Goal: Answer question/provide support: Share knowledge or assist other users

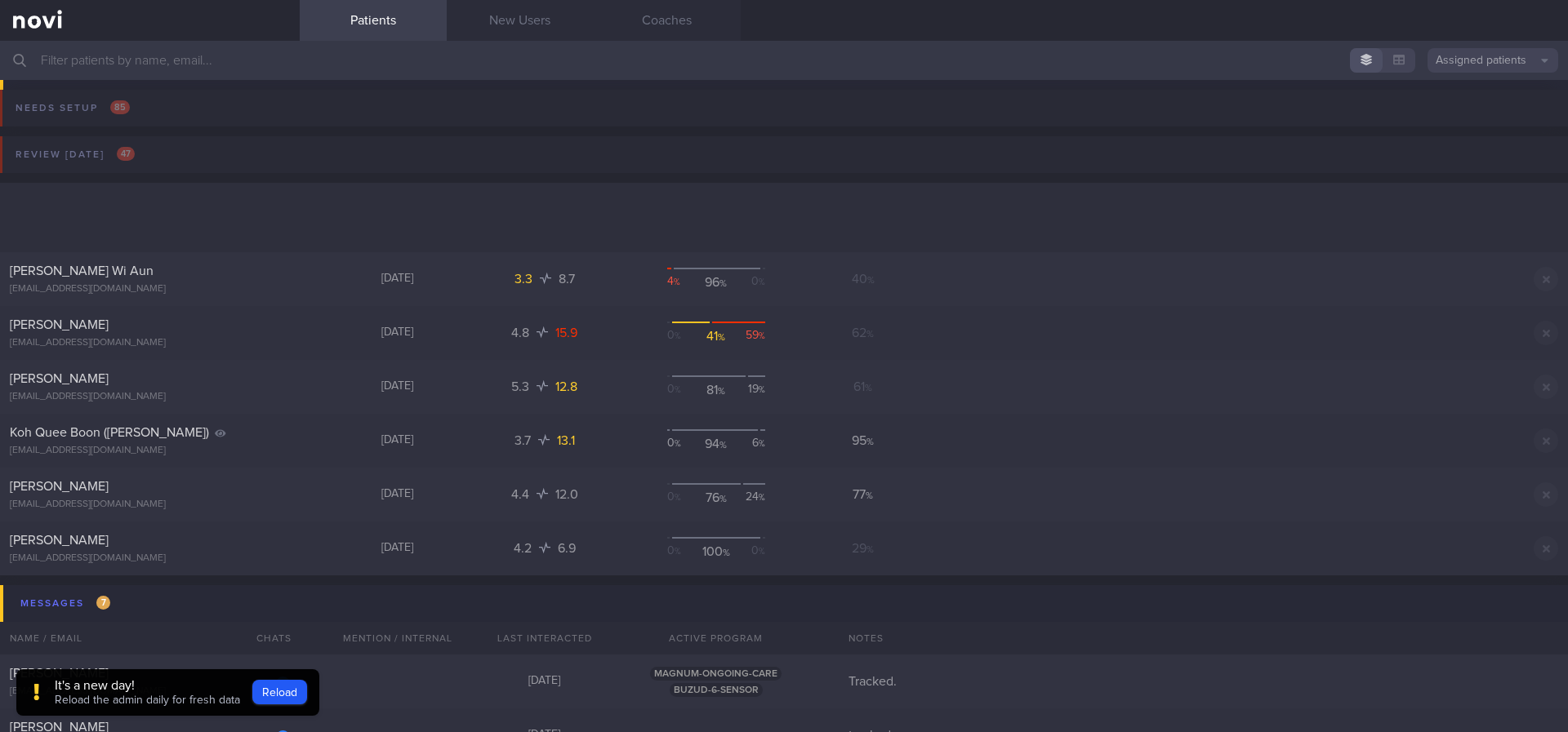
scroll to position [245, 0]
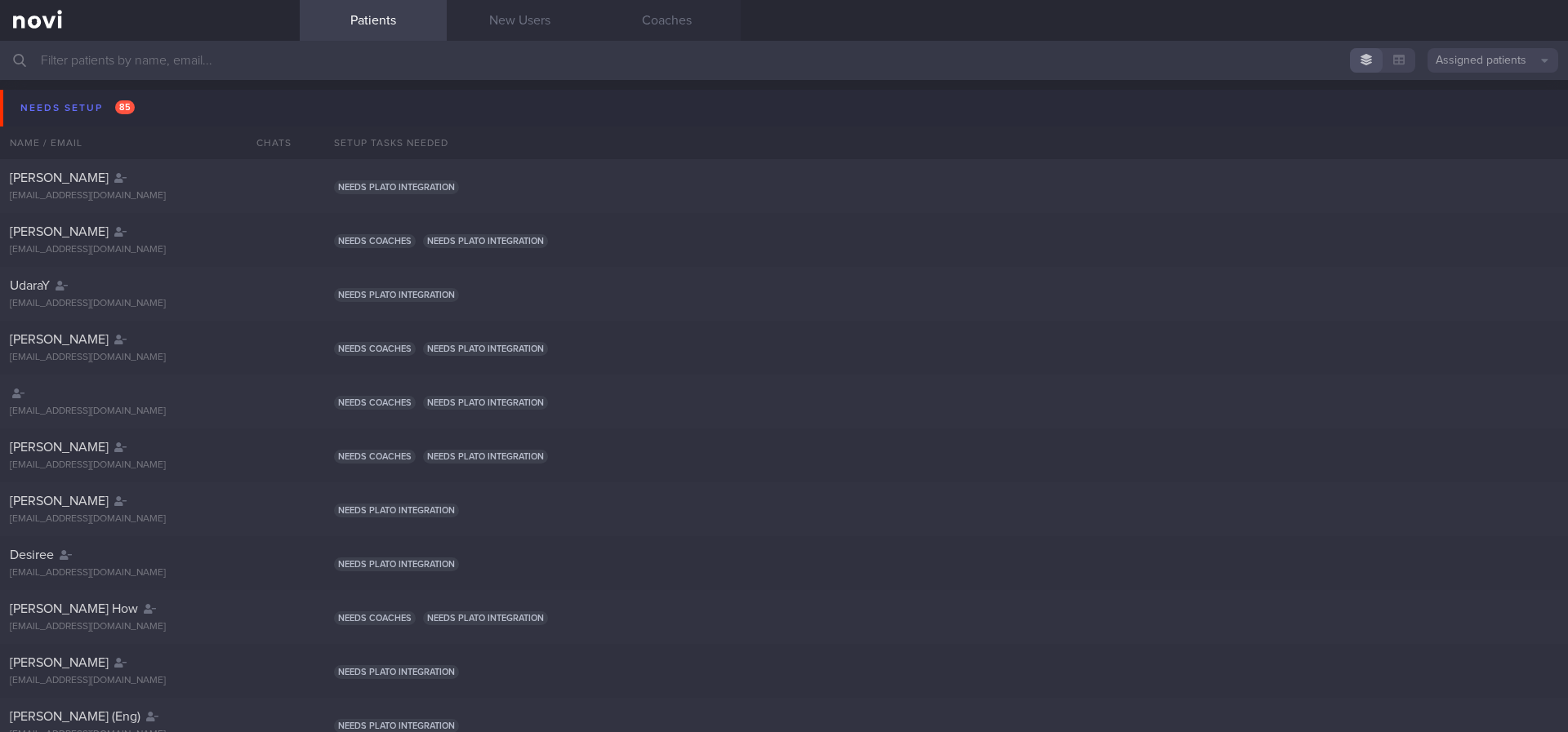
click at [137, 110] on div "Needs setup 85" at bounding box center [77, 108] width 123 height 22
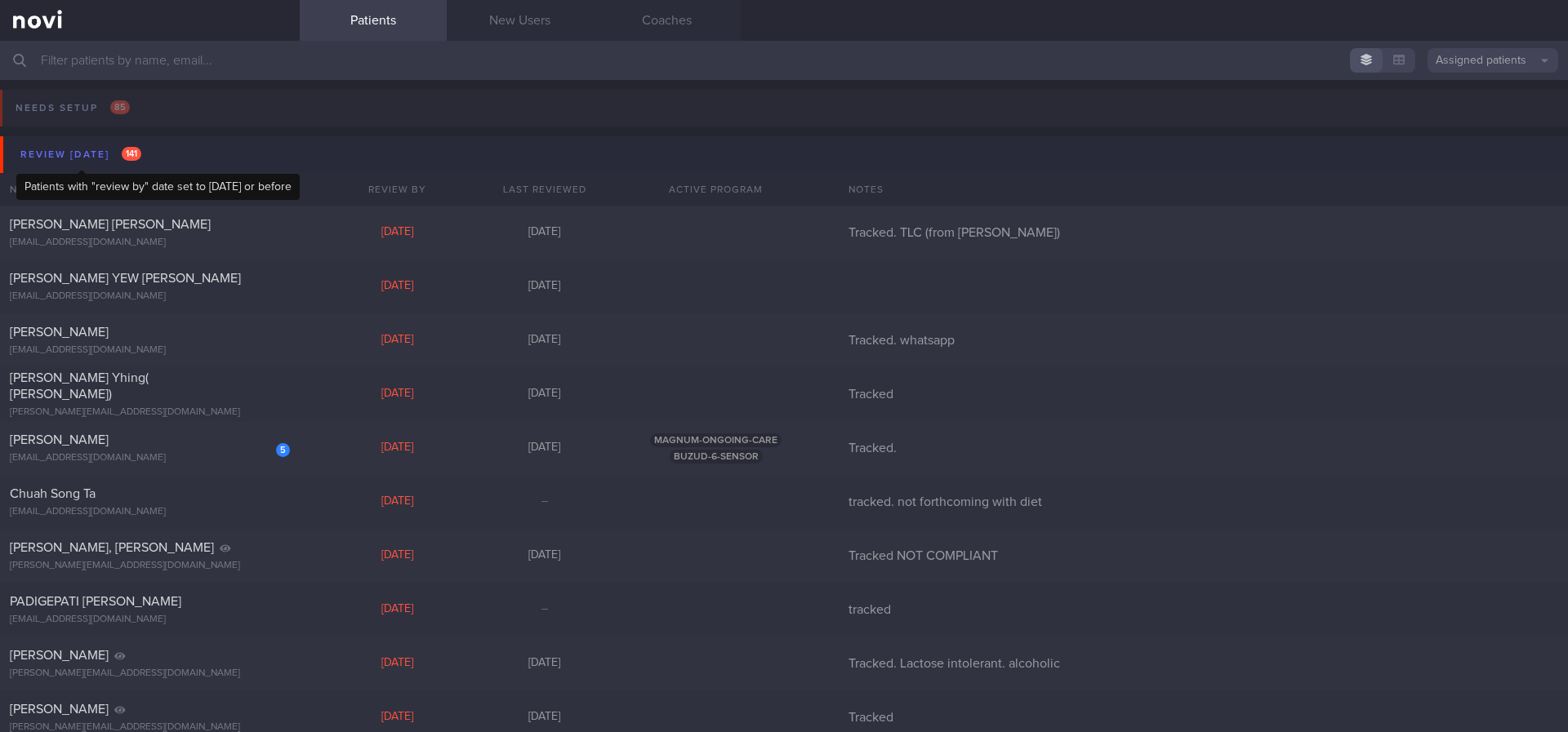
click at [137, 147] on span "141" at bounding box center [131, 154] width 20 height 14
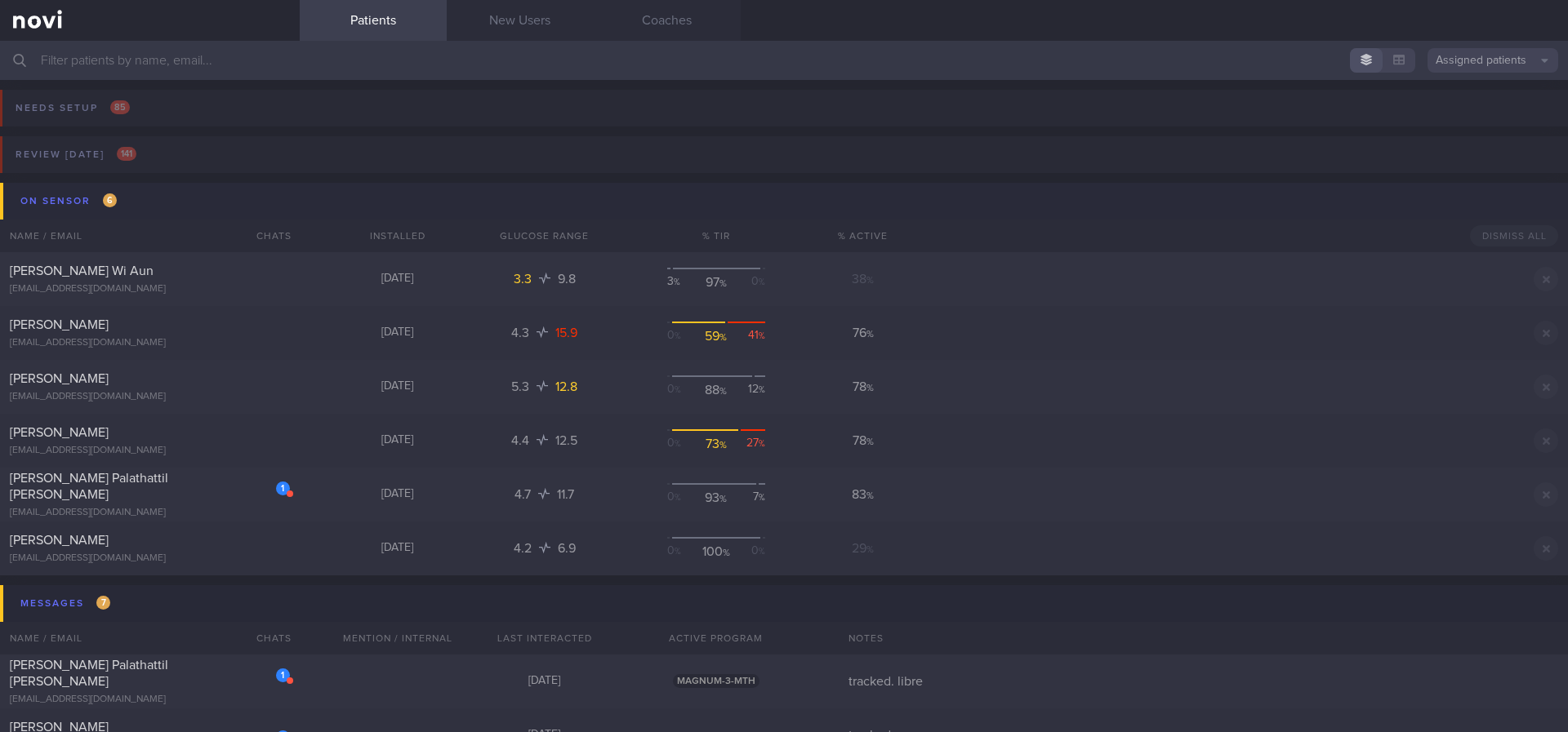
click at [143, 200] on button "On sensor 6" at bounding box center [786, 201] width 1572 height 37
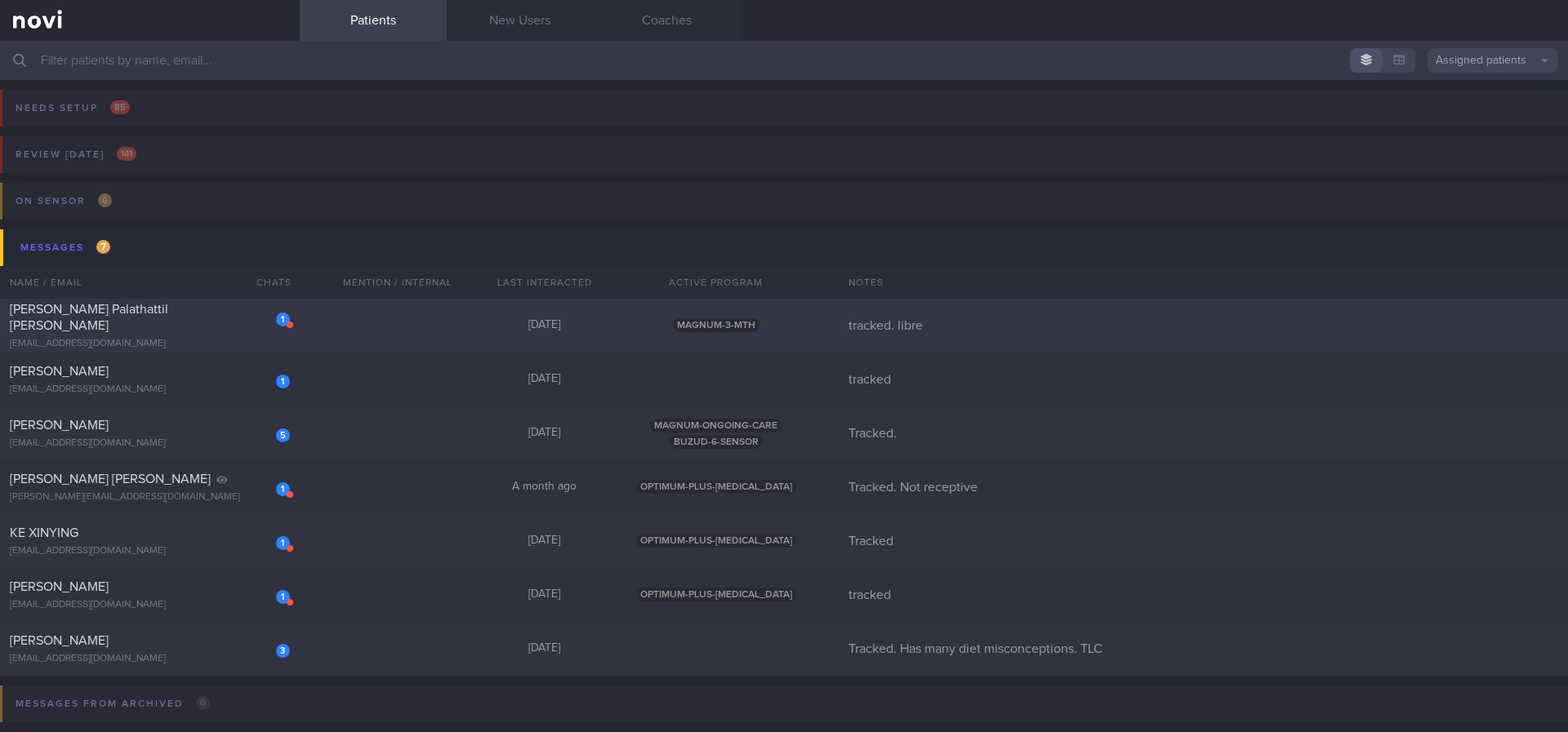
click at [512, 329] on div "[DATE]" at bounding box center [544, 325] width 147 height 15
select select "7"
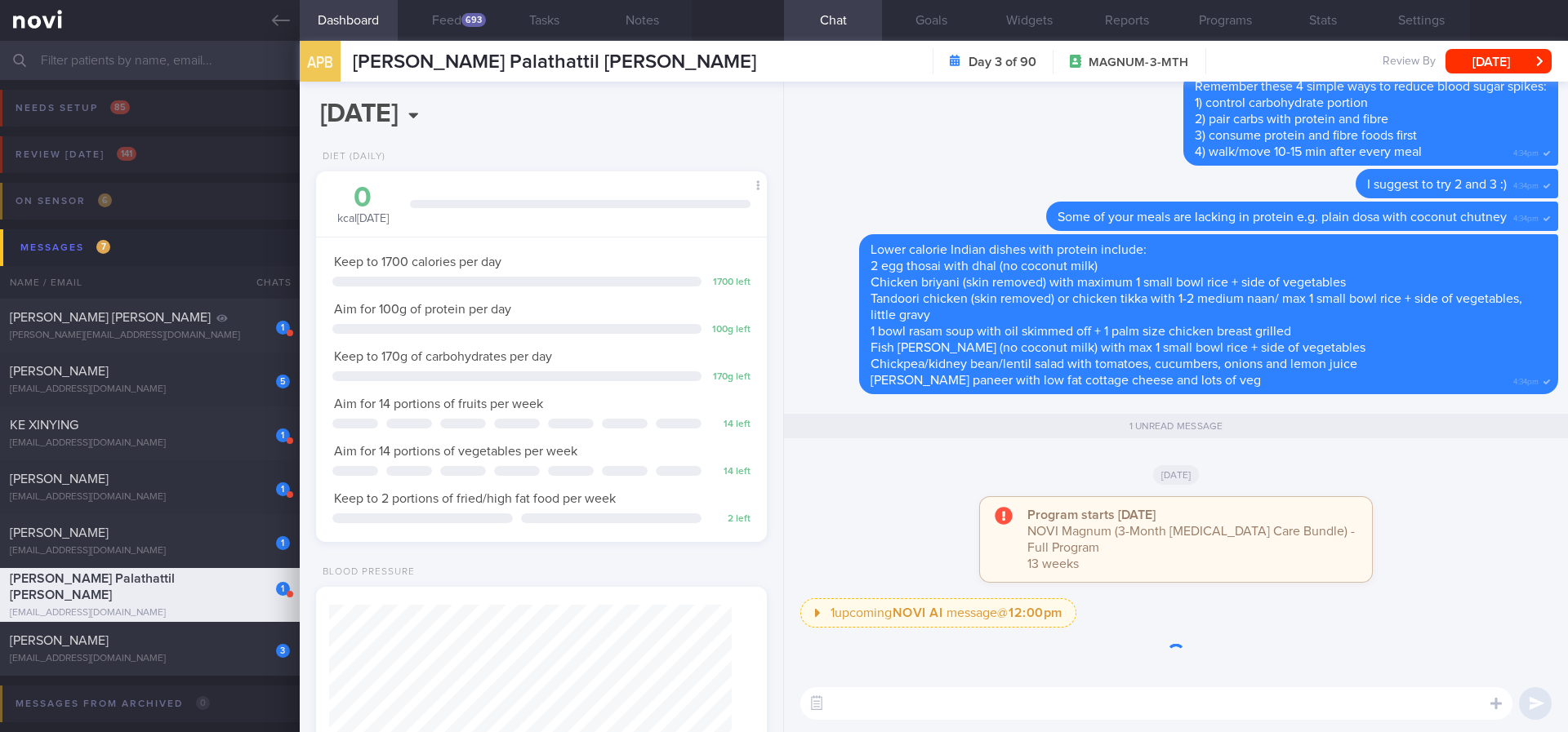
scroll to position [204, 410]
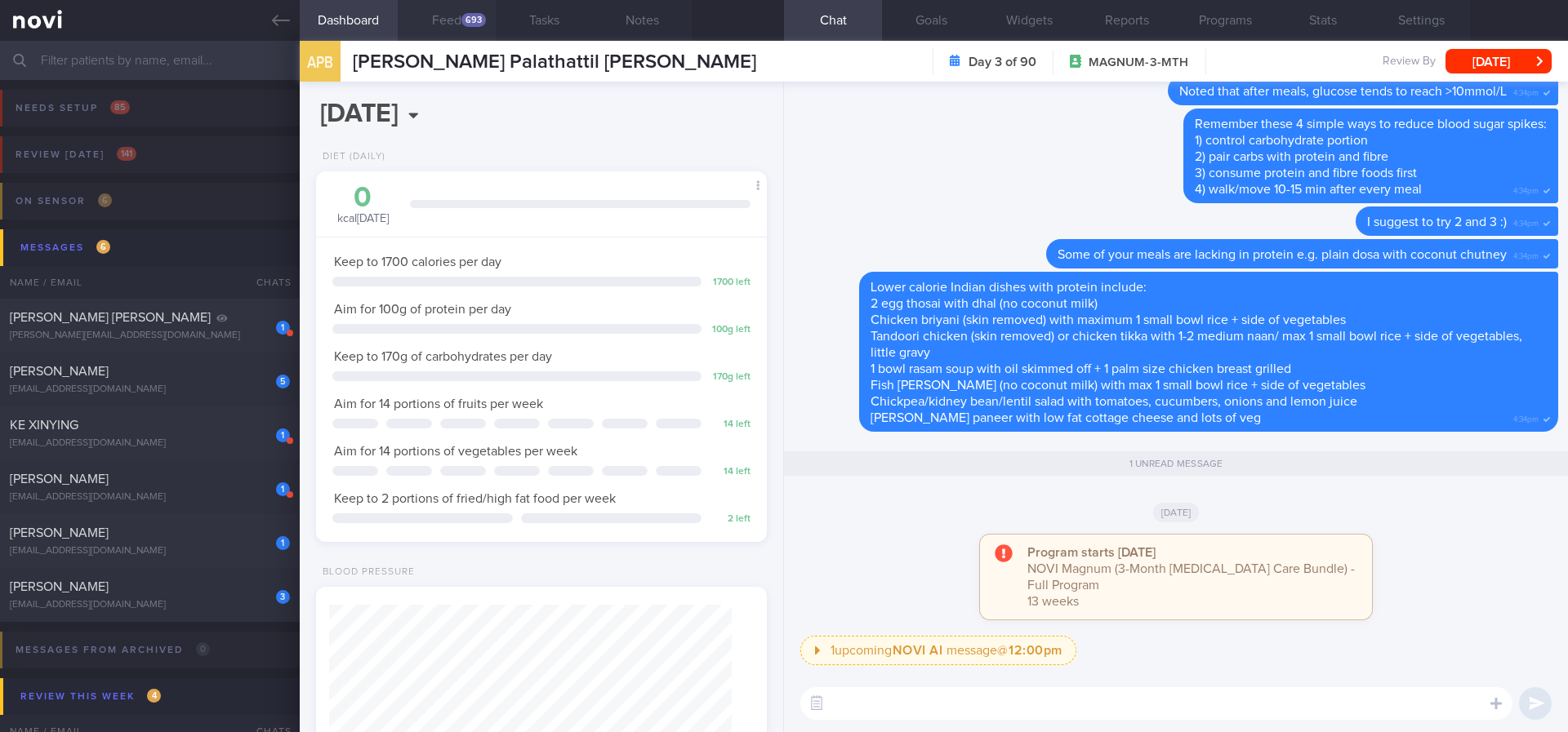
click at [470, 27] on button "Feed 693" at bounding box center [446, 20] width 98 height 41
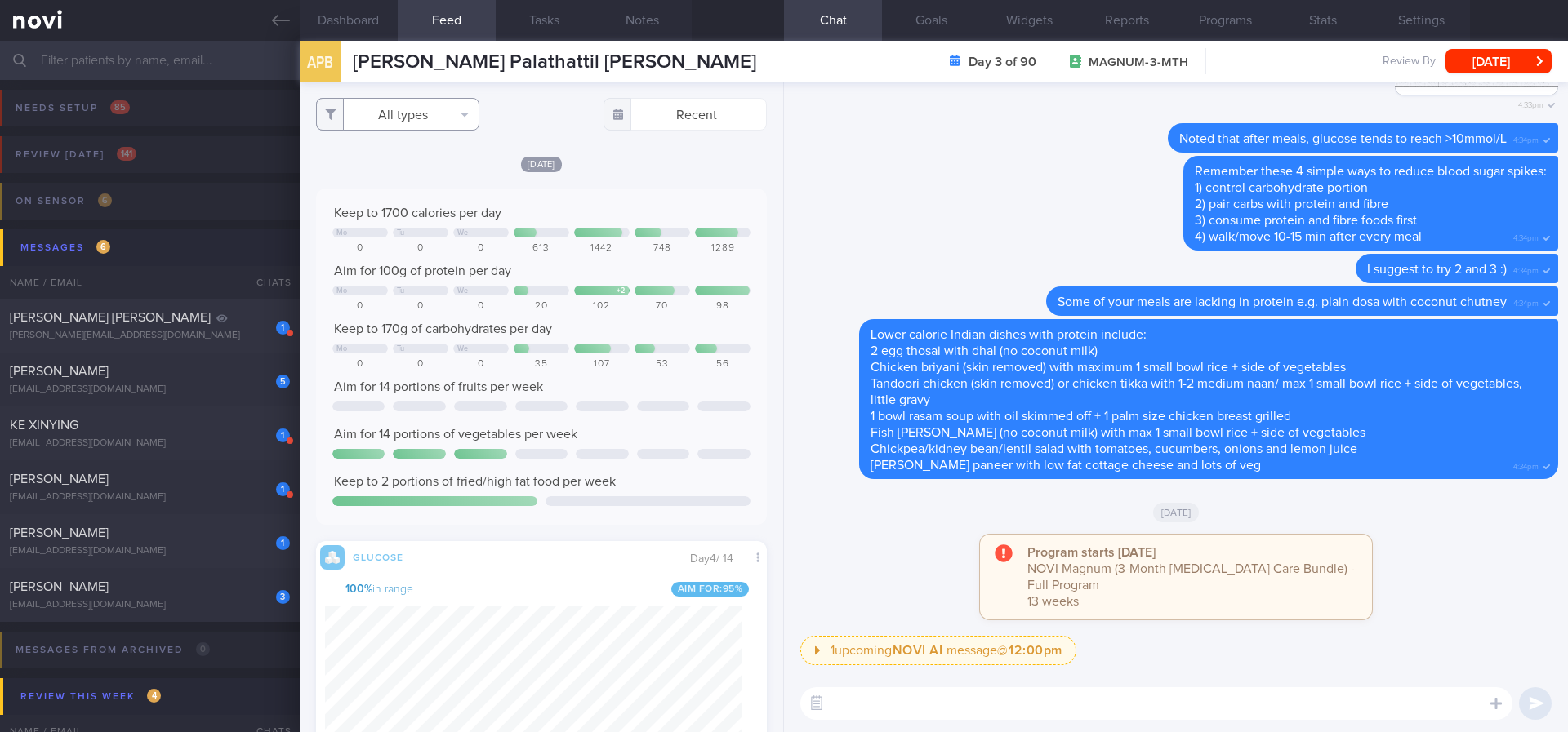
click at [437, 119] on button "All types" at bounding box center [397, 115] width 163 height 33
click at [418, 172] on button "Activity" at bounding box center [397, 170] width 162 height 24
checkbox input "false"
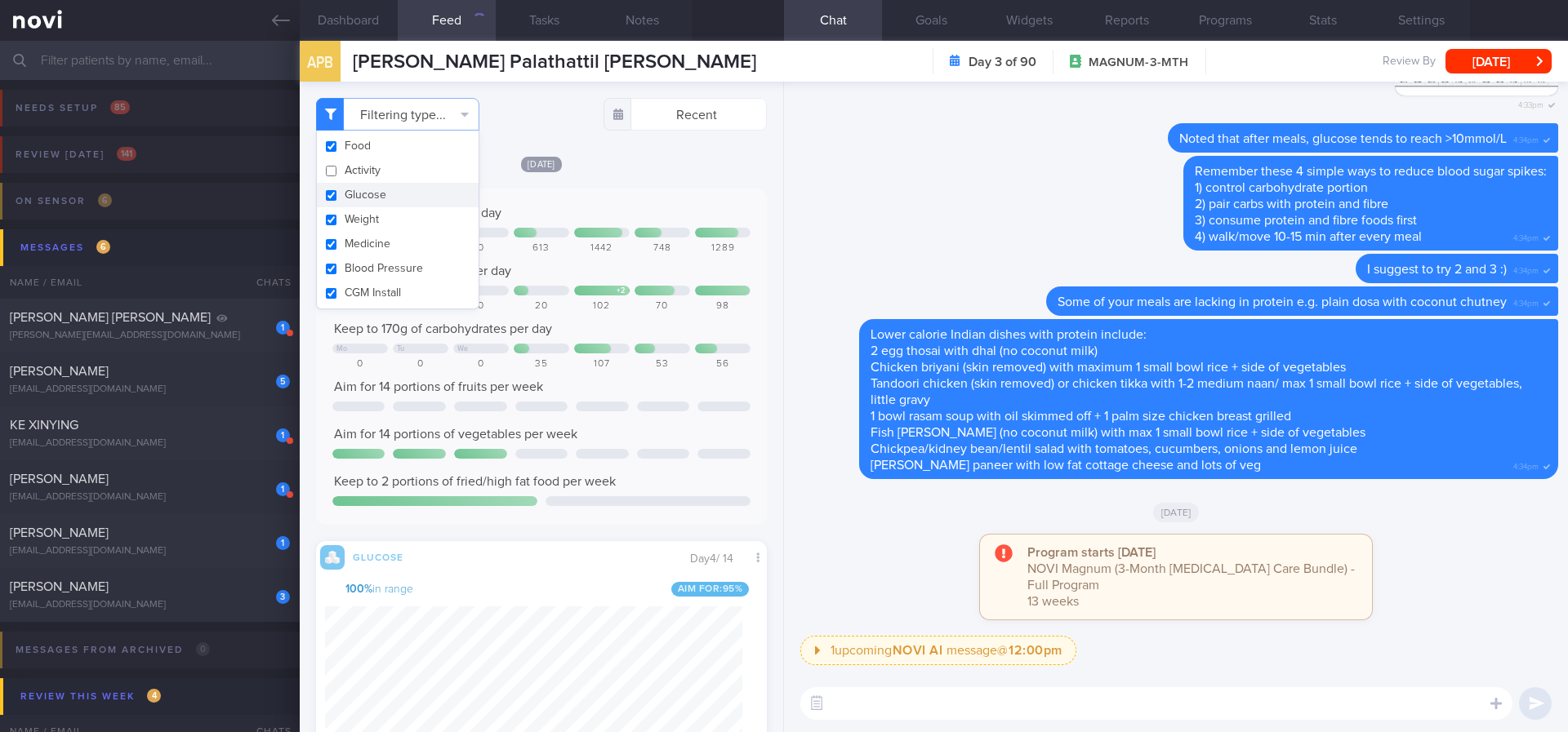
click at [648, 160] on div "[DATE]" at bounding box center [541, 163] width 450 height 17
click at [669, 200] on div "Keep to 1700 calories per day Mo Tu We 0 0 0 613 1442 748 1289 Aim for 100g of …" at bounding box center [541, 356] width 450 height 336
click at [619, 183] on div "Yesterday Keep to 1700 calories per day Mo Tu We 0 0 0 613 1442 748 1289 Aim fo…" at bounding box center [541, 642] width 450 height 975
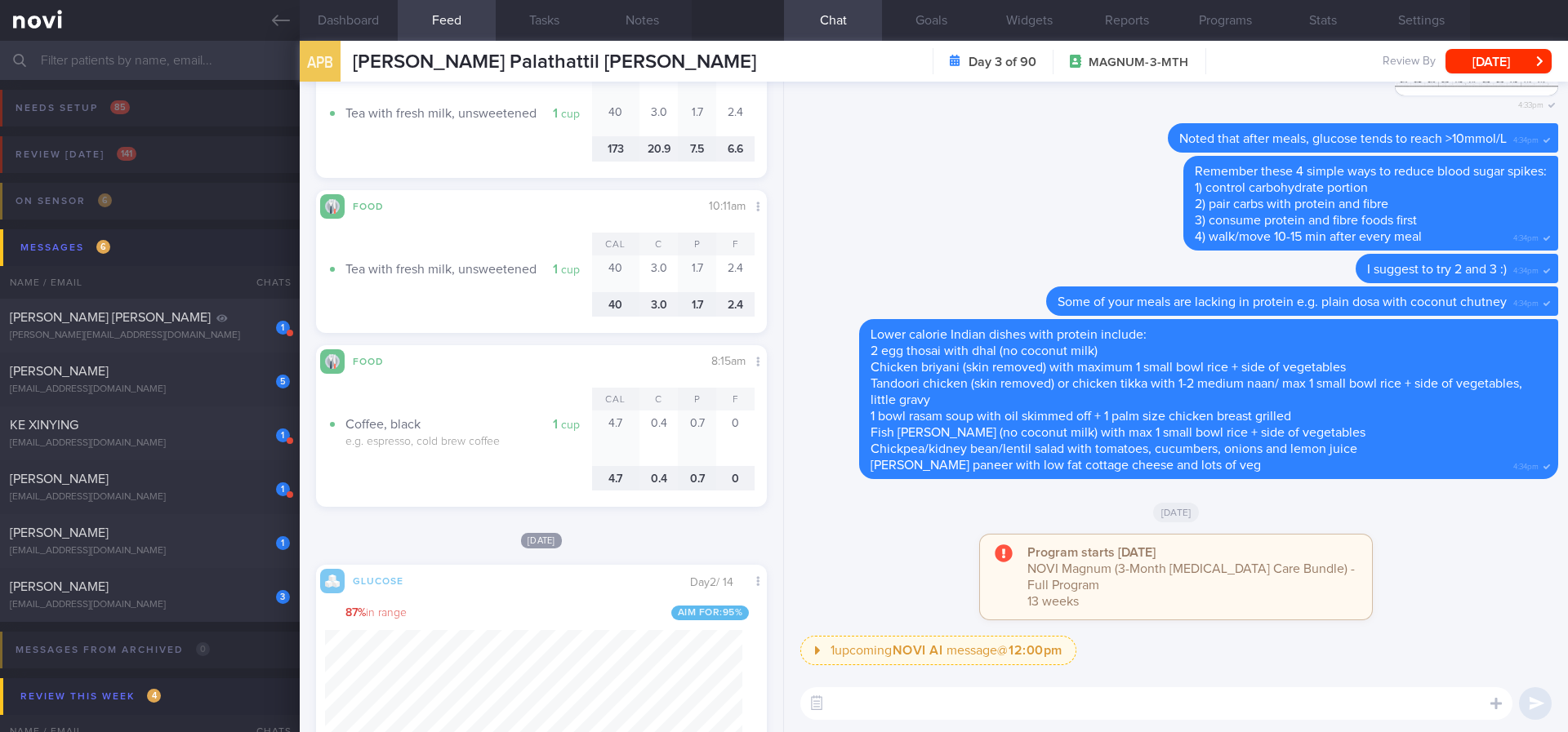
click at [894, 707] on textarea at bounding box center [1156, 704] width 712 height 33
type textarea "Thanks for logging your meals, Anil :)"
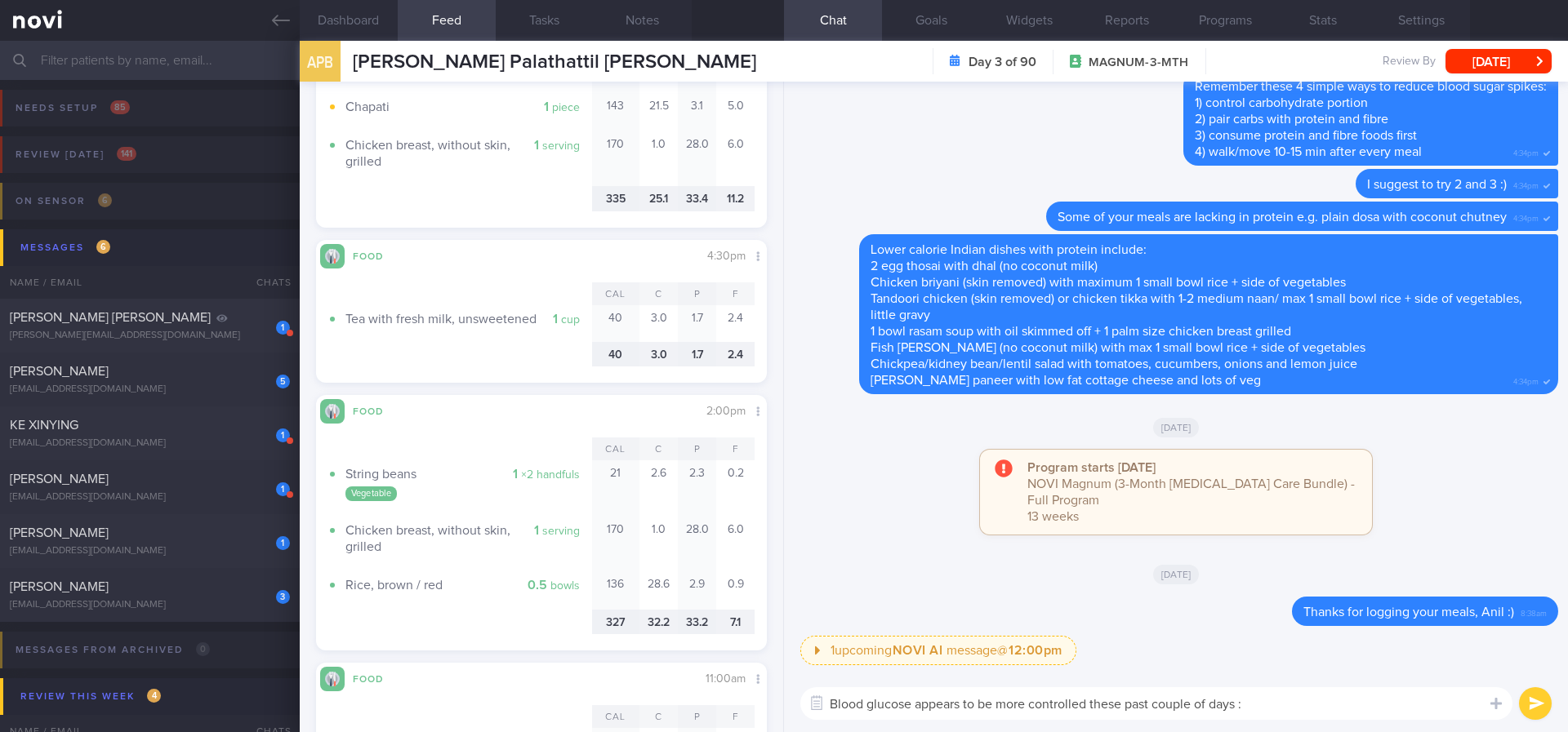
type textarea "Blood glucose appears to be more controlled these past couple of days :)"
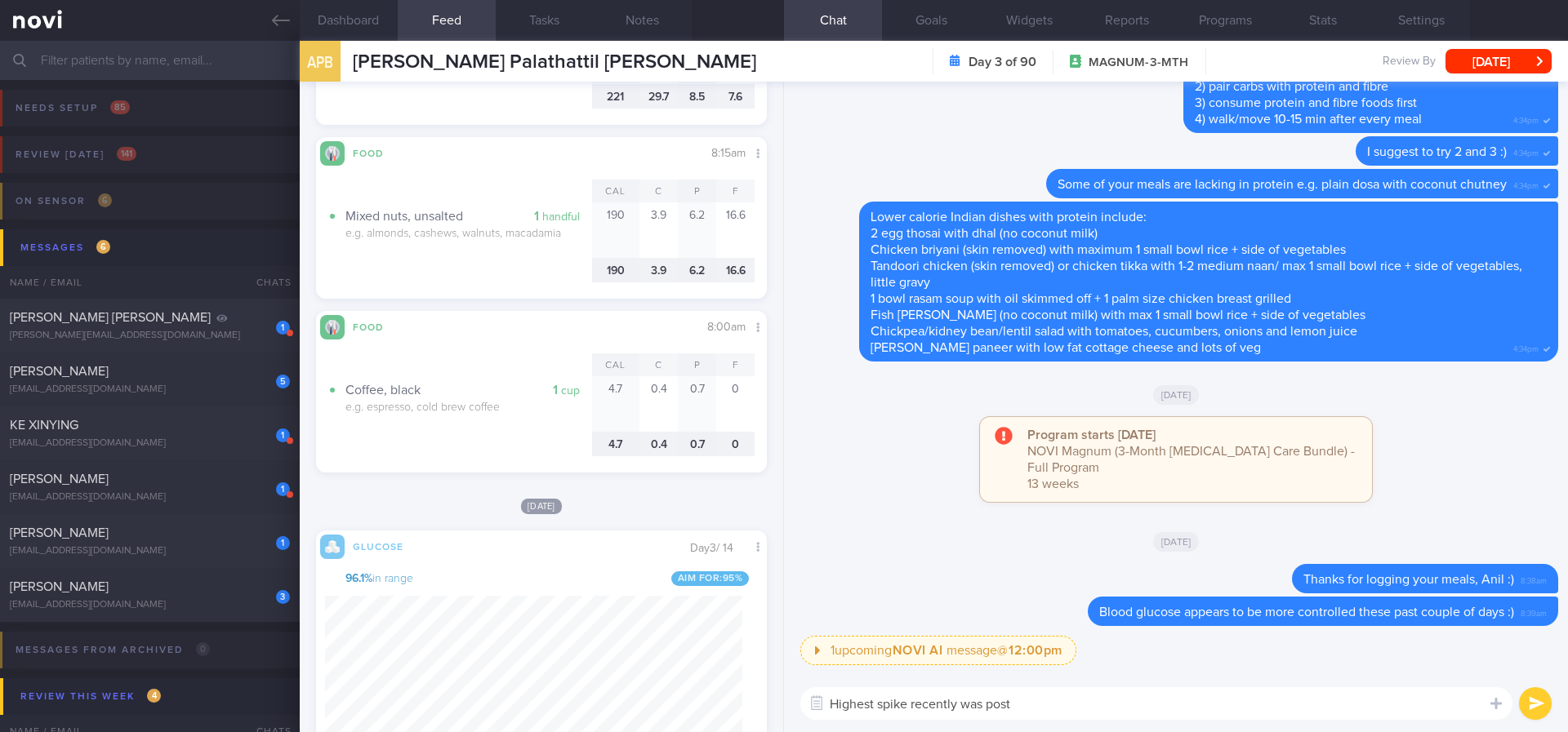
scroll to position [2020, 0]
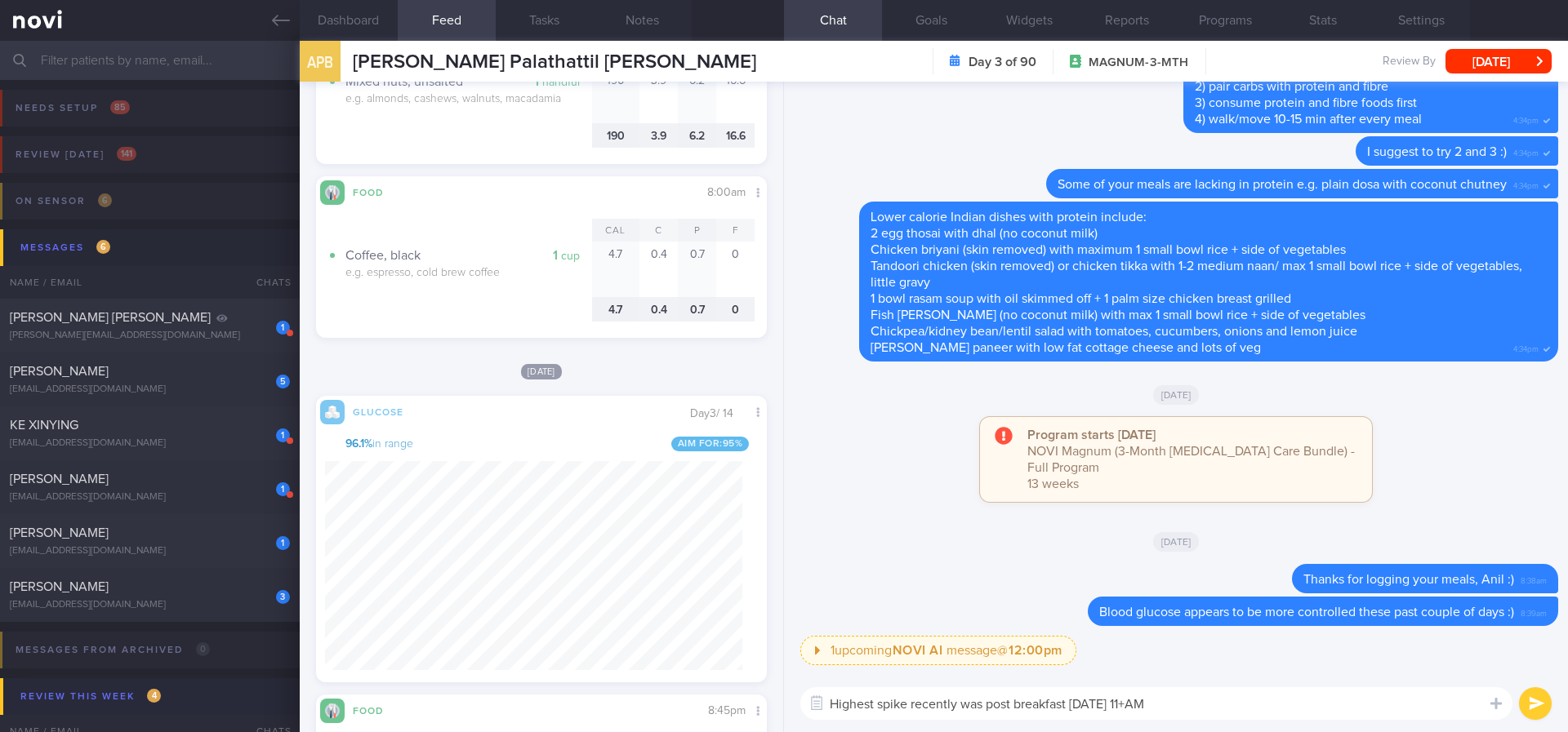
type textarea "Highest spike recently was post breakfast on Saturday 11+AM"
click at [1533, 696] on button "submit" at bounding box center [1535, 704] width 33 height 33
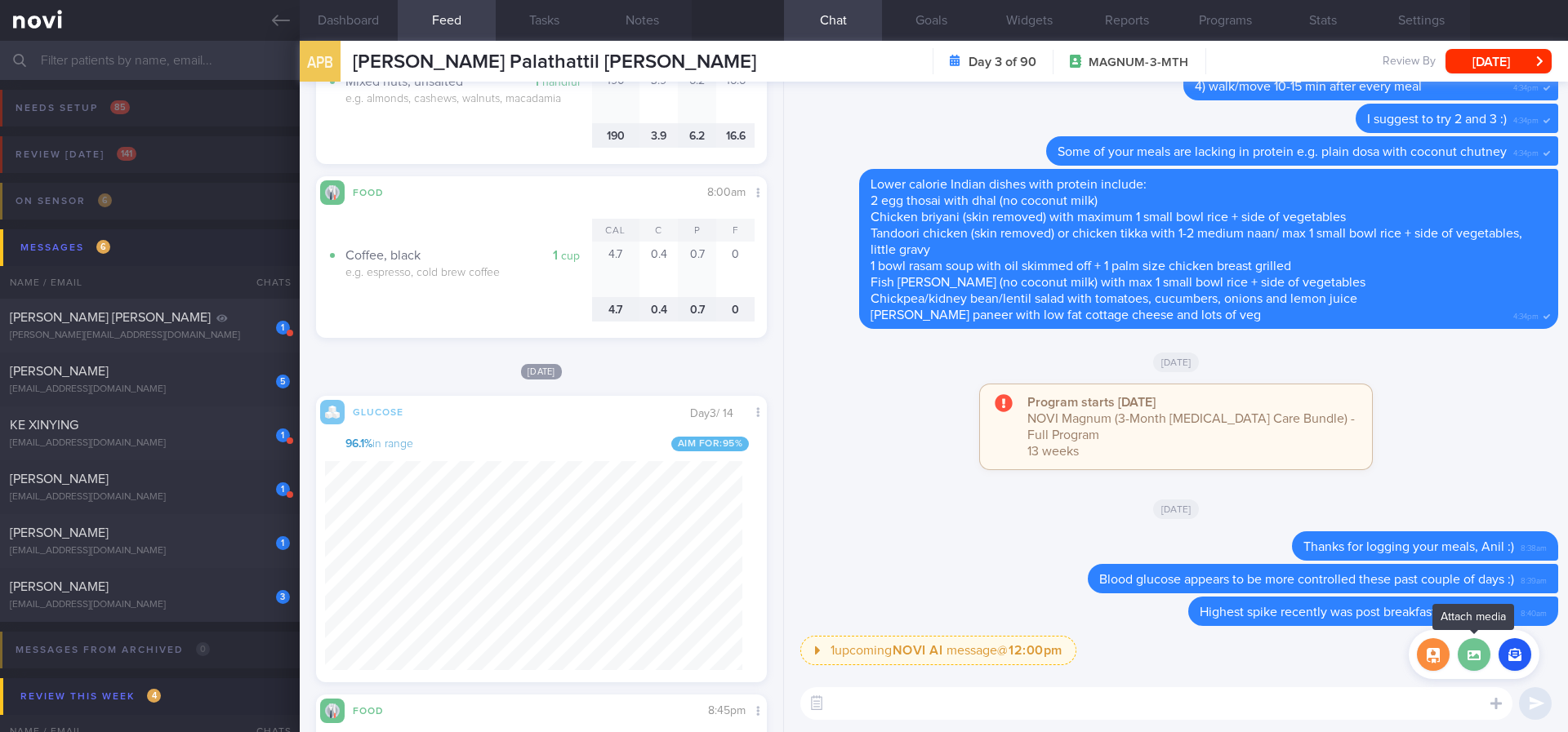
click at [1477, 648] on label at bounding box center [1474, 655] width 33 height 33
click at [0, 0] on input "file" at bounding box center [0, 0] width 0 height 0
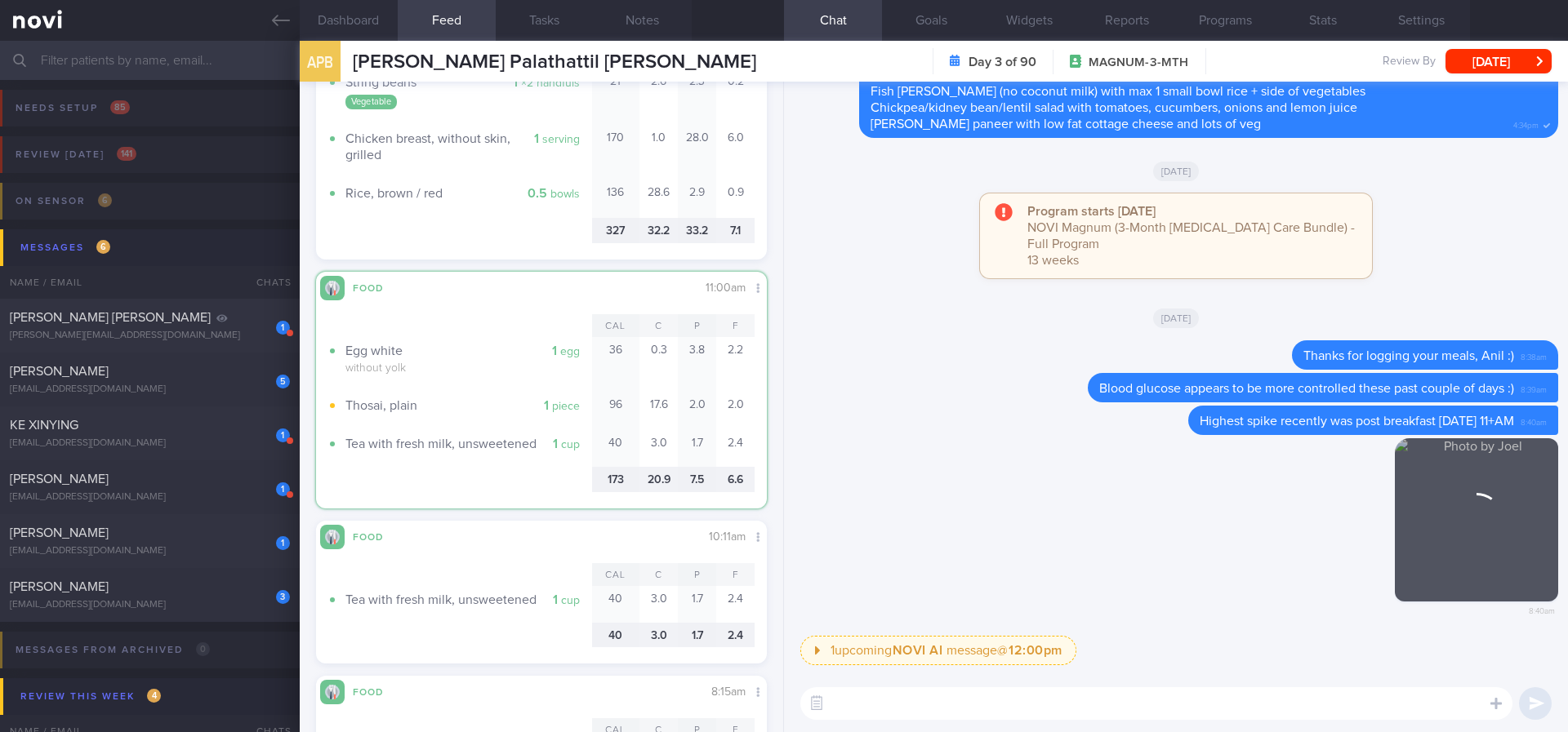
scroll to position [263, 418]
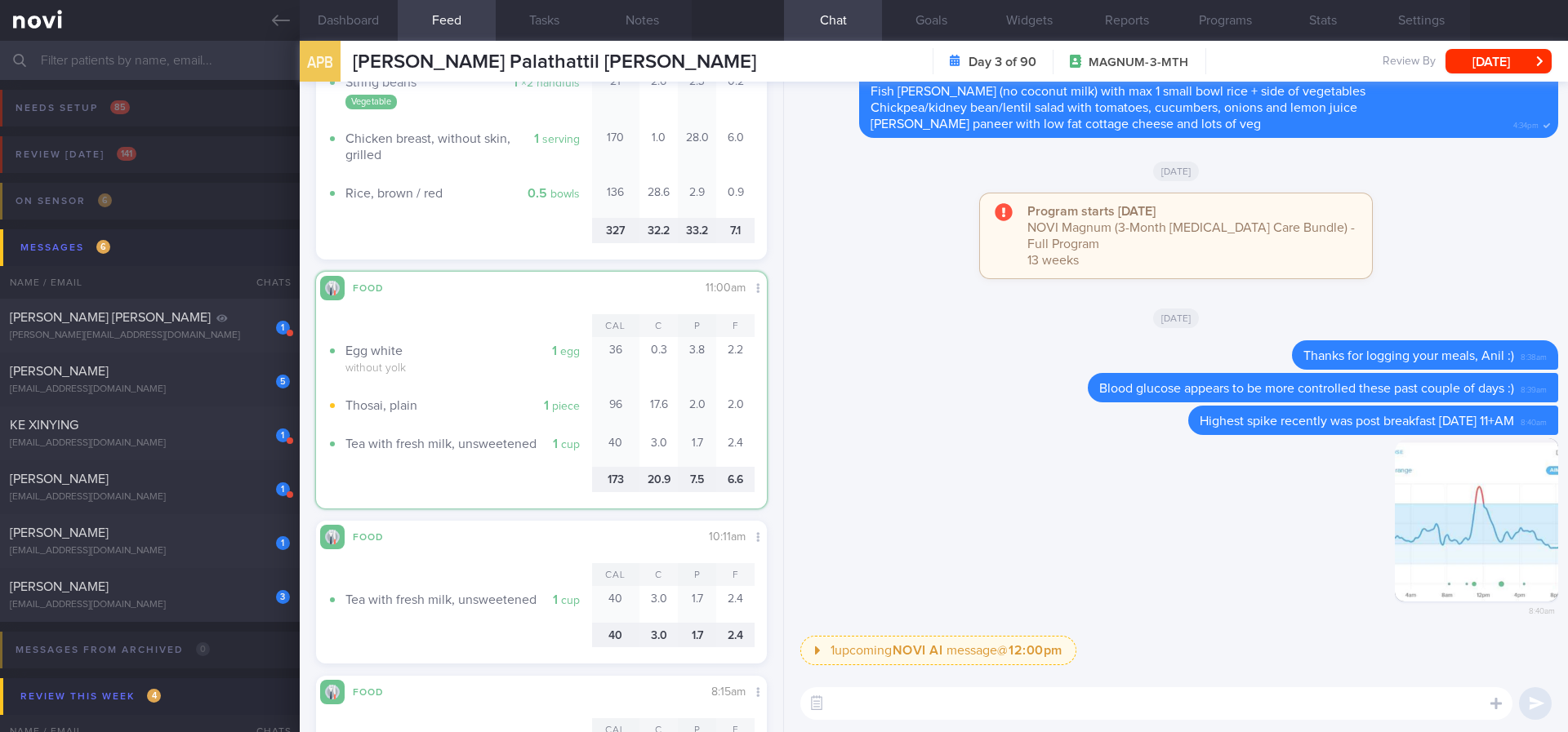
click at [836, 722] on div "​ ​" at bounding box center [1175, 703] width 784 height 57
click at [865, 718] on textarea at bounding box center [1156, 704] width 712 height 33
click at [724, 332] on button "Compare with..." at bounding box center [704, 336] width 125 height 24
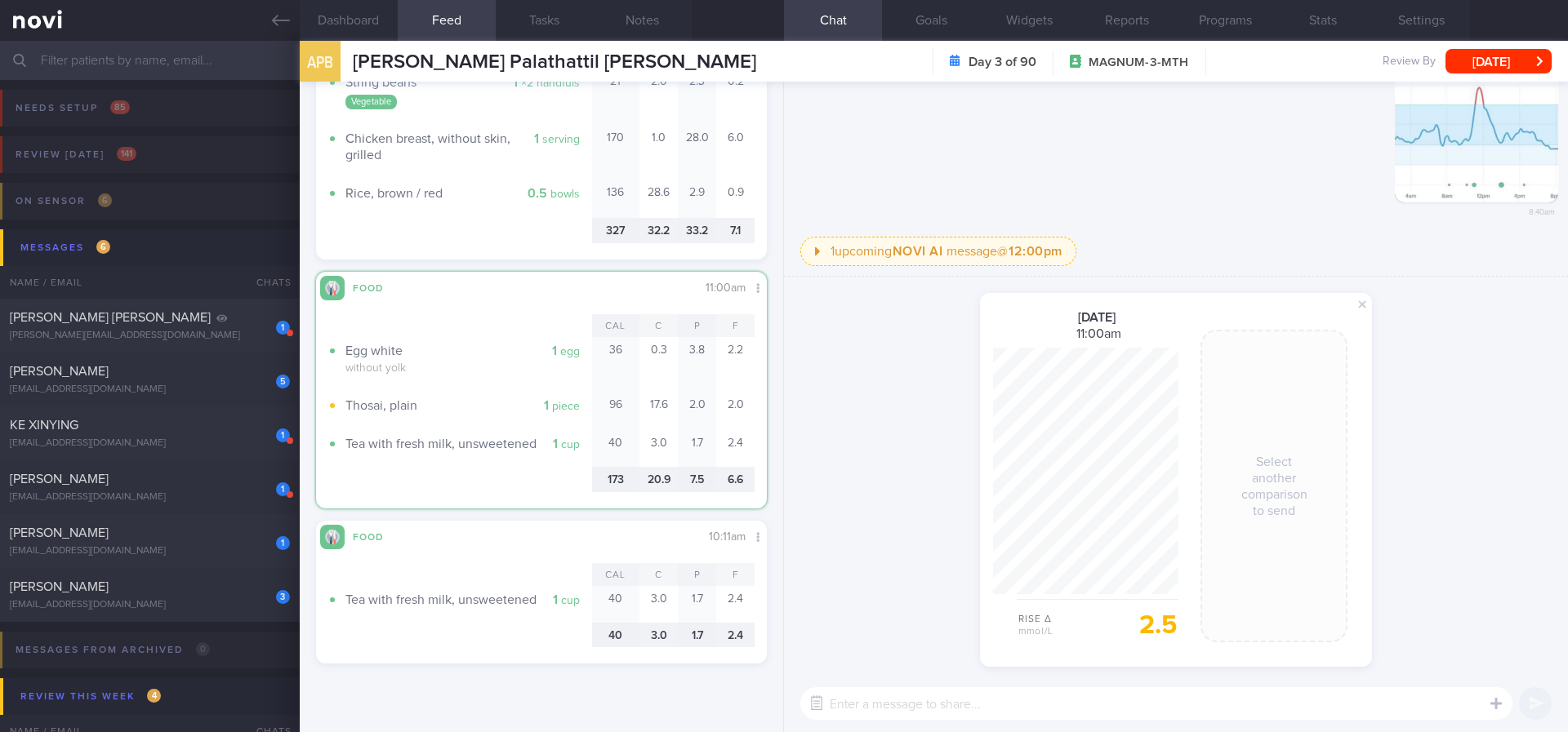
scroll to position [2645, 0]
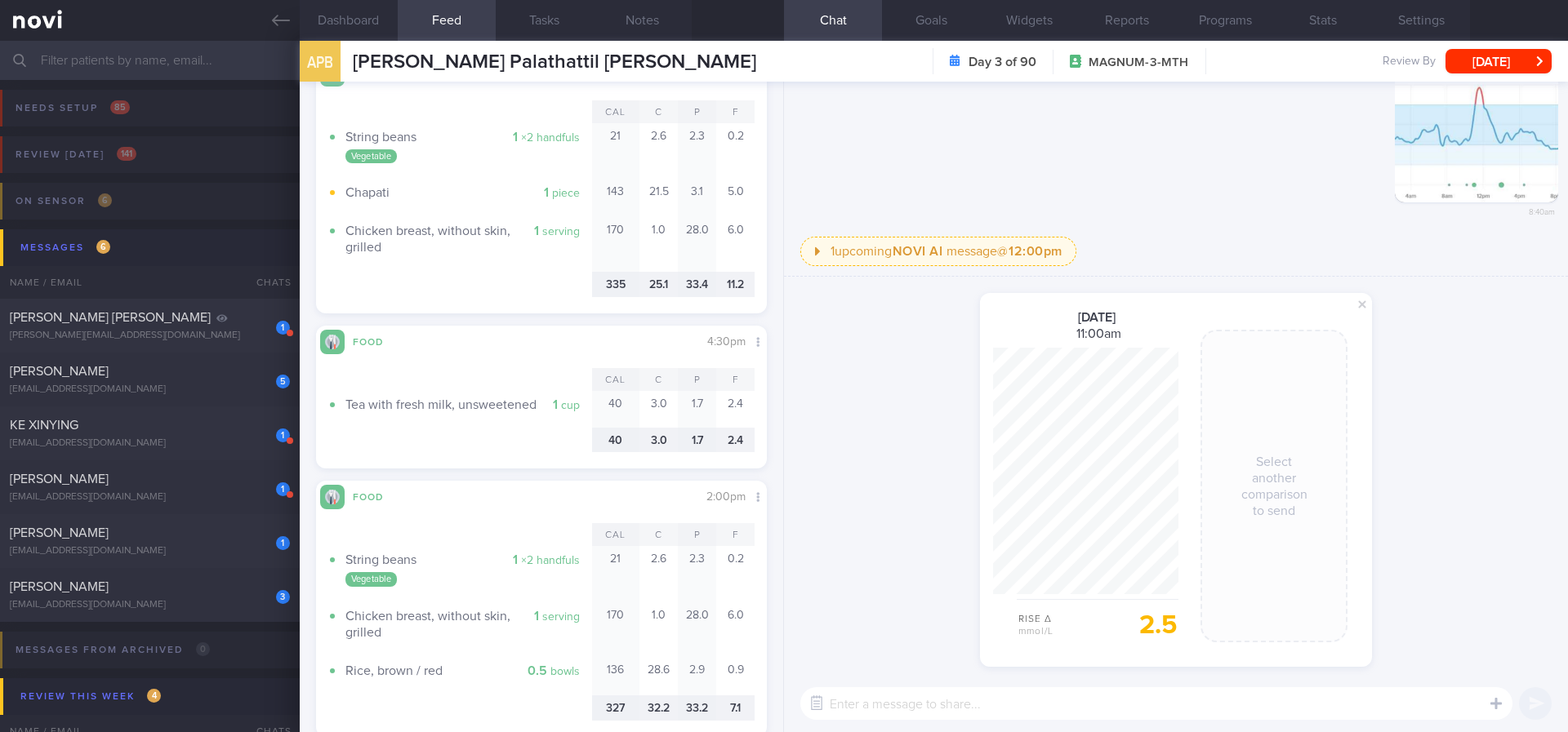
click at [1363, 310] on span at bounding box center [1362, 304] width 20 height 20
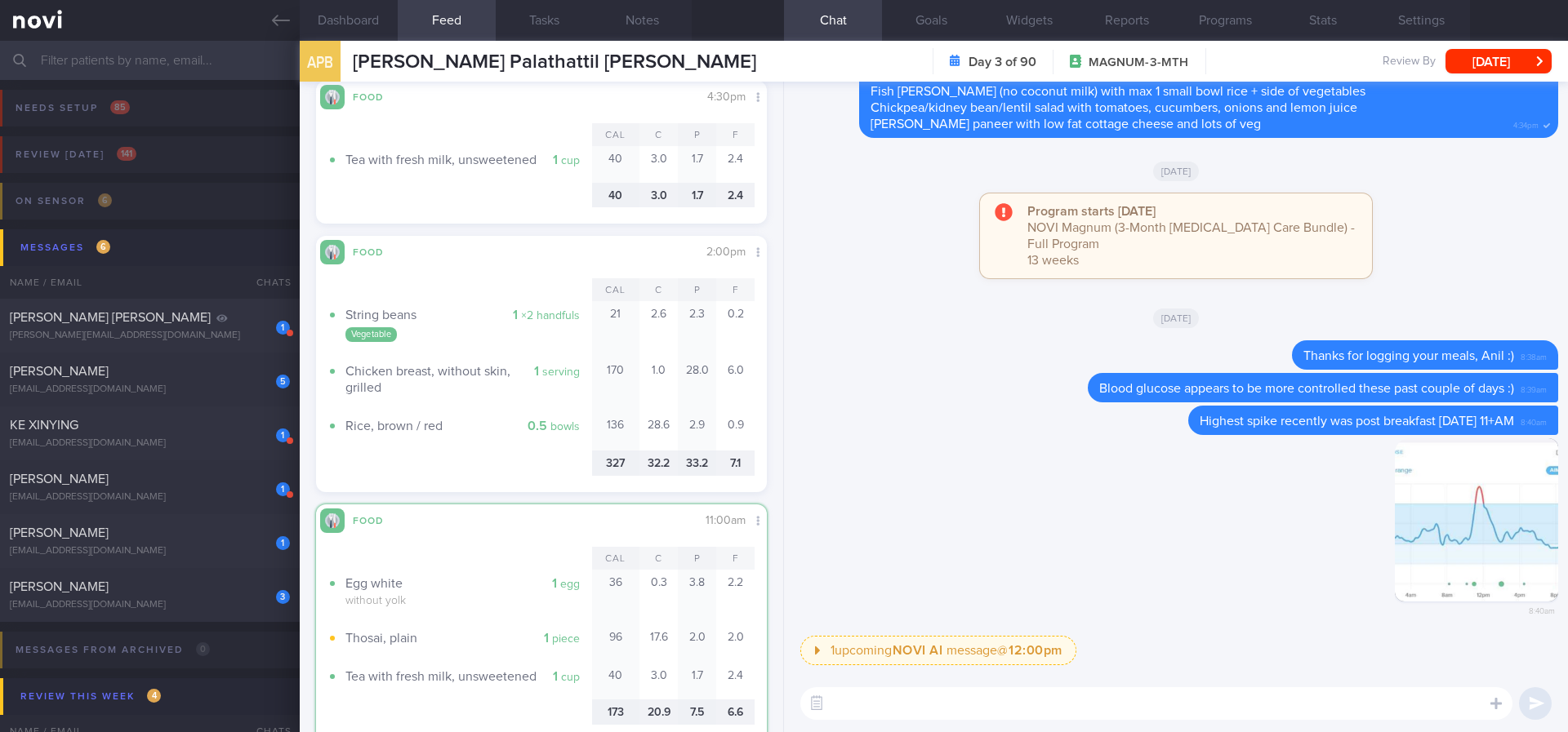
click at [880, 695] on textarea at bounding box center [1156, 704] width 712 height 33
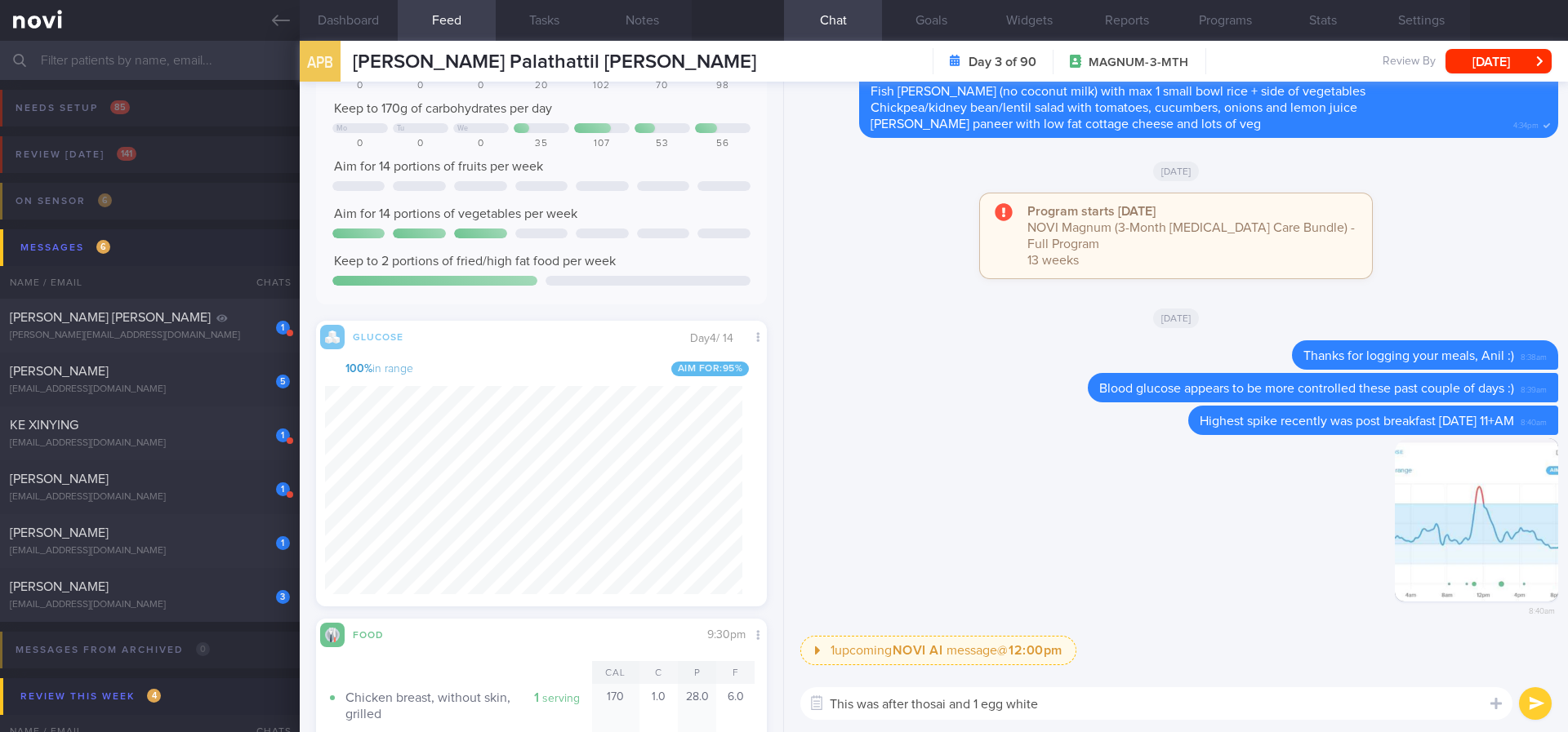
scroll to position [343, 0]
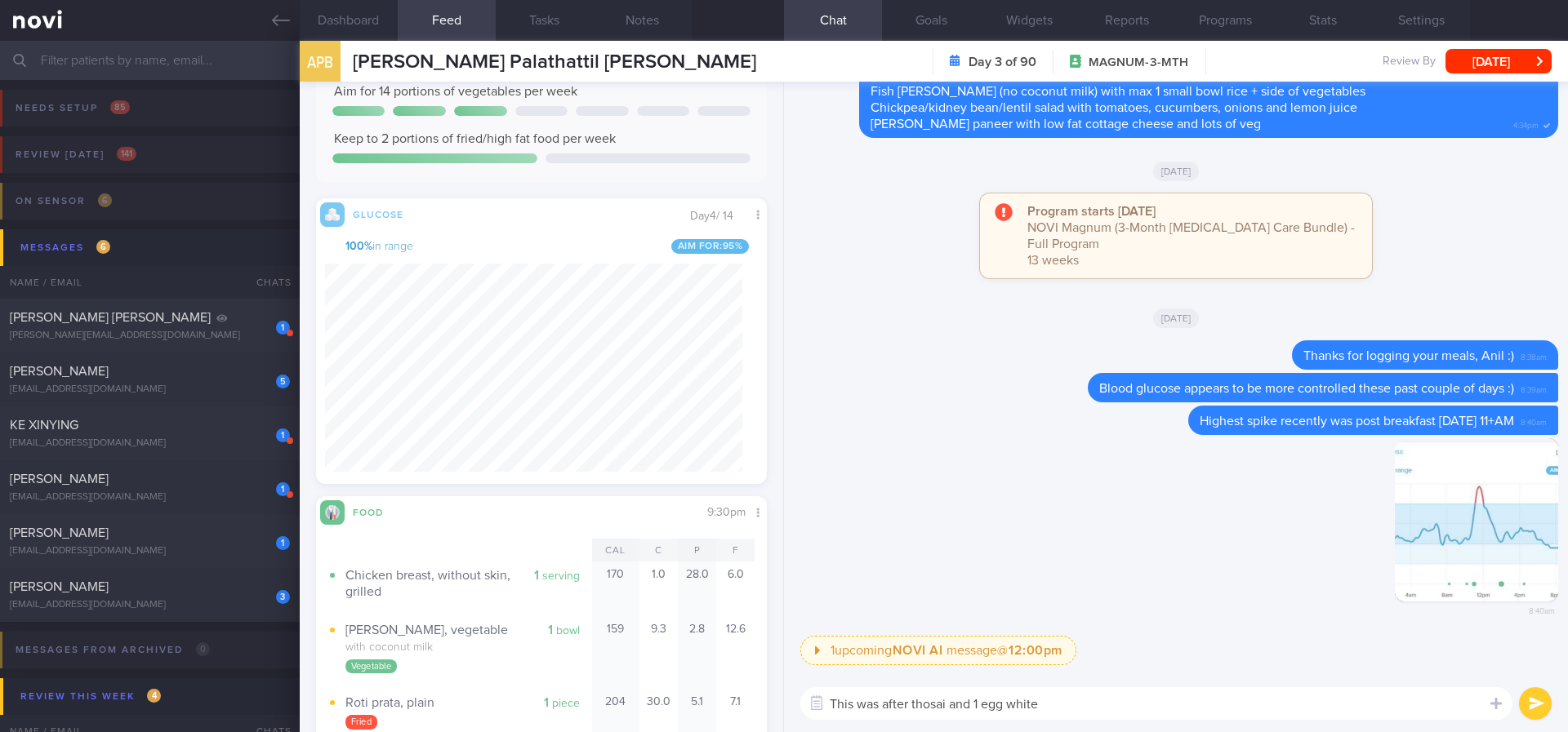
drag, startPoint x: 1051, startPoint y: 700, endPoint x: 684, endPoint y: 703, distance: 367.0
click at [685, 706] on div "Dashboard Feed 693 Tasks Notes Chat Goals Widgets Reports Programs Stats Settin…" at bounding box center [934, 386] width 1268 height 691
type textarea "W"
type textarea "w"
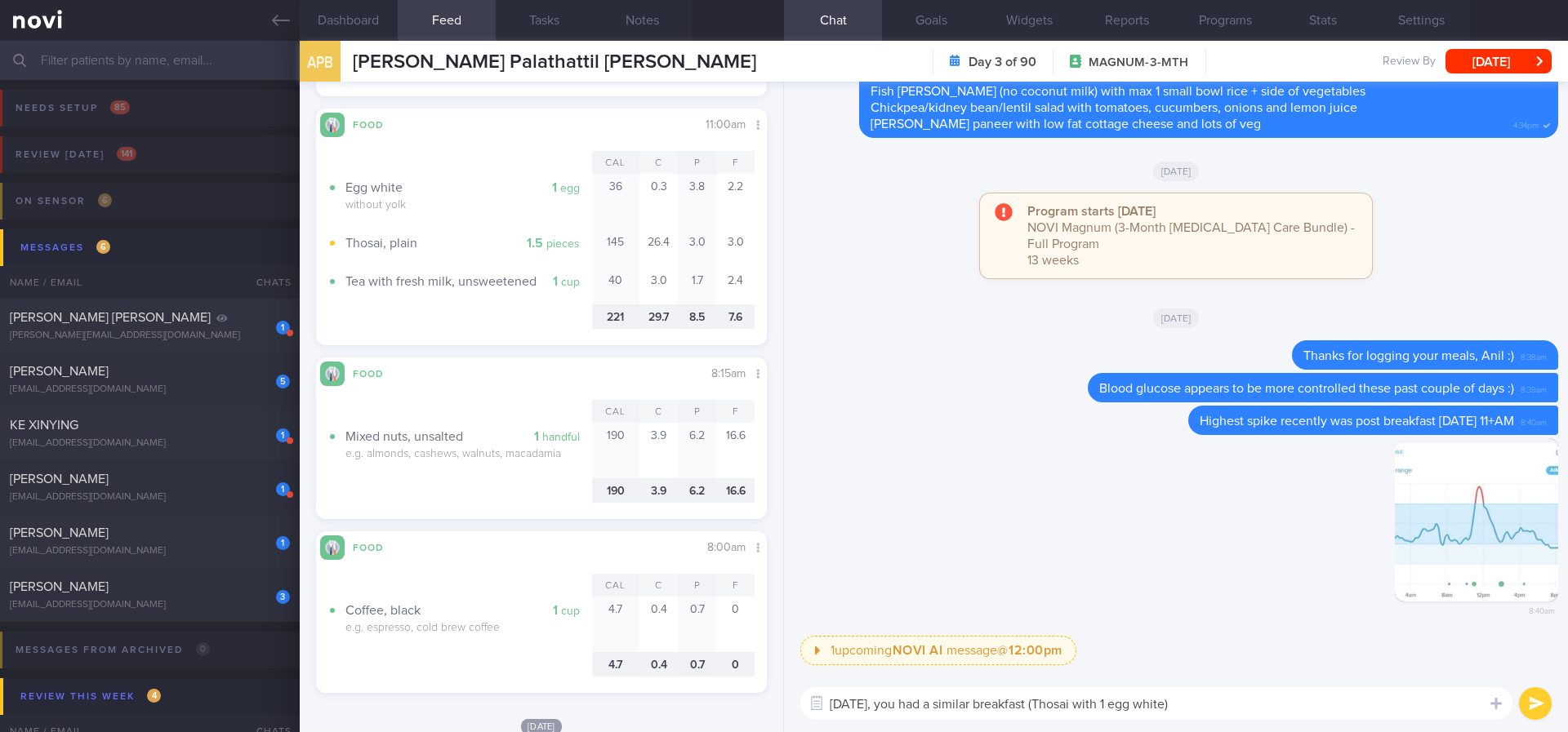
scroll to position [1567, 0]
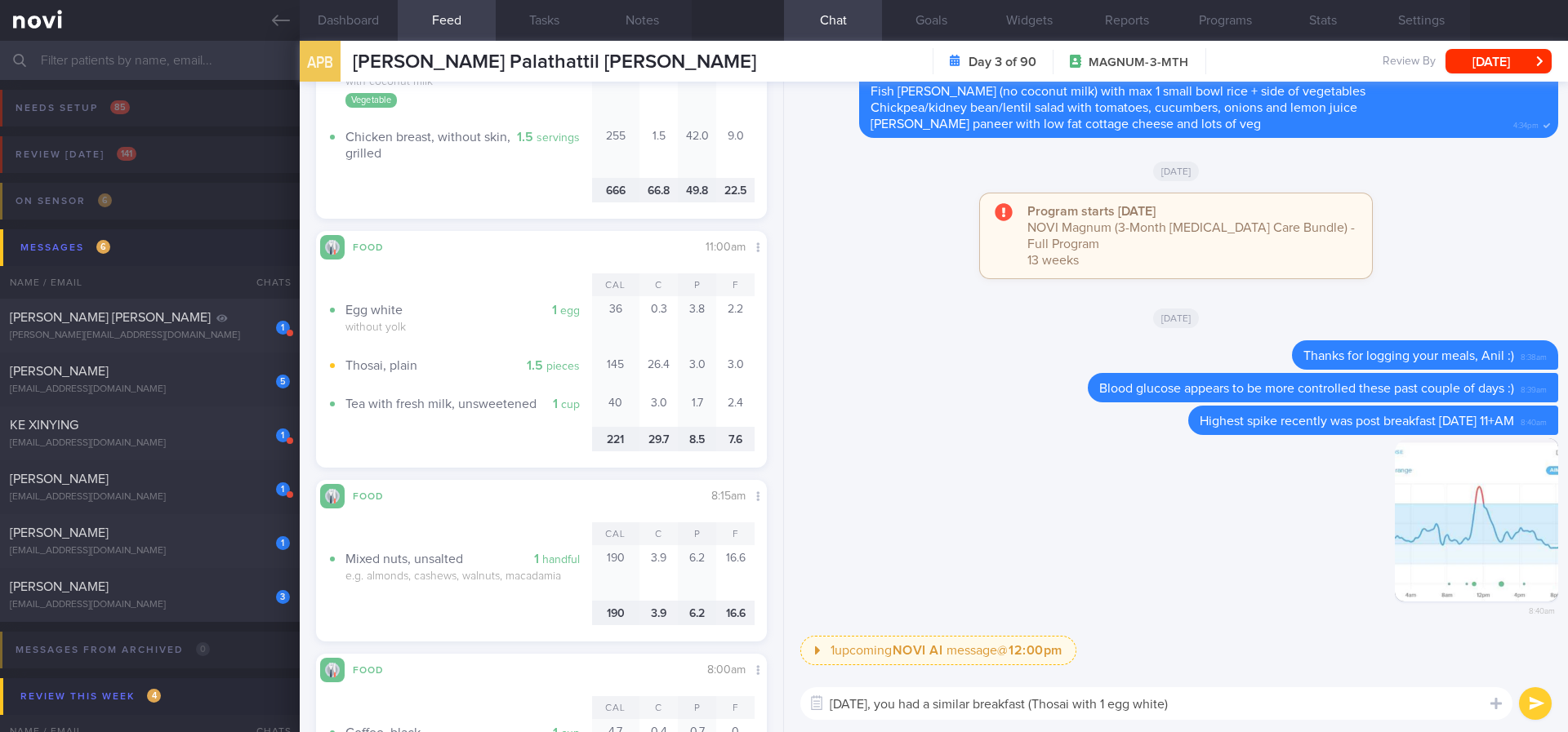
click at [1230, 702] on textarea "On sunday, you had a similar breakfast (Thosai with 1 egg white)" at bounding box center [1156, 704] width 712 height 33
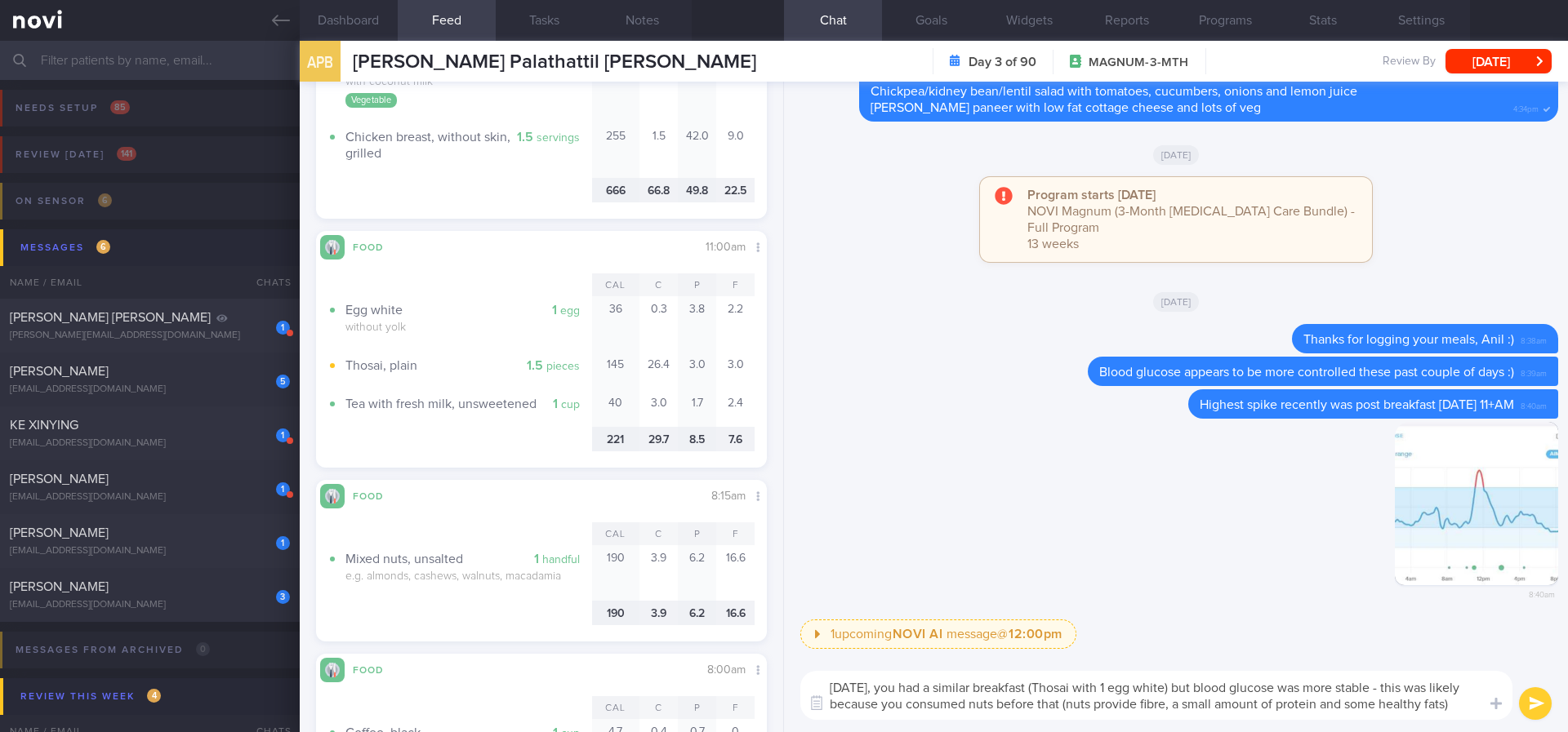
scroll to position [0, 0]
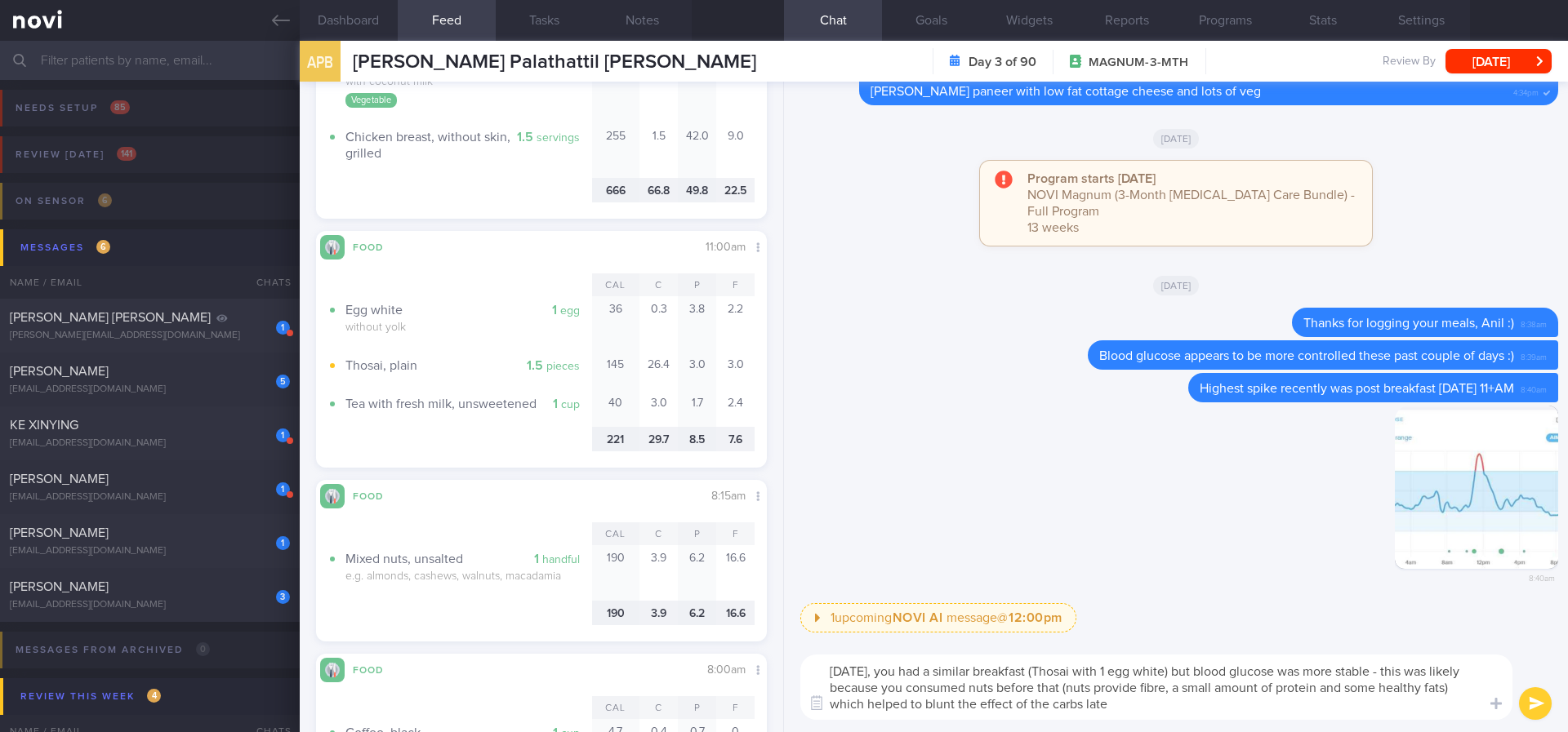
type textarea "On sunday, you had a similar breakfast (Thosai with 1 egg white) but blood gluc…"
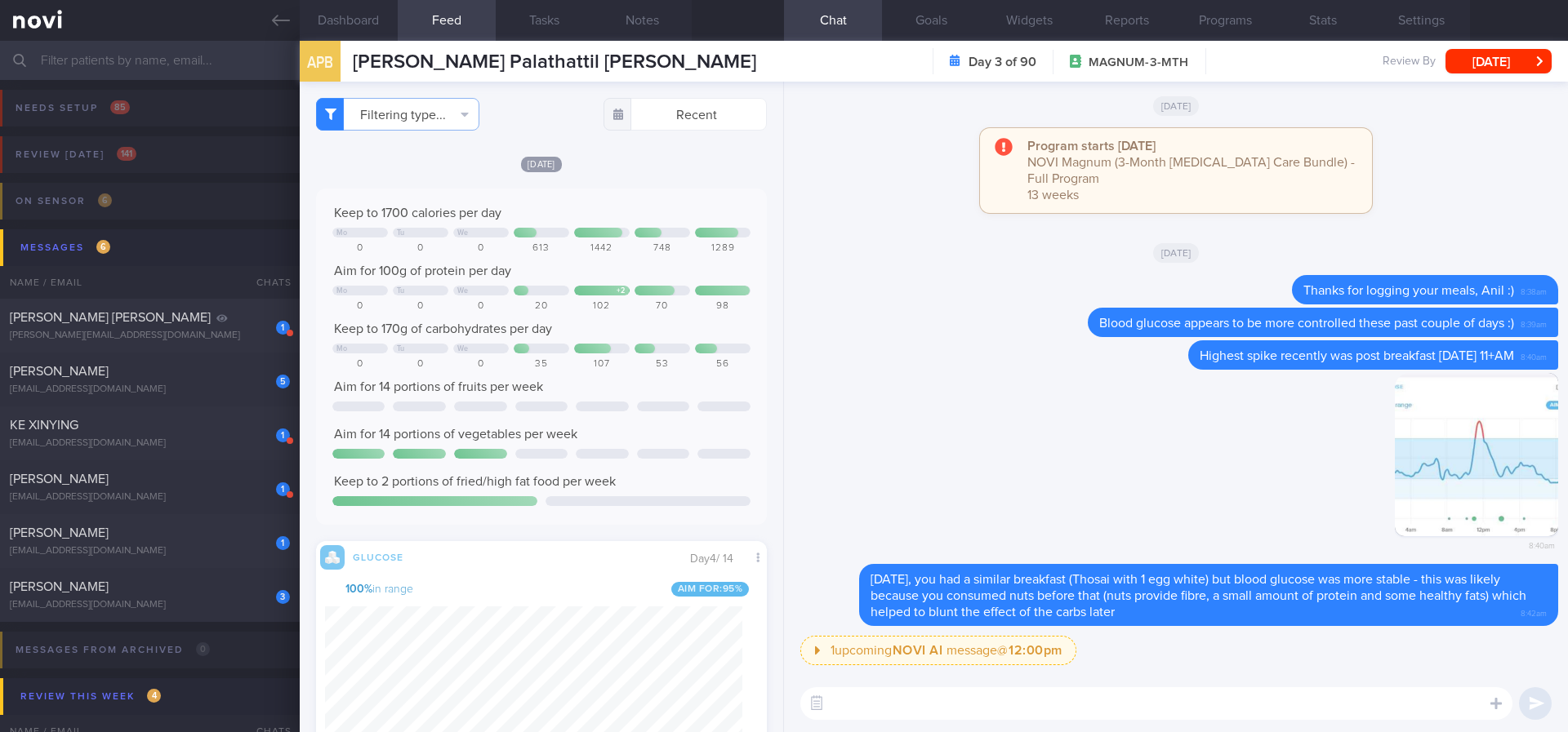
scroll to position [368, 0]
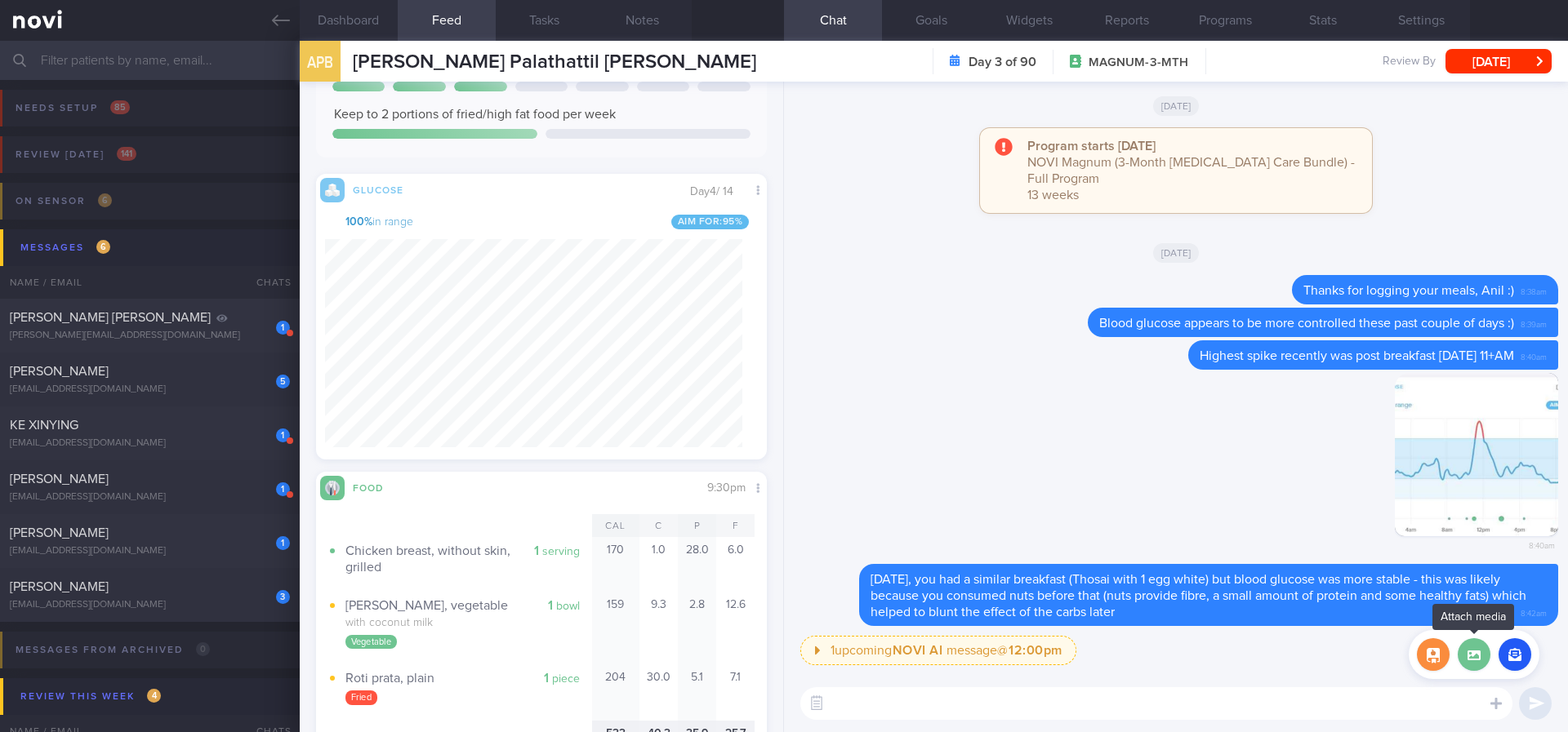
click at [1477, 649] on label at bounding box center [1474, 655] width 33 height 33
click at [0, 0] on input "file" at bounding box center [0, 0] width 0 height 0
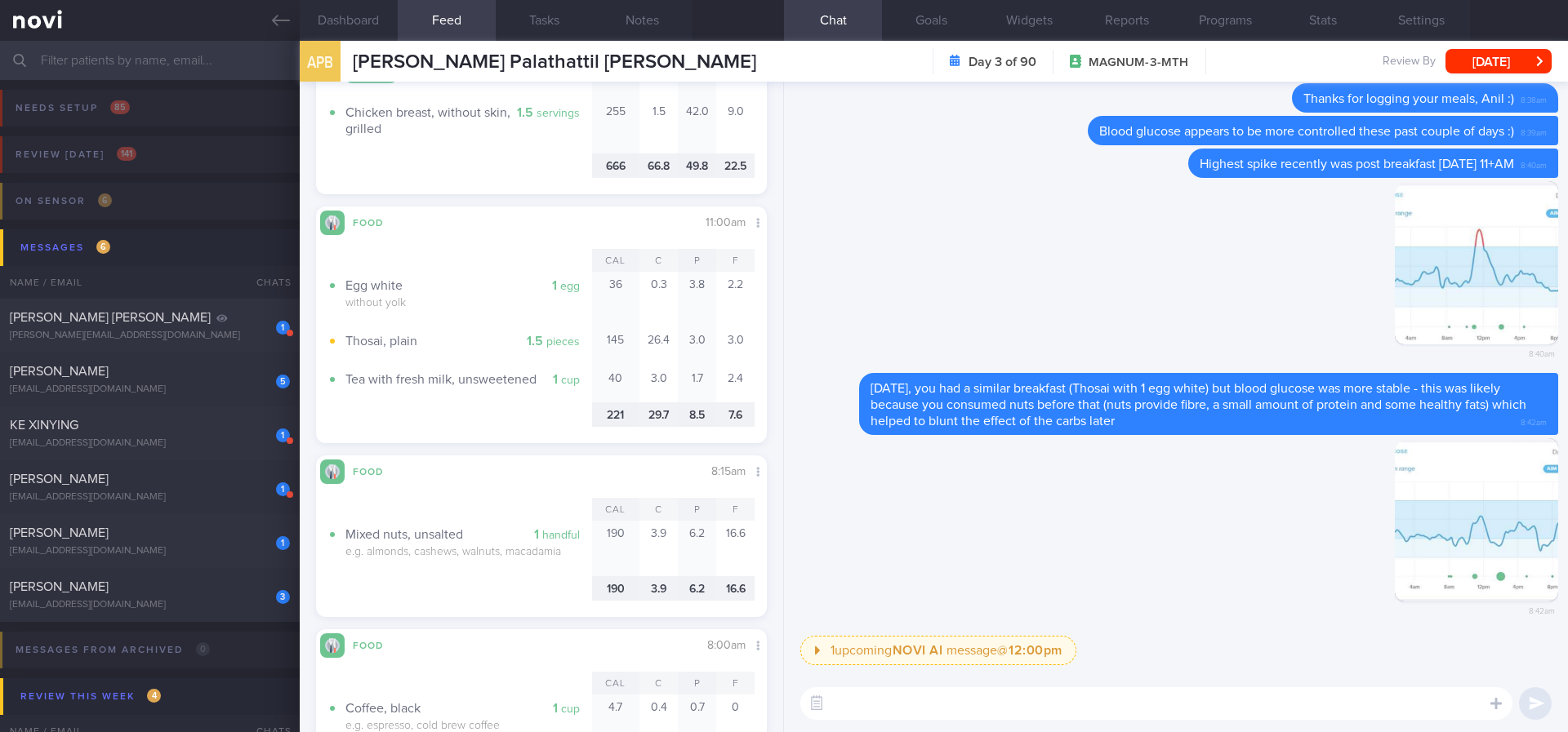
scroll to position [1714, 0]
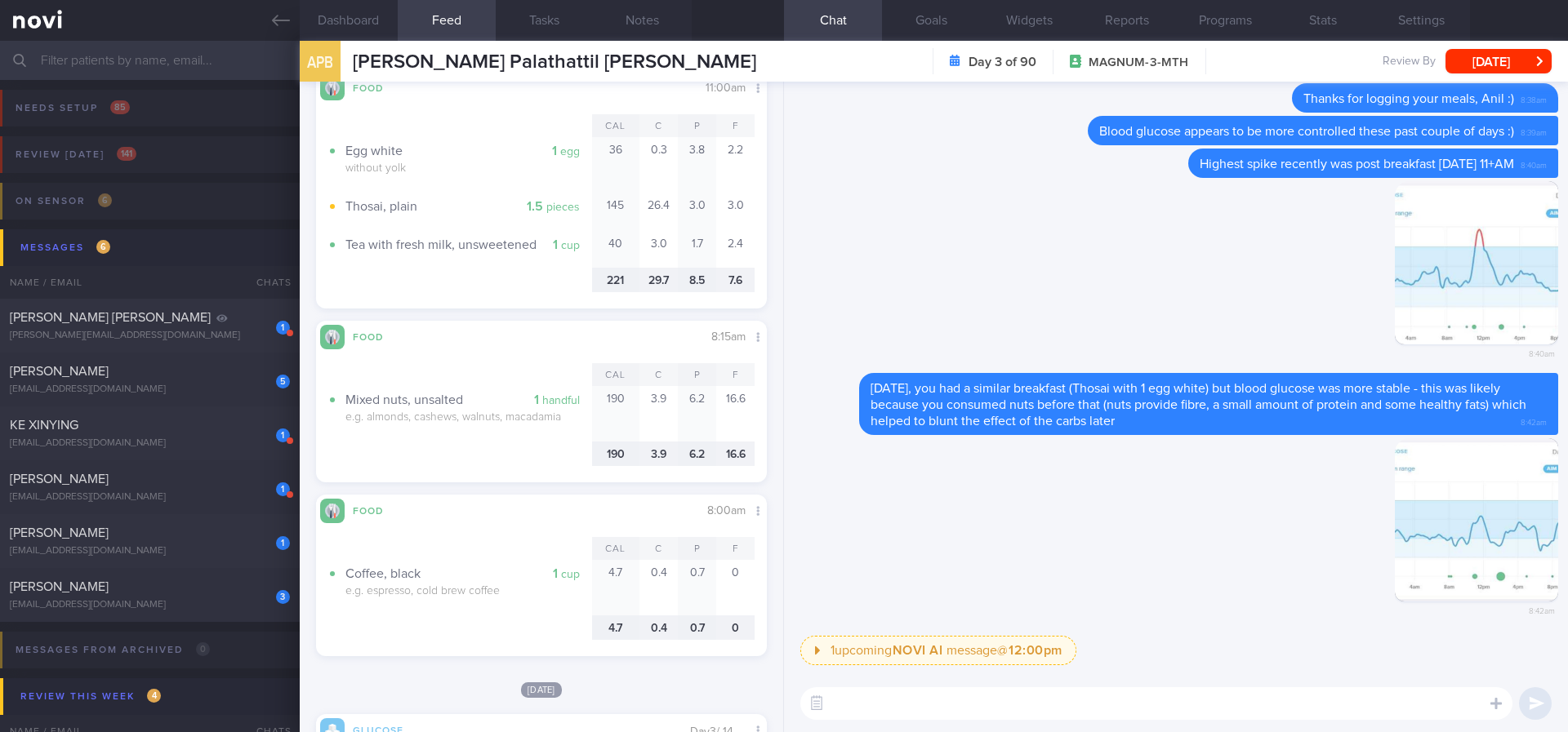
click at [915, 716] on textarea at bounding box center [1156, 704] width 712 height 33
type textarea "You may continue to do this - having a small handful of nuts before breakfast t…"
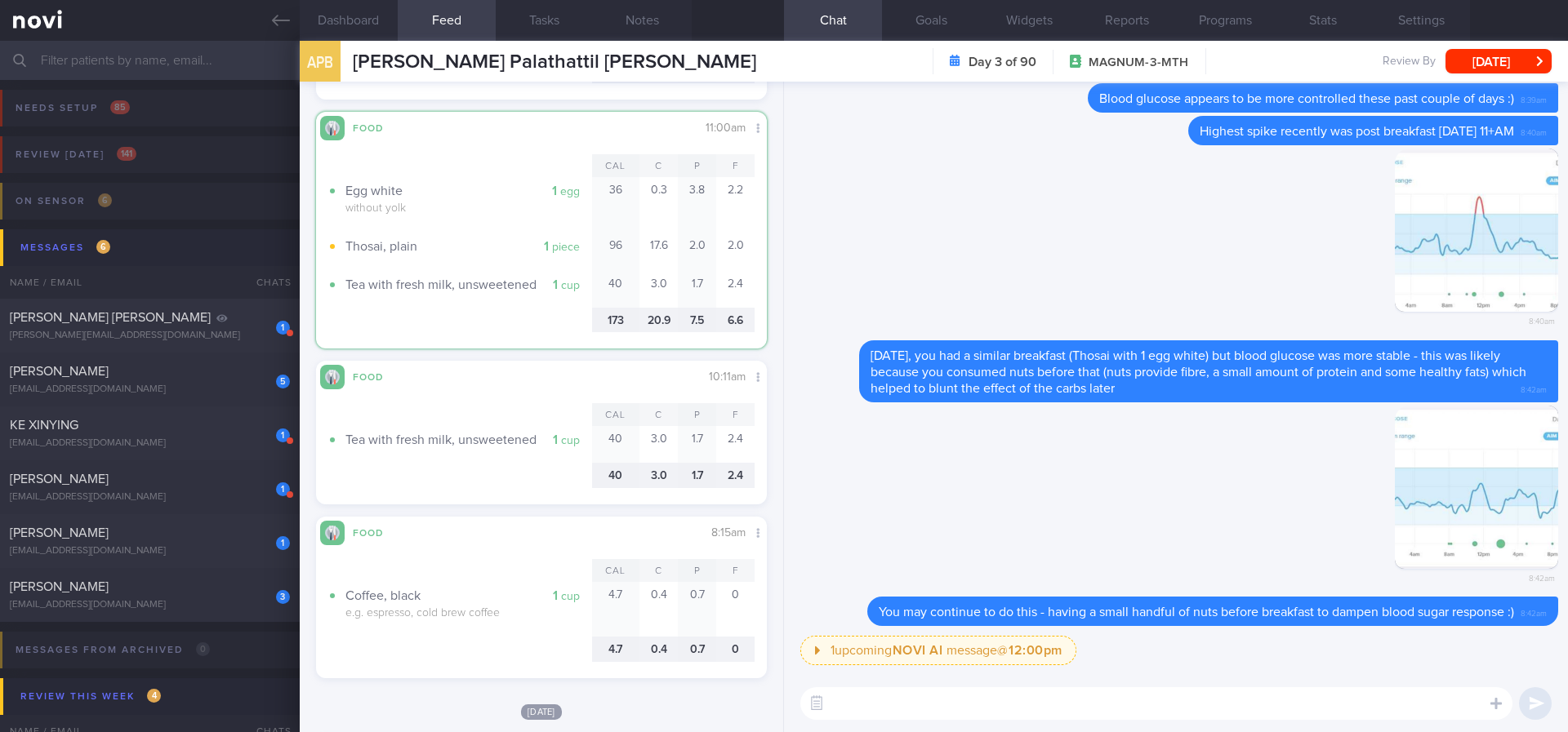
scroll to position [263, 418]
click at [193, 489] on div "1 Nurtasha Binte Jaafar nurtasha@gmail.com" at bounding box center [150, 488] width 300 height 33
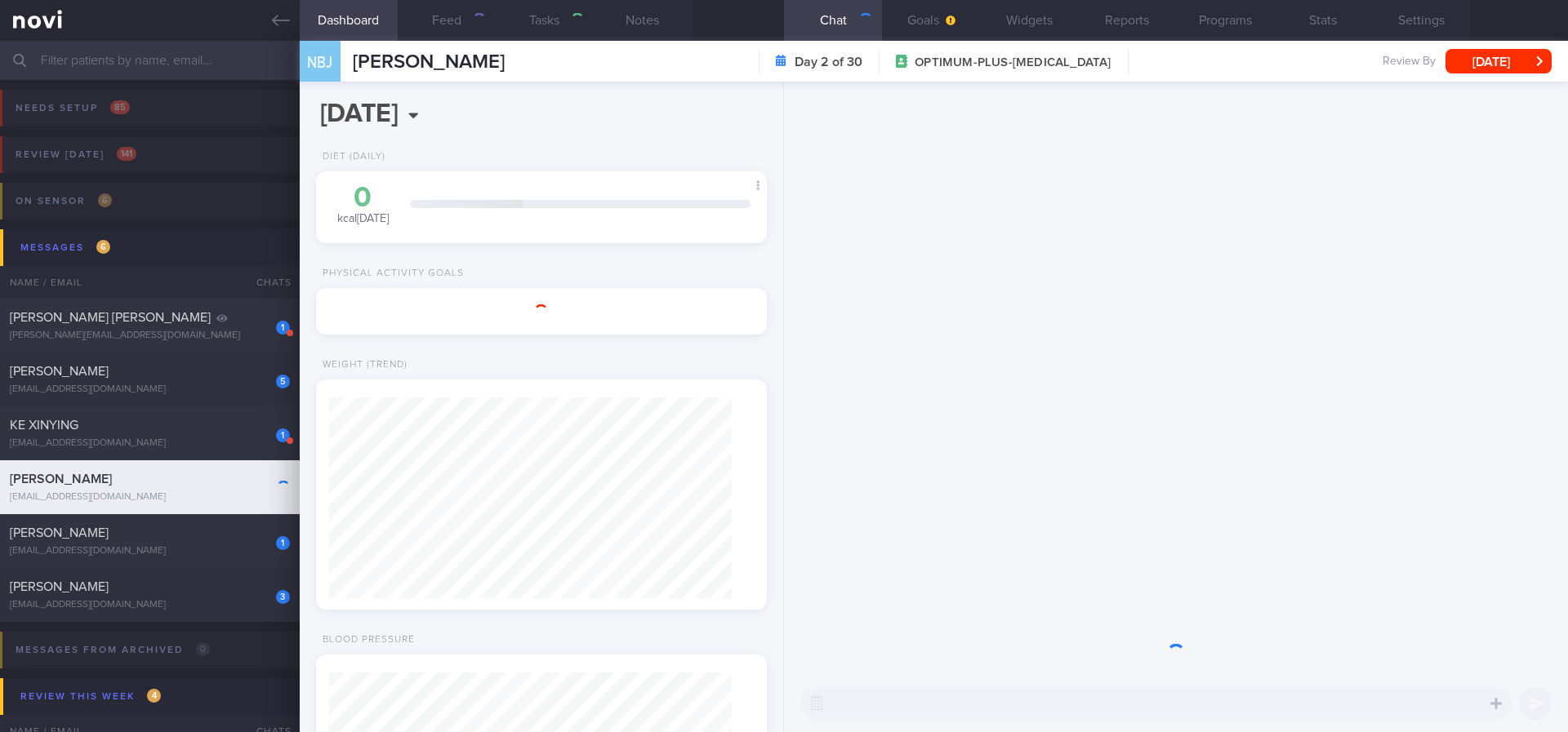
type input "tracked"
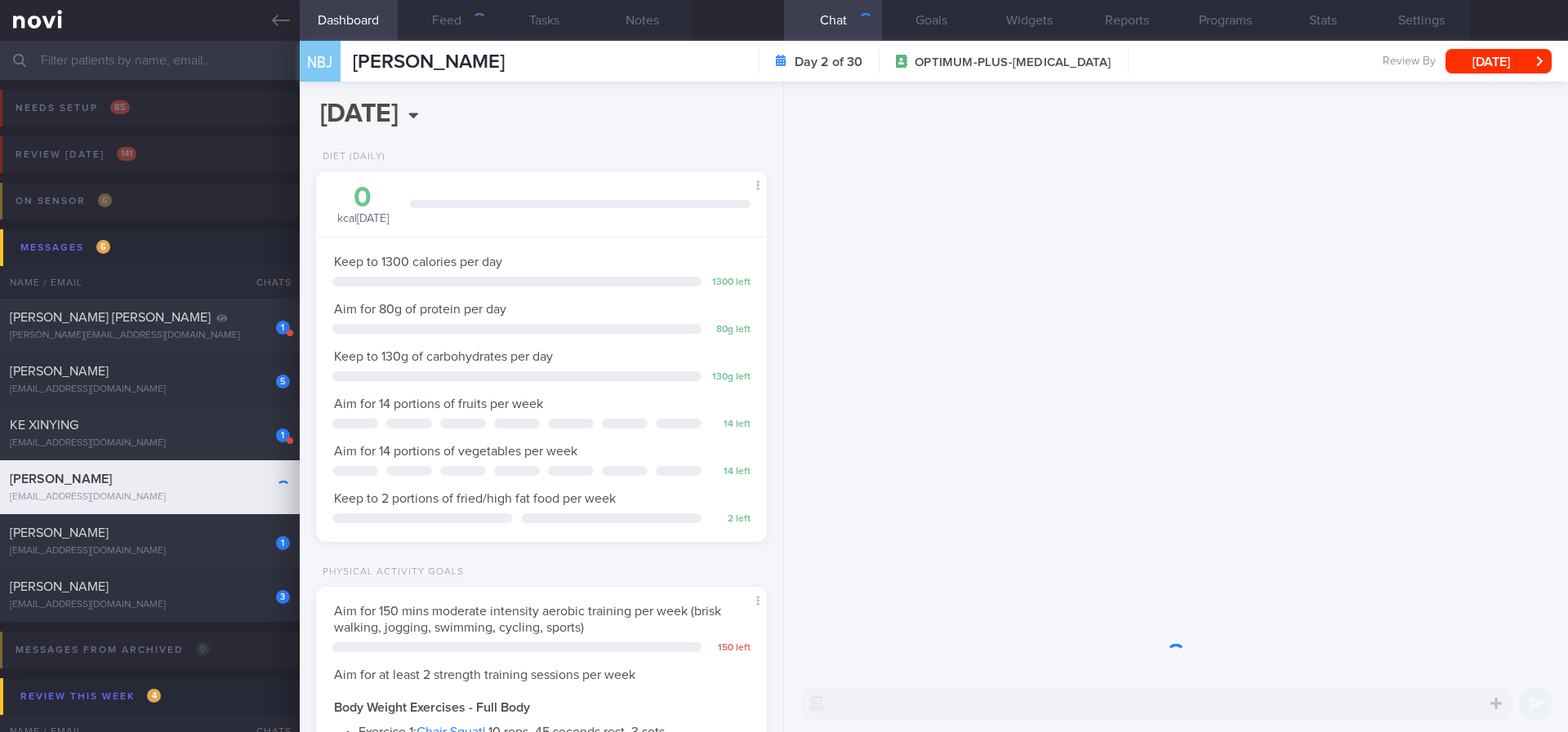
scroll to position [201, 404]
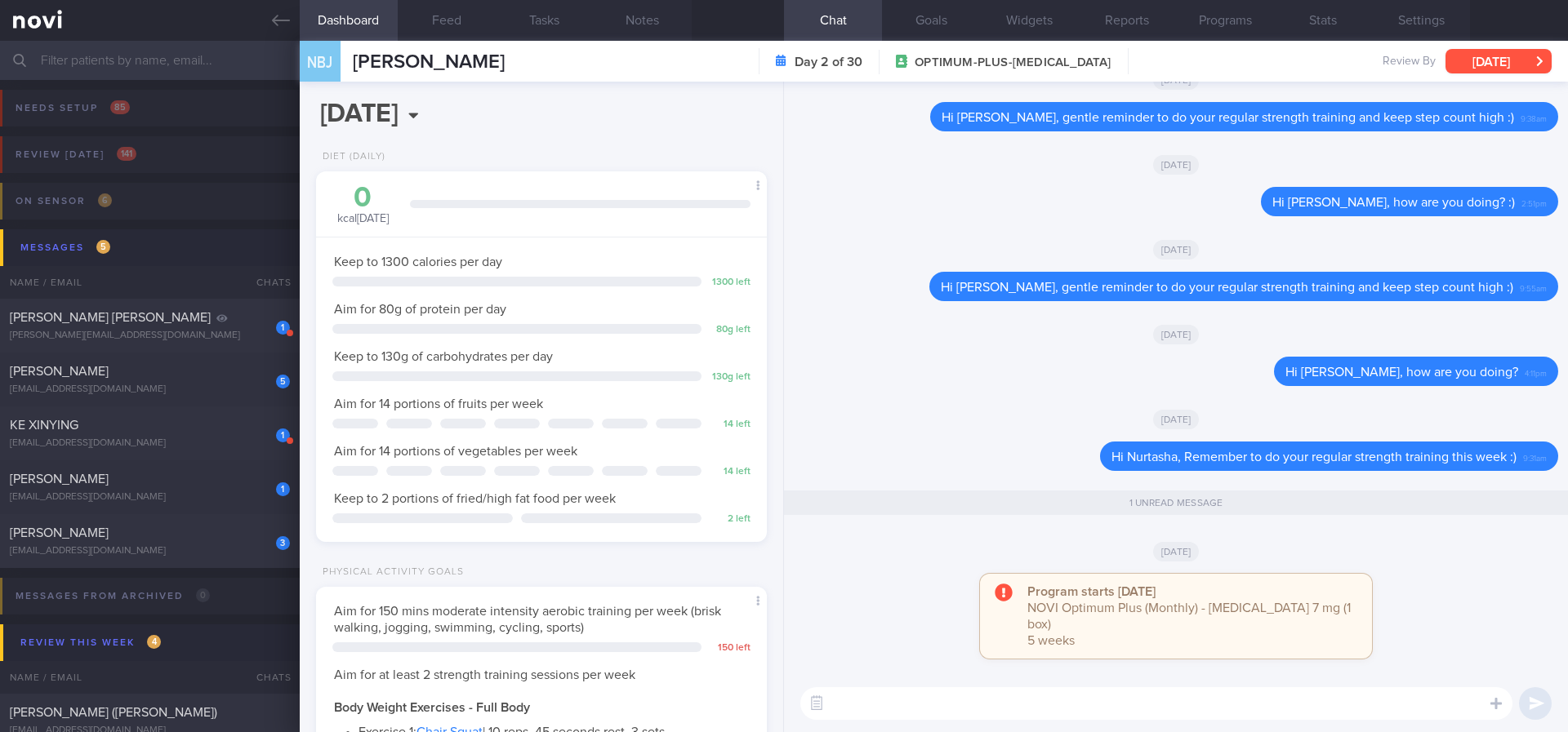
click at [1511, 66] on button "Sun, 17 Aug" at bounding box center [1498, 61] width 106 height 24
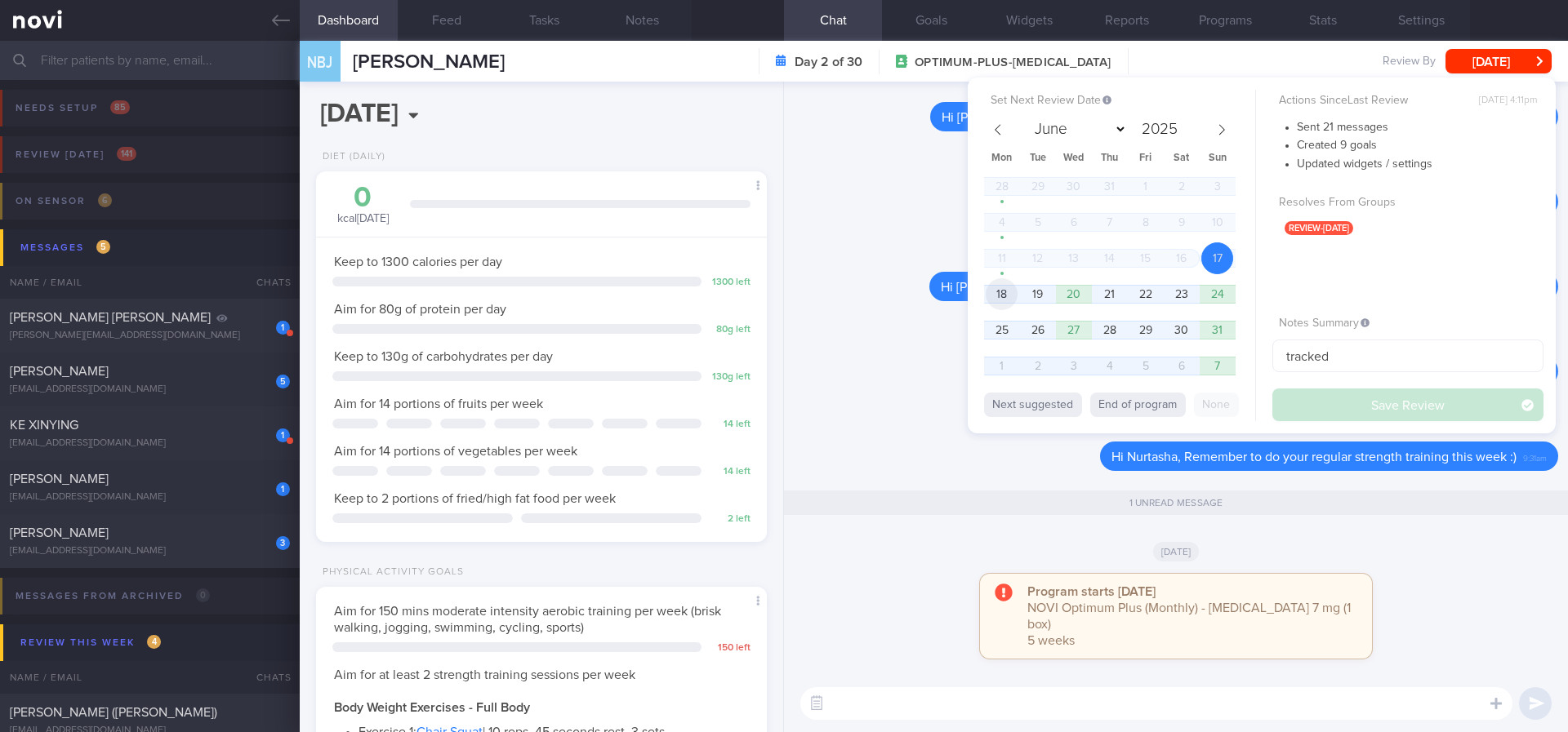
click at [1005, 288] on span "18" at bounding box center [1001, 294] width 32 height 32
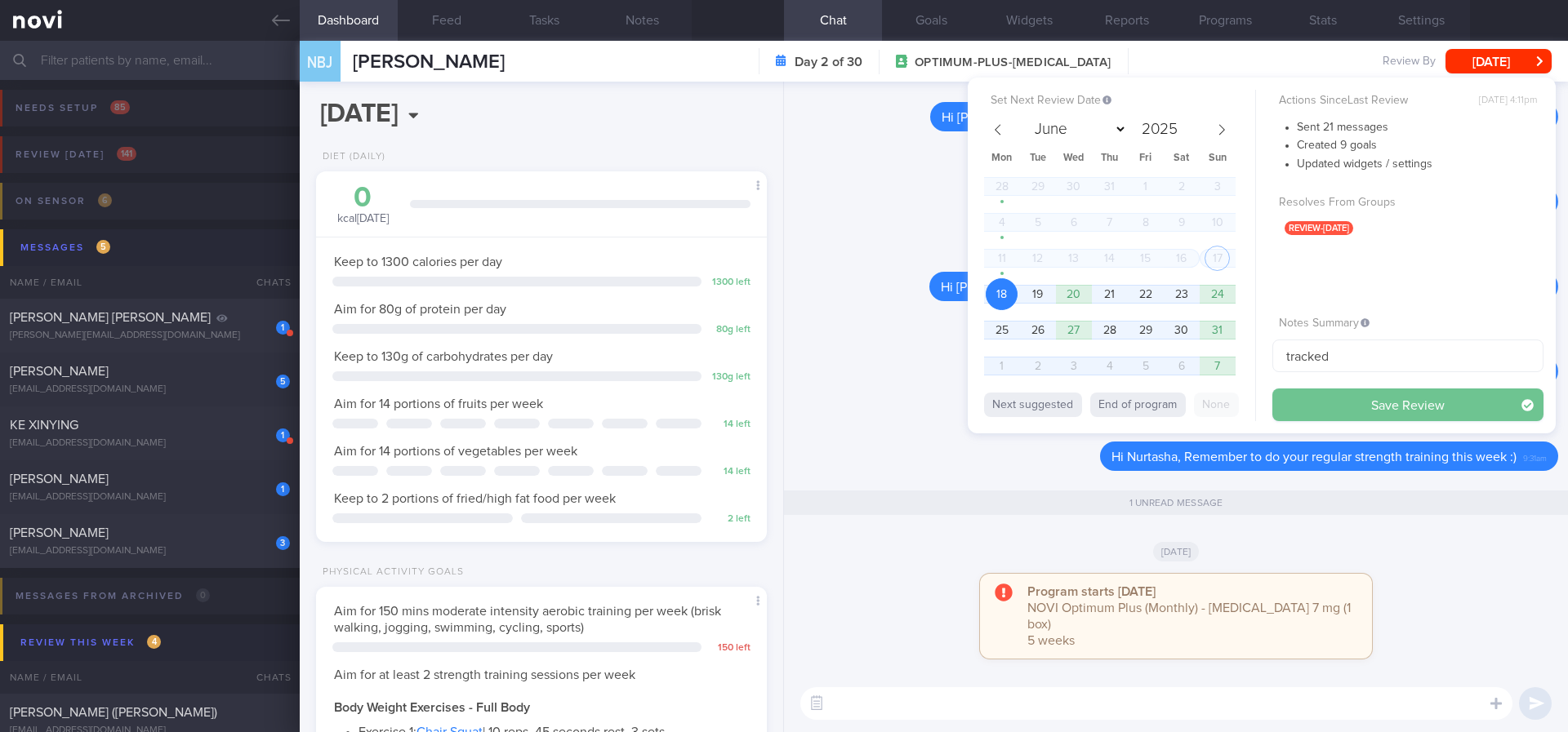
click at [1327, 407] on button "Save Review" at bounding box center [1408, 405] width 271 height 33
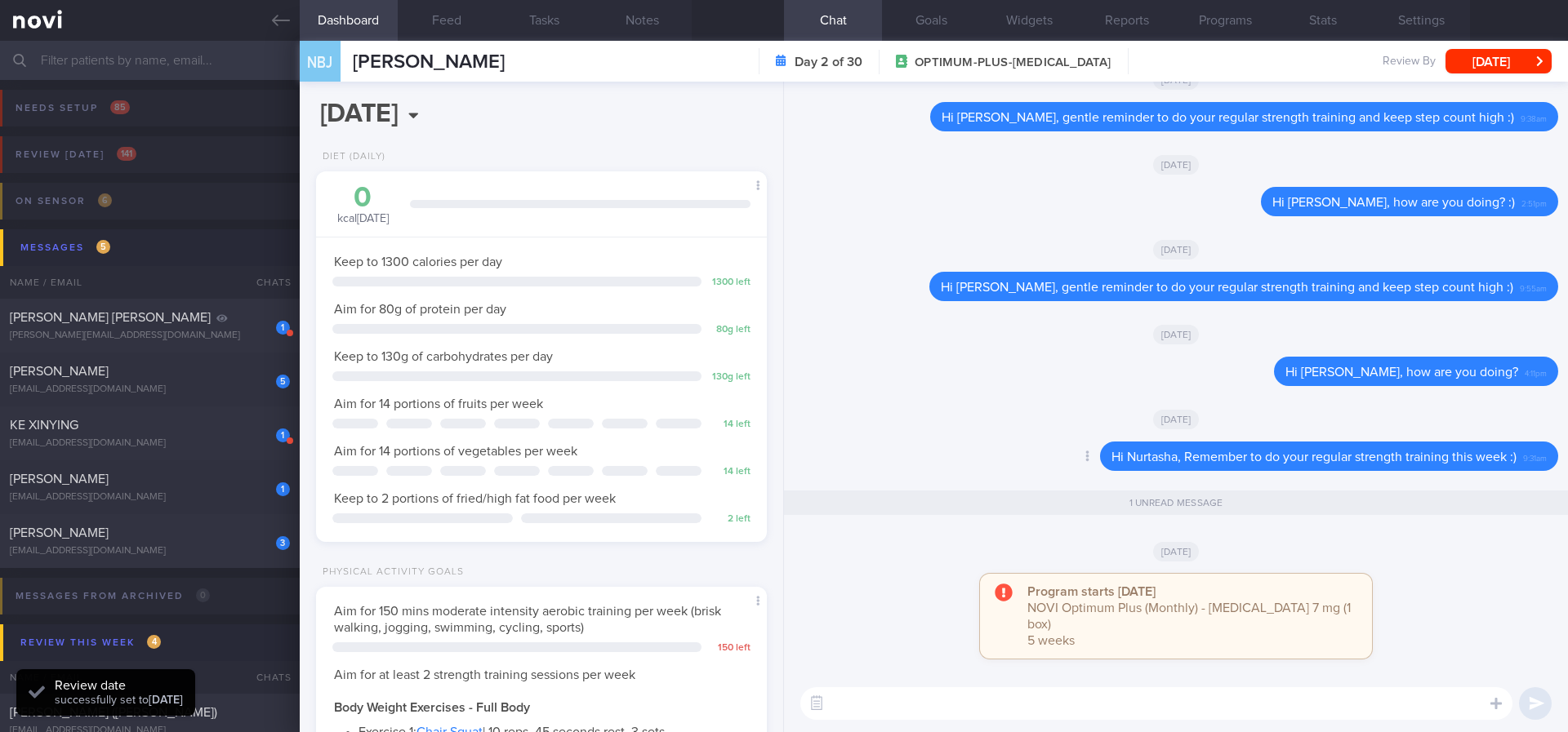
click at [984, 481] on div "Delete Hi Nurtasha, Remember to do your regular strength training this week :) …" at bounding box center [1176, 461] width 764 height 39
drag, startPoint x: 1502, startPoint y: 396, endPoint x: 1265, endPoint y: 399, distance: 237.0
click at [1265, 386] on div "Delete Hi Nurtasha, how are you doing? 4:11pm" at bounding box center [1384, 371] width 350 height 30
copy span "Hi Nurtasha, how are you doing?"
drag, startPoint x: 1182, startPoint y: 723, endPoint x: 1177, endPoint y: 709, distance: 14.9
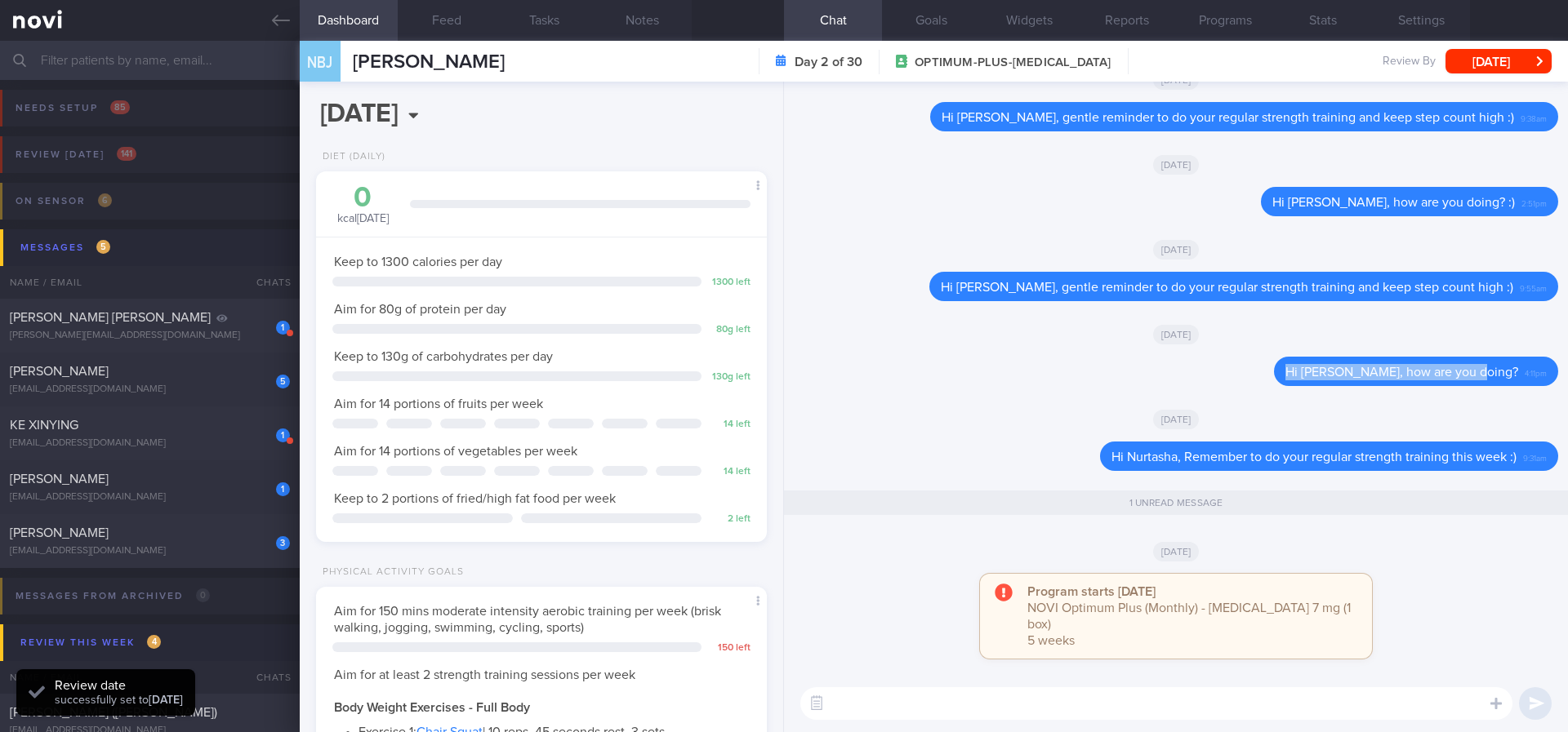
click at [1179, 716] on div "​ ​" at bounding box center [1175, 703] width 784 height 57
click at [1177, 709] on textarea at bounding box center [1156, 704] width 712 height 33
paste textarea "Hi Nurtasha, how are you doing?"
type textarea "Hi Nurtasha, how are you doing?"
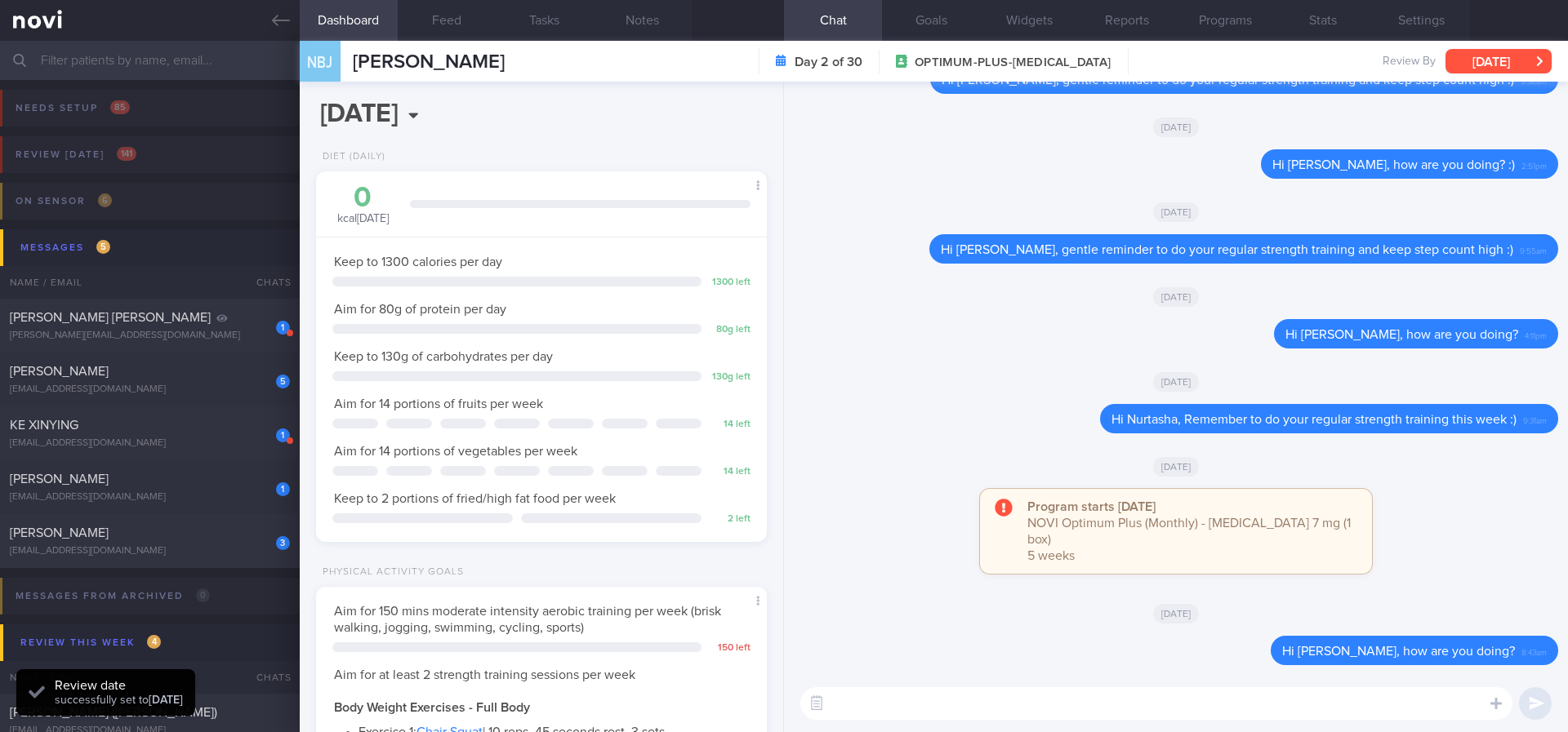
click at [1519, 67] on button "[DATE]" at bounding box center [1498, 61] width 106 height 24
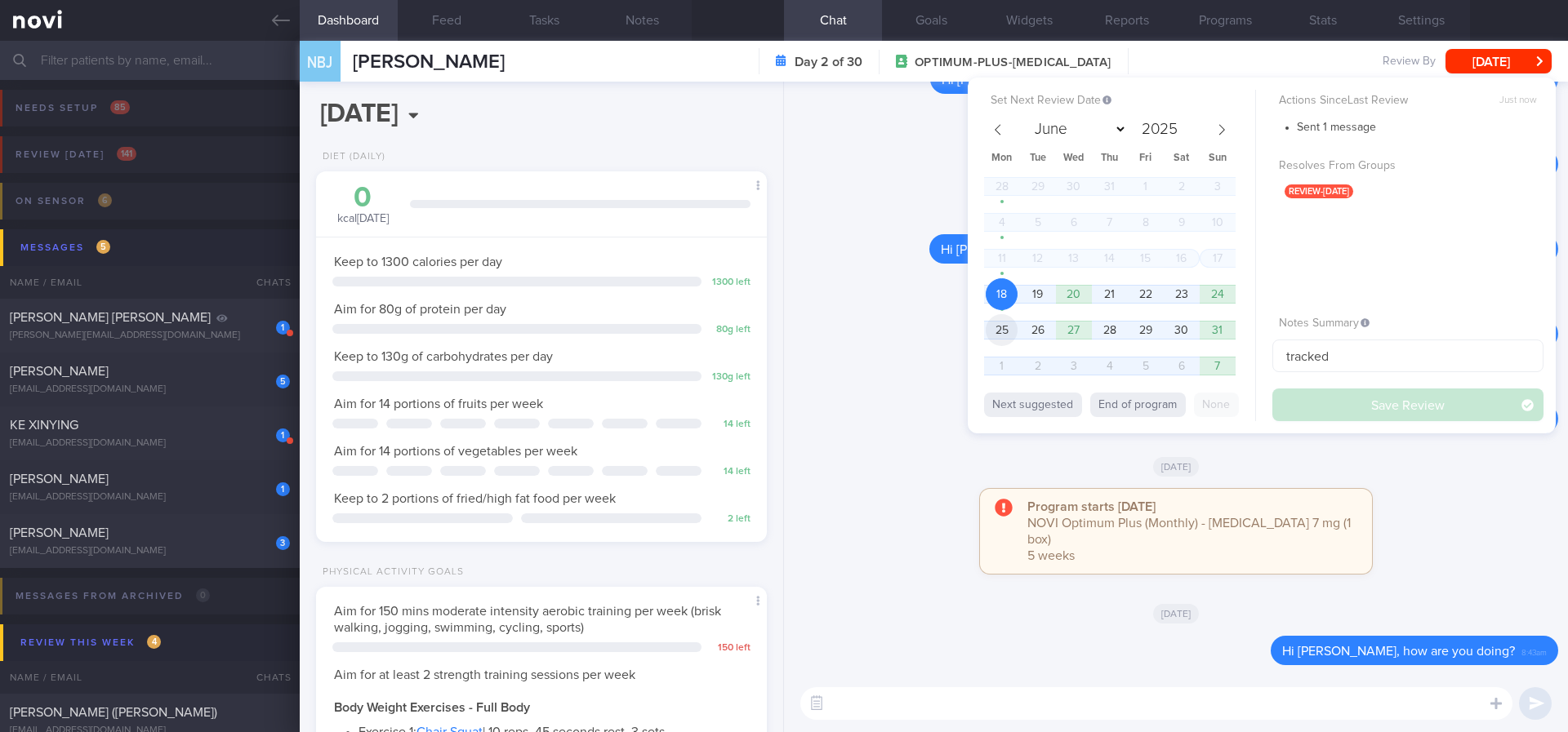
click at [1004, 328] on span "25" at bounding box center [1001, 329] width 32 height 32
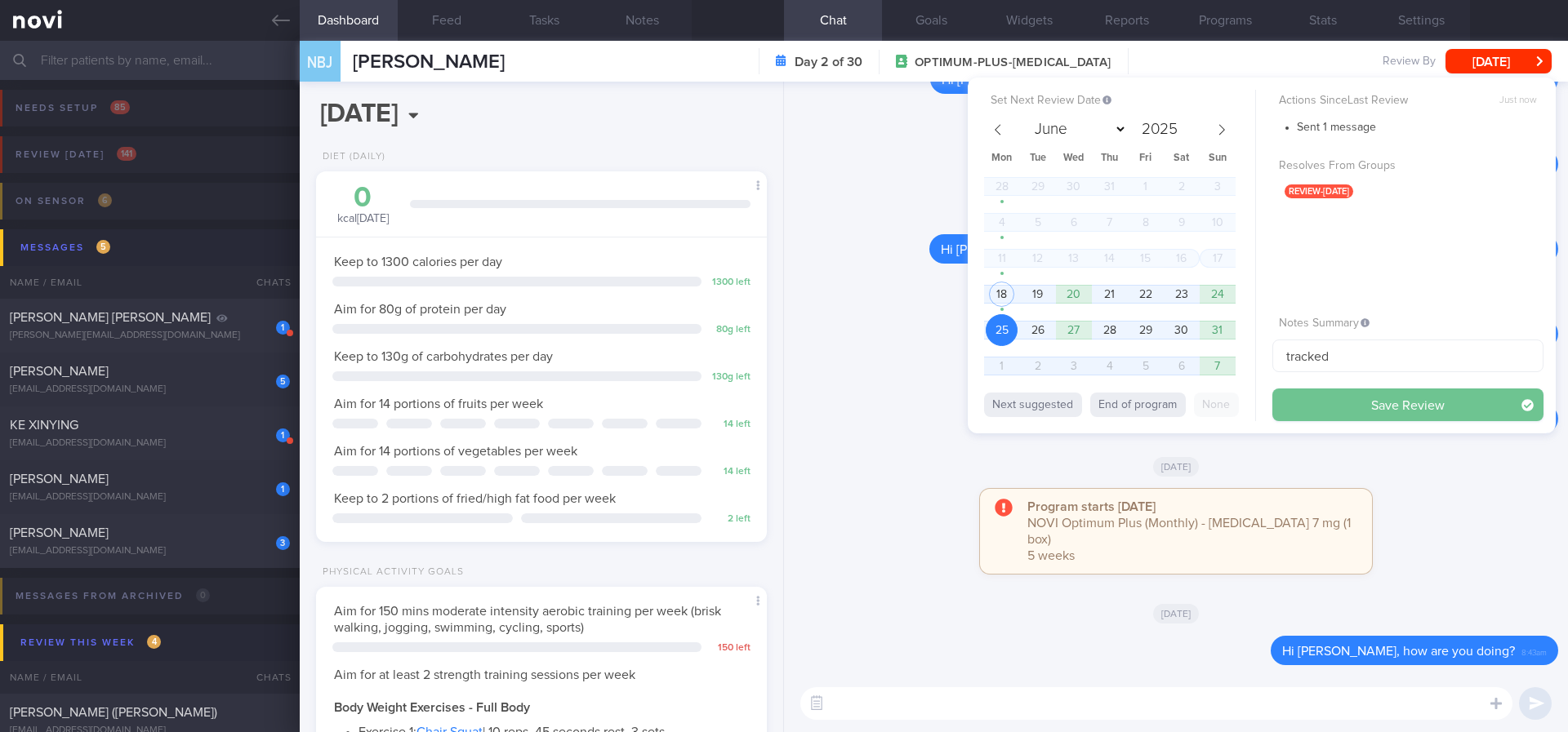
click at [1326, 403] on button "Save Review" at bounding box center [1408, 405] width 271 height 33
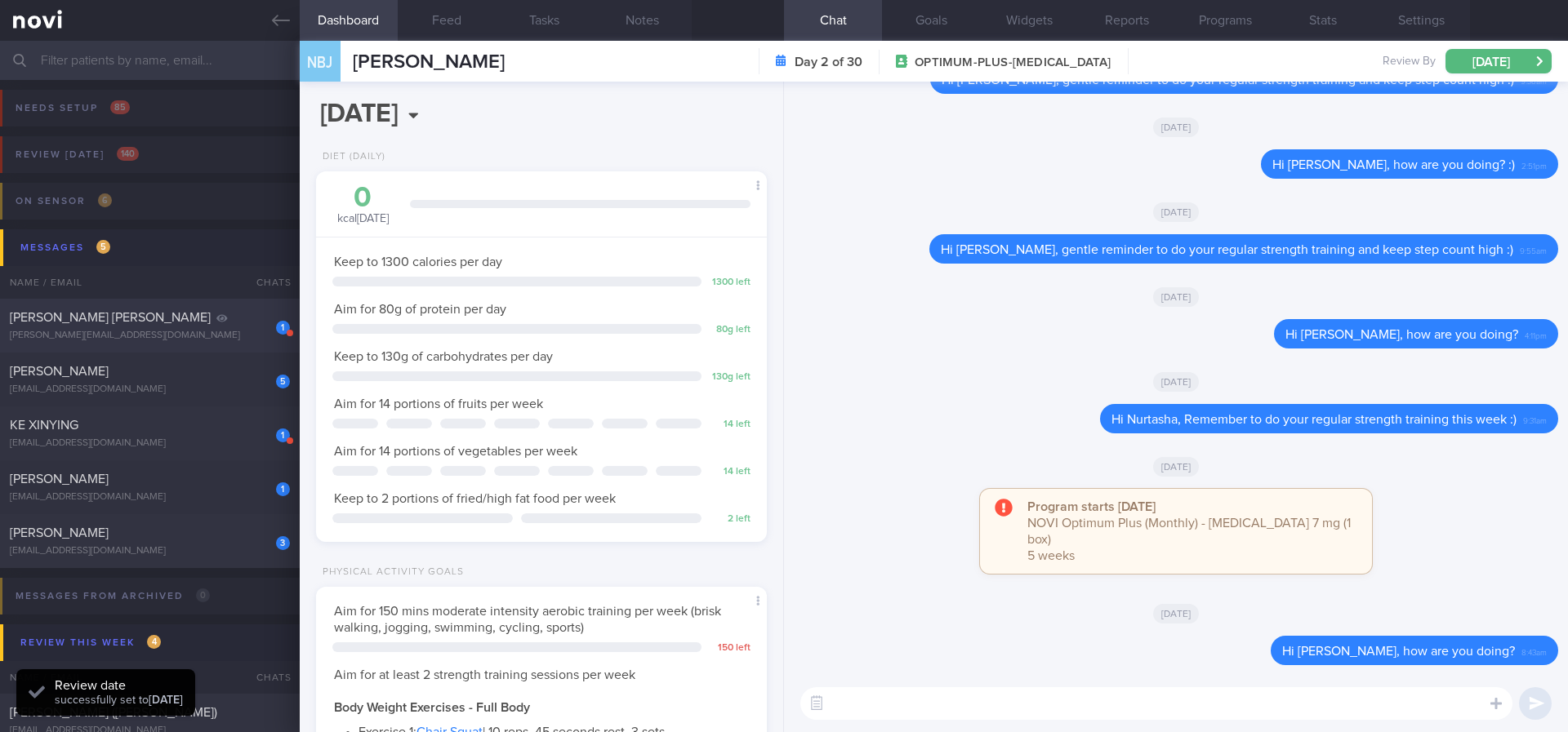
click at [207, 316] on div "[PERSON_NAME] [PERSON_NAME]" at bounding box center [147, 317] width 276 height 17
type input "Tracked. Not receptive"
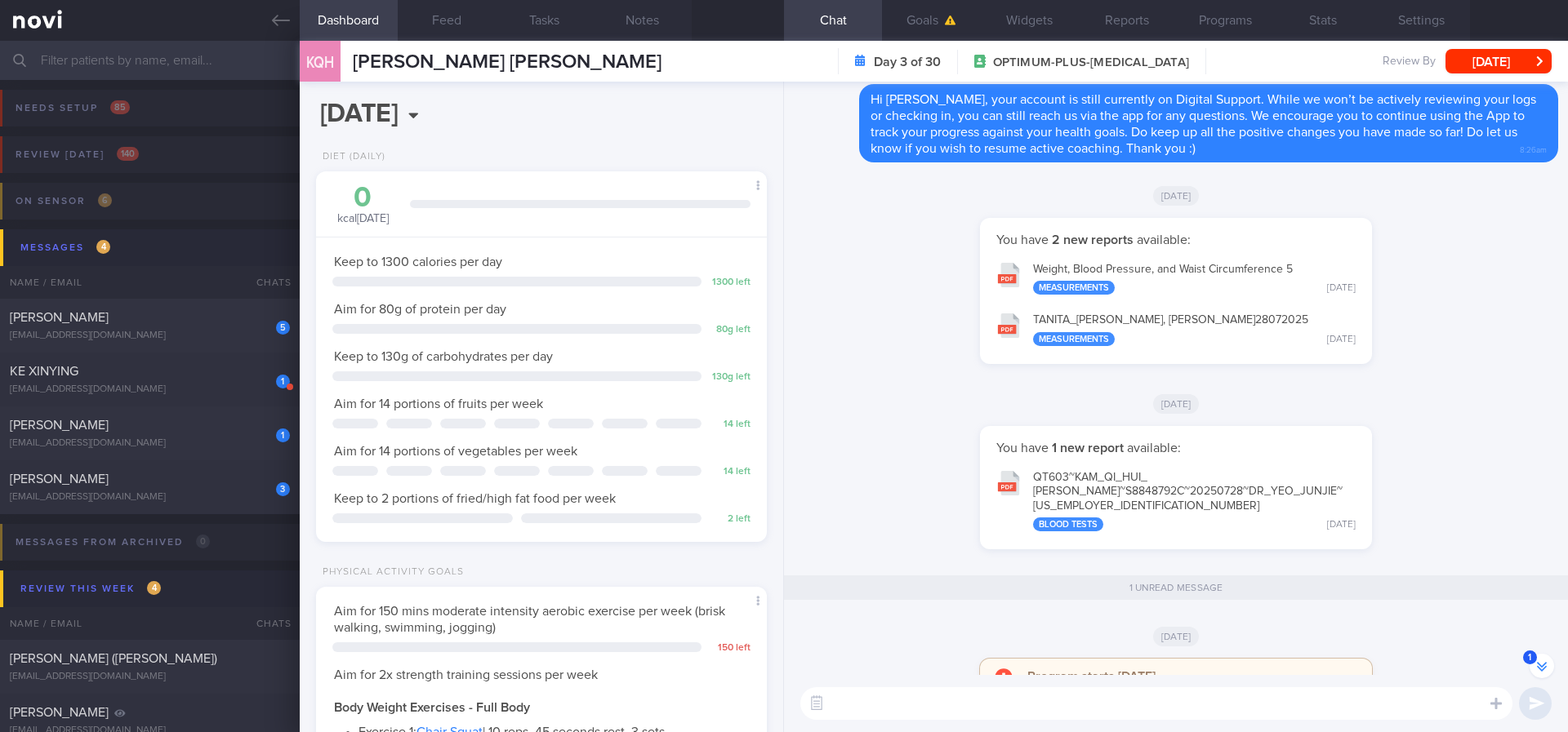
scroll to position [-123, 0]
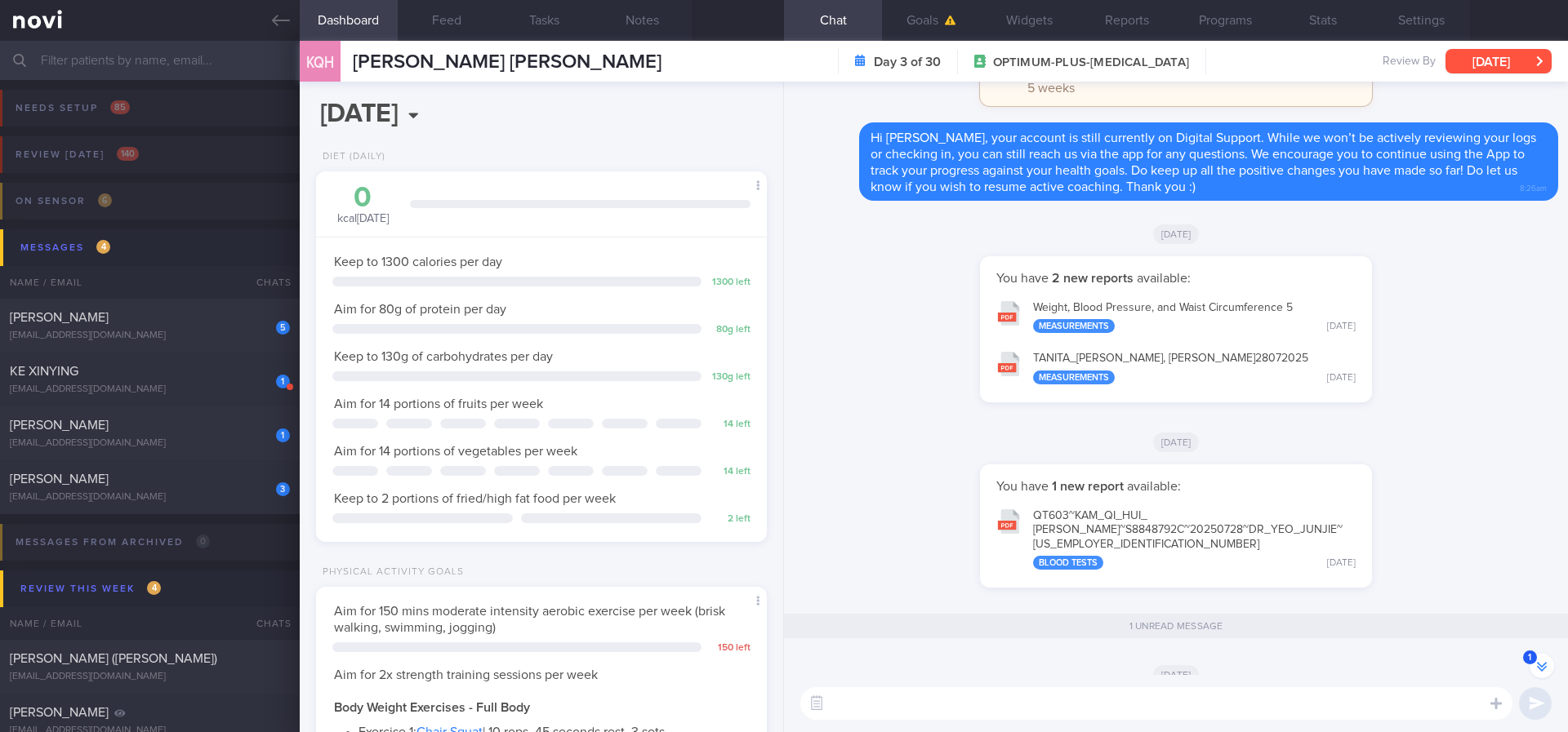
click at [1466, 53] on button "[DATE]" at bounding box center [1498, 61] width 106 height 24
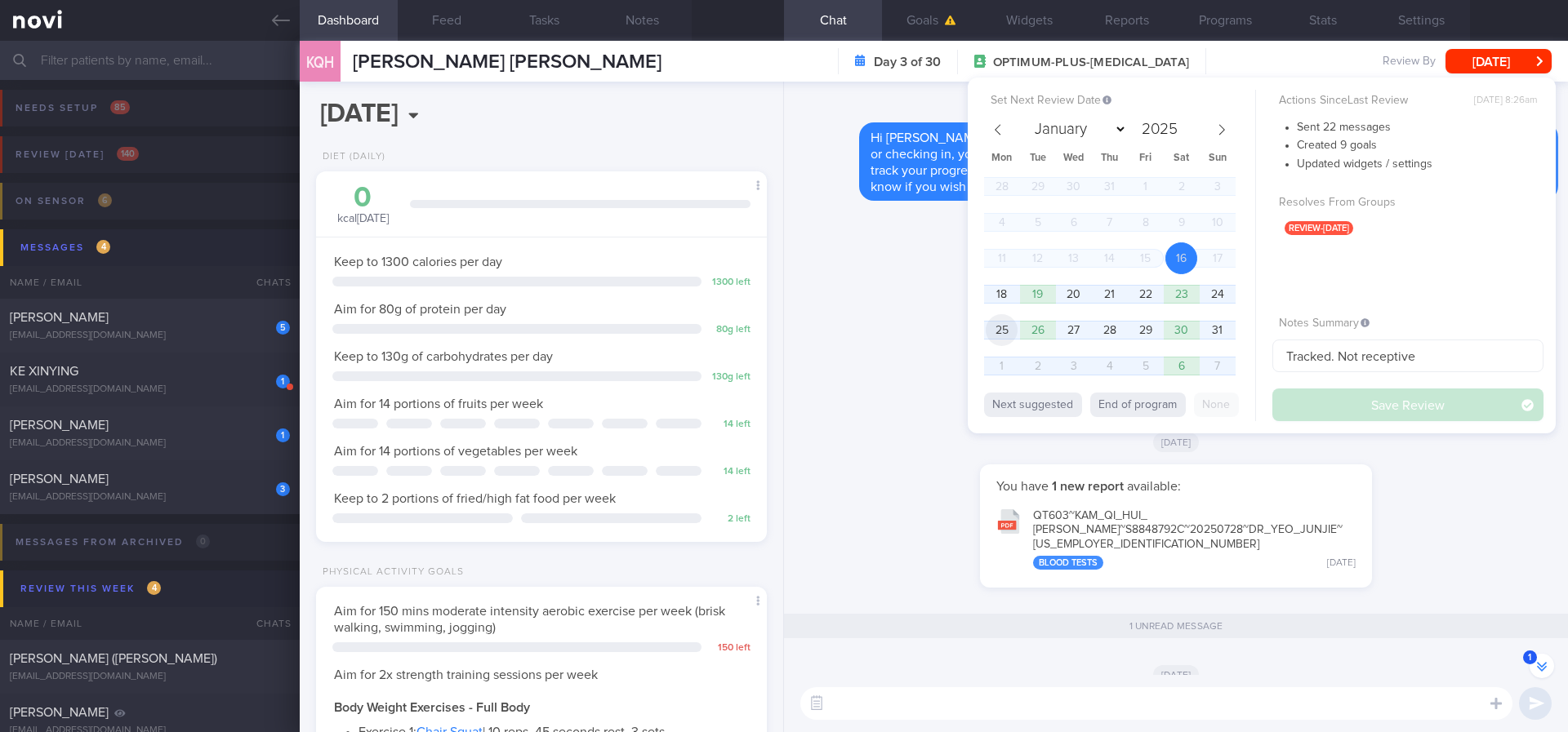
click at [995, 325] on span "25" at bounding box center [1001, 329] width 32 height 32
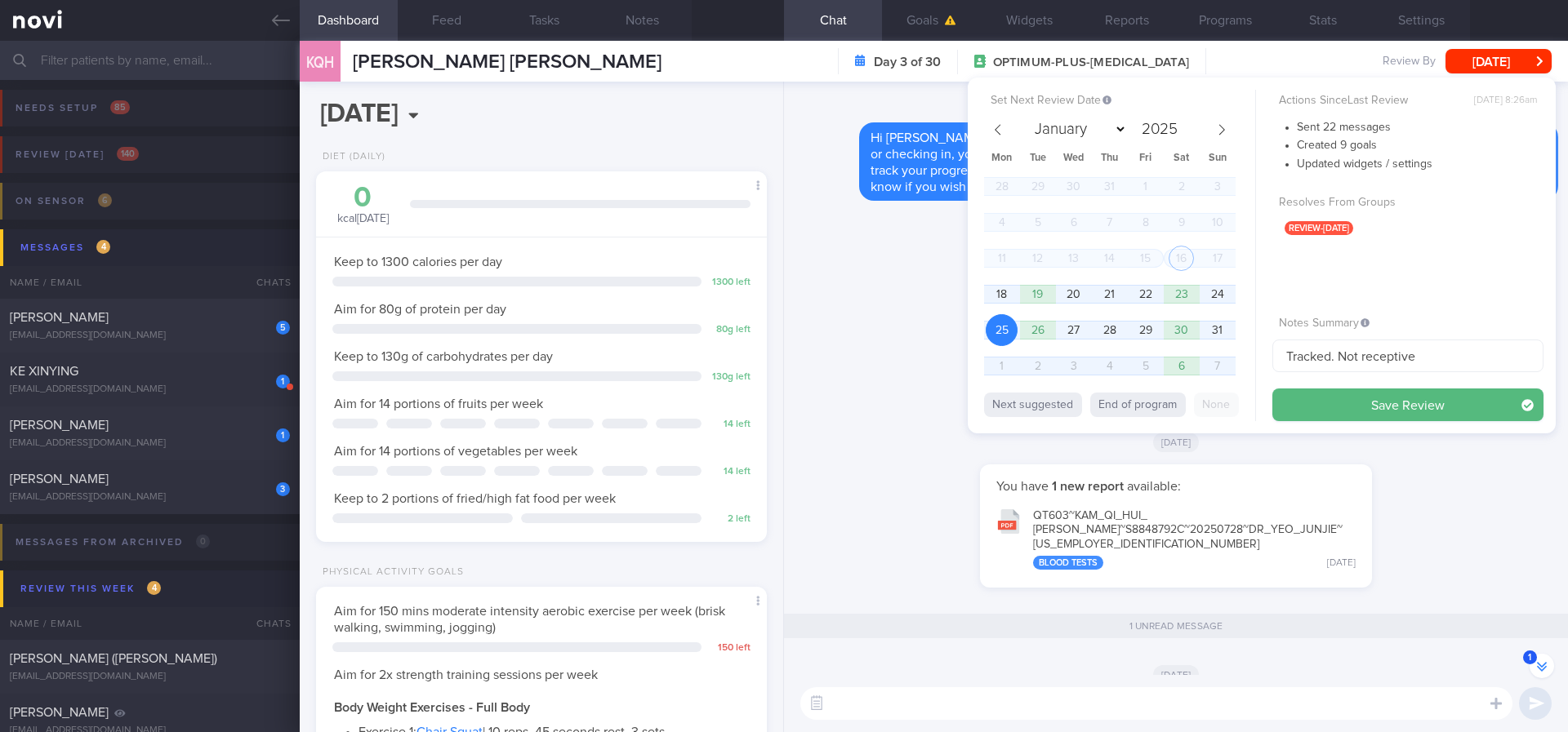
drag, startPoint x: 1111, startPoint y: 403, endPoint x: 1228, endPoint y: 397, distance: 117.2
click at [1111, 403] on button "End of program" at bounding box center [1138, 405] width 96 height 24
select select "8"
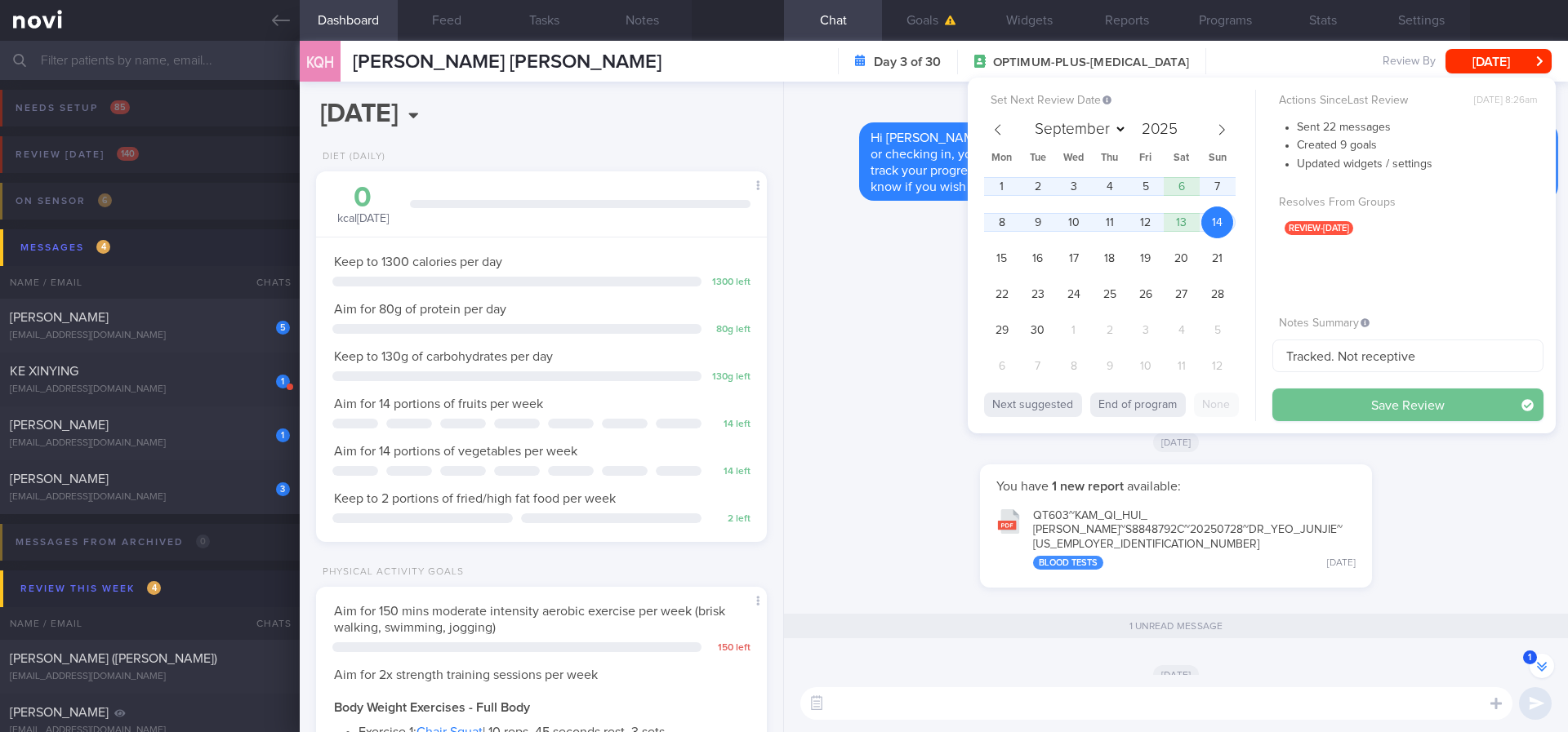
click at [1349, 412] on button "Save Review" at bounding box center [1408, 405] width 271 height 33
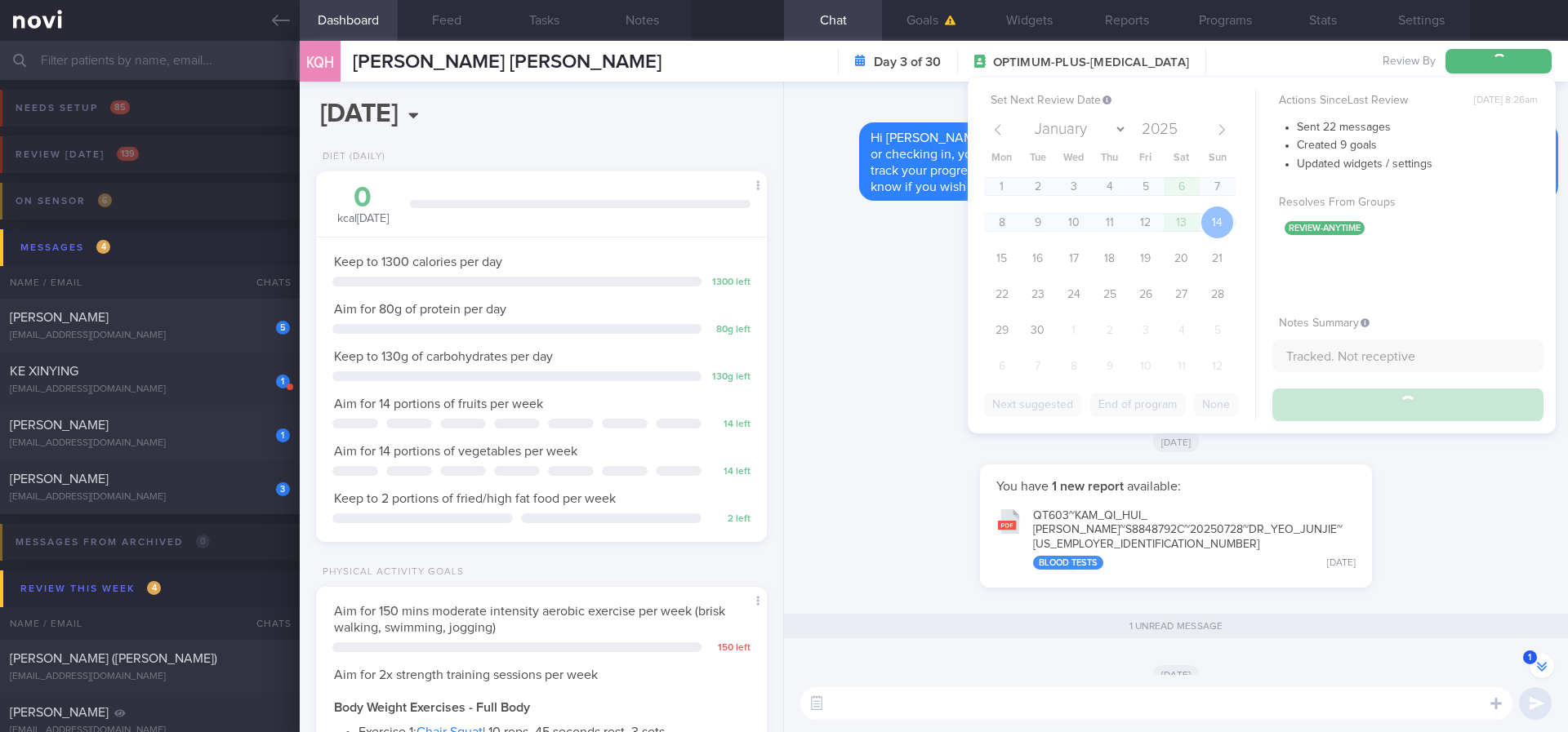
click at [854, 383] on div "You have 2 new reports available: Weight, Blood Pressure, and Waist Circumferen…" at bounding box center [1176, 337] width 764 height 163
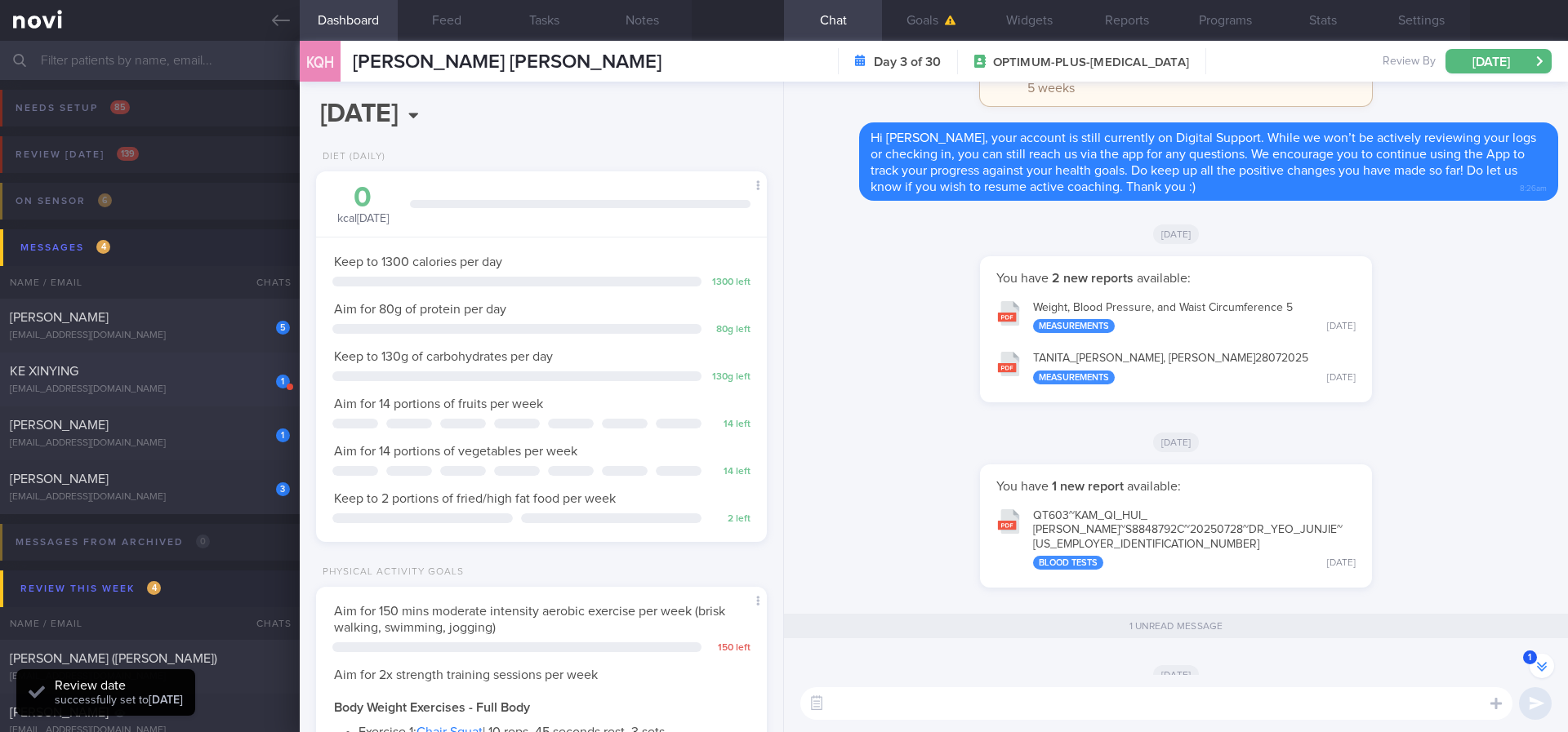
click at [141, 388] on div "[EMAIL_ADDRESS][DOMAIN_NAME]" at bounding box center [150, 389] width 280 height 12
type input "Tracked"
select select "7"
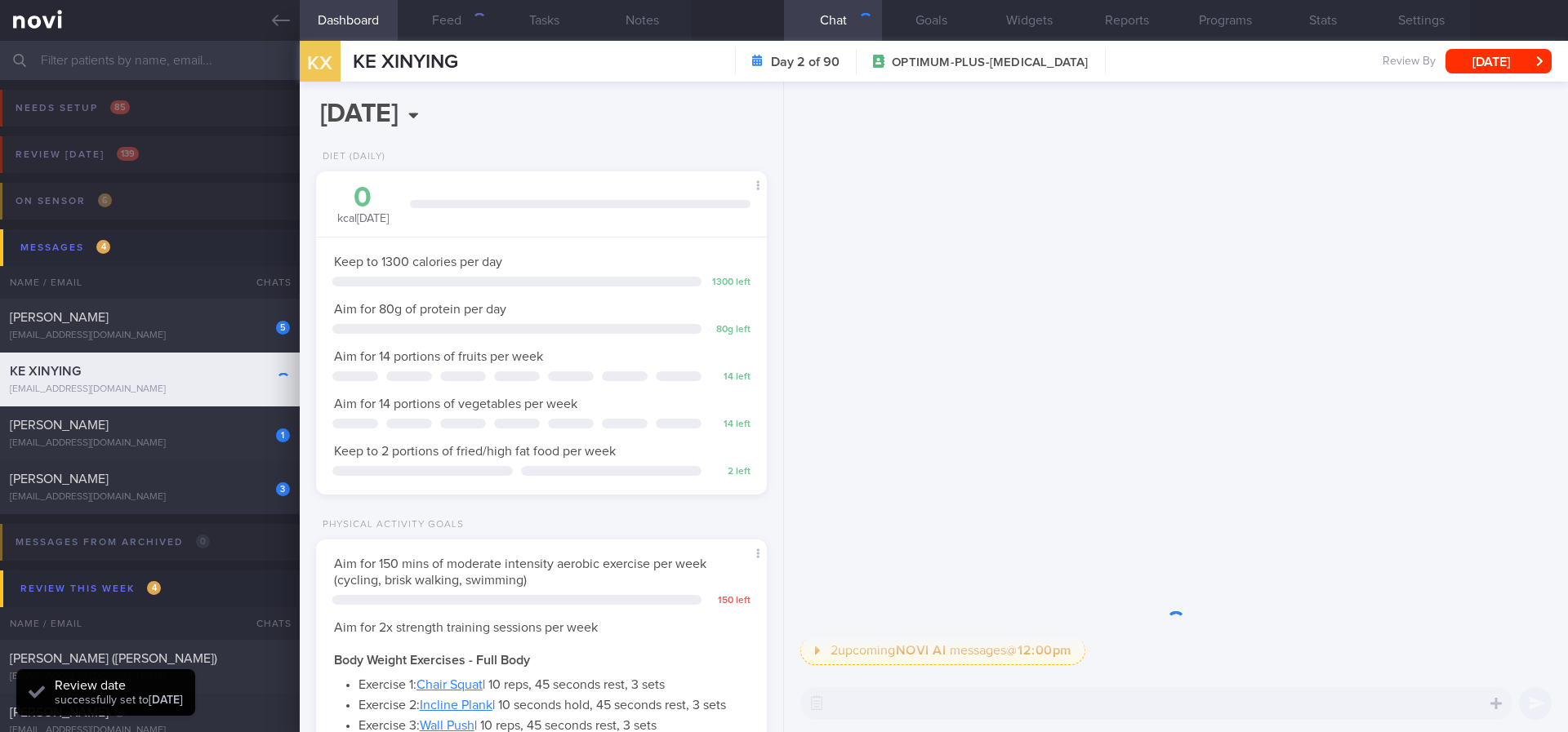
scroll to position [224, 404]
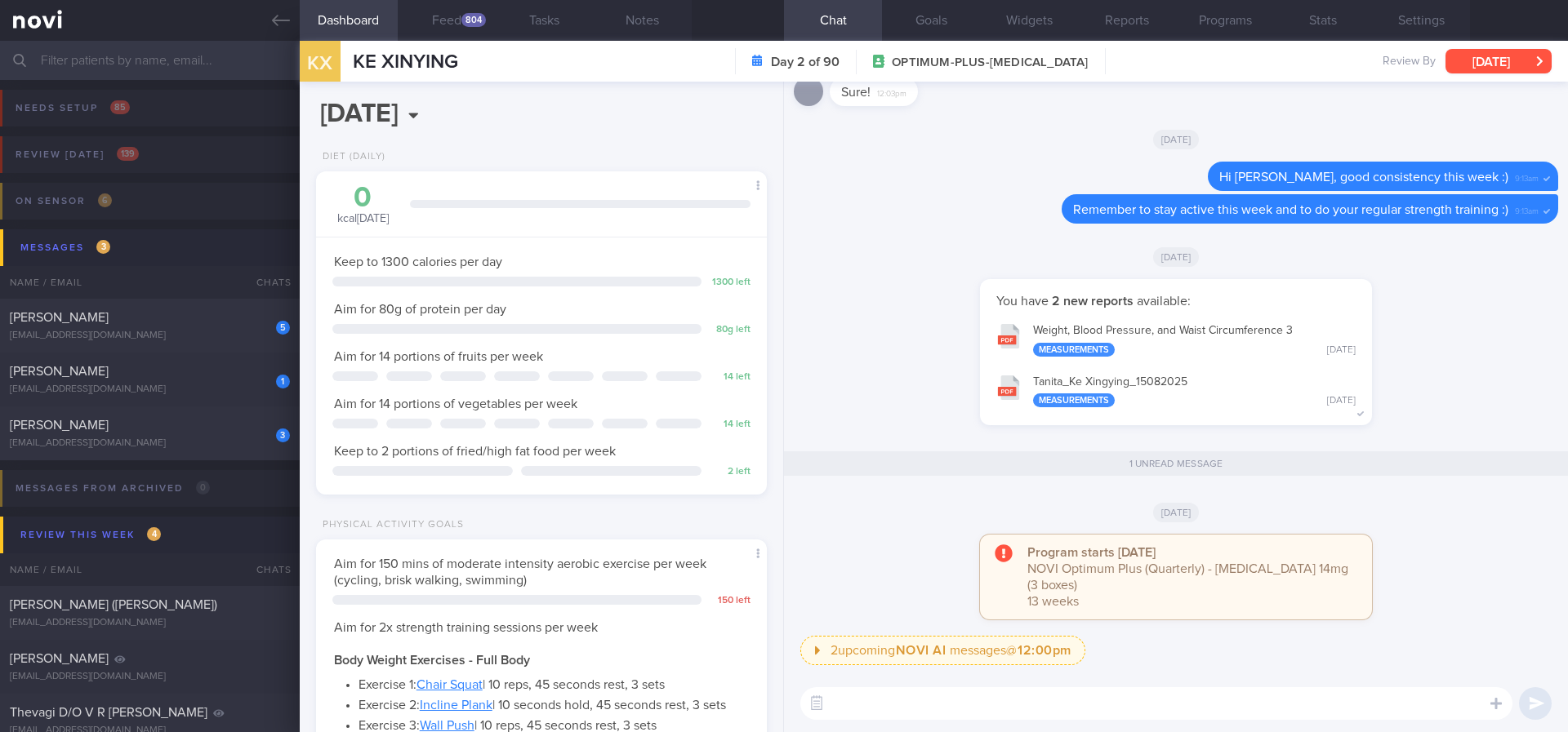
click at [1495, 63] on button "Sun, 17 Aug" at bounding box center [1498, 61] width 106 height 24
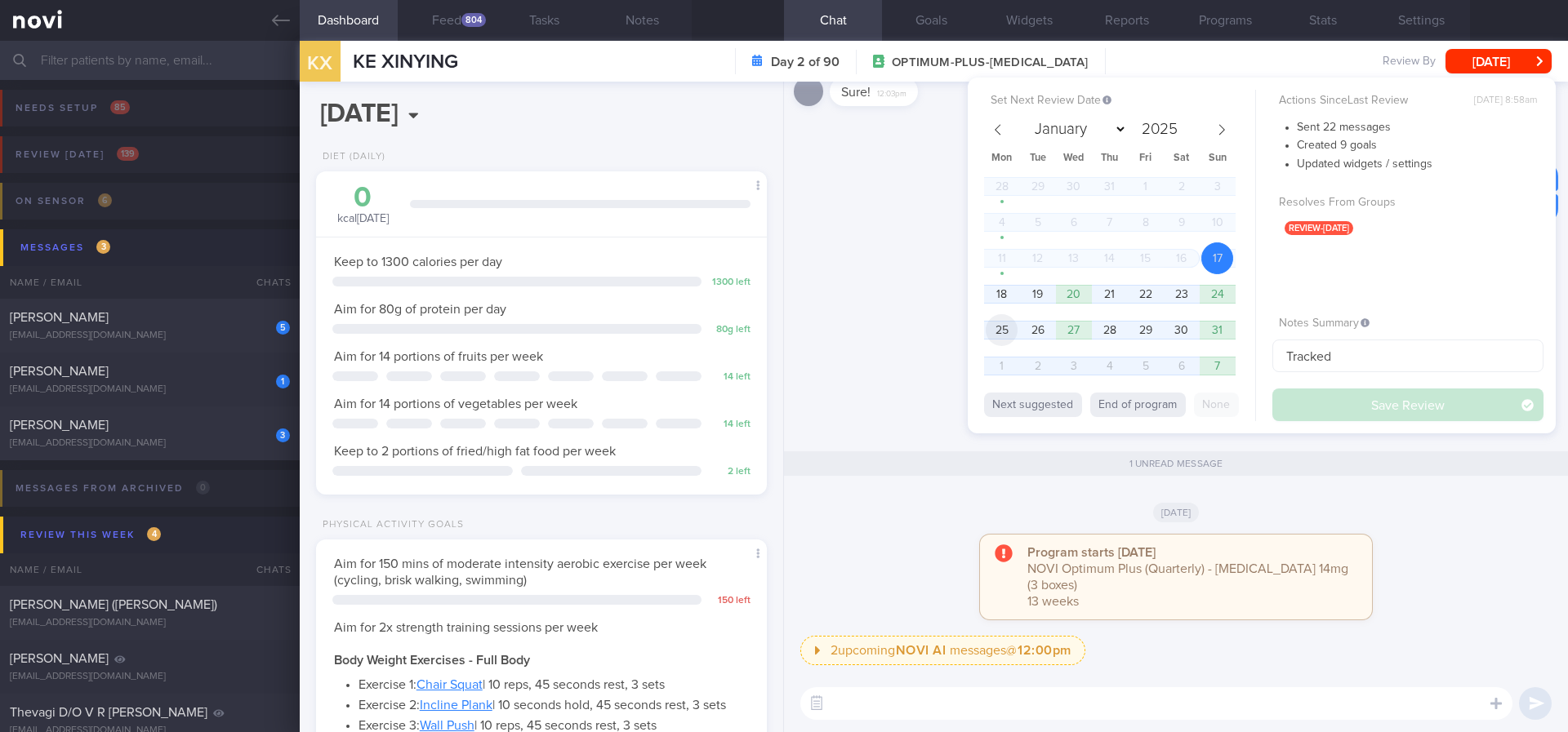
click at [992, 336] on span "25" at bounding box center [1001, 329] width 32 height 32
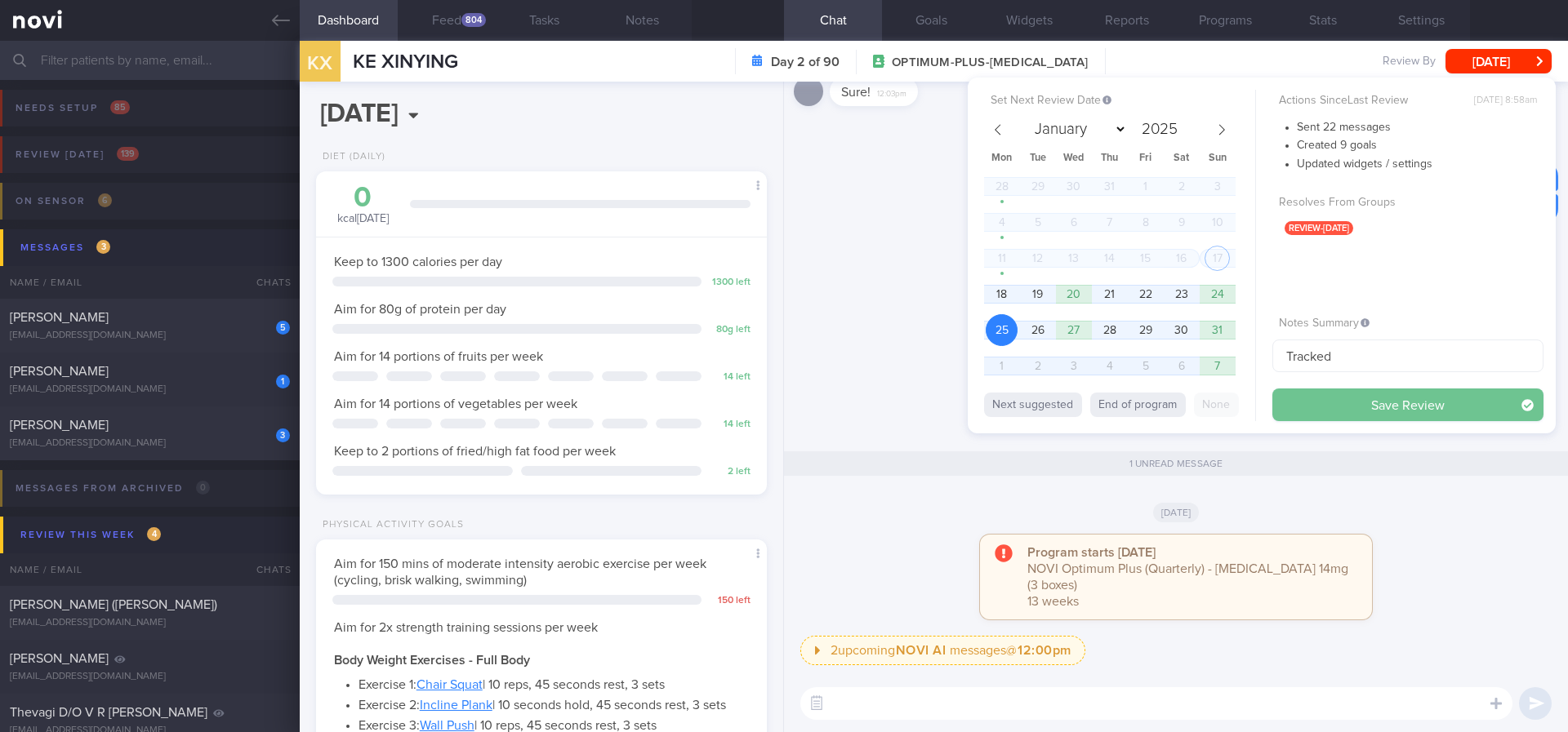
click at [1397, 392] on button "Save Review" at bounding box center [1408, 405] width 271 height 33
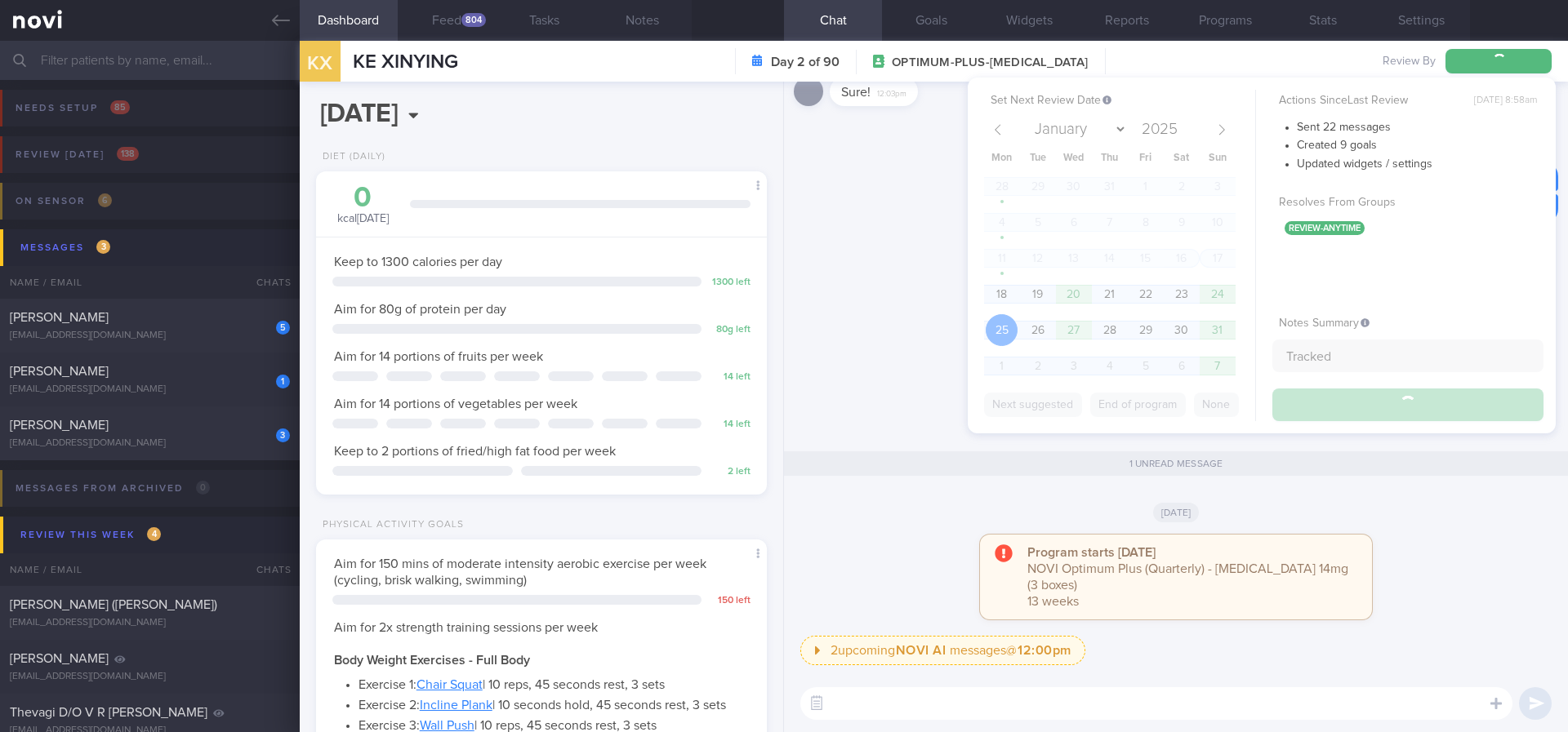
click at [822, 274] on div "[DATE]" at bounding box center [1176, 256] width 764 height 46
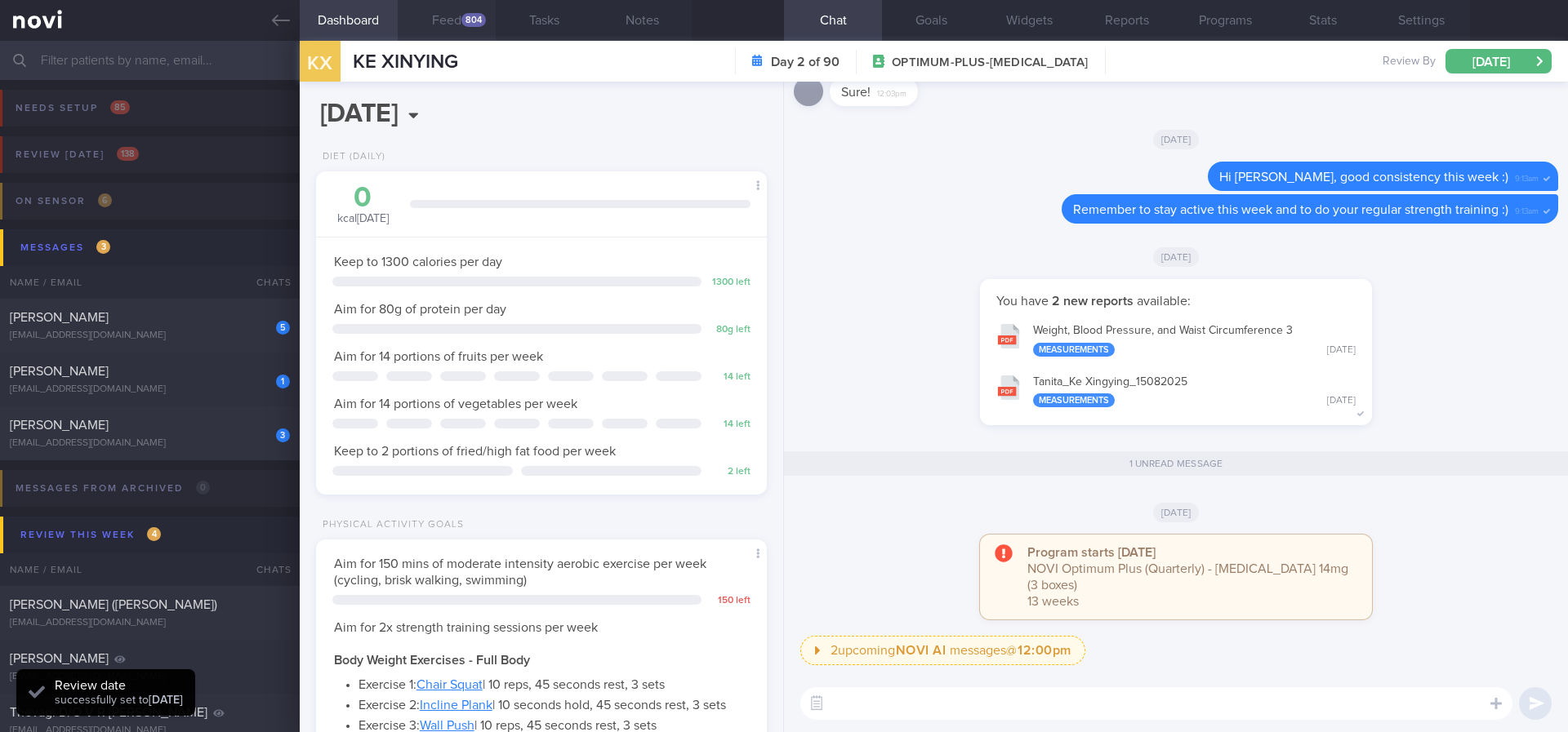
click at [454, 31] on button "Feed 804" at bounding box center [446, 20] width 98 height 41
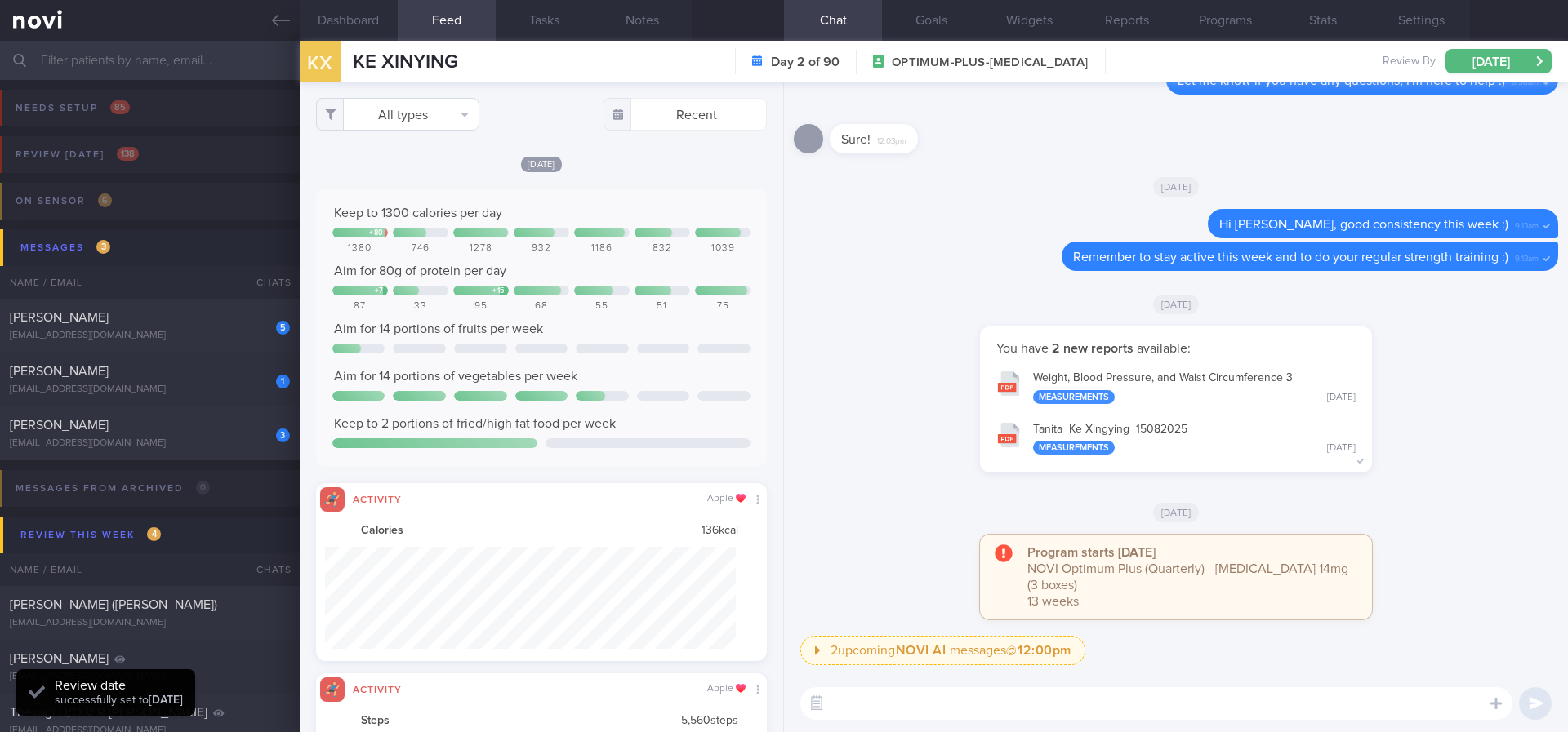
scroll to position [102, 411]
click at [431, 116] on button "All types" at bounding box center [397, 115] width 163 height 33
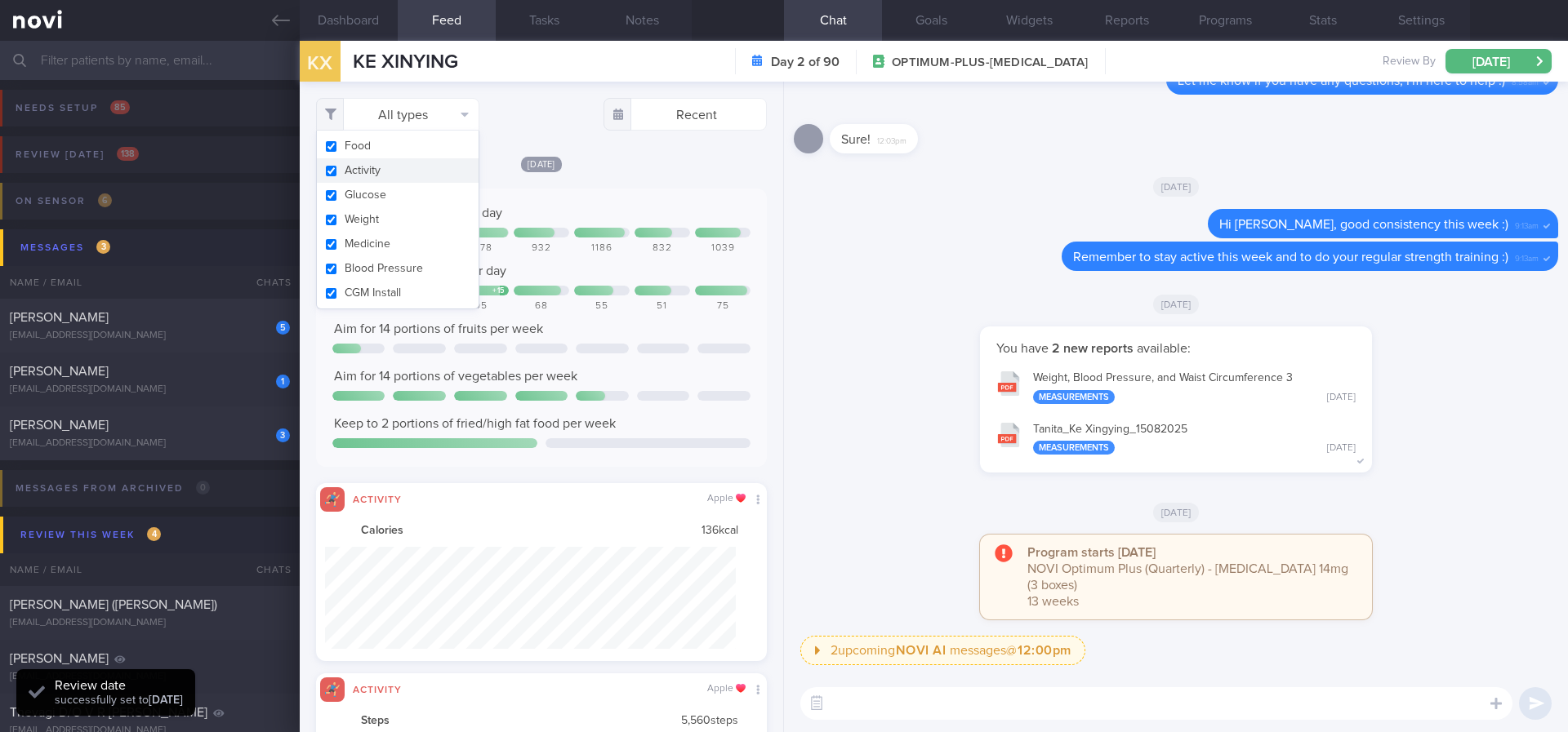
click at [385, 176] on button "Activity" at bounding box center [397, 170] width 162 height 24
click at [675, 207] on div "Keep to 1300 calories per day" at bounding box center [541, 213] width 418 height 17
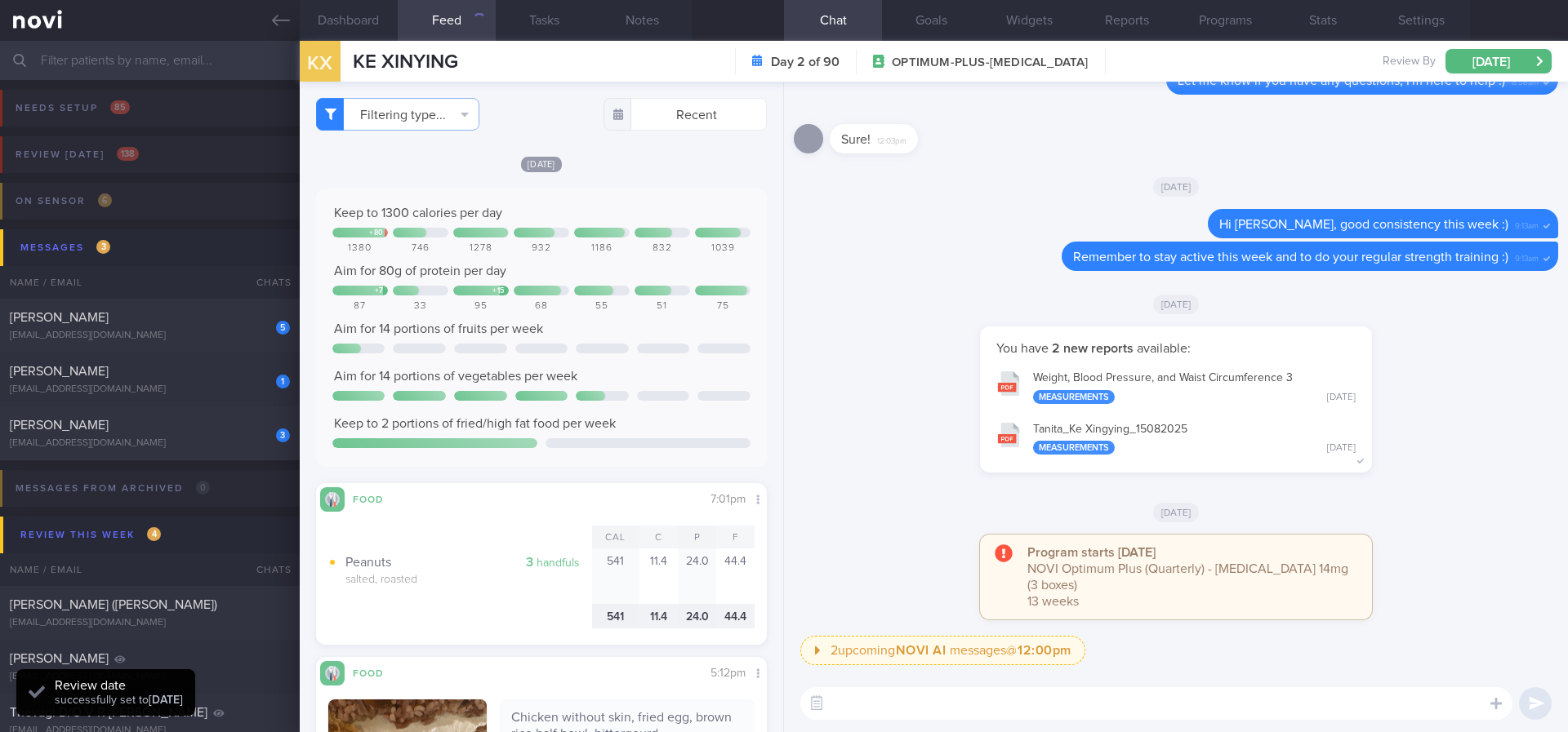
checkbox input "false"
click at [626, 196] on div "Keep to 1300 calories per day + 80 1380 746 1278 932 1186 832 1039 Aim for 80g …" at bounding box center [541, 328] width 450 height 278
click at [892, 719] on textarea at bounding box center [1156, 704] width 712 height 33
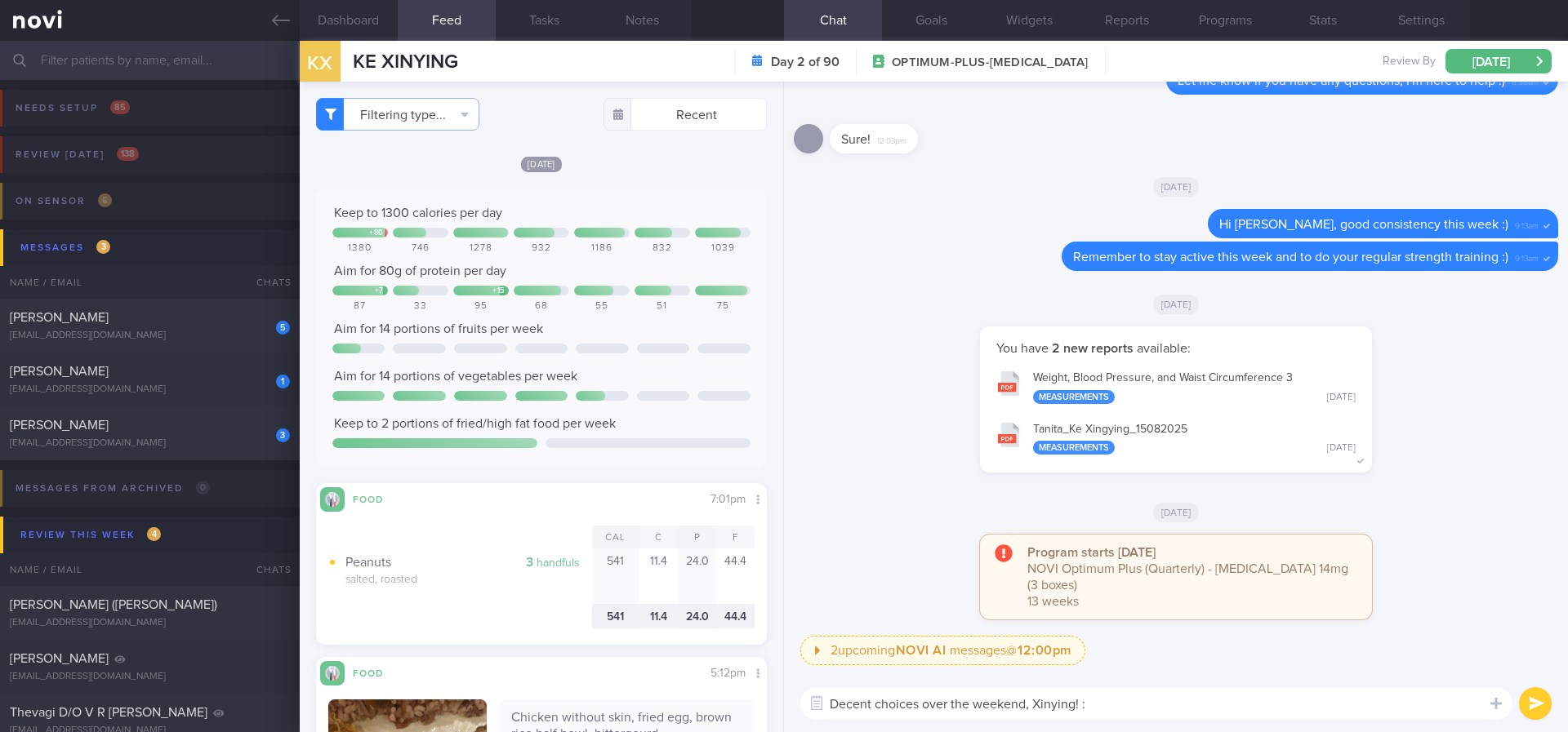
type textarea "Decent choices over the weekend, Xinying! :)"
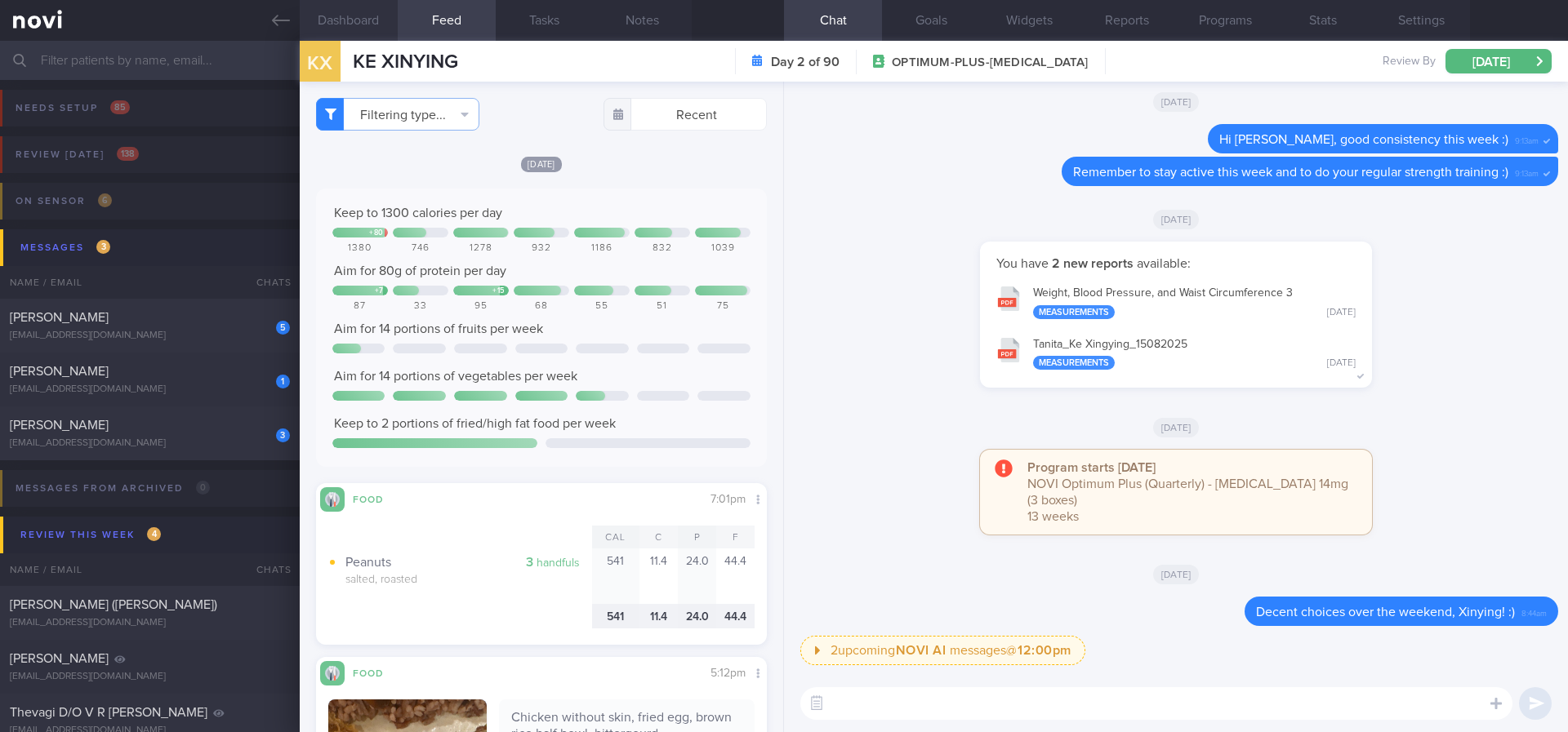
click at [376, 34] on button "Dashboard" at bounding box center [349, 20] width 98 height 41
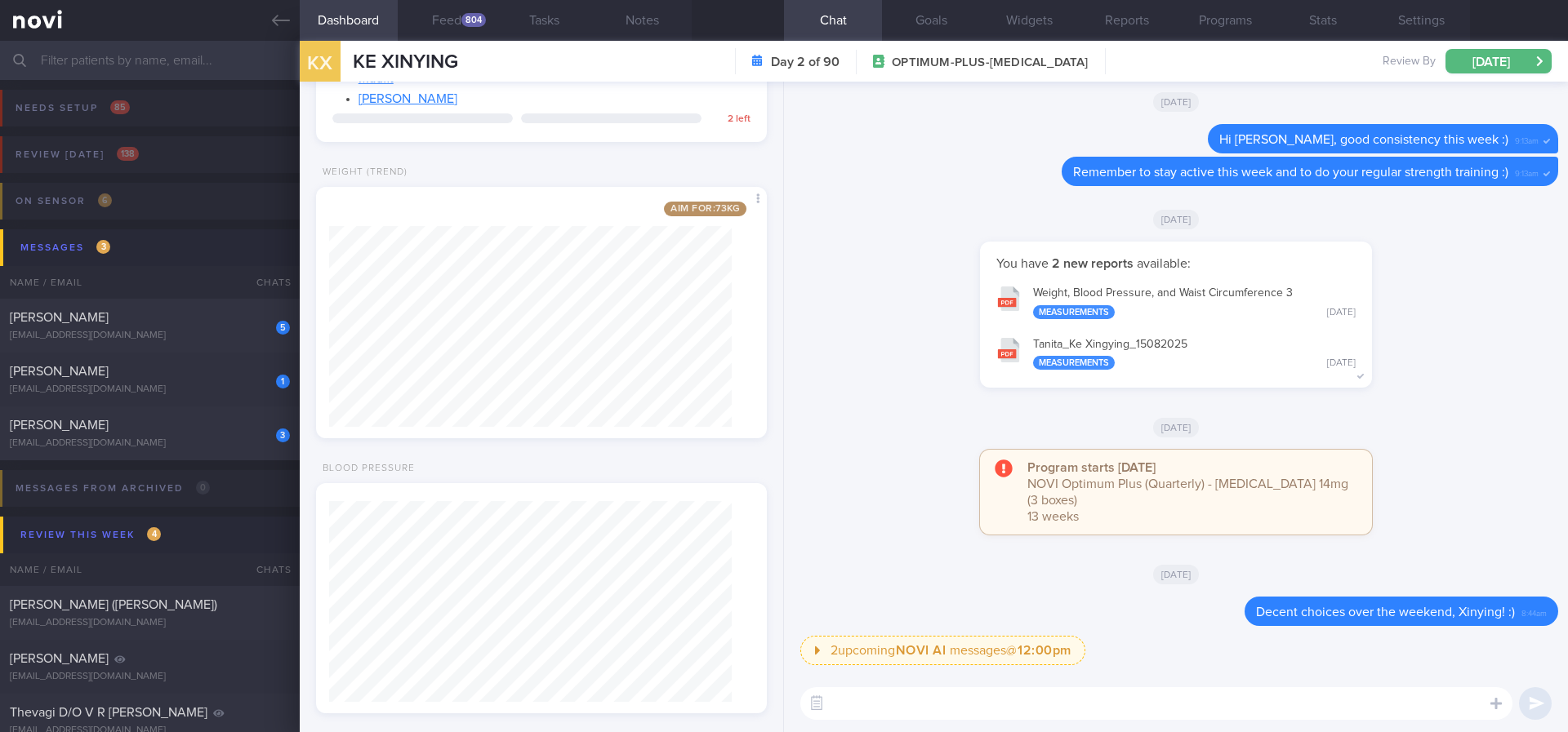
scroll to position [1021, 0]
click at [864, 701] on textarea at bounding box center [1156, 704] width 712 height 33
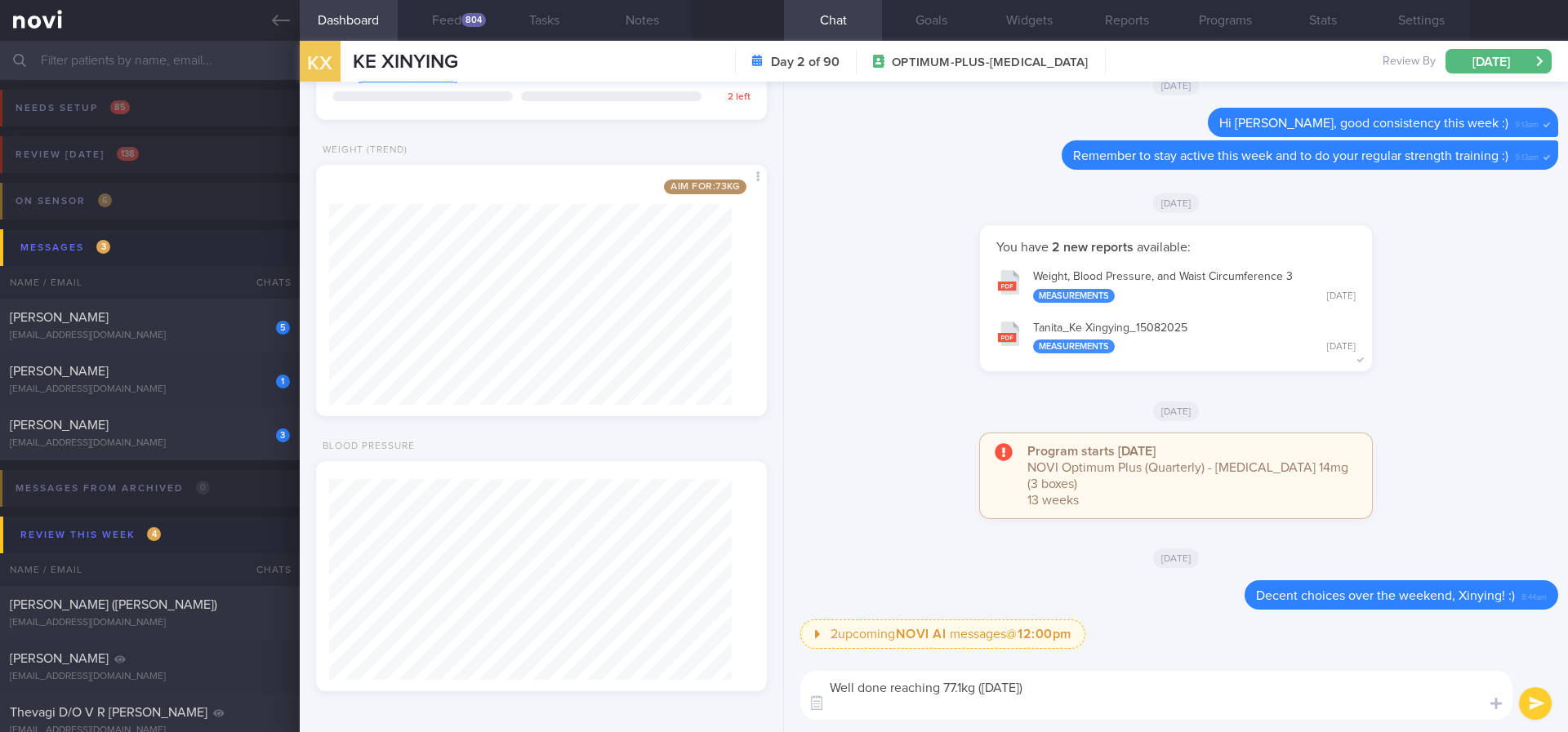
scroll to position [0, 0]
click at [964, 700] on textarea "Well done reaching 77.1kg (15/8/25) noted that fat mass only decreased slightly" at bounding box center [1156, 695] width 712 height 49
click at [933, 703] on textarea "Well done reaching 77.1kg (15/8/25) noted that fat mass only decreased slightly" at bounding box center [1156, 695] width 712 height 49
click at [934, 703] on textarea "Well done reaching 77.1kg (15/8/25) noted that fat mass only decreased slightly" at bounding box center [1156, 695] width 712 height 49
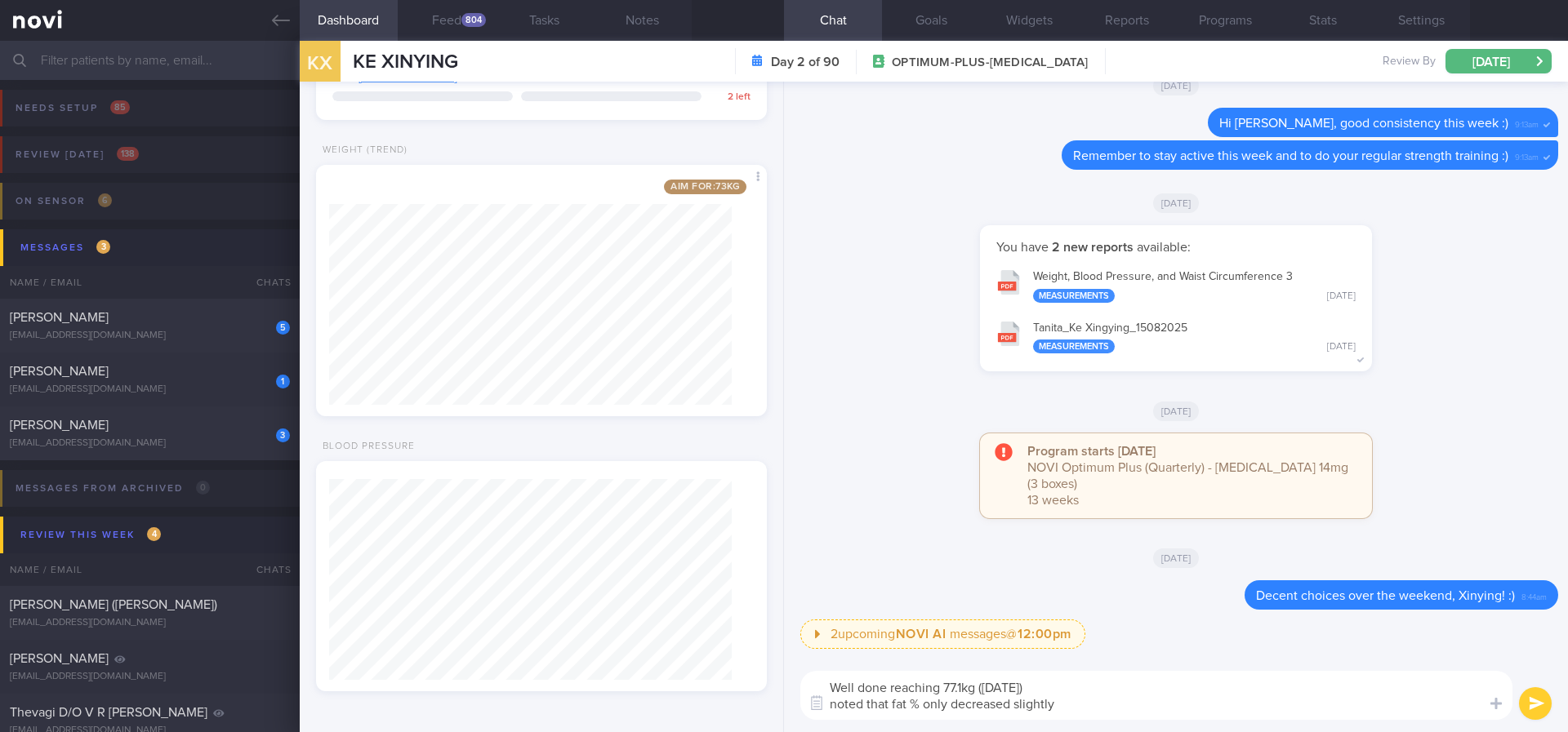
click at [1113, 702] on textarea "Well done reaching 77.1kg (15/8/25) noted that fat % only decreased slightly" at bounding box center [1156, 695] width 712 height 49
click at [1098, 703] on textarea "Well done reaching 77.1kg (15/8/25) noted that fat % only decreased slightly 42…" at bounding box center [1156, 695] width 712 height 49
click at [1093, 706] on textarea "Well done reaching 77.1kg (15/8/25) noted that fat % only decreased slightly 42…" at bounding box center [1156, 695] width 712 height 49
click at [1338, 719] on textarea "Well done reaching 77.1kg (15/8/25) noted that fat % only decreased slightly 42…" at bounding box center [1156, 695] width 712 height 49
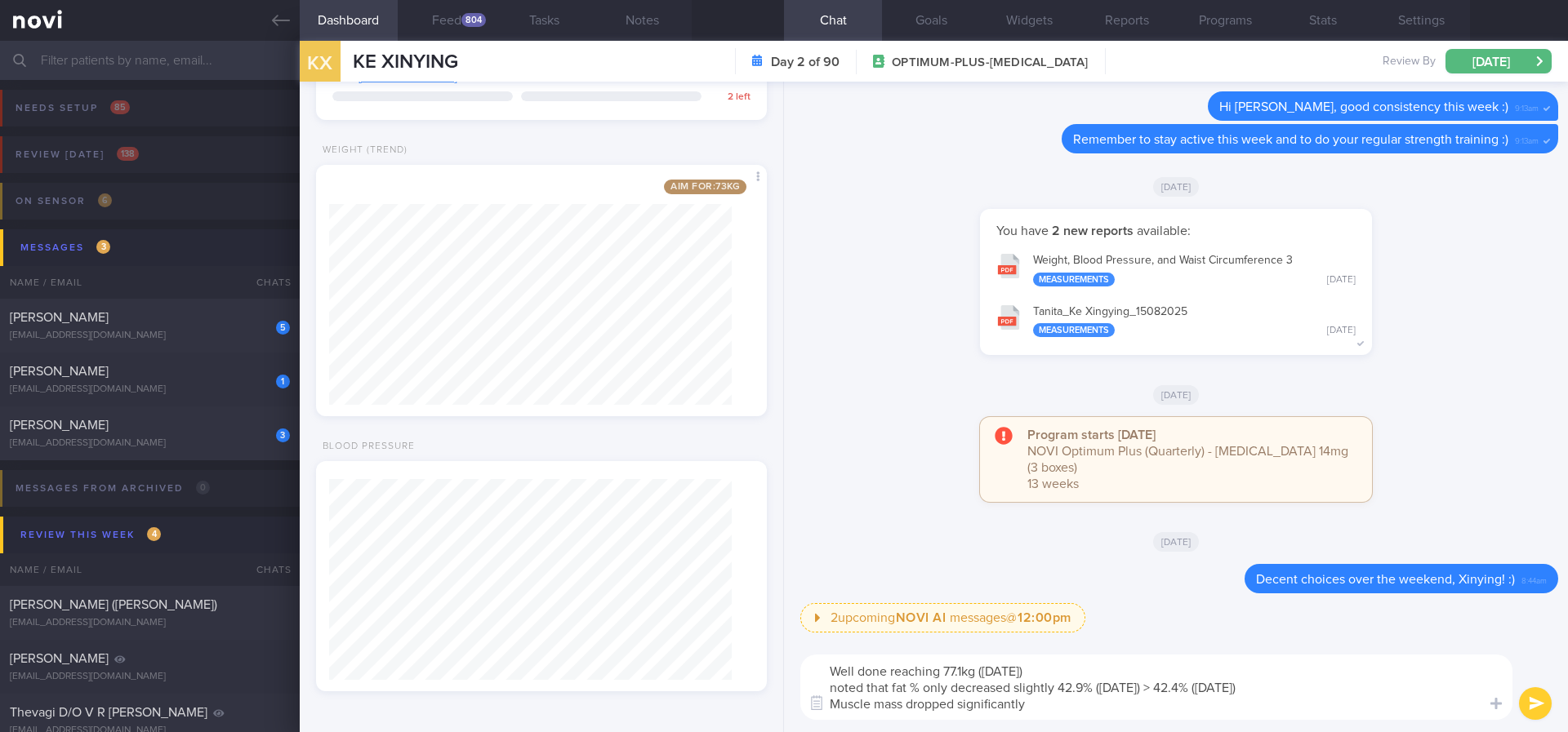
click at [996, 709] on textarea "Well done reaching 77.1kg (15/8/25) noted that fat % only decreased slightly 42…" at bounding box center [1156, 687] width 712 height 65
type textarea "Well done reaching 77.1kg (15/8/25) noted that fat % only decreased slightly 42…"
click at [1125, 716] on textarea "Well done reaching 77.1kg (15/8/25) noted that fat % only decreased slightly 42…" at bounding box center [1156, 687] width 712 height 65
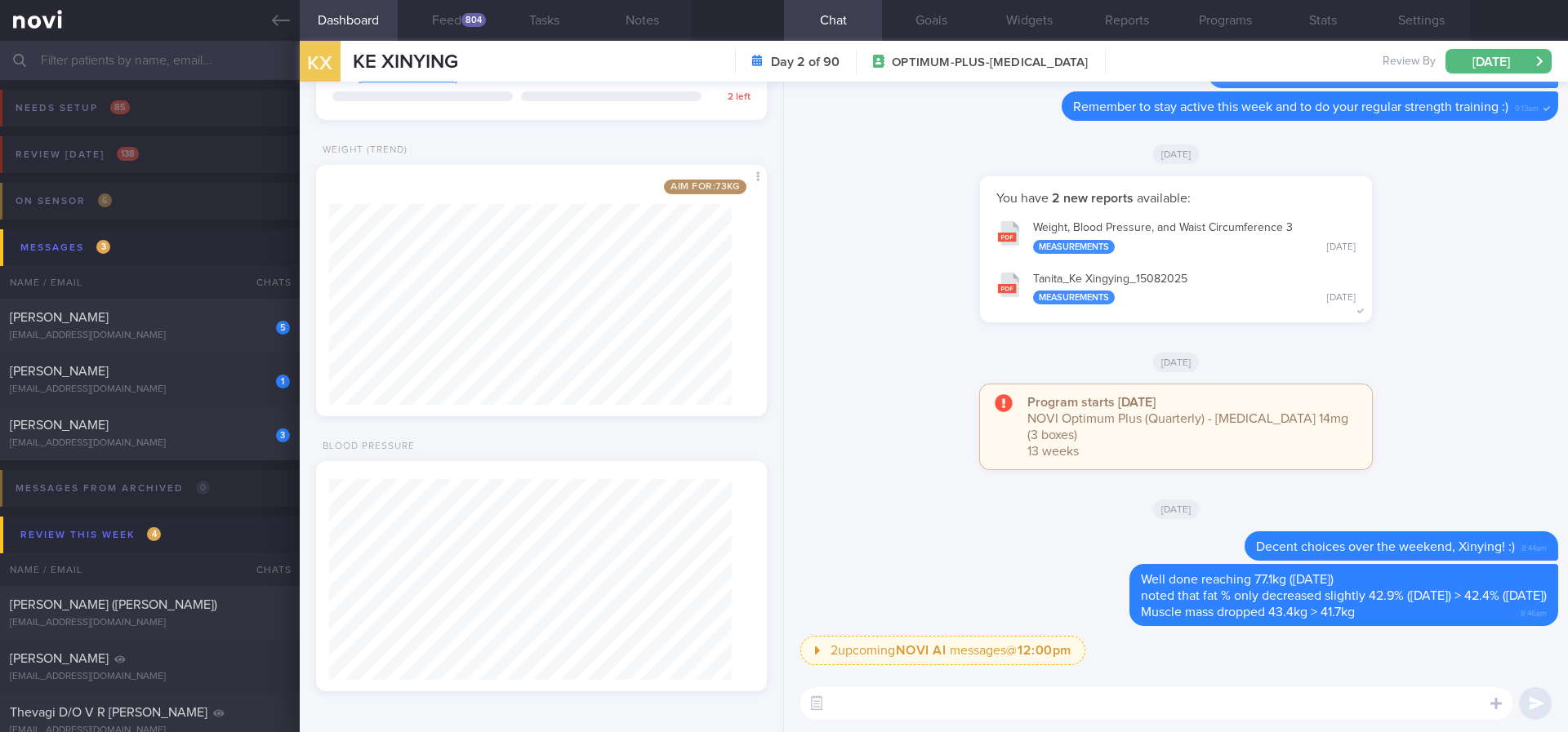
click at [464, 18] on div "804" at bounding box center [473, 20] width 24 height 14
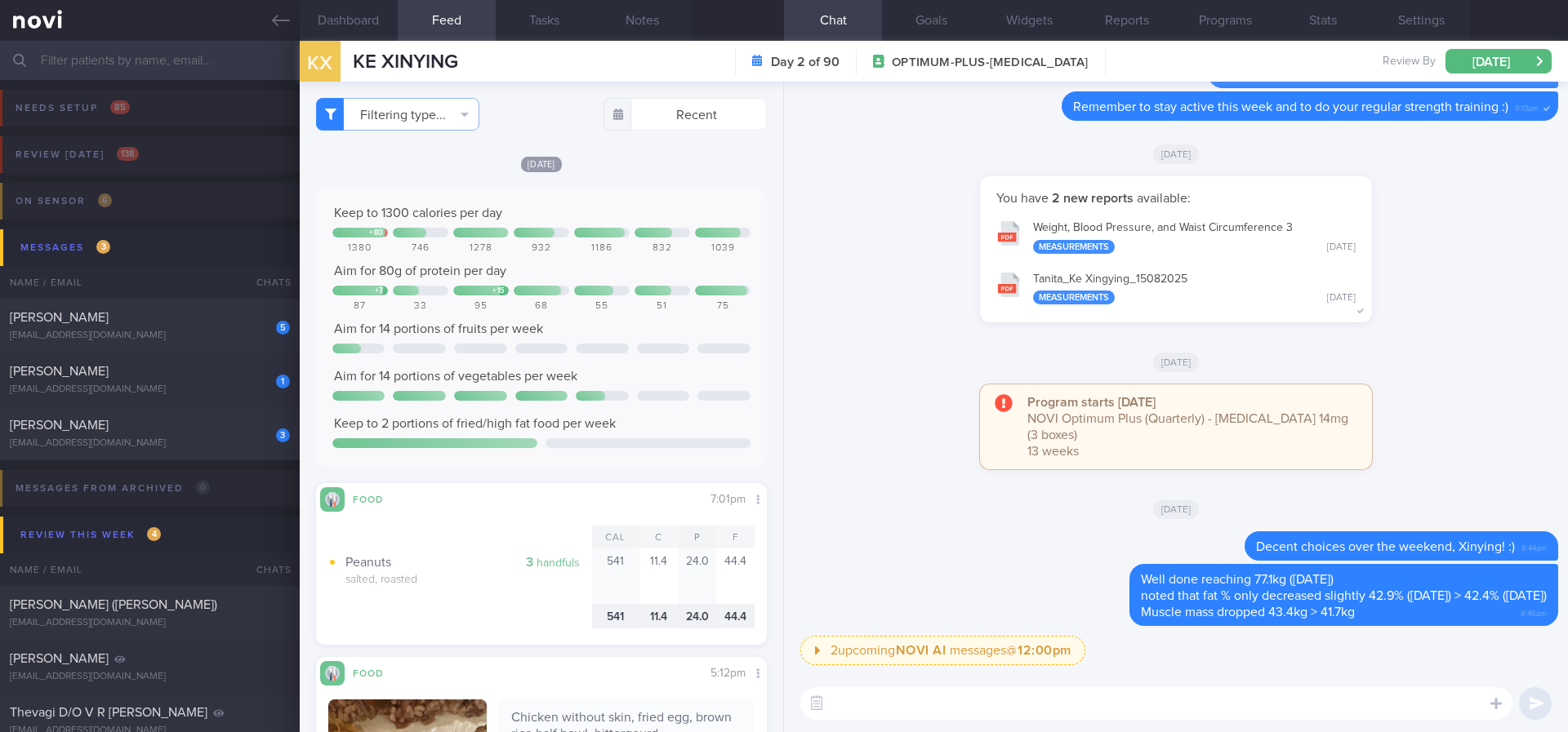
click at [914, 700] on textarea at bounding box center [1156, 704] width 712 height 33
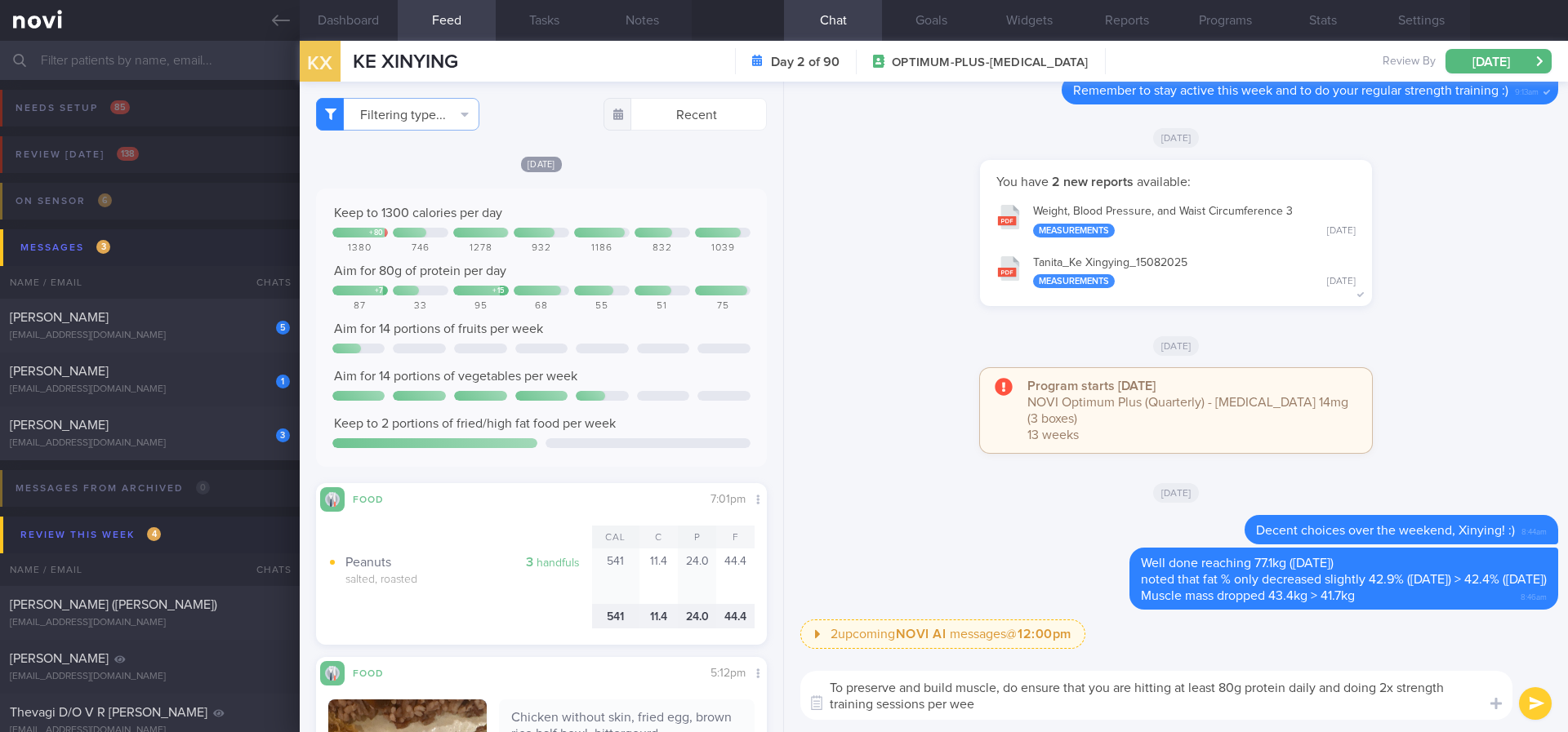
type textarea "To preserve and build muscle, do ensure that you are hitting at least 80g prote…"
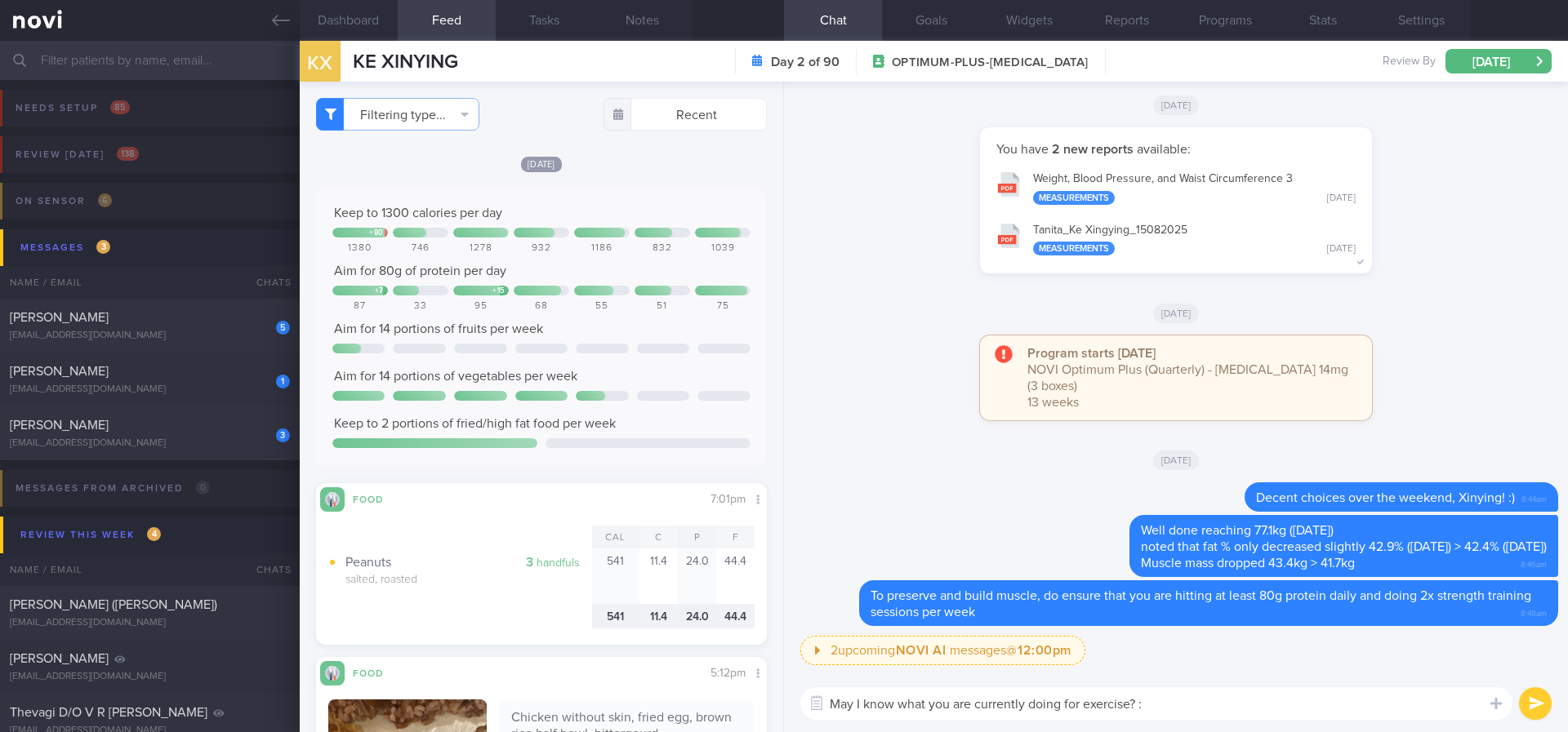
type textarea "May I know what you are currently doing for exercise? :)"
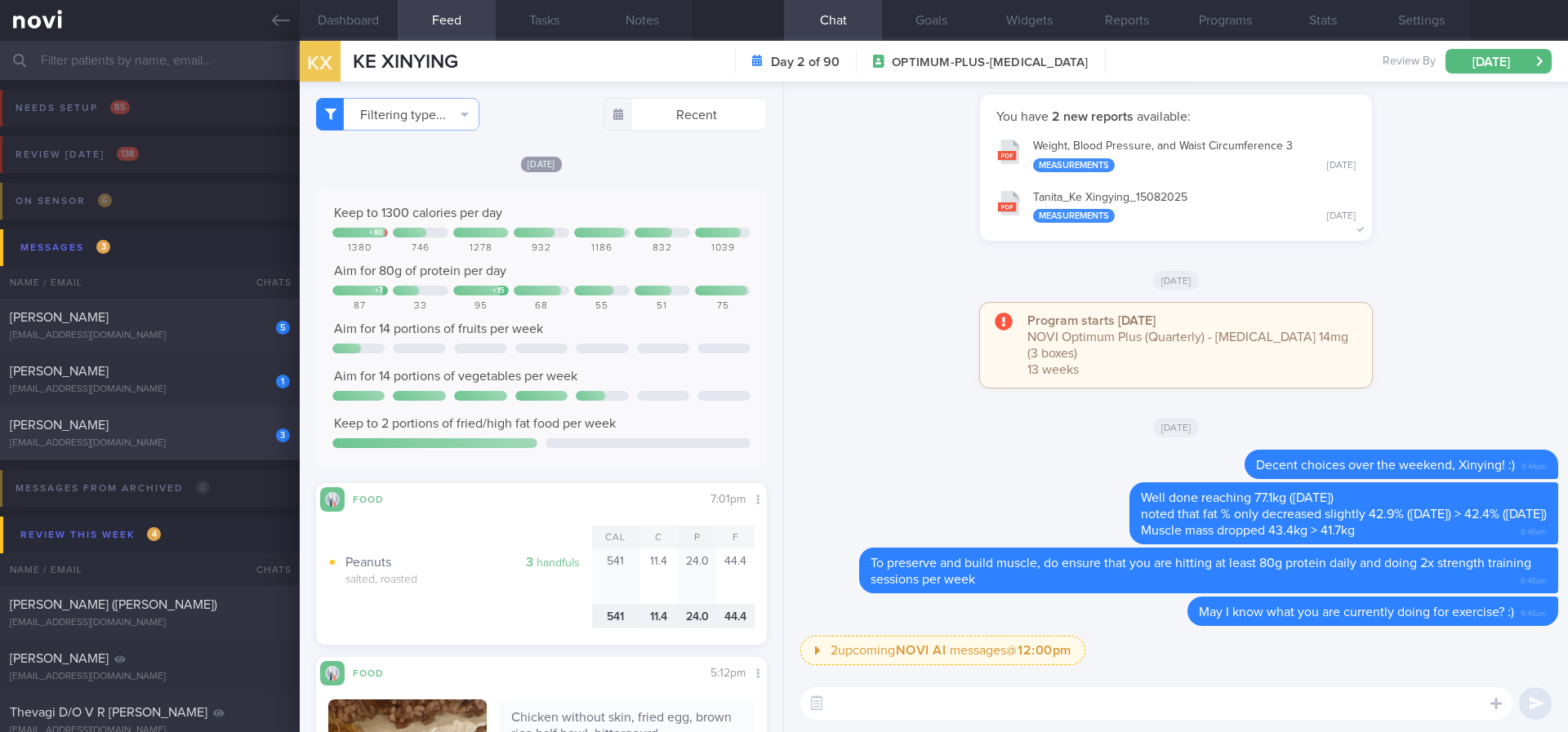
click at [184, 442] on div "intl_coordination@yahoo.com" at bounding box center [150, 443] width 280 height 12
type input "Tracked. Has many diet misconceptions. TLC"
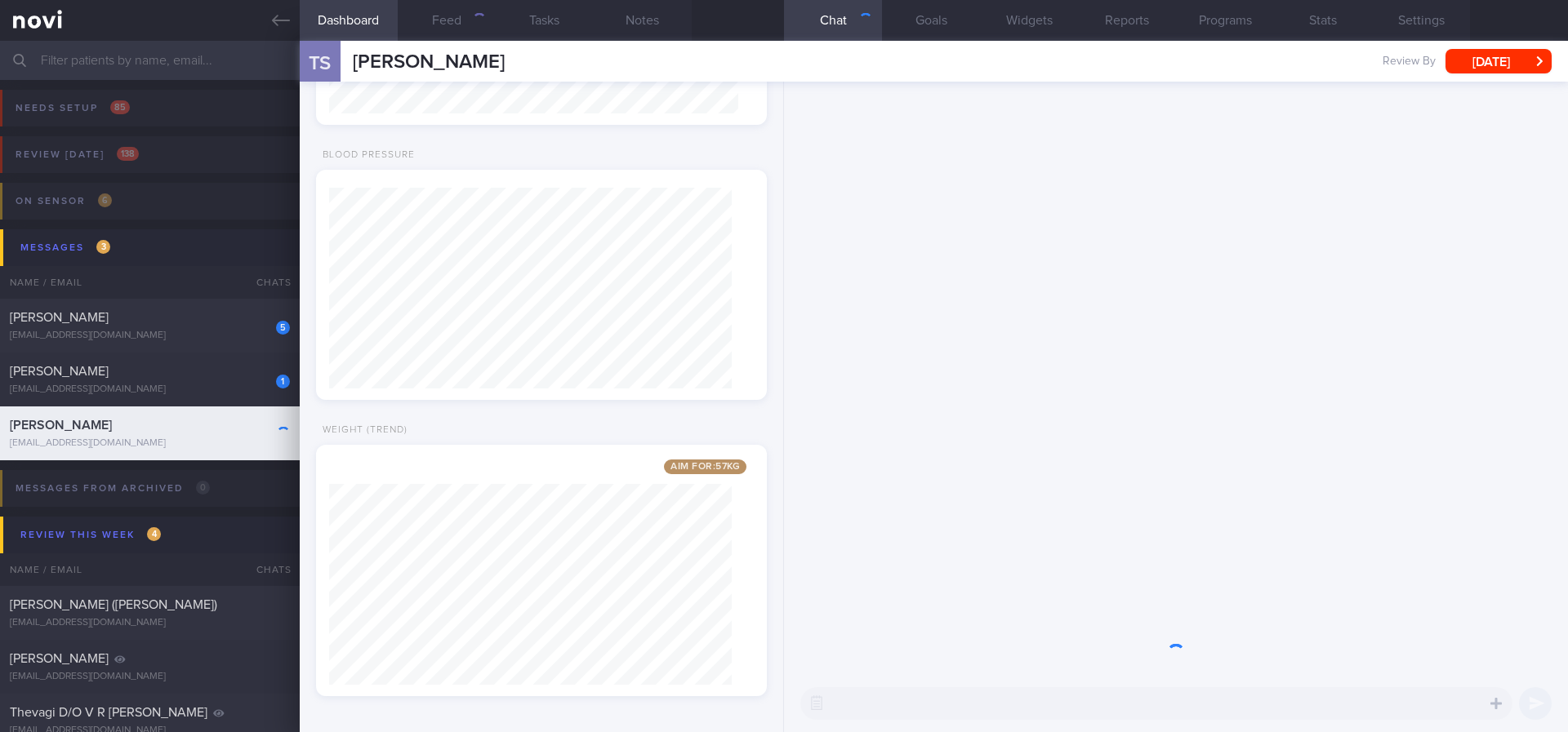
scroll to position [204, 410]
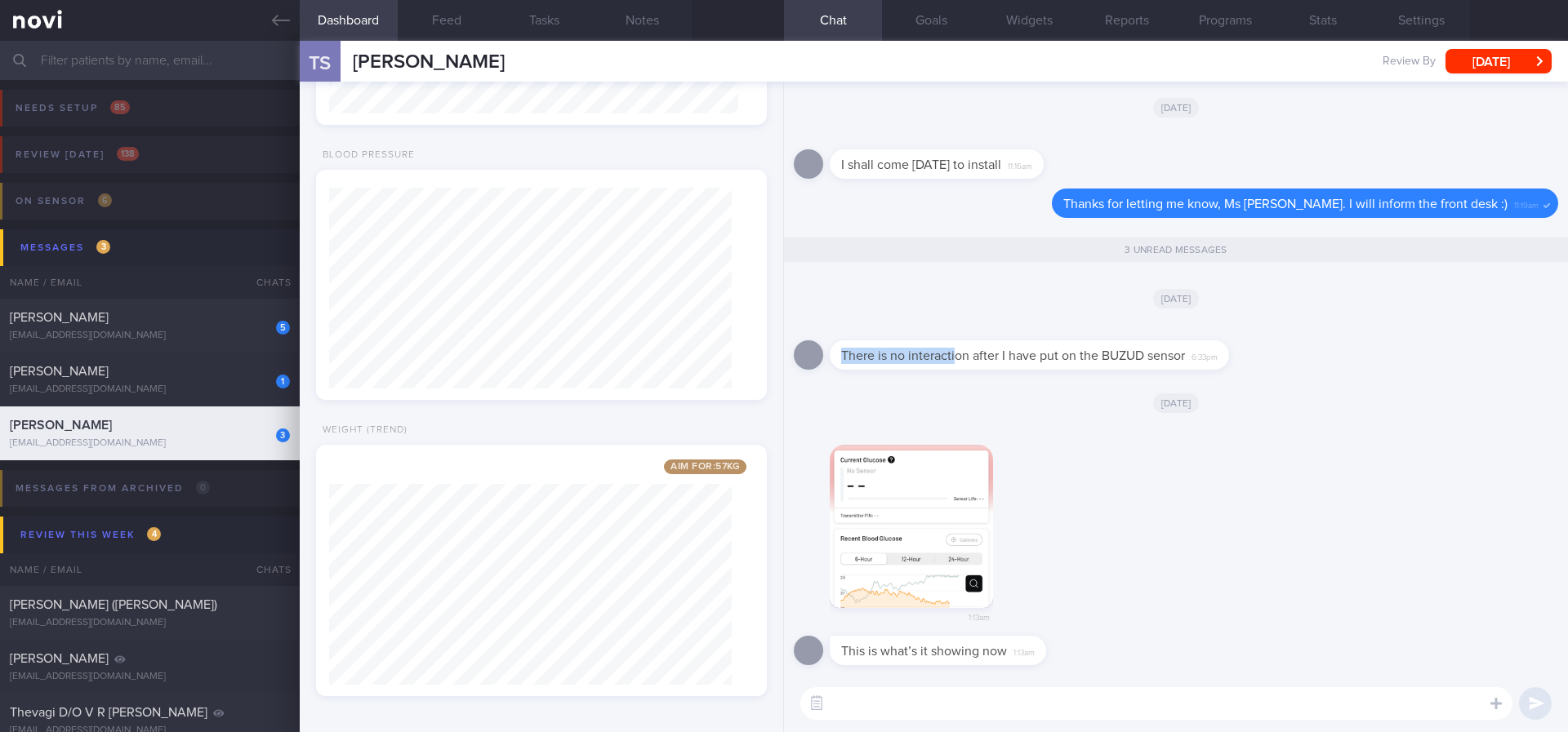
drag, startPoint x: 954, startPoint y: 341, endPoint x: 1386, endPoint y: 338, distance: 432.0
click at [1386, 338] on div "There is no interaction after I have put on the BUZUD sensor 6:33pm" at bounding box center [1176, 350] width 764 height 59
click at [1237, 336] on div at bounding box center [1053, 330] width 448 height 20
drag, startPoint x: 1015, startPoint y: 344, endPoint x: 1258, endPoint y: 343, distance: 243.0
click at [1258, 343] on div "There is no interaction after I have put on the BUZUD sensor 6:33pm" at bounding box center [1053, 345] width 448 height 49
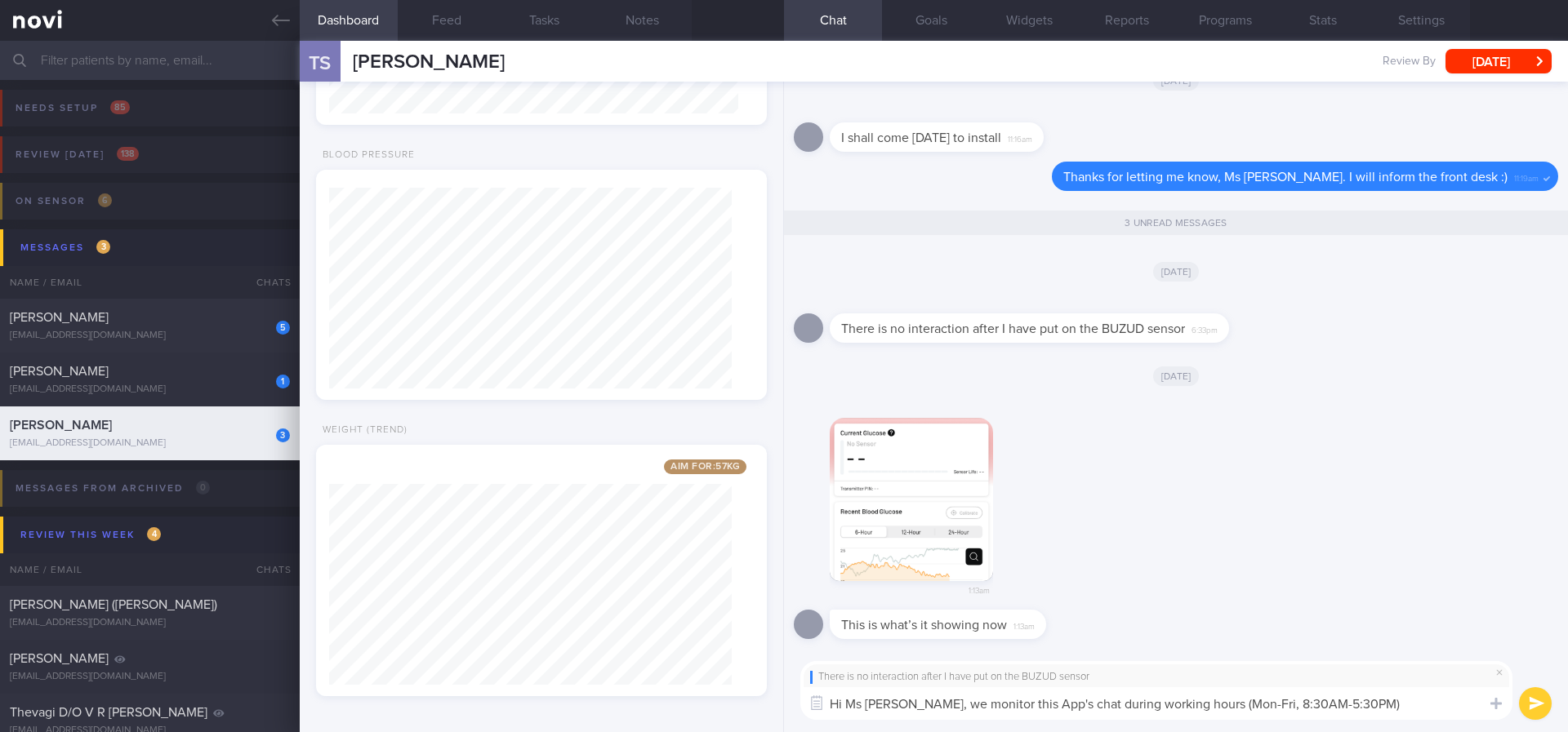
drag, startPoint x: 1341, startPoint y: 703, endPoint x: 1183, endPoint y: 702, distance: 158.0
click at [1183, 702] on textarea "Hi Ms Sujata, we monitor this App's chat during working hours (Mon-Fri, 8:30AM-…" at bounding box center [1156, 704] width 712 height 33
click at [1334, 700] on textarea "Hi Ms Sujata, we monitor this App's chat during working hours on Monday to Frid…" at bounding box center [1156, 704] width 712 height 33
click at [1336, 701] on textarea "Hi Ms Sujata, we monitor this App's chat during working hours on Monday to Frid…" at bounding box center [1156, 704] width 712 height 33
click at [1341, 702] on textarea "Hi Ms Sujata, we monitor this App's chat during working hours on Monday to Frid…" at bounding box center [1156, 704] width 712 height 33
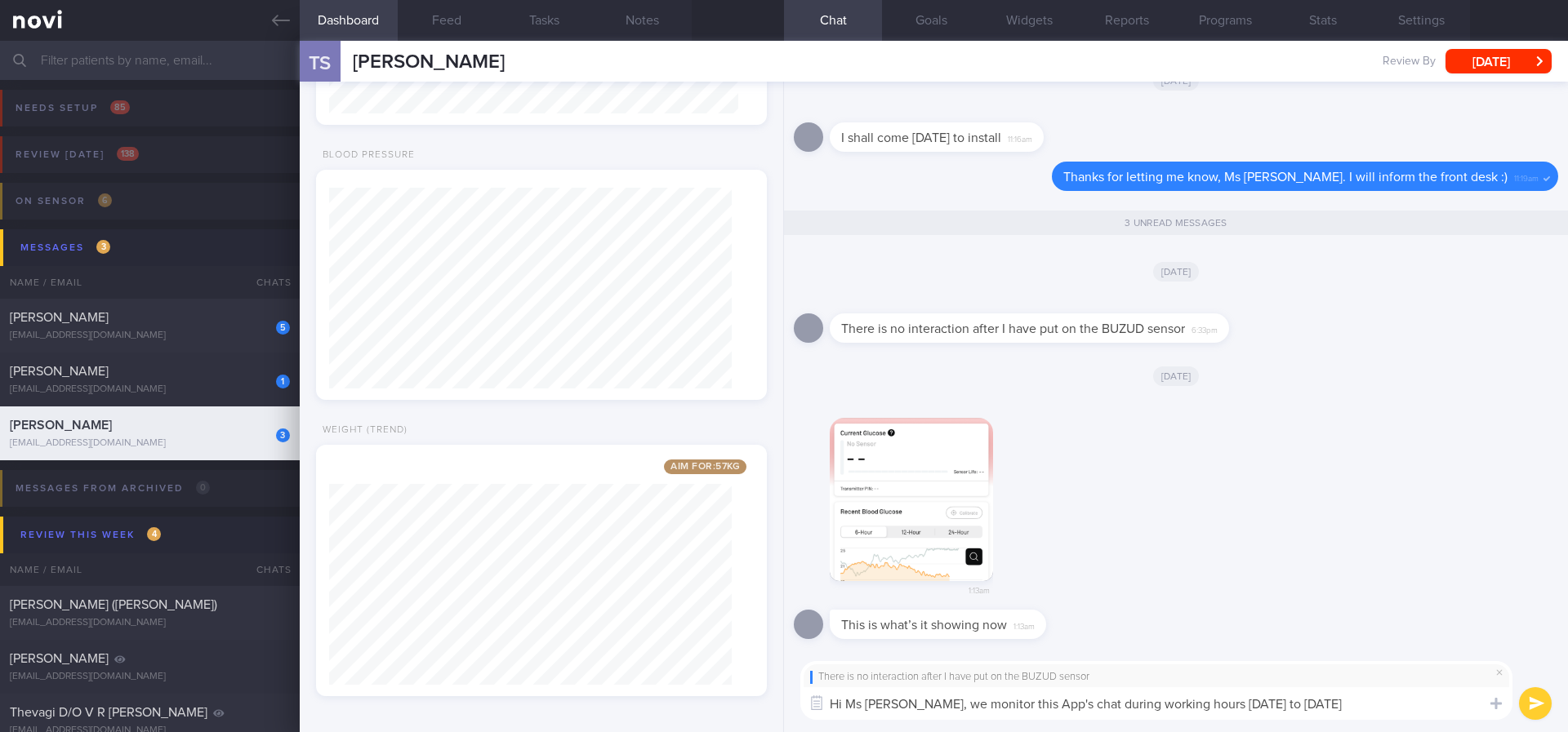
click at [1348, 702] on textarea "Hi Ms Sujata, we monitor this App's chat during working hours on Monday to Frid…" at bounding box center [1156, 704] width 712 height 33
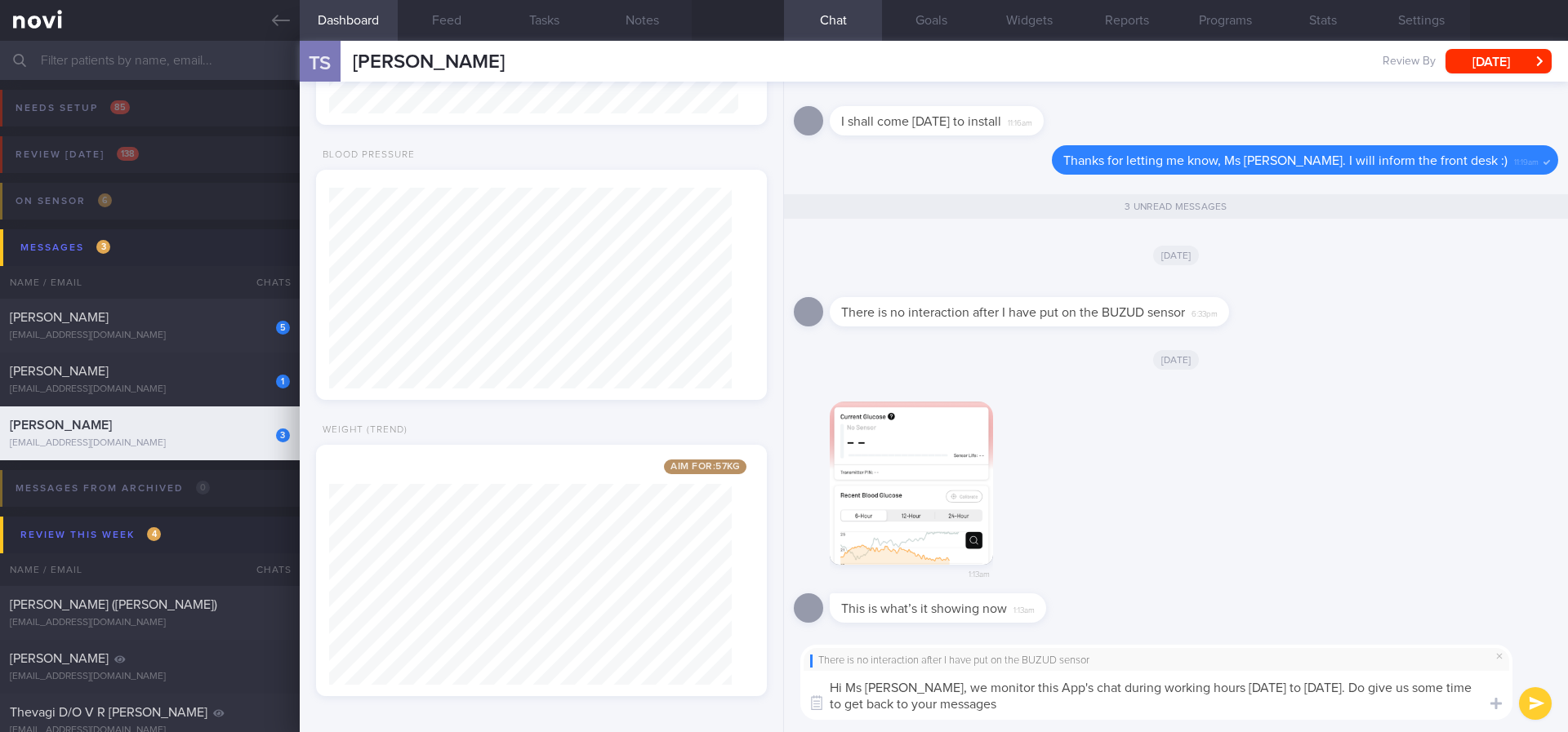
click at [1431, 688] on textarea "Hi Ms Sujata, we monitor this App's chat during working hours on Monday to Frid…" at bounding box center [1156, 695] width 712 height 49
click at [1322, 705] on textarea "Hi Ms Sujata, we monitor this App's chat during working hours on Monday to Frid…" at bounding box center [1156, 695] width 712 height 49
type textarea "Hi Ms Sujata, we monitor this App's chat during working hours on Monday to Frid…"
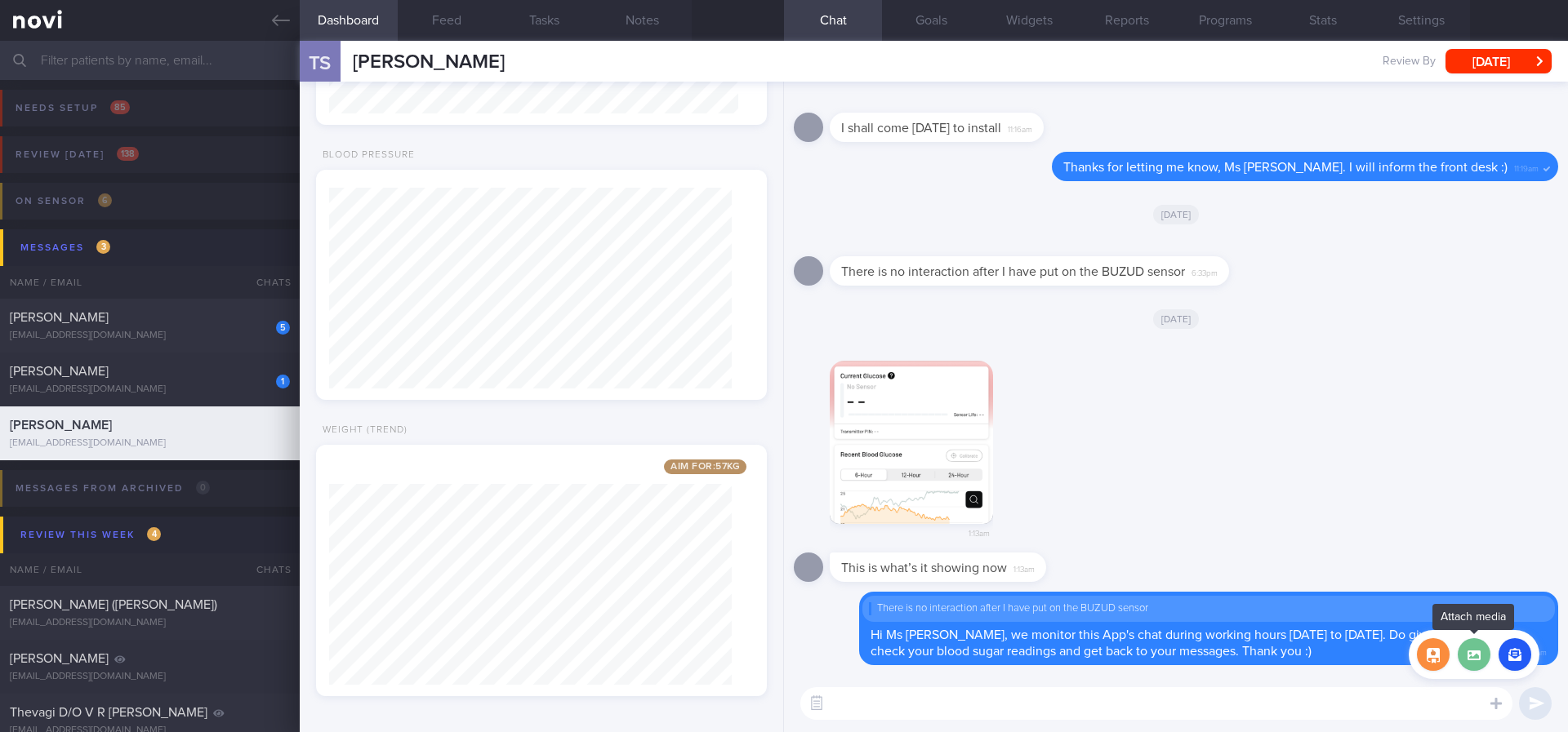
click at [1474, 662] on label at bounding box center [1474, 655] width 33 height 33
click at [0, 0] on input "file" at bounding box center [0, 0] width 0 height 0
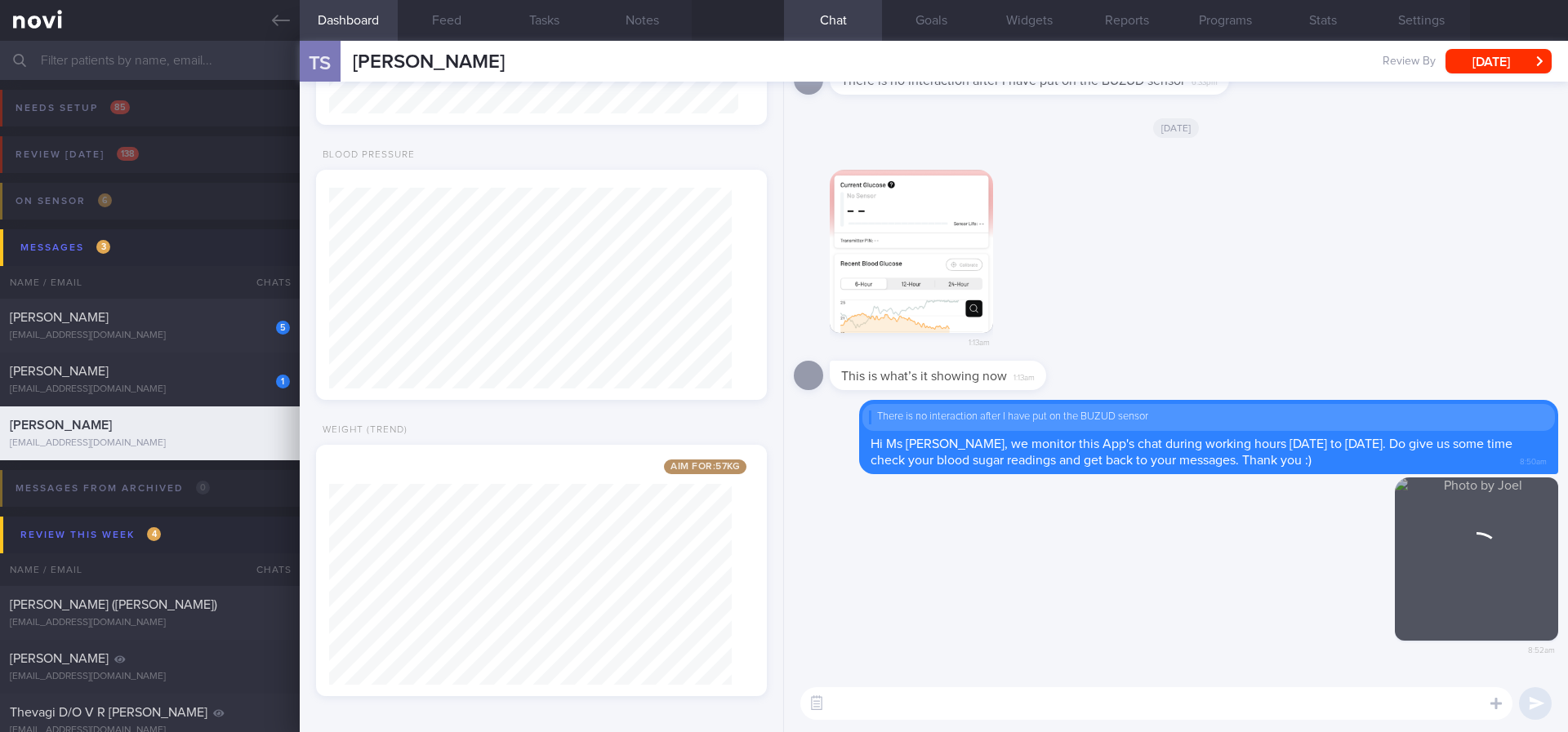
click at [1238, 271] on div "1:13am" at bounding box center [1176, 256] width 764 height 211
click at [899, 262] on button "button" at bounding box center [911, 251] width 163 height 163
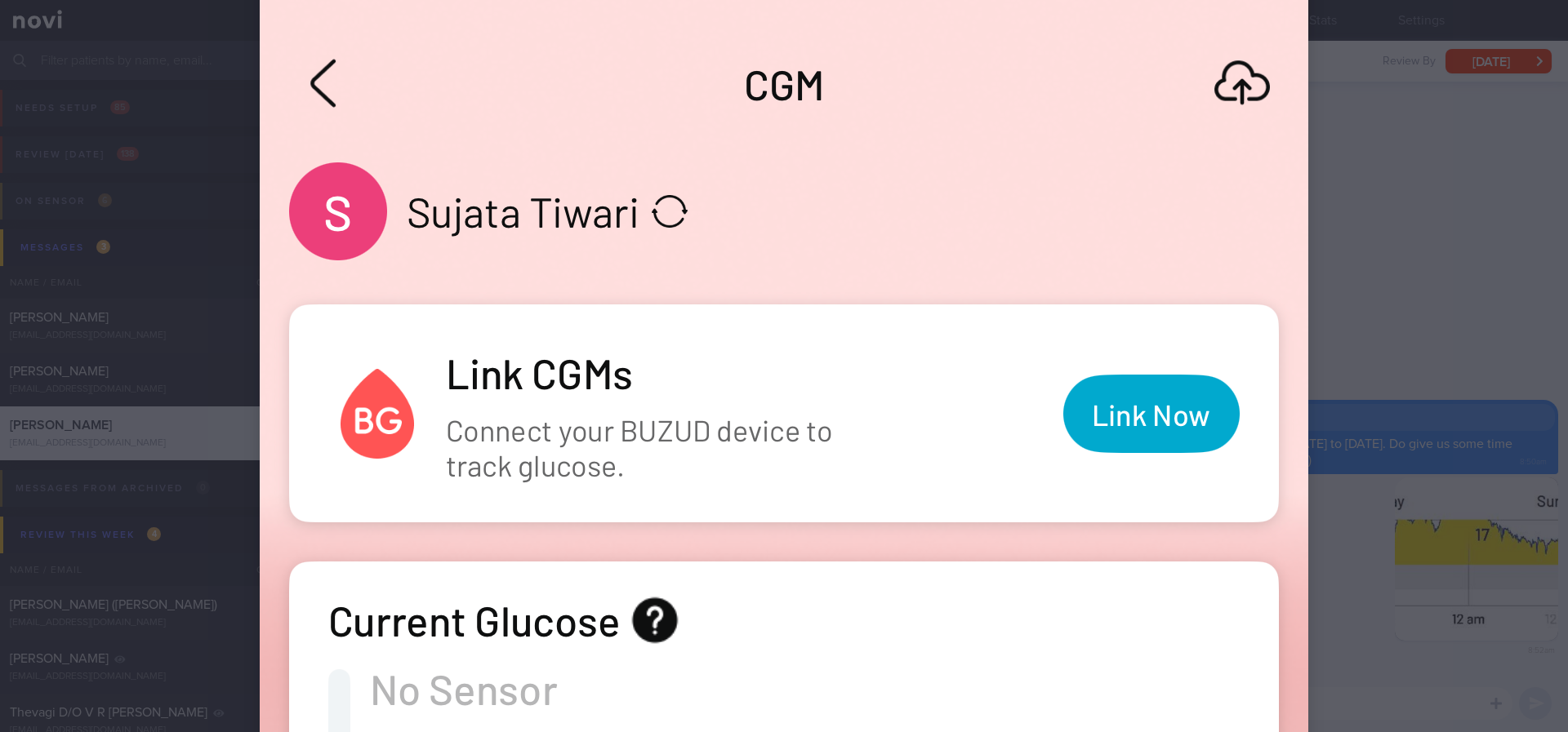
scroll to position [123, 0]
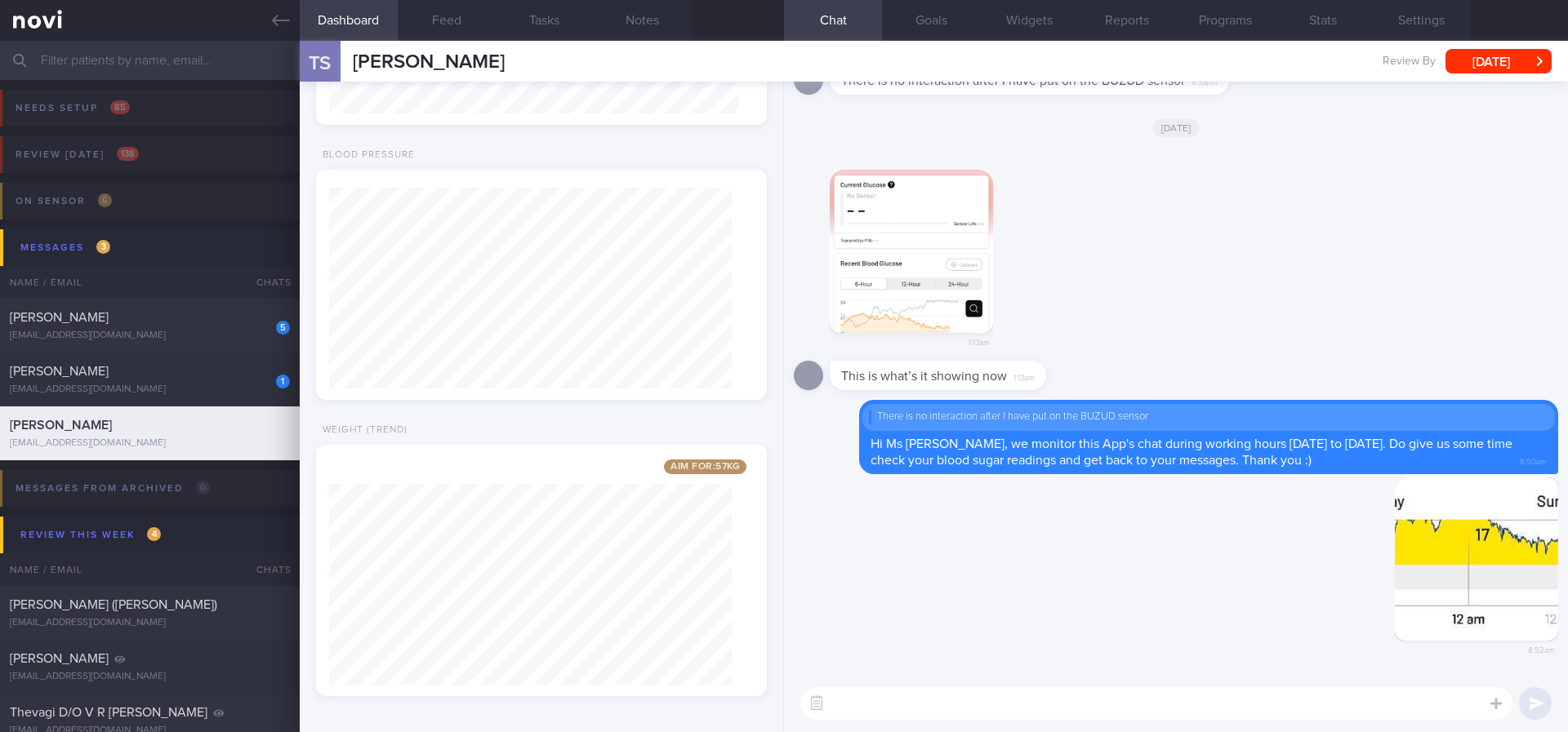
click at [1046, 699] on textarea at bounding box center [1156, 704] width 712 height 33
click at [1021, 707] on textarea "Your blood sugar has been persistently high ranging from 15 to >20mmol/L" at bounding box center [1156, 704] width 712 height 33
click at [1259, 703] on textarea "Your blood sugar has been high ranging from 15 to >20mmol/L" at bounding box center [1156, 704] width 712 height 33
type textarea "Your blood sugar has been high ranging from 15 to >20mmol/L, over the past few …"
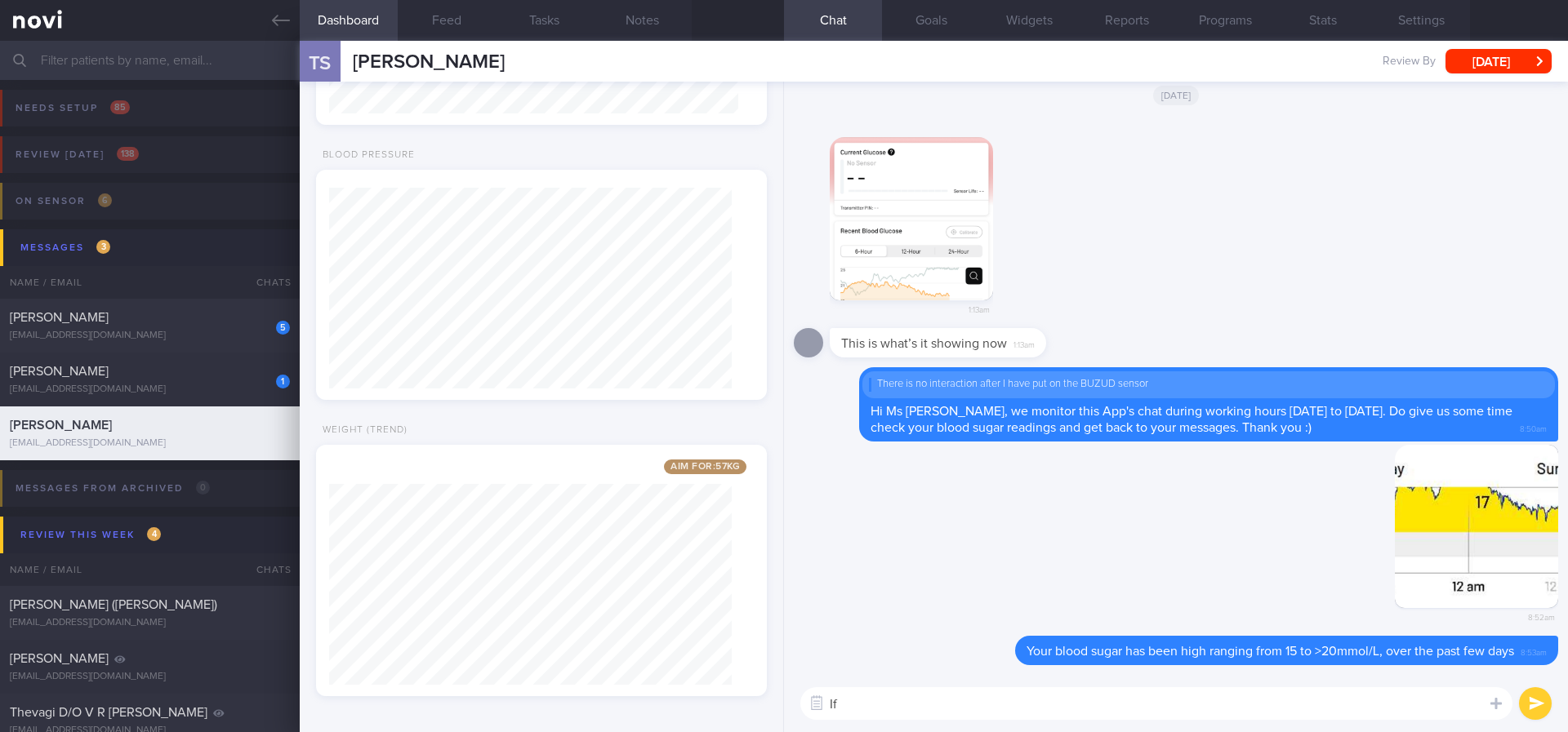
type textarea "I"
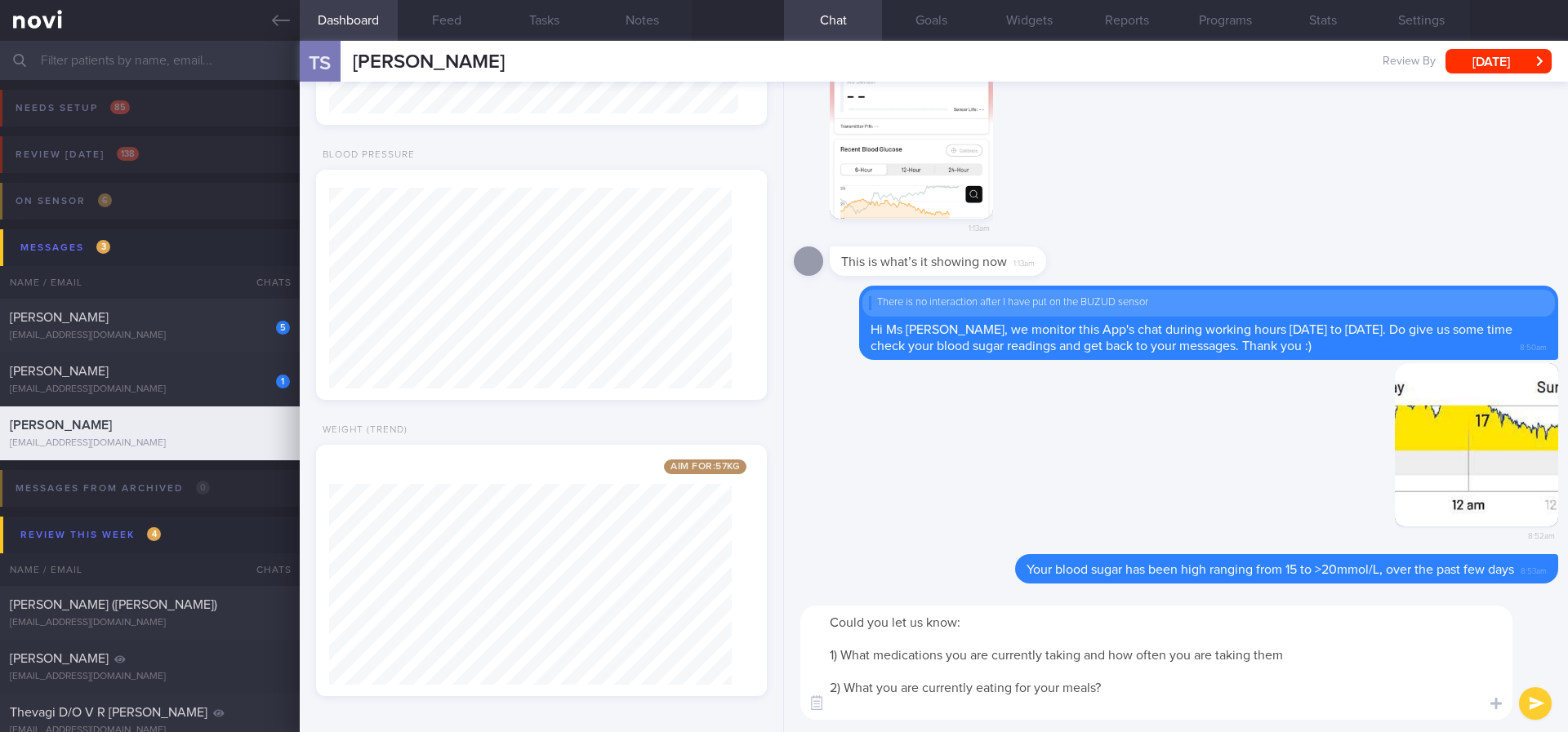
scroll to position [0, 0]
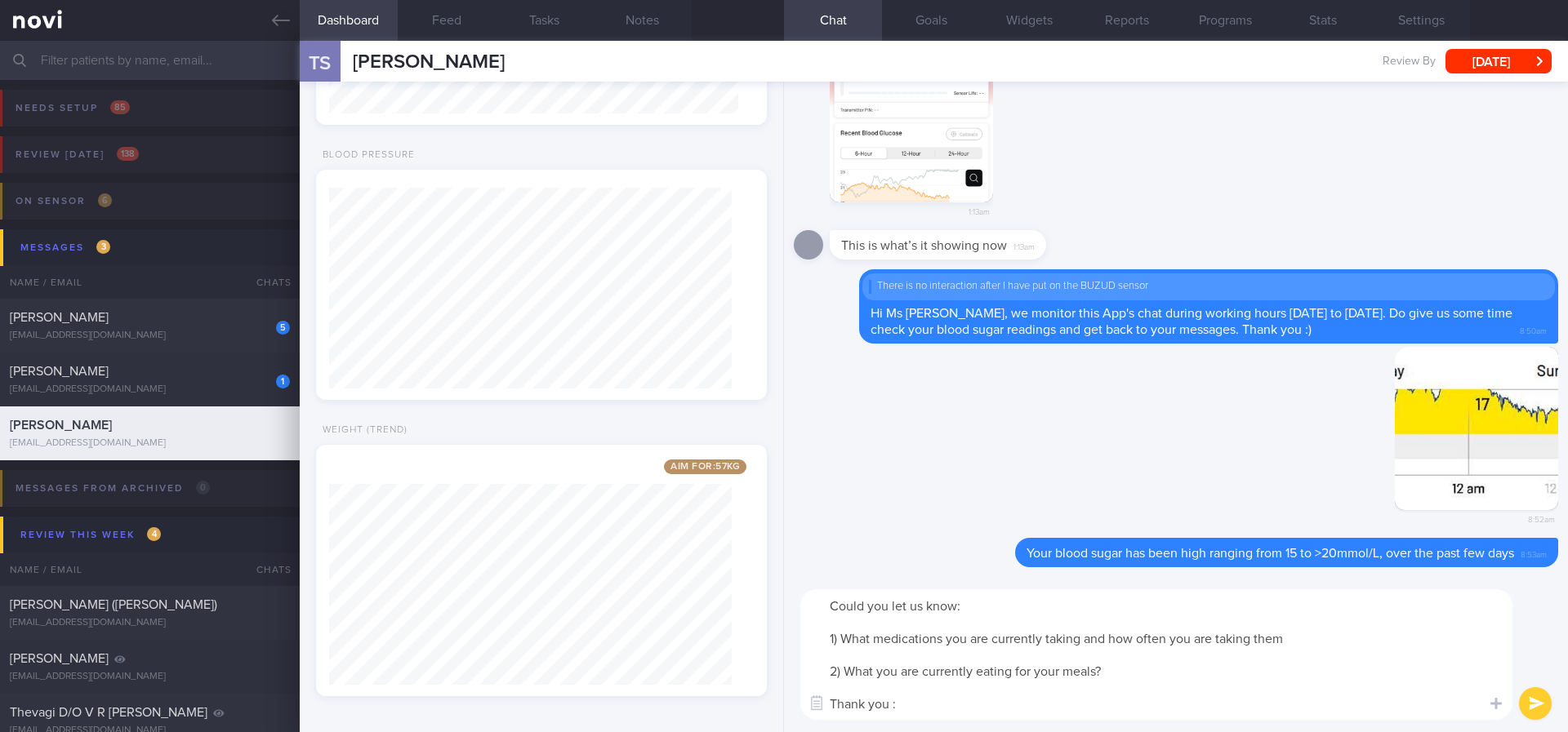
type textarea "Could you let us know: 1) What medications you are currently taking and how oft…"
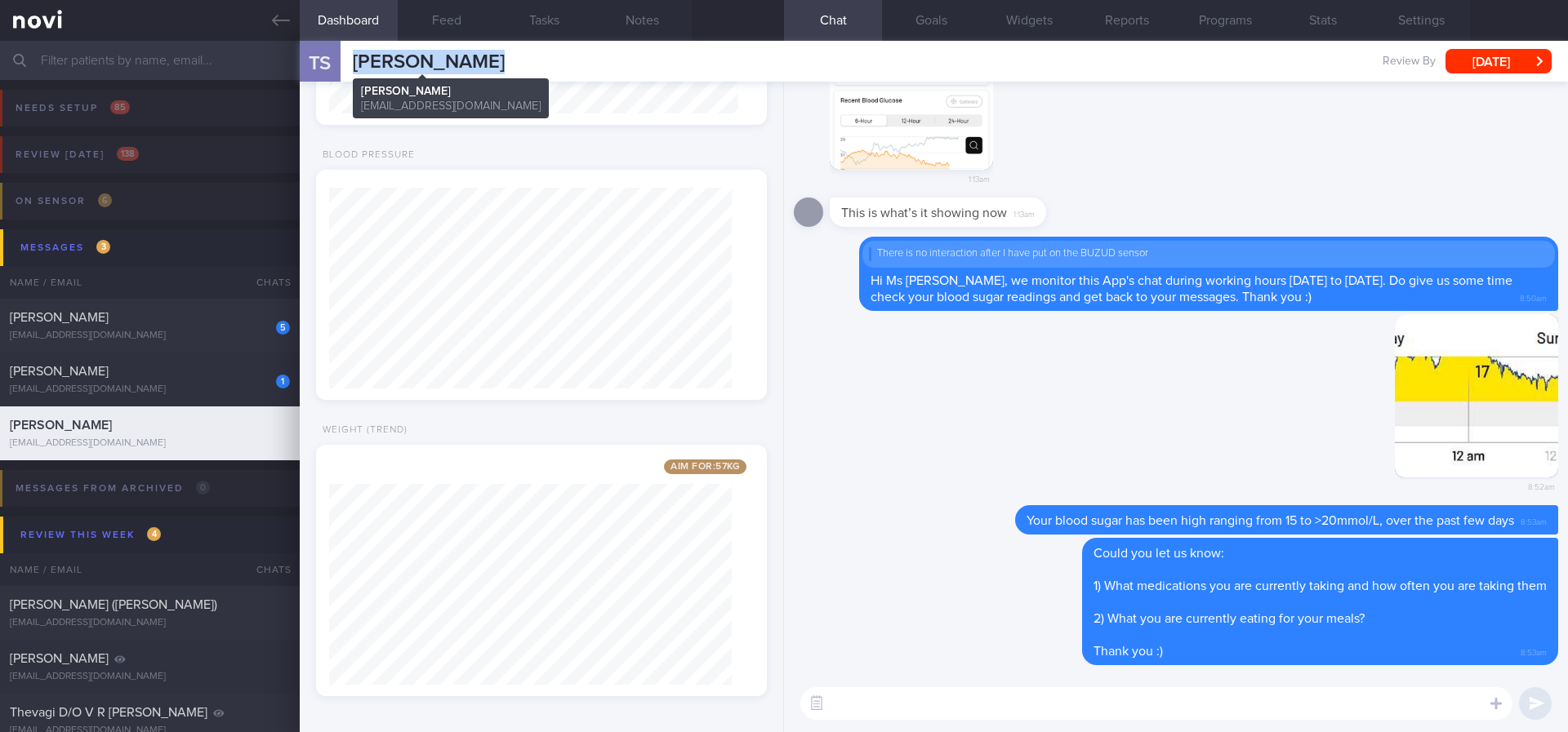
drag, startPoint x: 532, startPoint y: 65, endPoint x: 353, endPoint y: 60, distance: 179.1
click at [353, 60] on div "TS TIWARI SUJATA TIWARI SUJATA intl_coordination@yahoo.com Review By Mon, 18 Au…" at bounding box center [934, 61] width 1268 height 41
copy span "TIWARI SUJATA"
click at [268, 382] on div "1" at bounding box center [271, 376] width 36 height 25
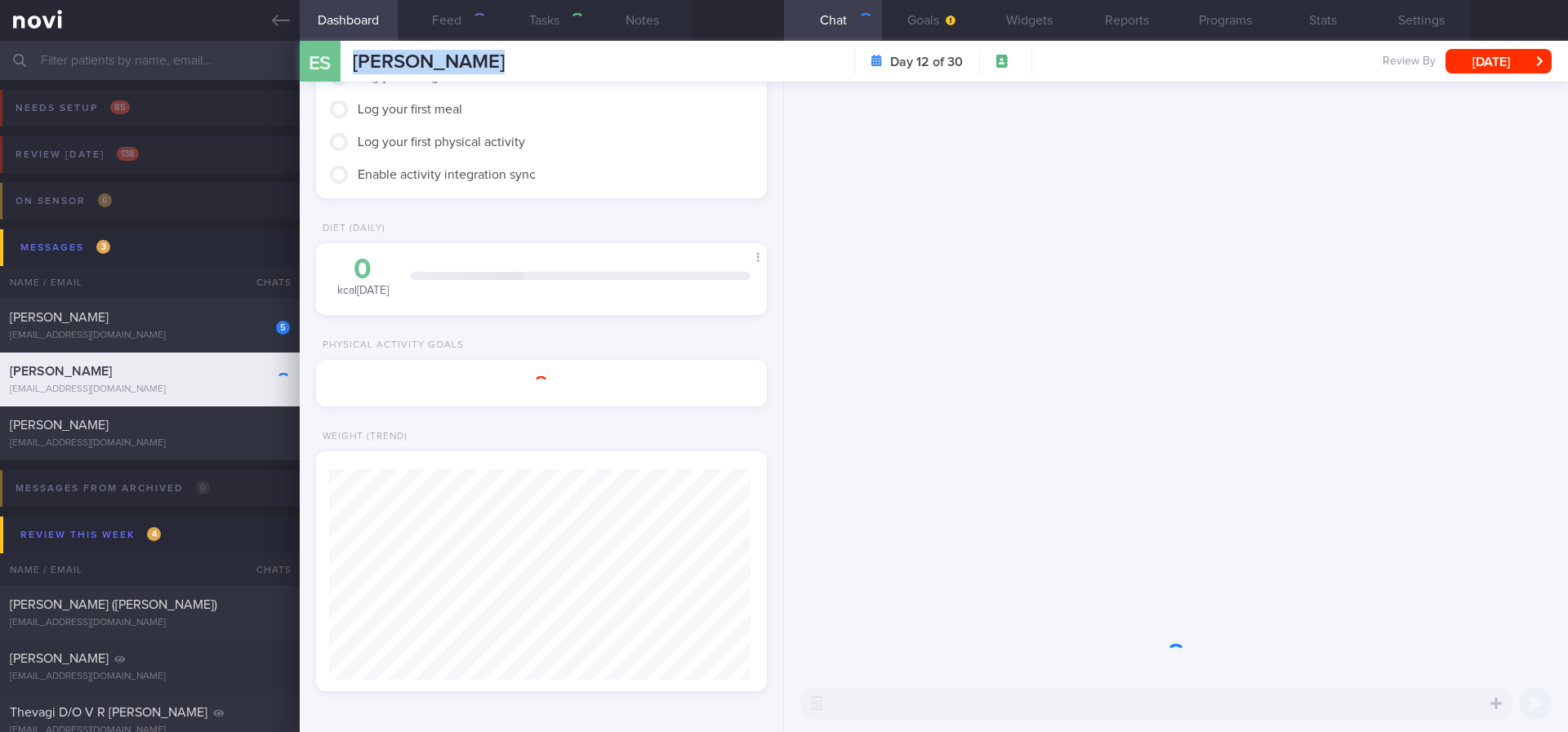
type input "tracked"
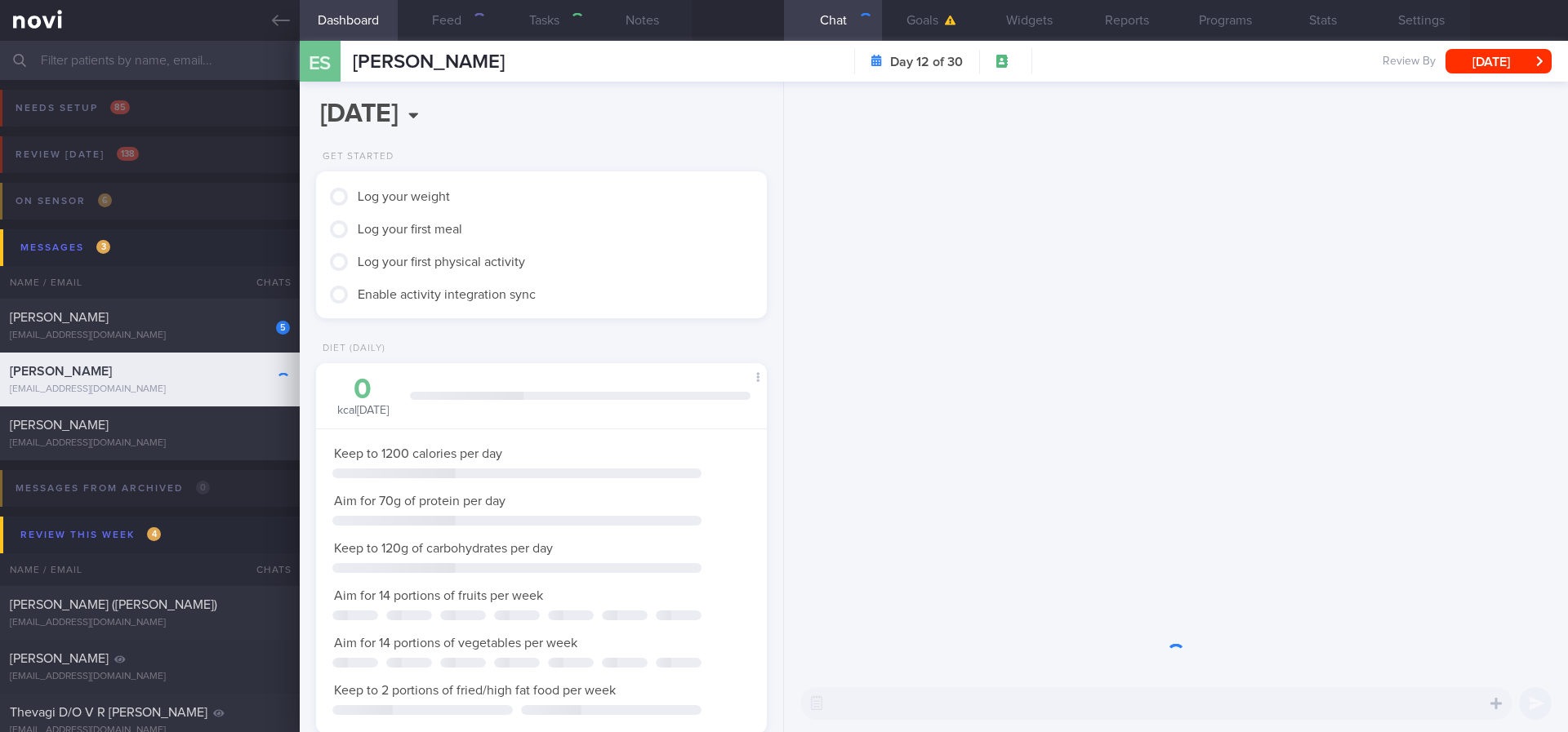
scroll to position [224, 404]
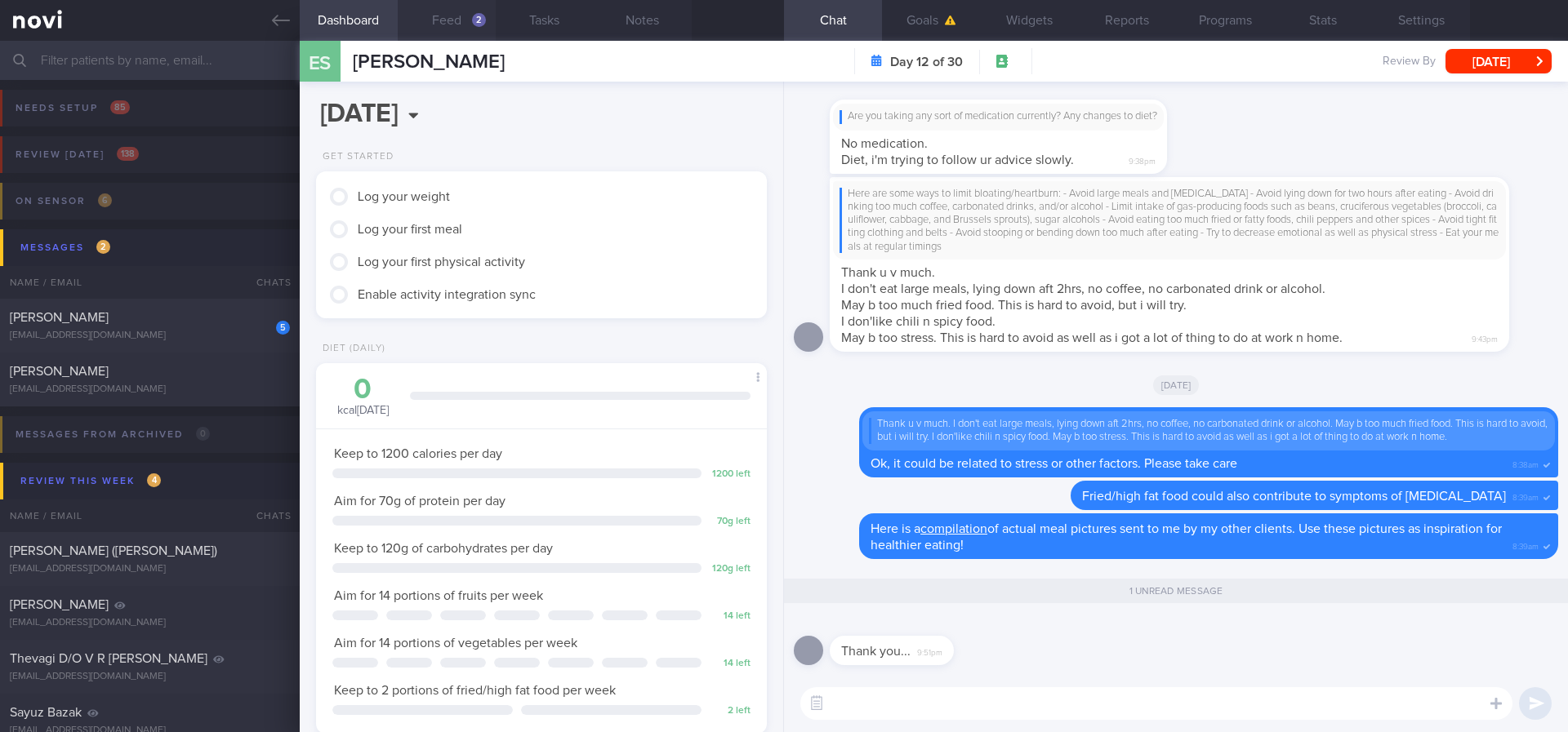
click at [477, 27] on button "Feed 2" at bounding box center [446, 20] width 98 height 41
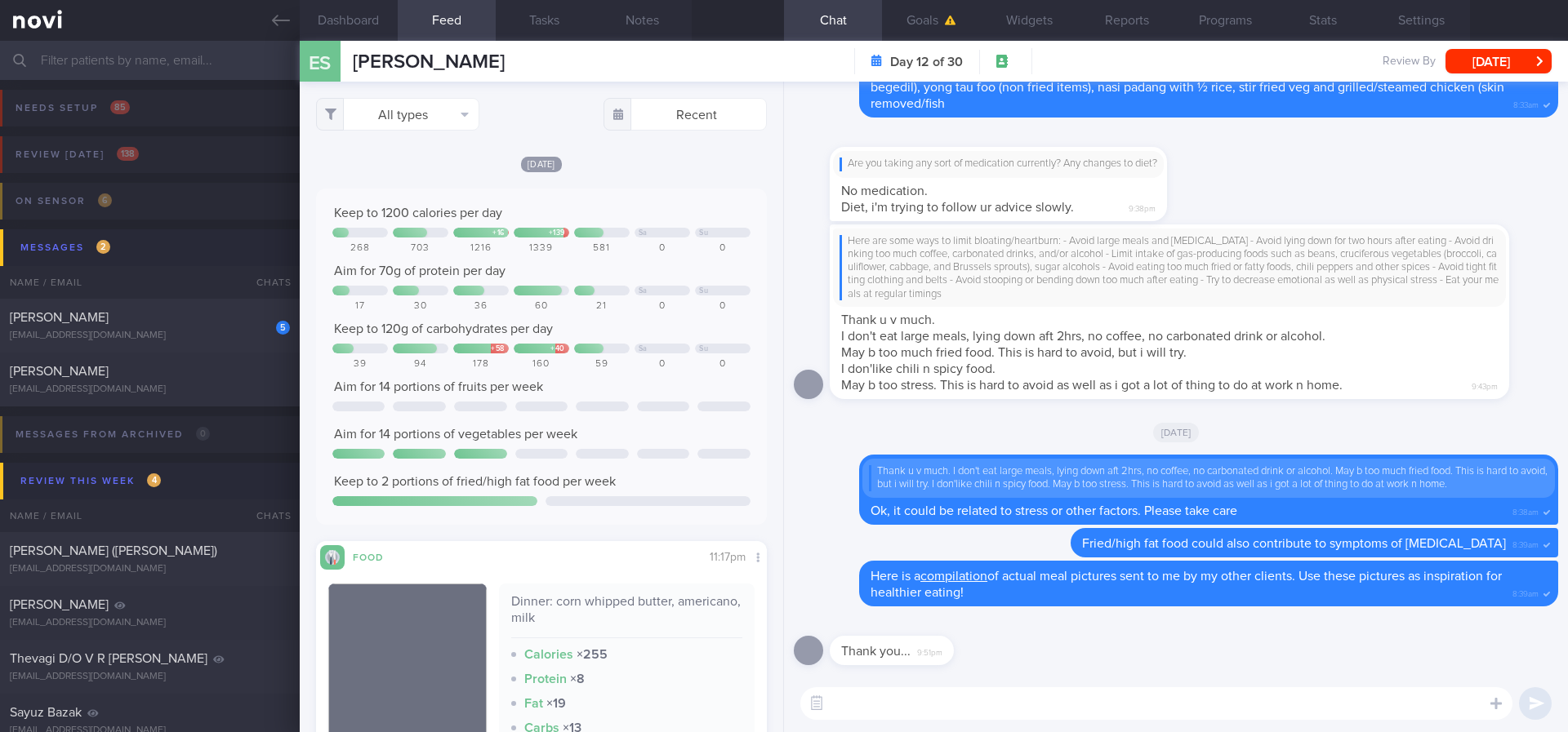
click at [865, 709] on textarea at bounding box center [1156, 704] width 712 height 33
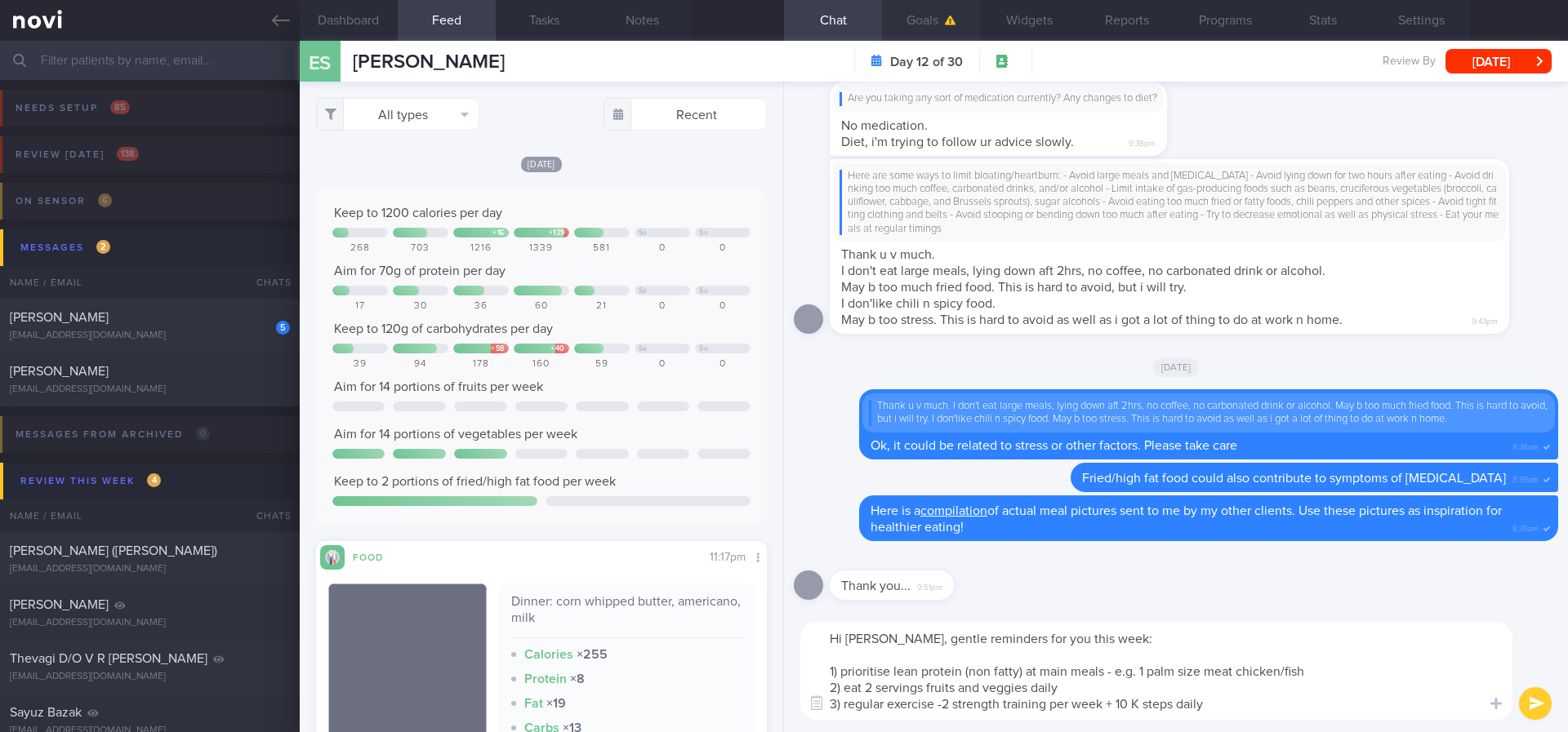
type textarea "Hi Elizabeth, gentle reminders for you this week: 1) prioritise lean protein (n…"
click at [910, 31] on button "Goals" at bounding box center [931, 20] width 98 height 41
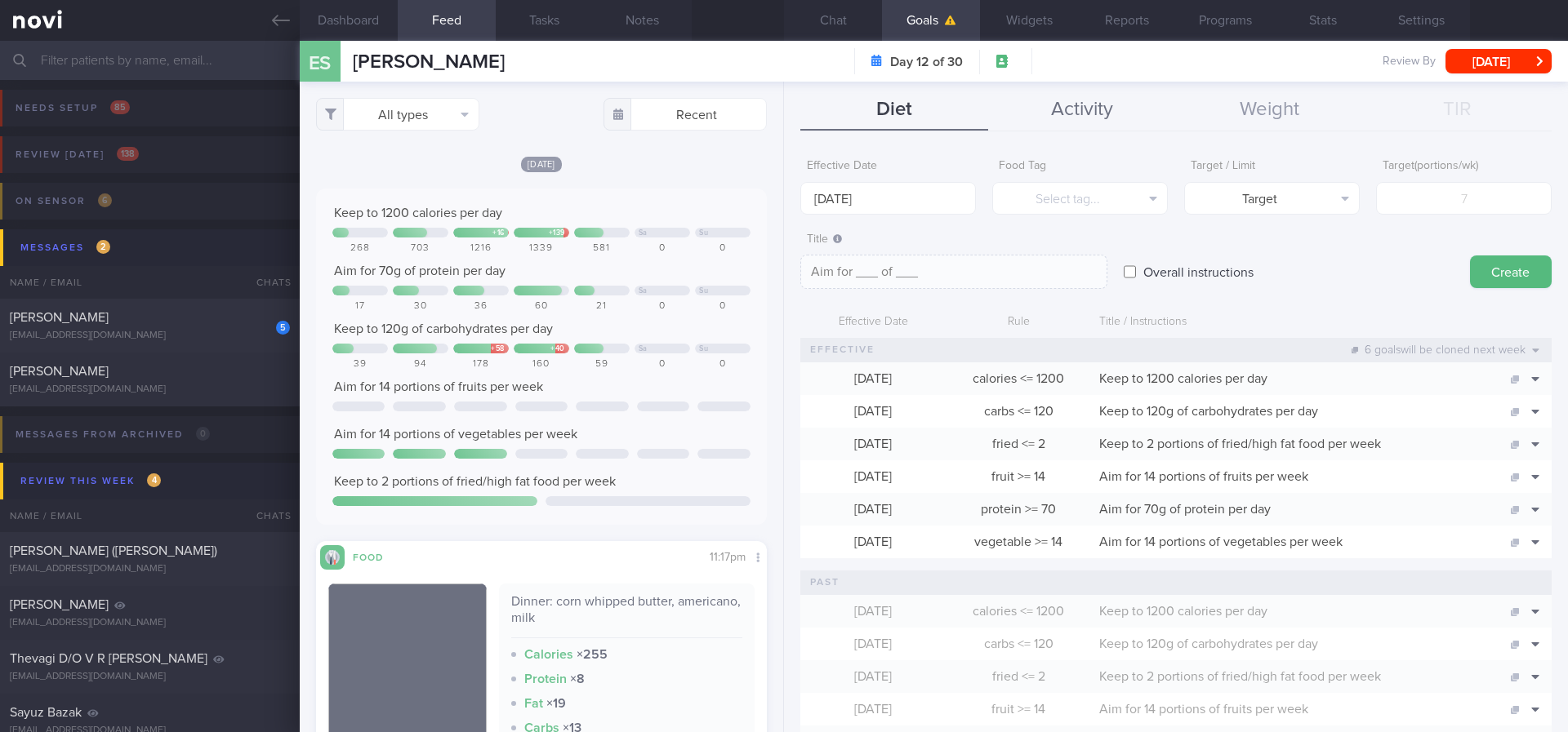
click at [1079, 110] on button "Activity" at bounding box center [1082, 110] width 188 height 41
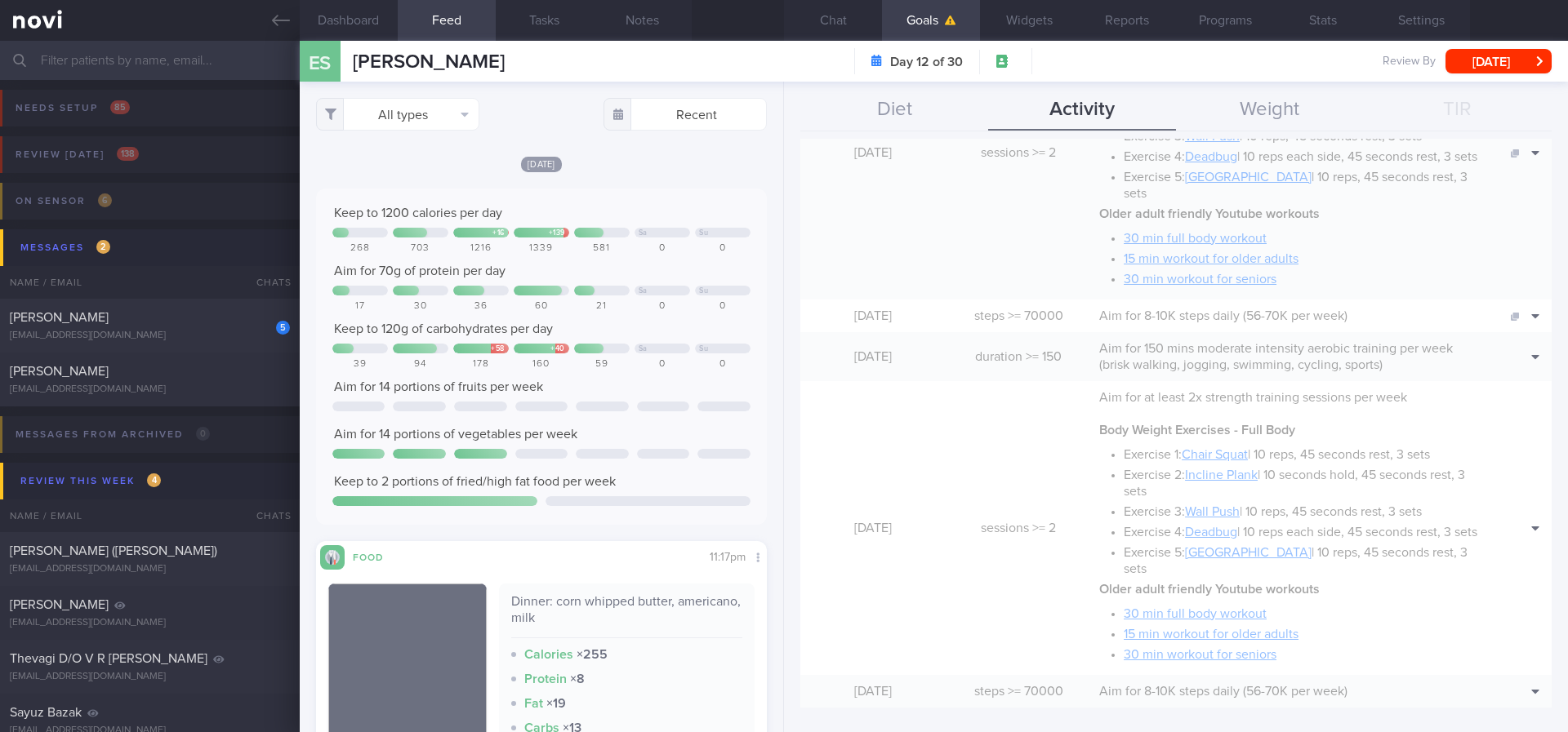
scroll to position [485, 0]
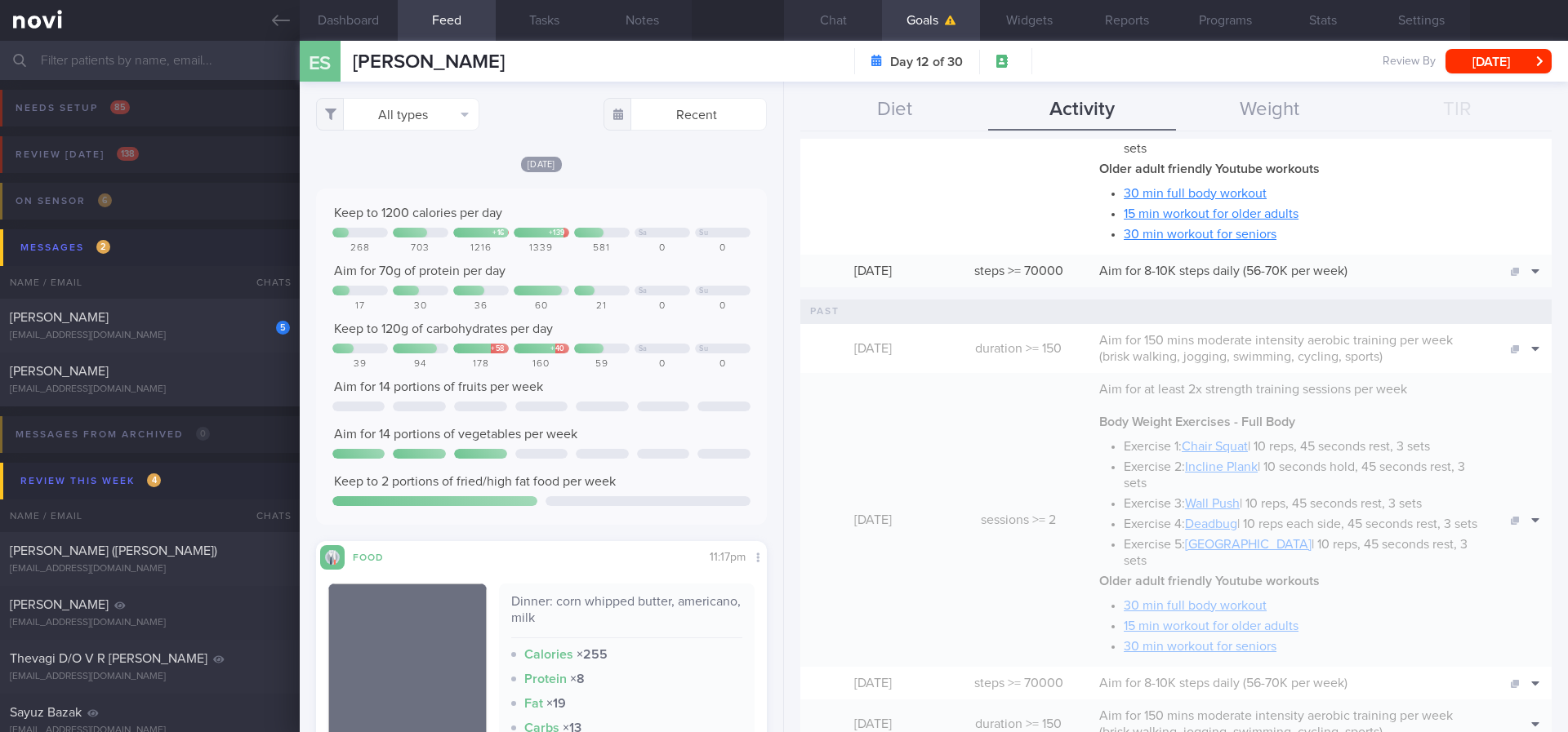
click at [858, 10] on button "Chat" at bounding box center [832, 20] width 98 height 41
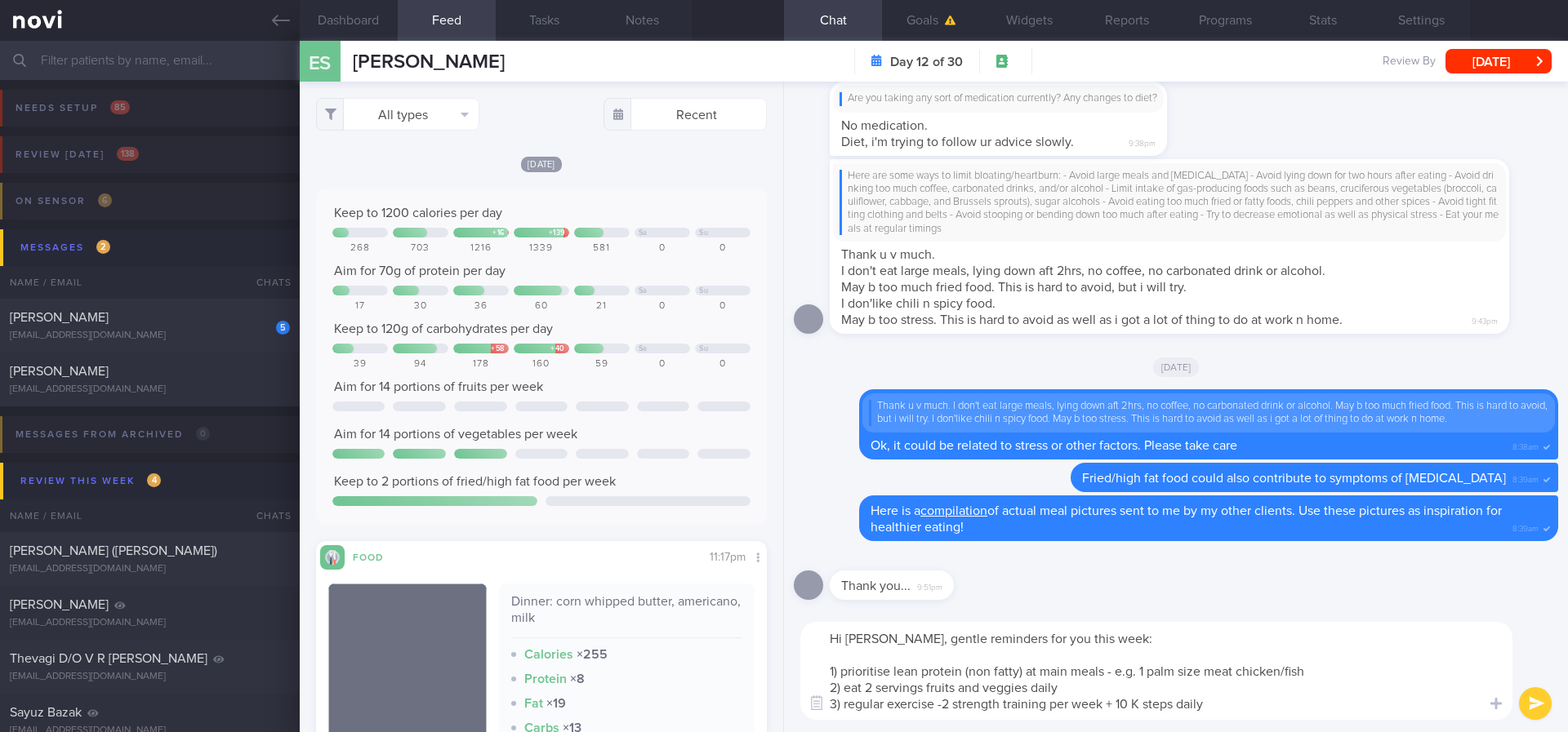
click at [1531, 700] on button "submit" at bounding box center [1535, 704] width 33 height 33
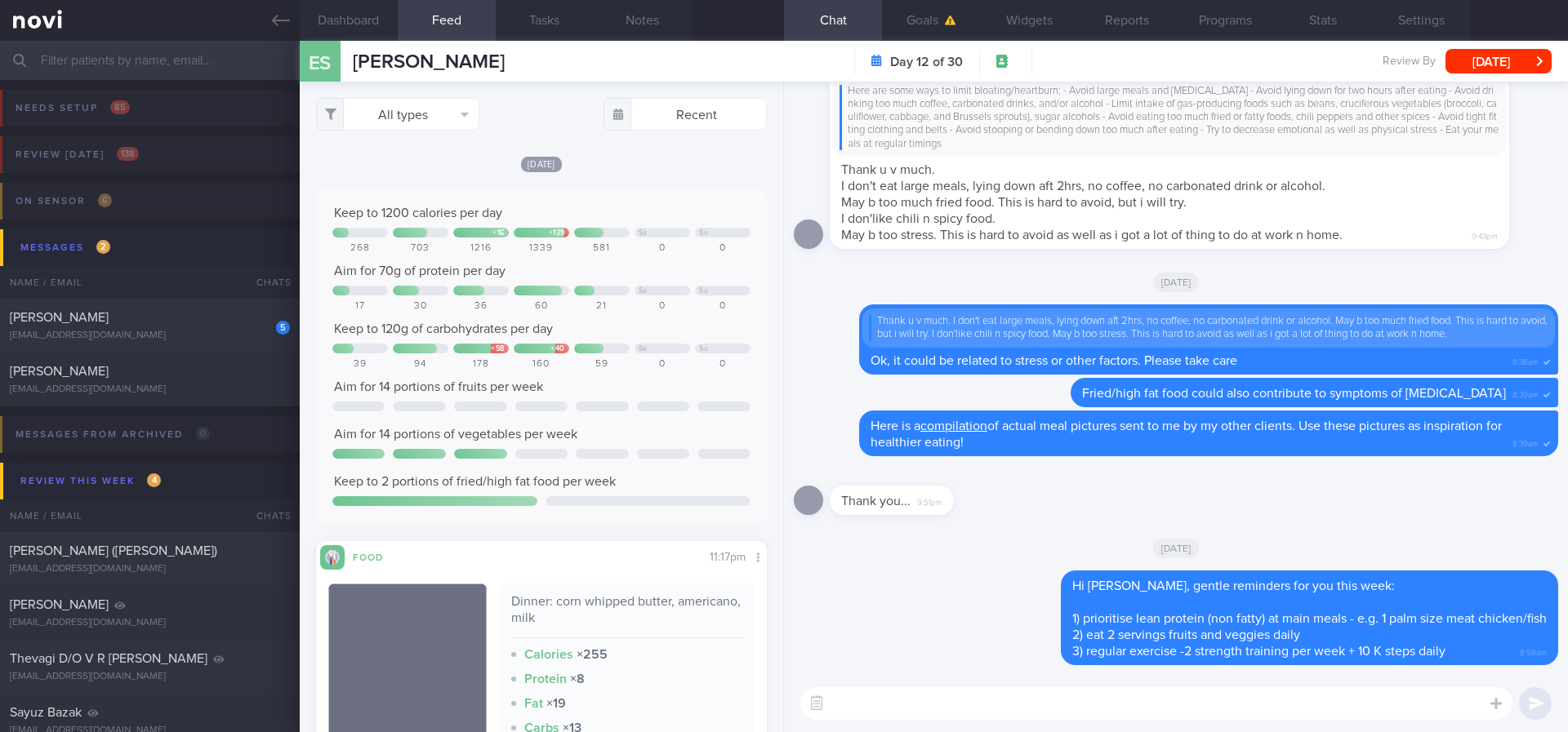
click at [1076, 697] on textarea at bounding box center [1156, 704] width 712 height 33
type textarea "Focus on these 3 action points and you will see results gradually"
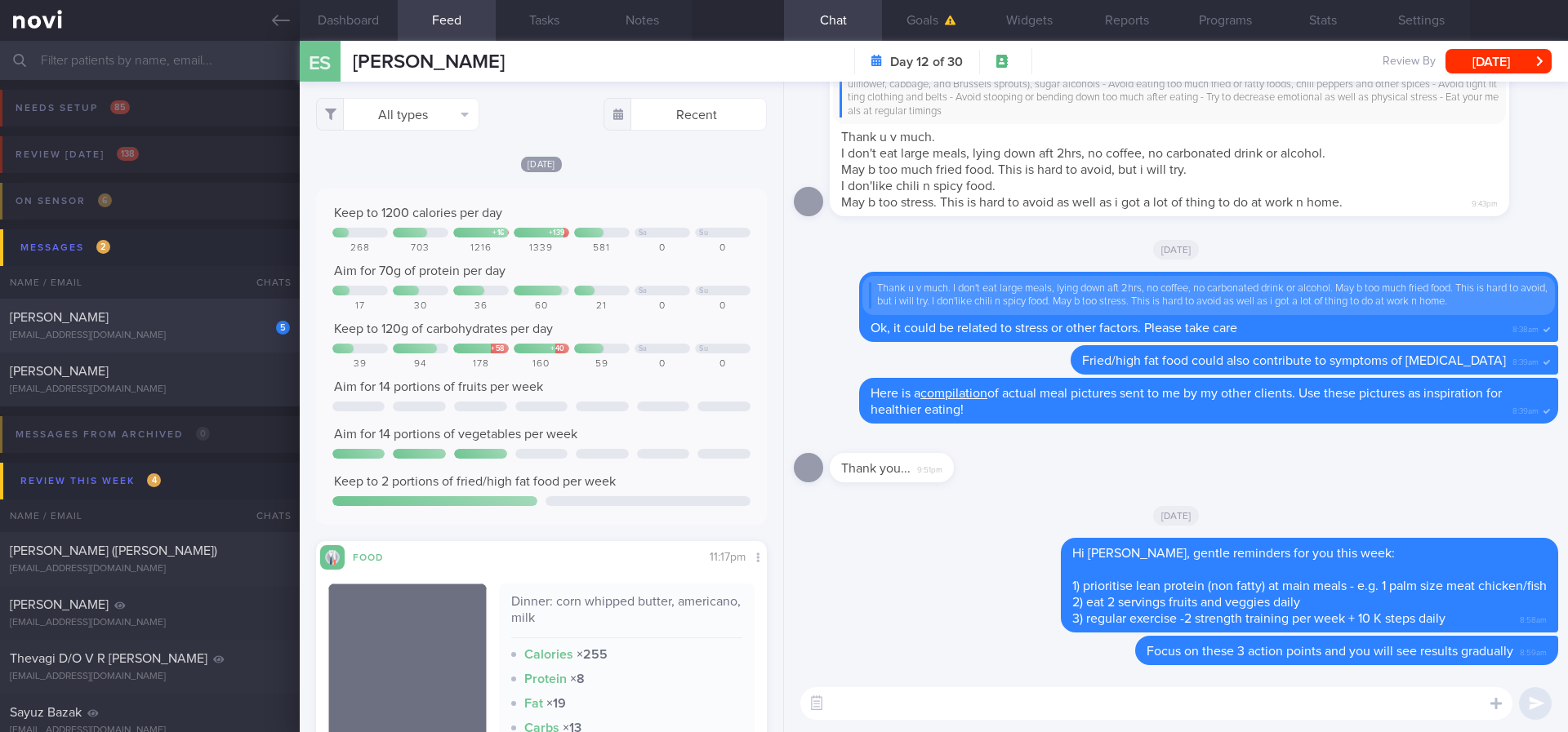
click at [226, 318] on div "[PERSON_NAME]" at bounding box center [147, 317] width 276 height 17
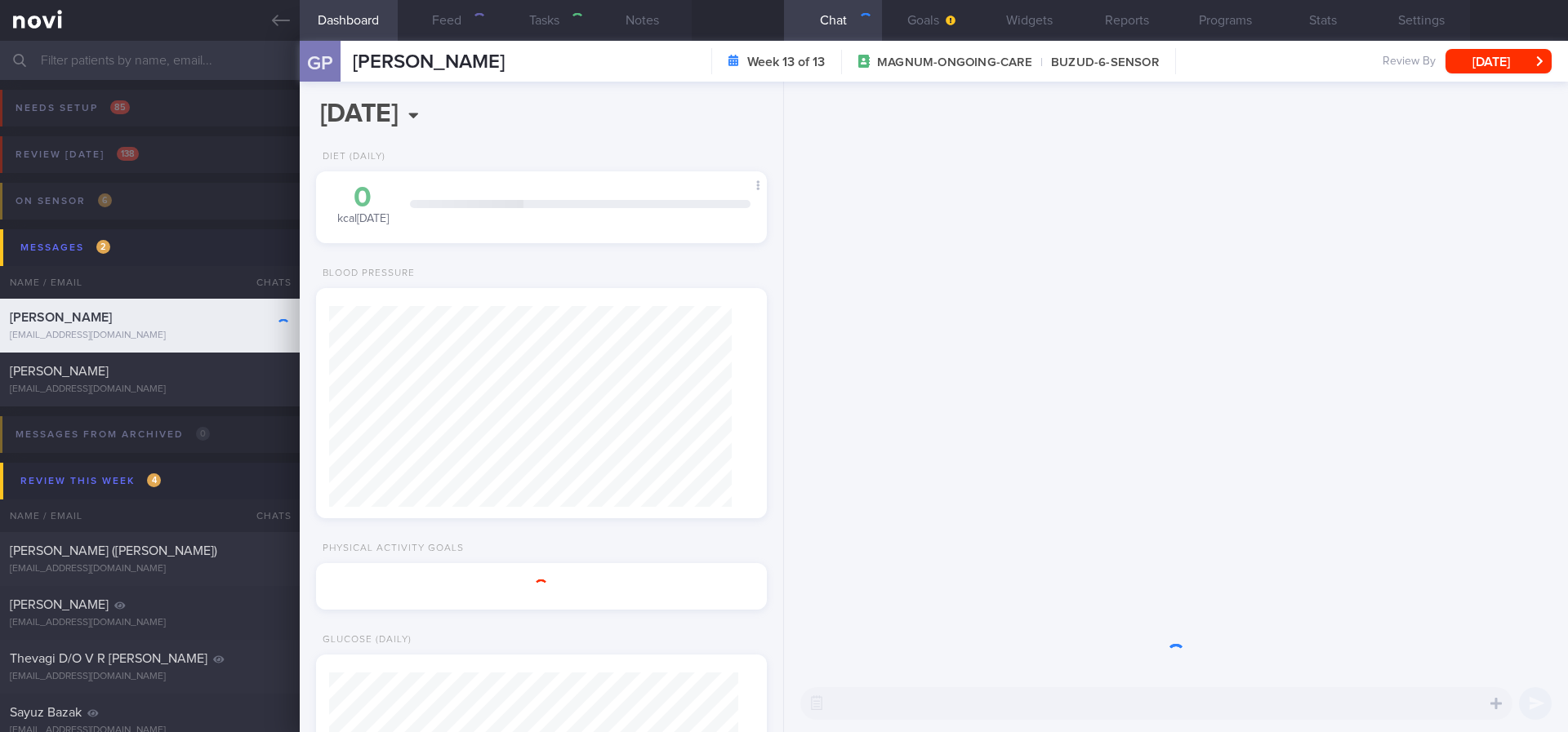
select select "4"
type input "Tracked."
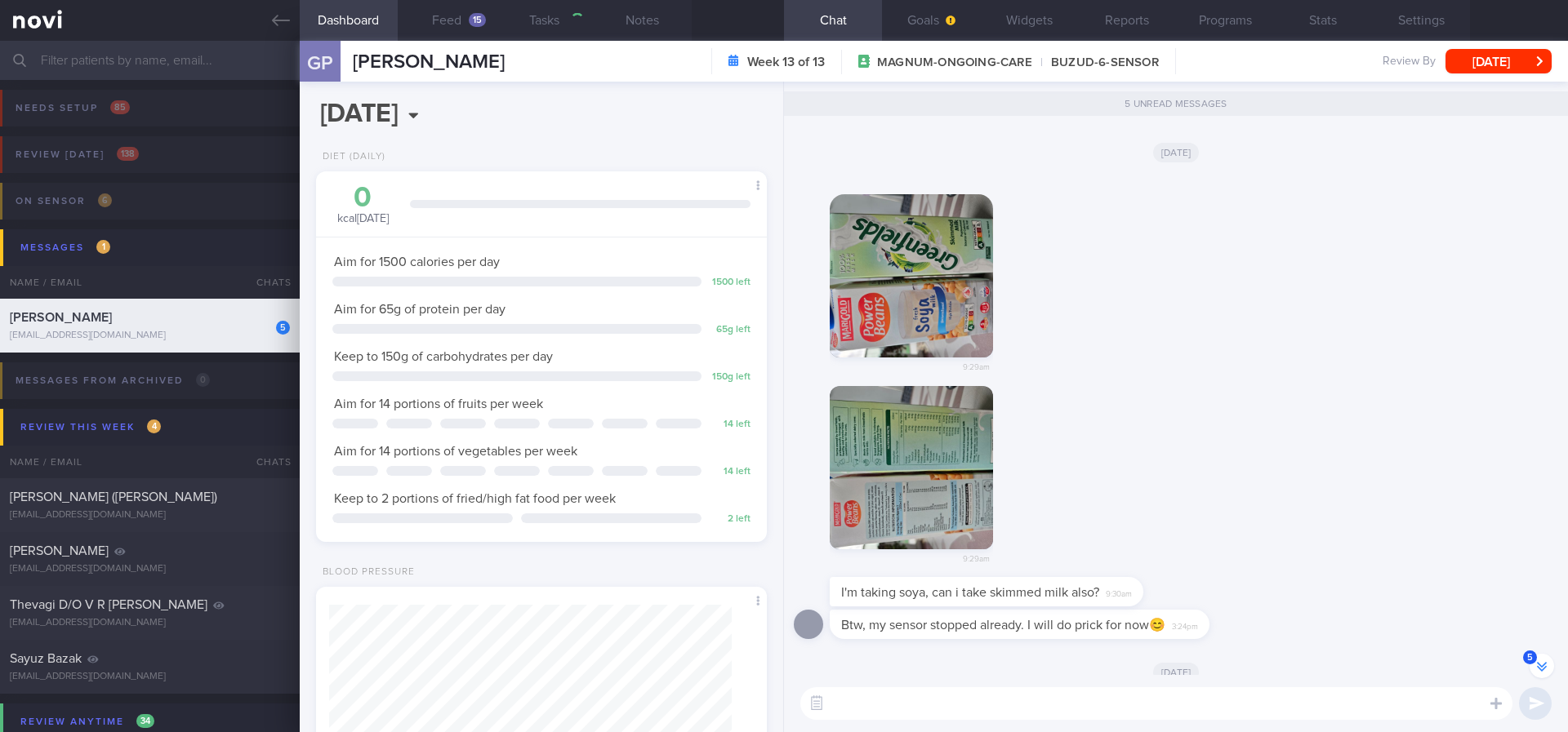
scroll to position [201, 404]
drag, startPoint x: 924, startPoint y: 582, endPoint x: 1317, endPoint y: 556, distance: 393.9
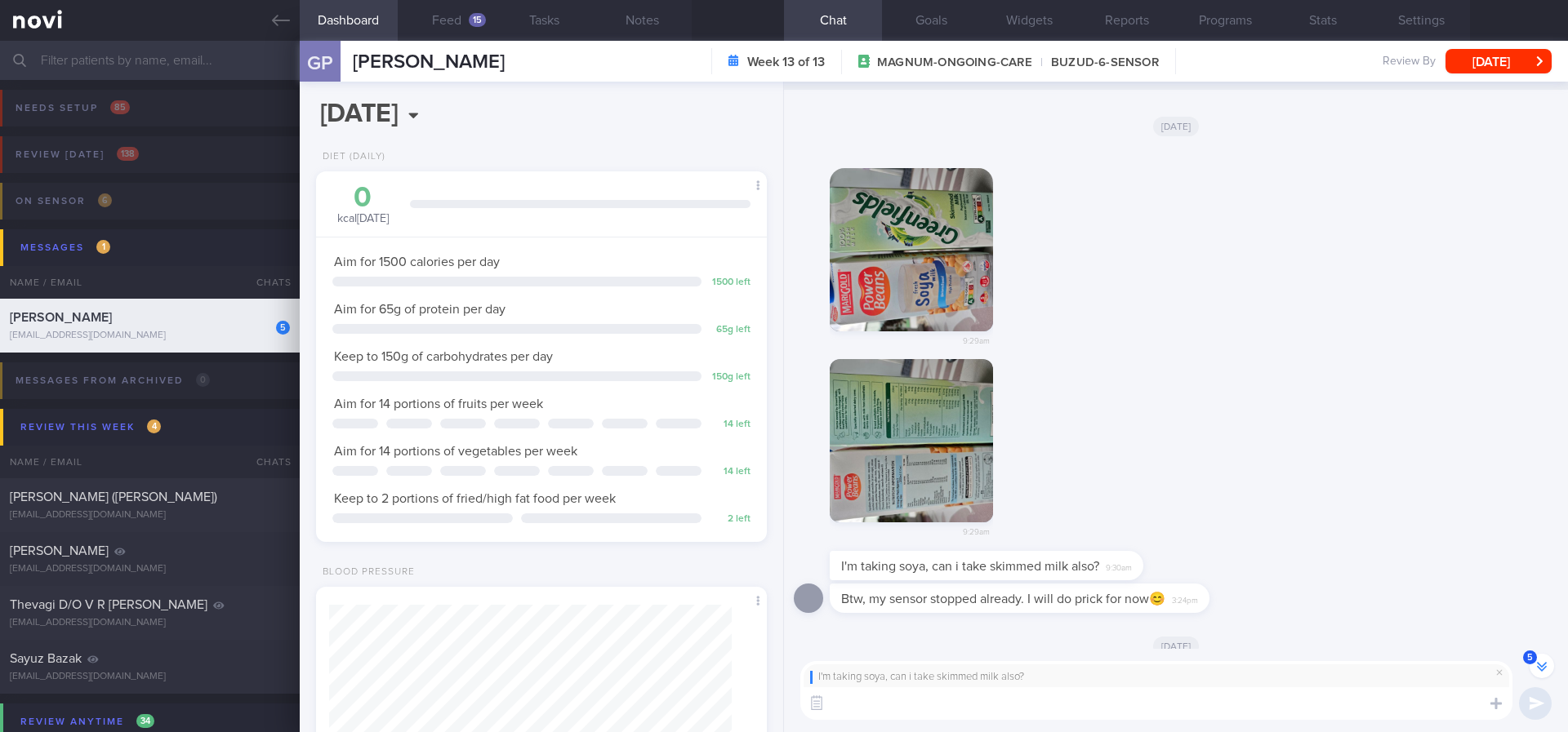
scroll to position [-104, 0]
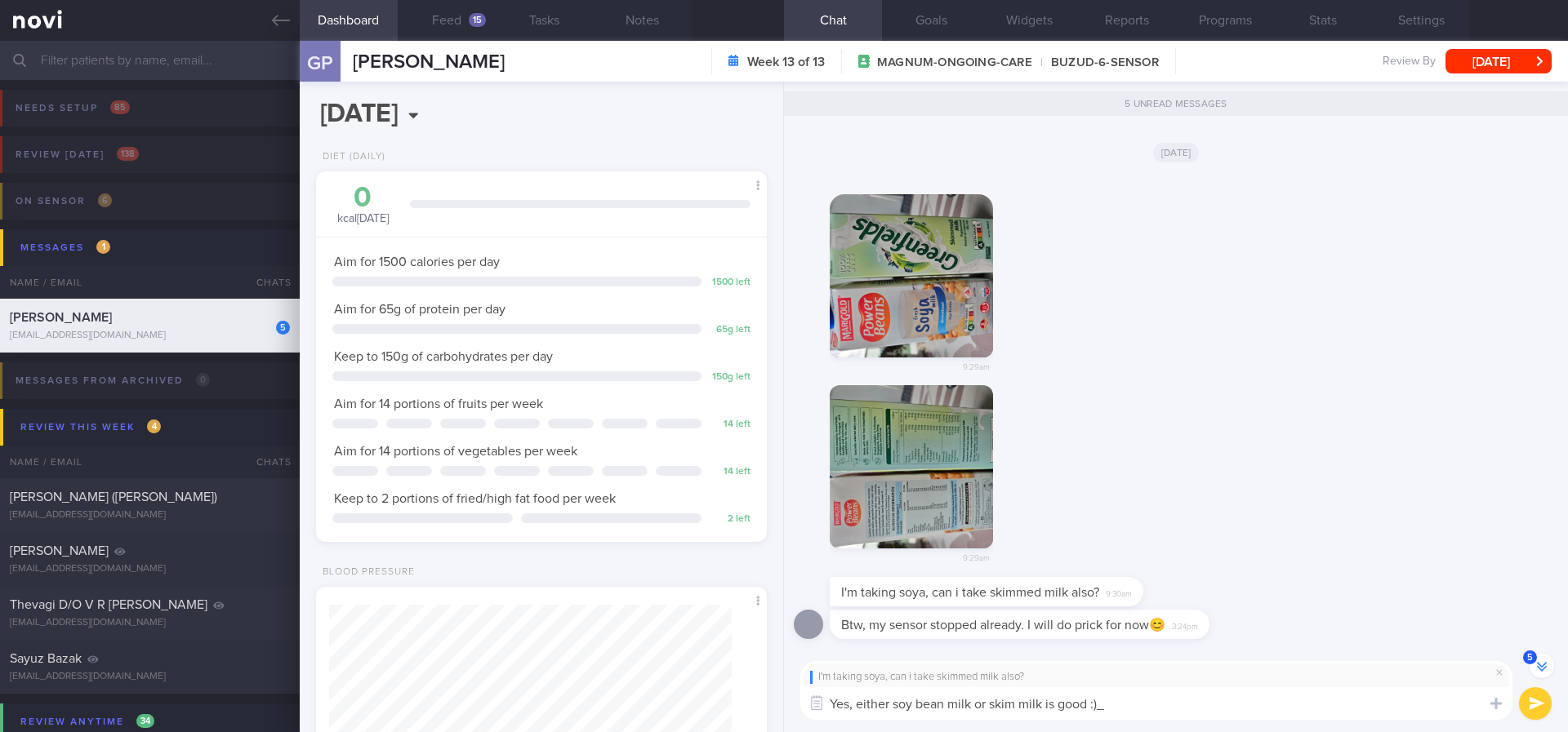
type textarea "Yes, either soy bean milk or skim milk is good :)"
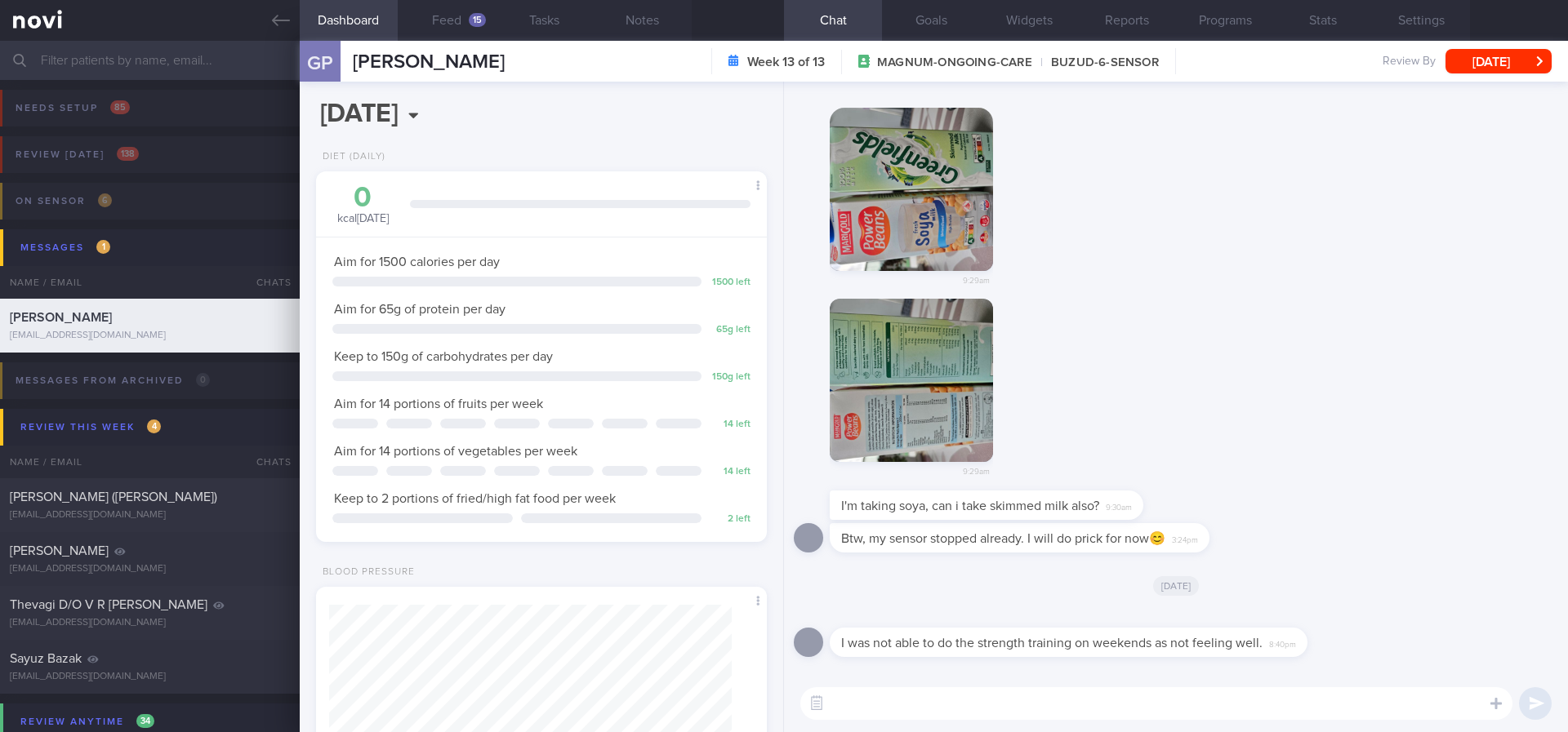
scroll to position [0, 0]
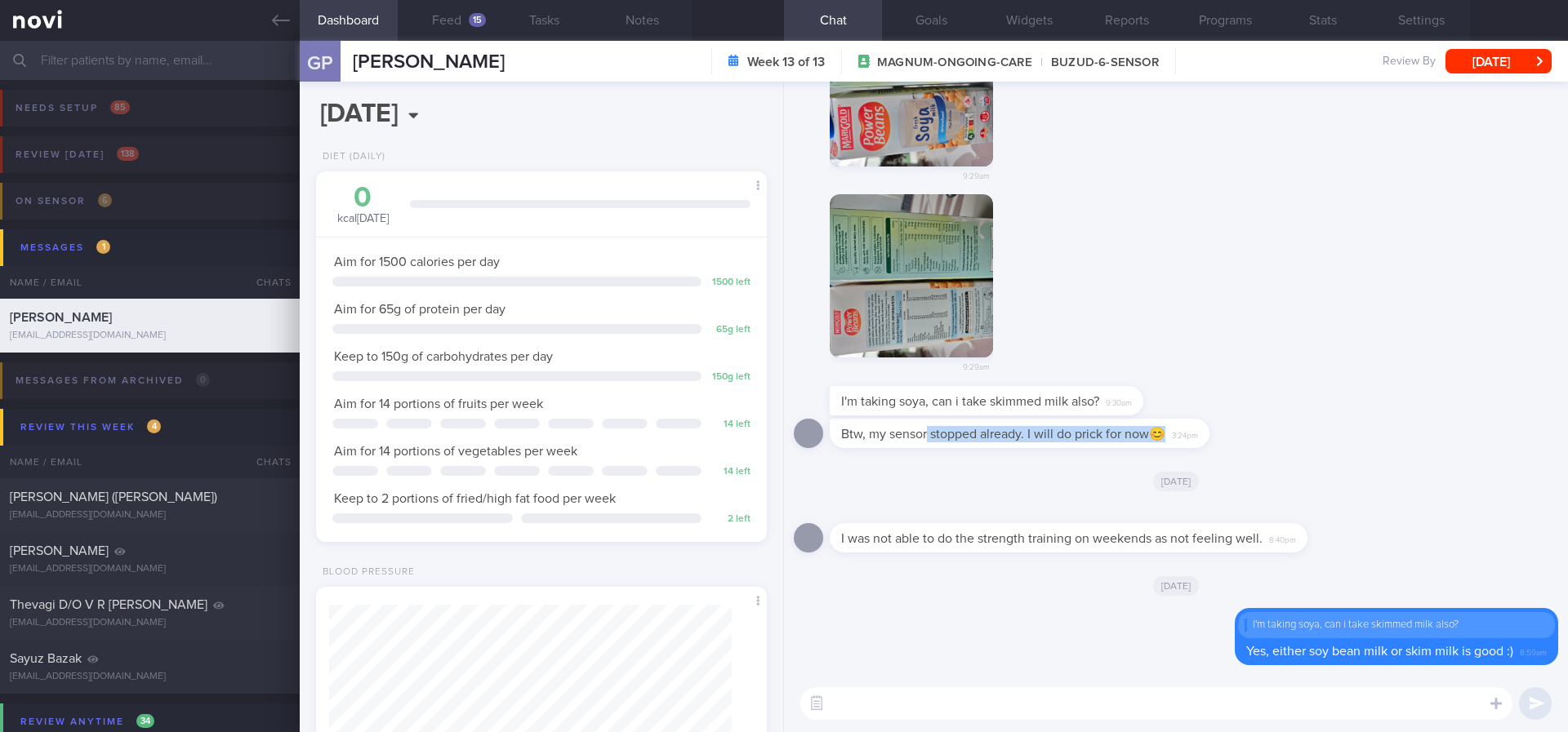
drag, startPoint x: 927, startPoint y: 445, endPoint x: 1251, endPoint y: 439, distance: 324.1
click at [1251, 439] on div "Btw, my sensor stopped already. I will do prick for now😊 3:24pm" at bounding box center [1044, 434] width 429 height 30
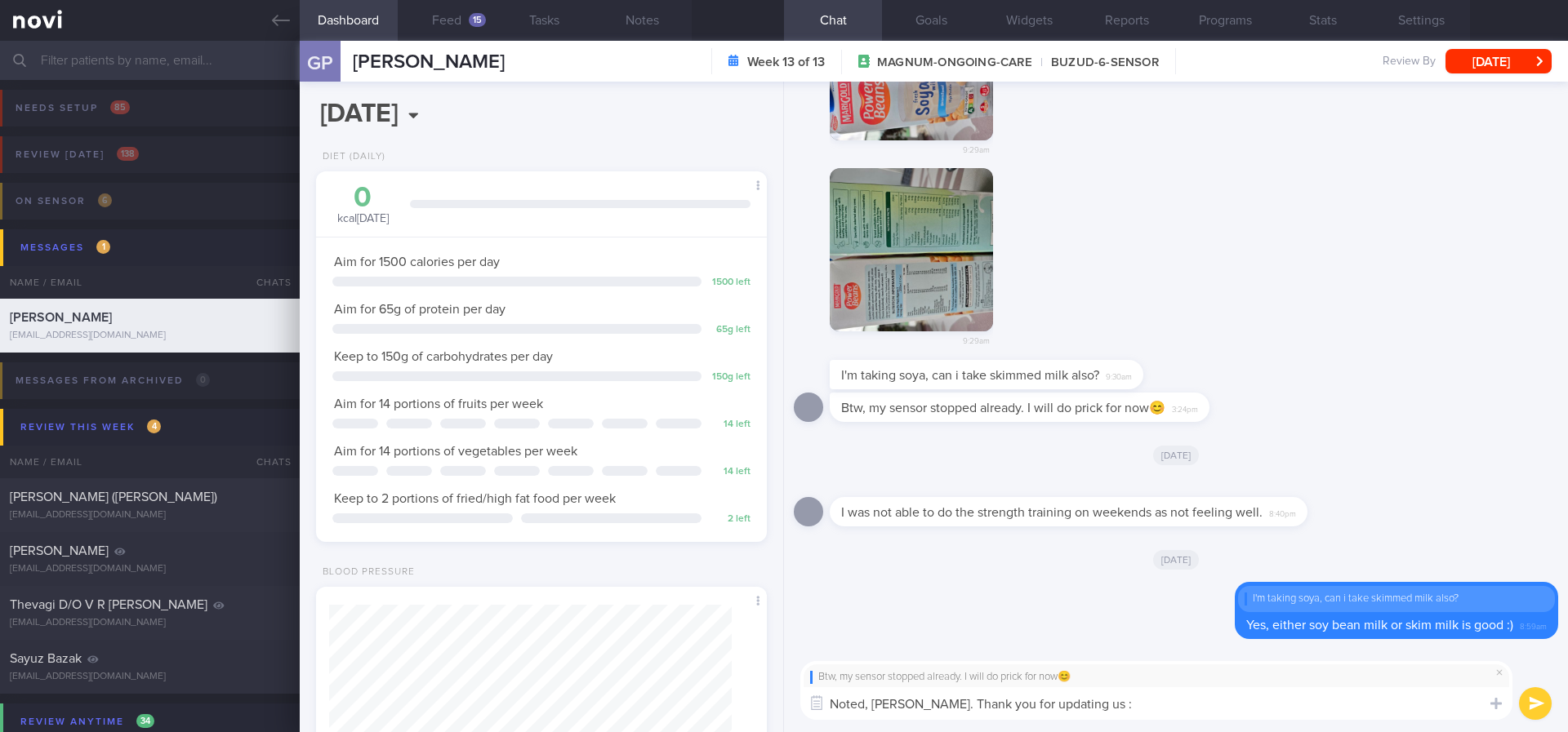
type textarea "Noted, Geraldine. Thank you for updating us :)"
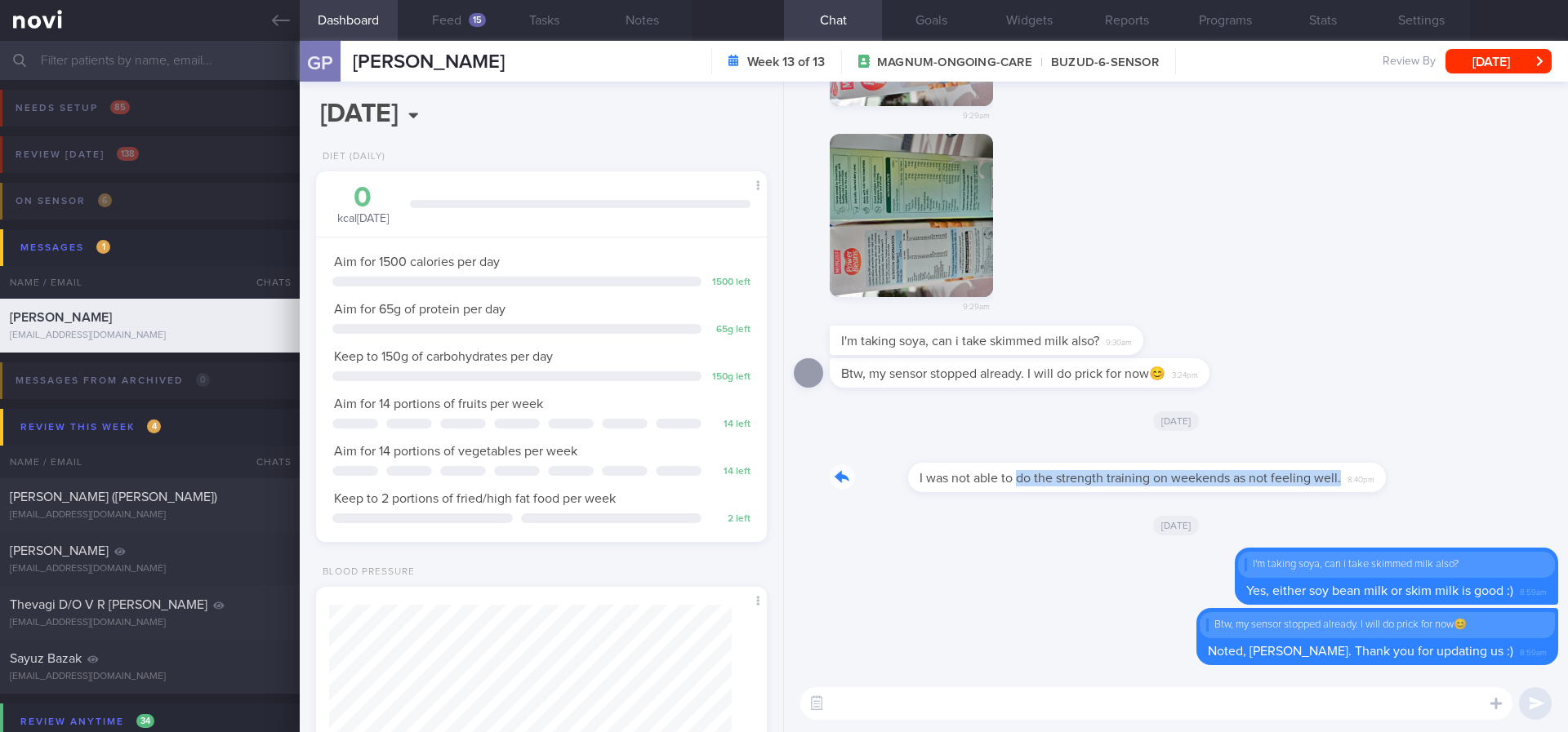
drag, startPoint x: 940, startPoint y: 486, endPoint x: 1303, endPoint y: 462, distance: 363.8
click at [1303, 462] on div "I was not able to do the strength training on weekends as not feeling well. 8:4…" at bounding box center [1093, 468] width 527 height 49
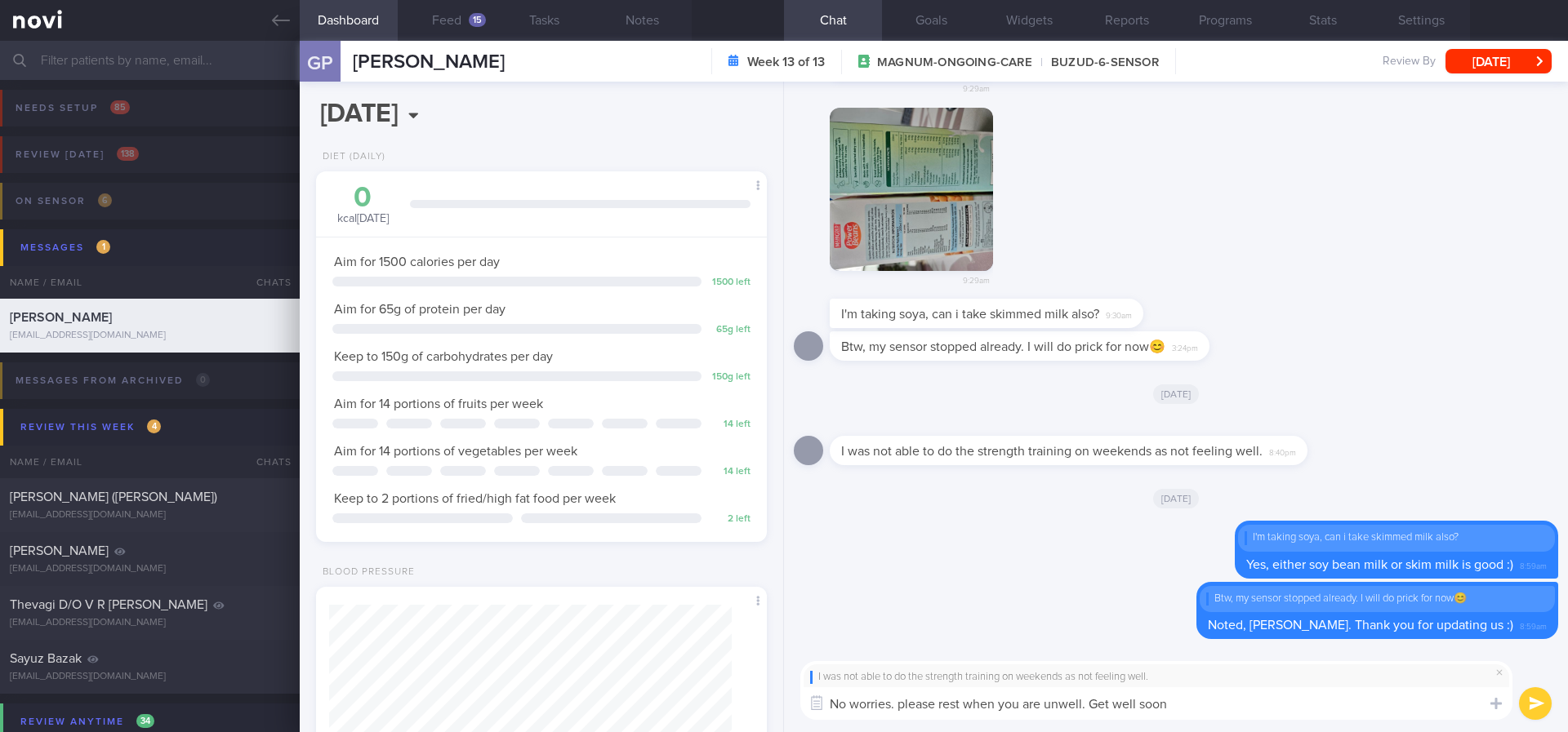
type textarea "No worries. please rest when you are unwell. Get well soon!"
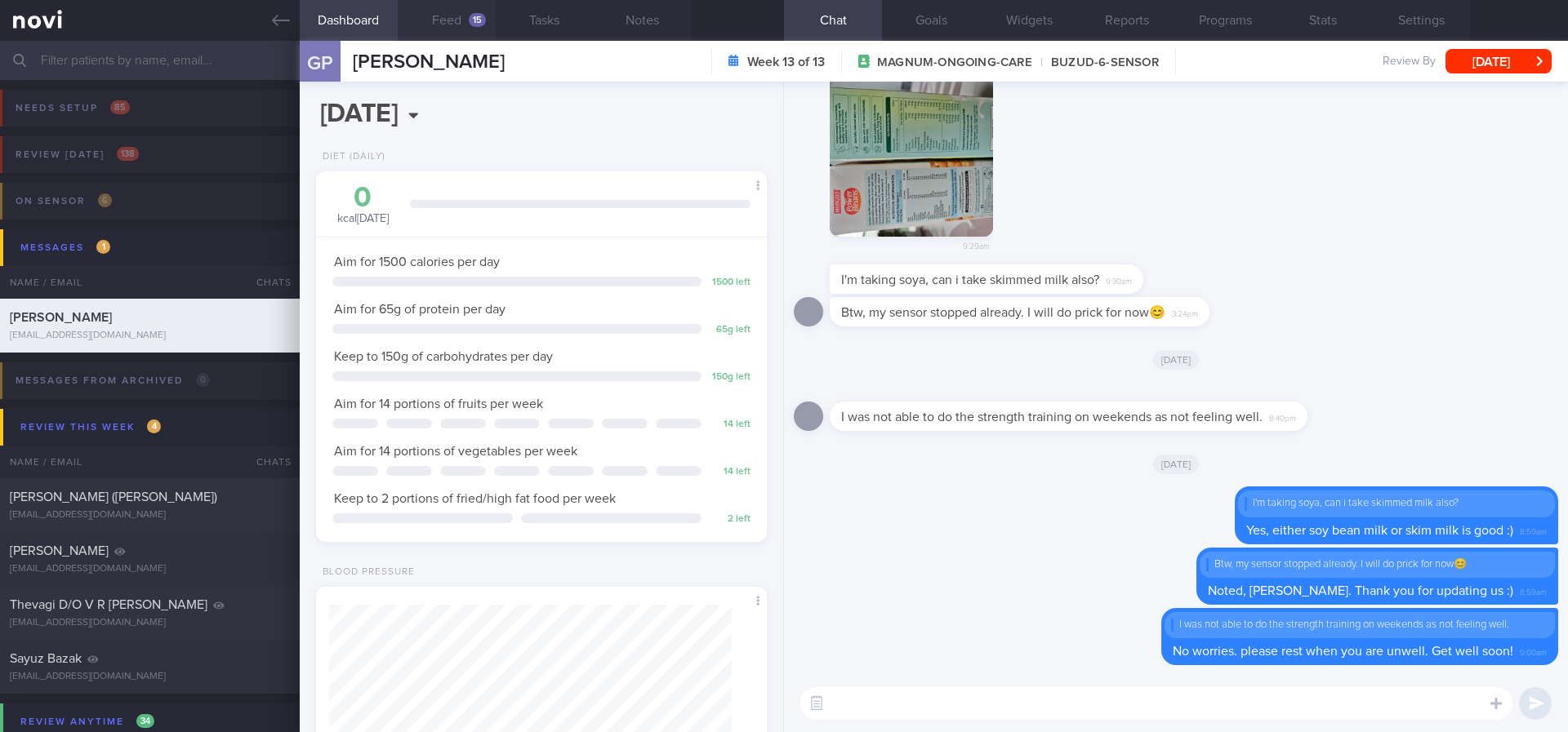
click at [475, 28] on button "Feed 15" at bounding box center [446, 20] width 98 height 41
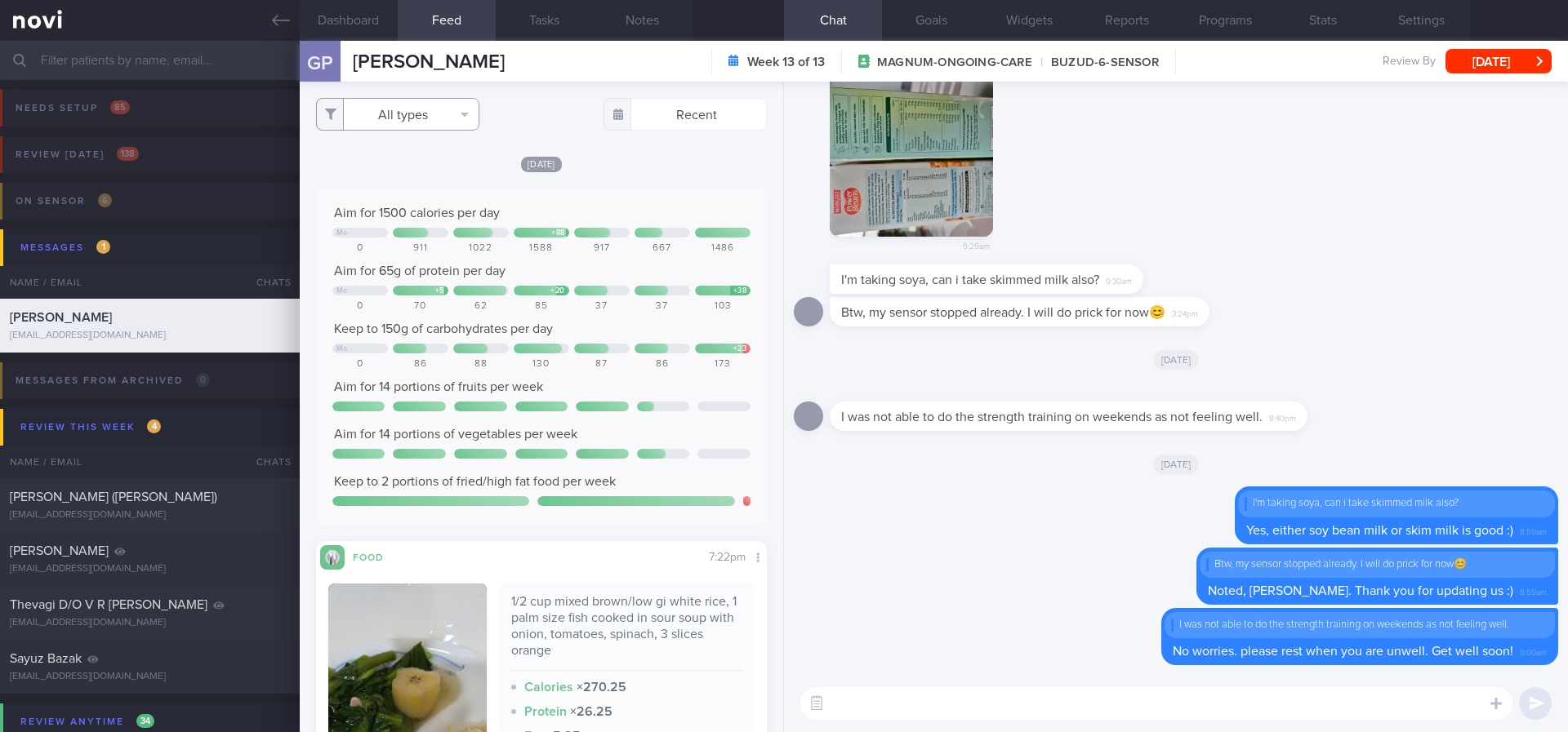
click at [447, 113] on button "All types" at bounding box center [397, 115] width 163 height 33
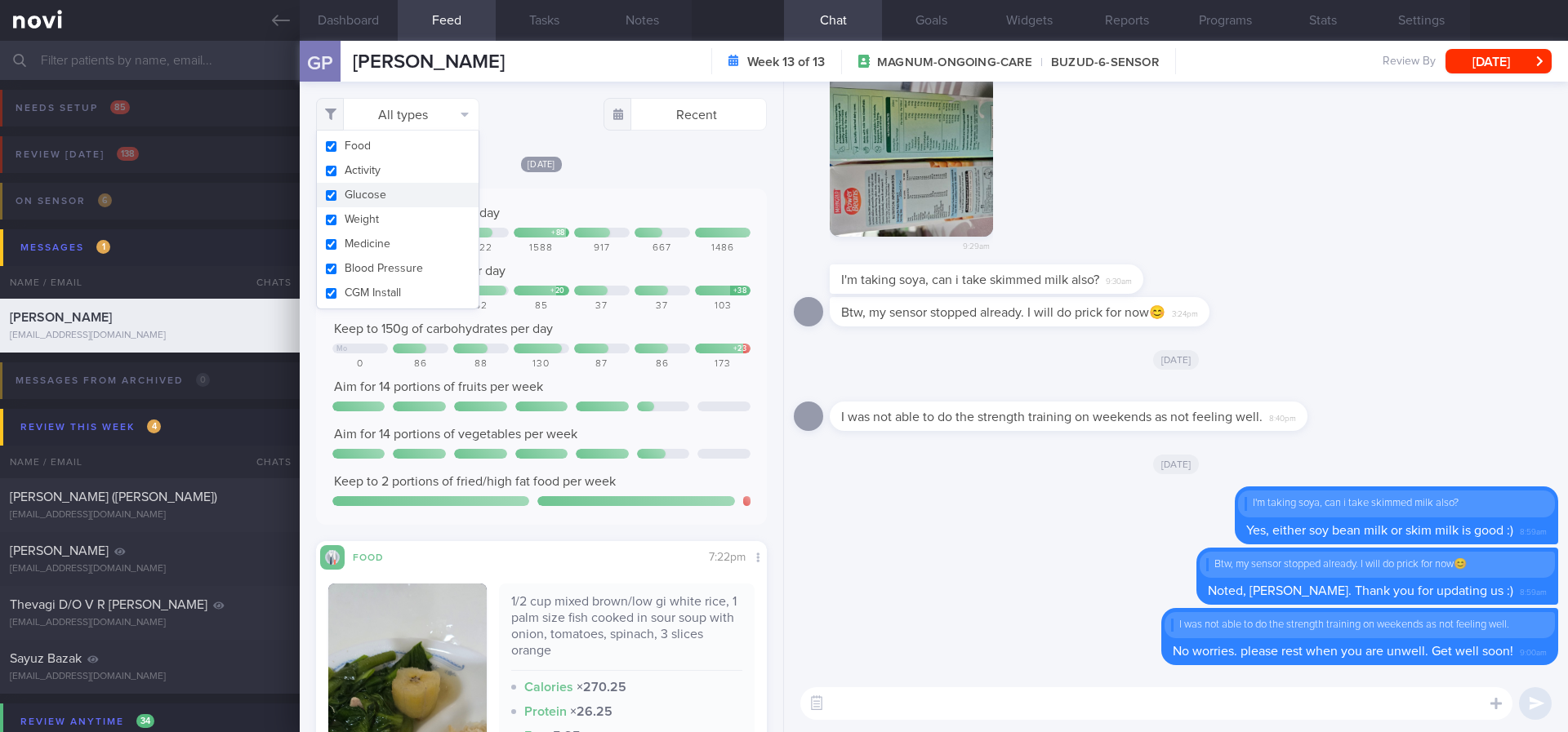
click at [385, 176] on button "Activity" at bounding box center [397, 170] width 162 height 24
checkbox input "false"
click at [664, 176] on div "Yesterday Aim for 1500 calories per day Mo + 88 0 911 1022 1588 917 667 1486 Ai…" at bounding box center [541, 576] width 450 height 842
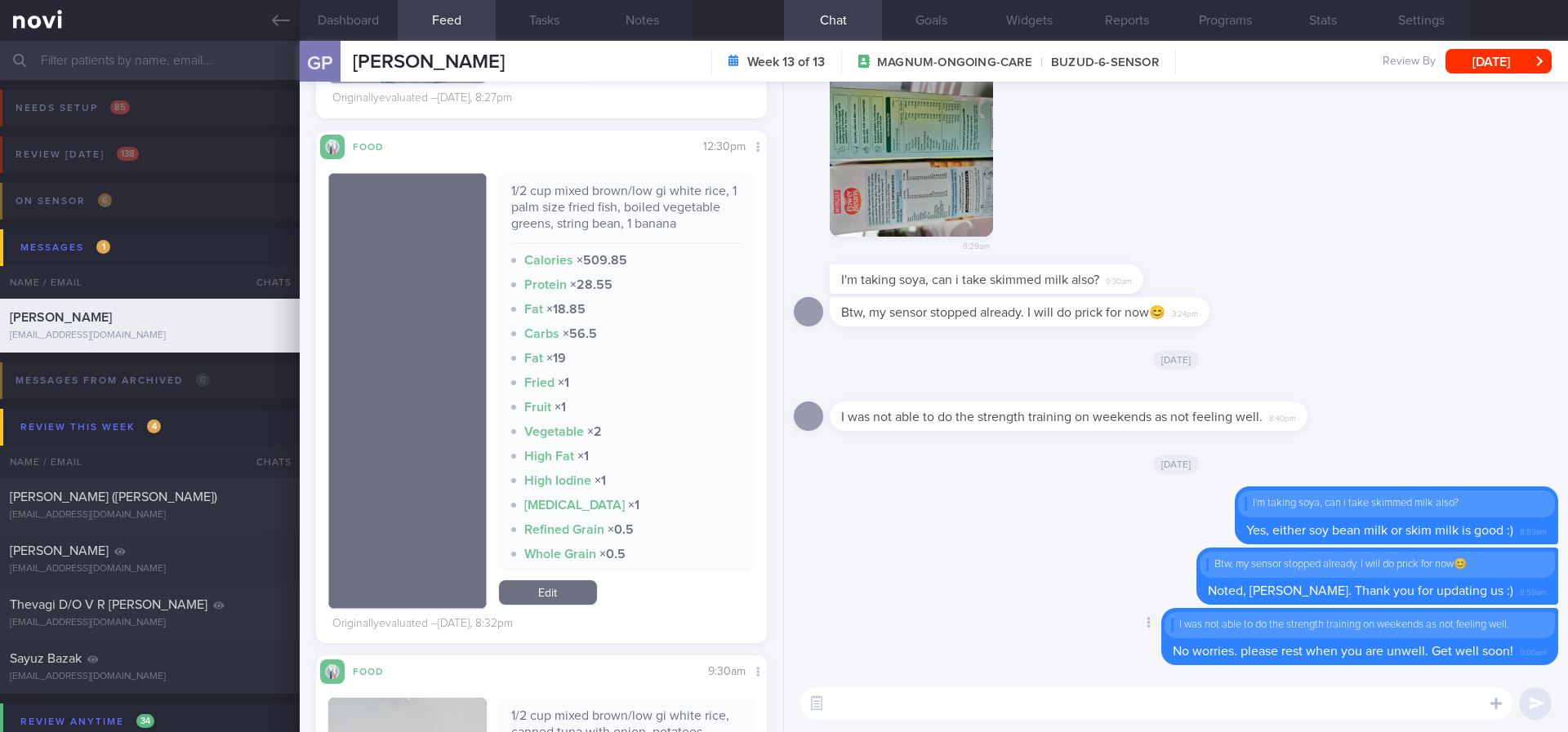
scroll to position [1102, 0]
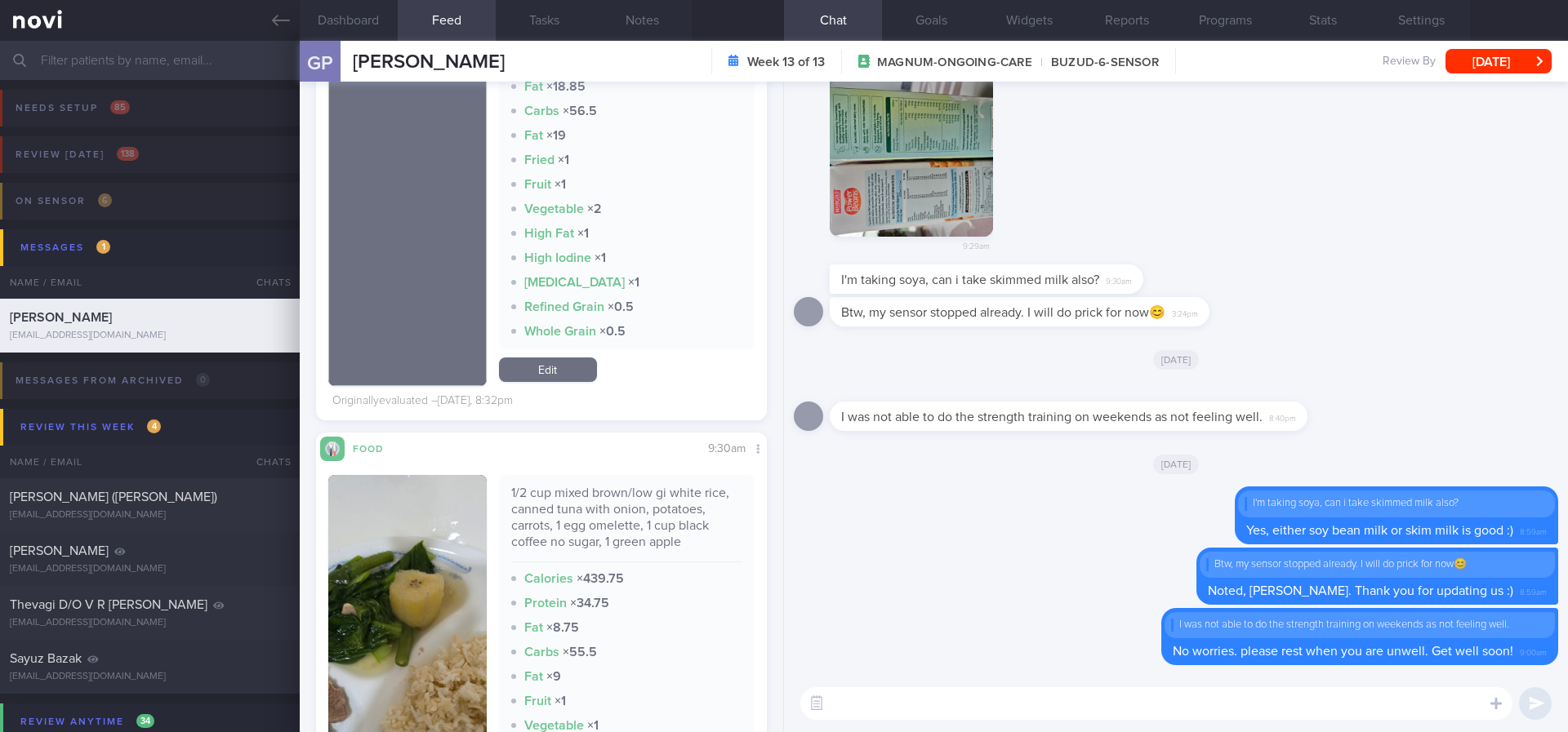
click at [916, 712] on textarea at bounding box center [1156, 704] width 712 height 33
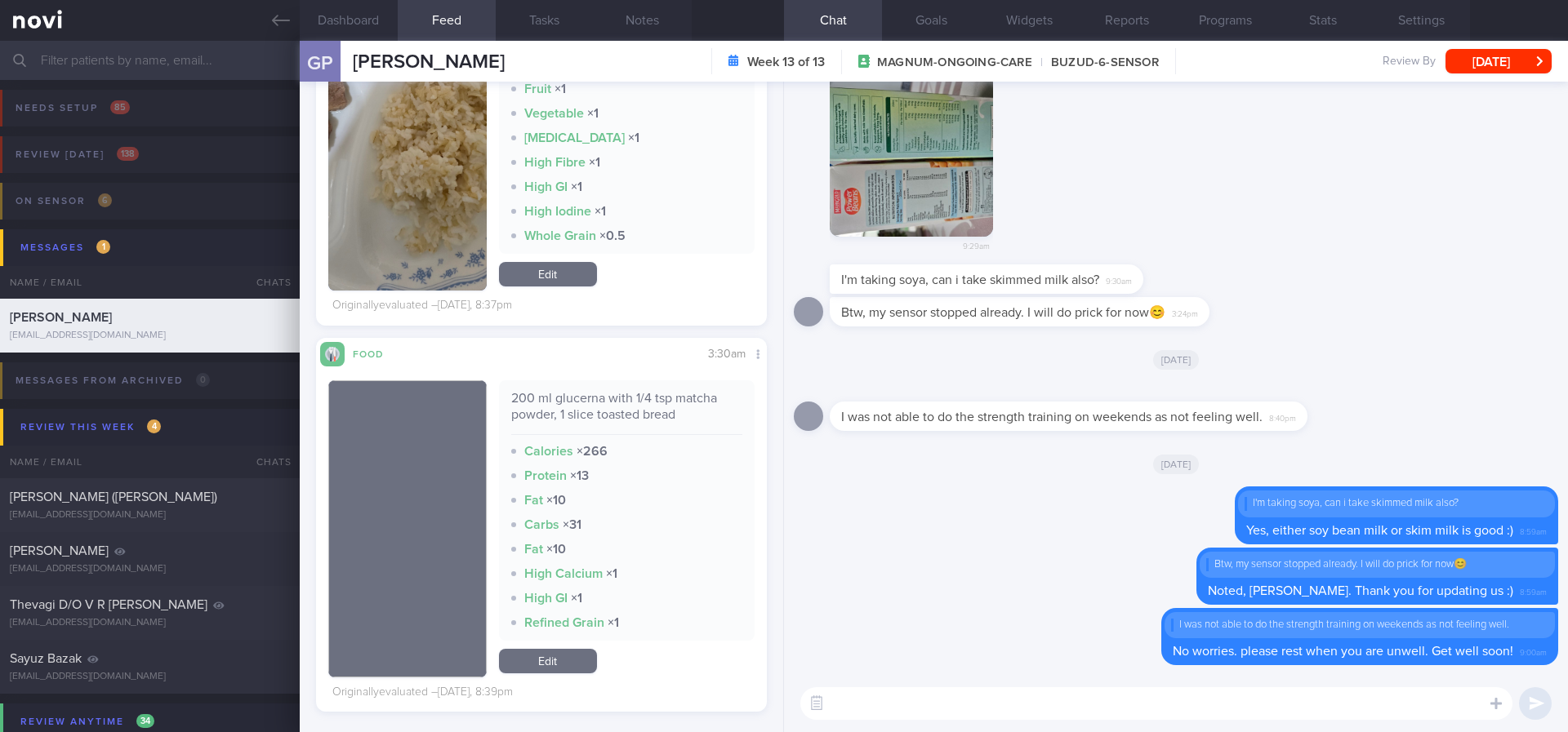
scroll to position [1959, 0]
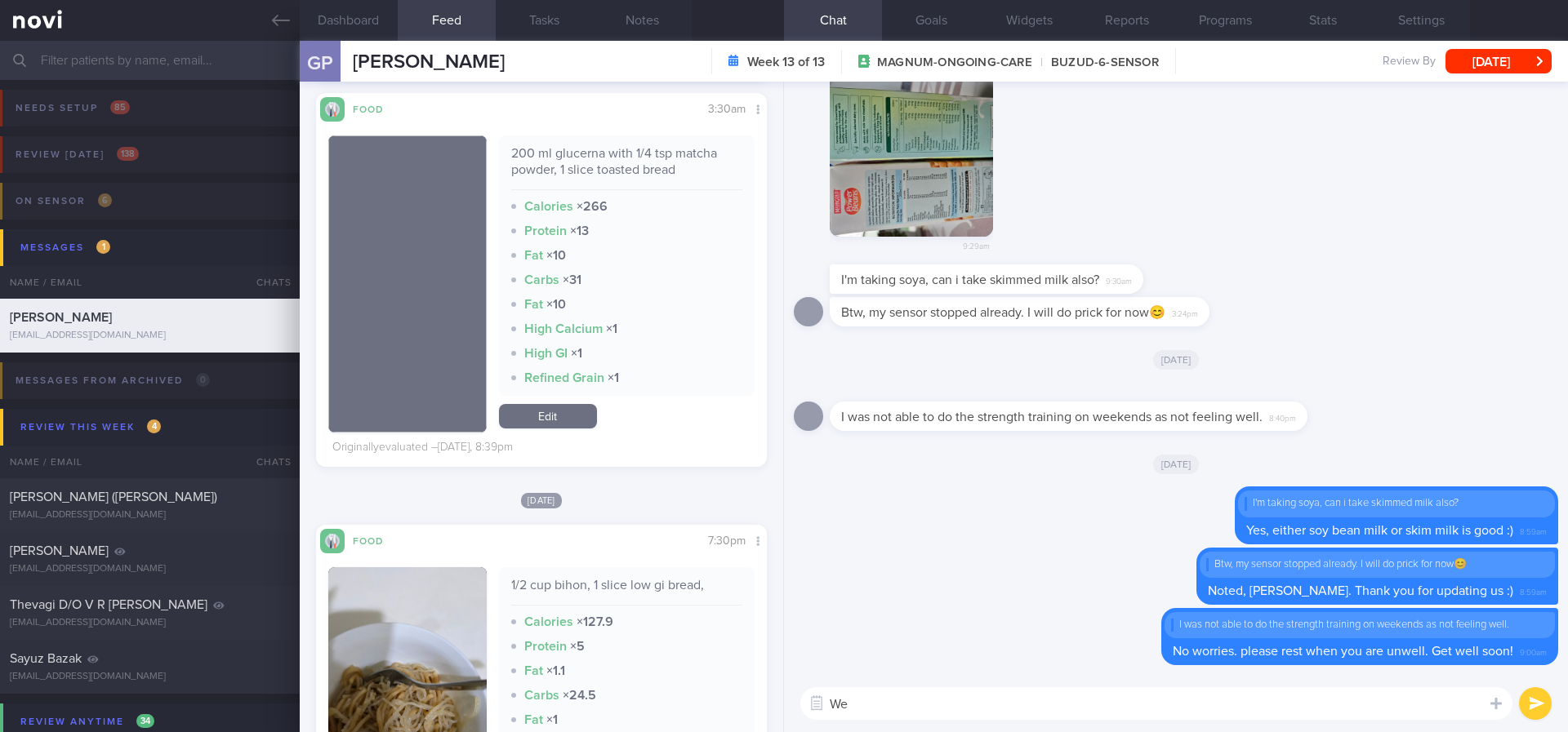
type textarea "W"
type textarea "R"
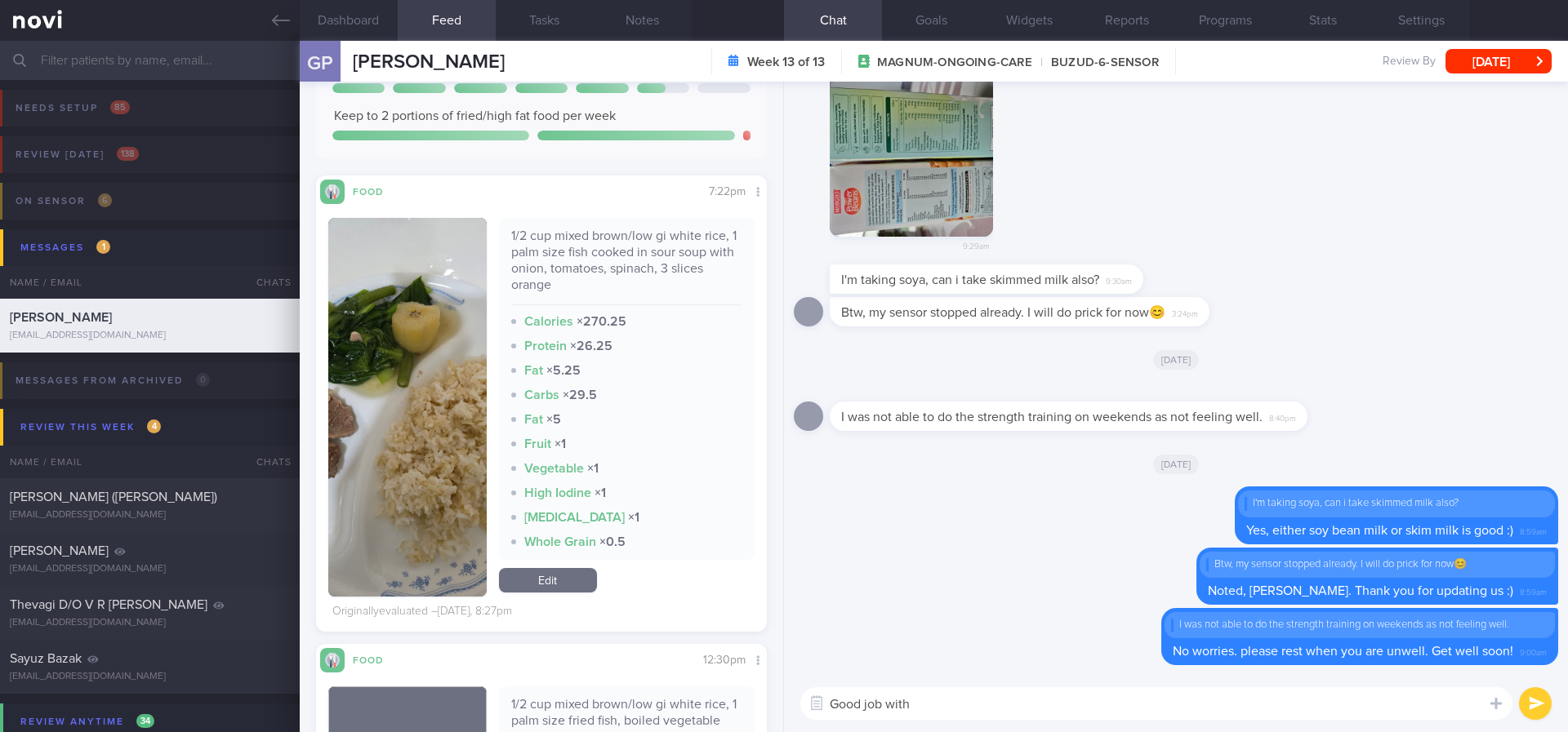
scroll to position [0, 0]
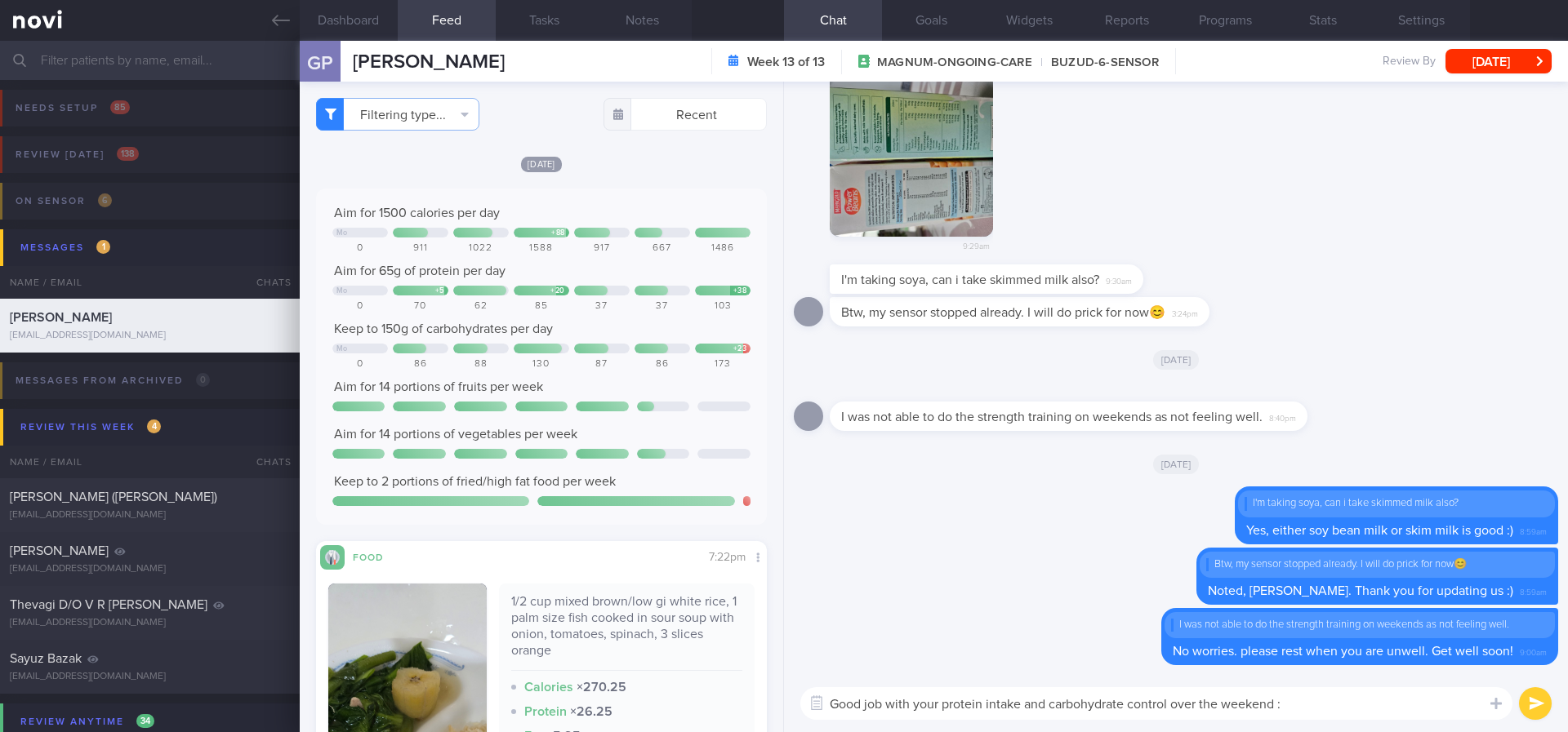
type textarea "Good job with your protein intake and carbohydrate control over the weekend :)"
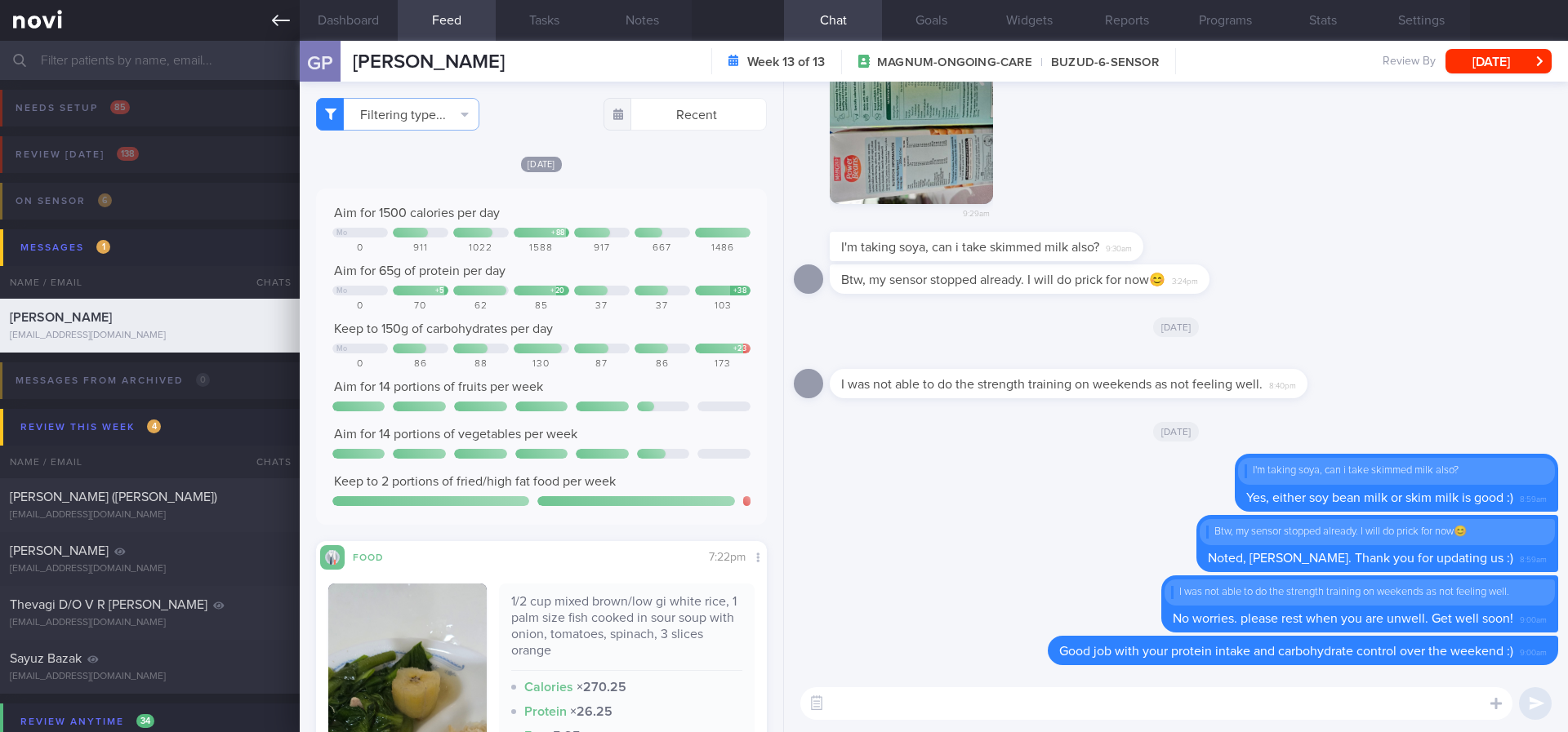
click at [275, 21] on icon at bounding box center [281, 20] width 18 height 18
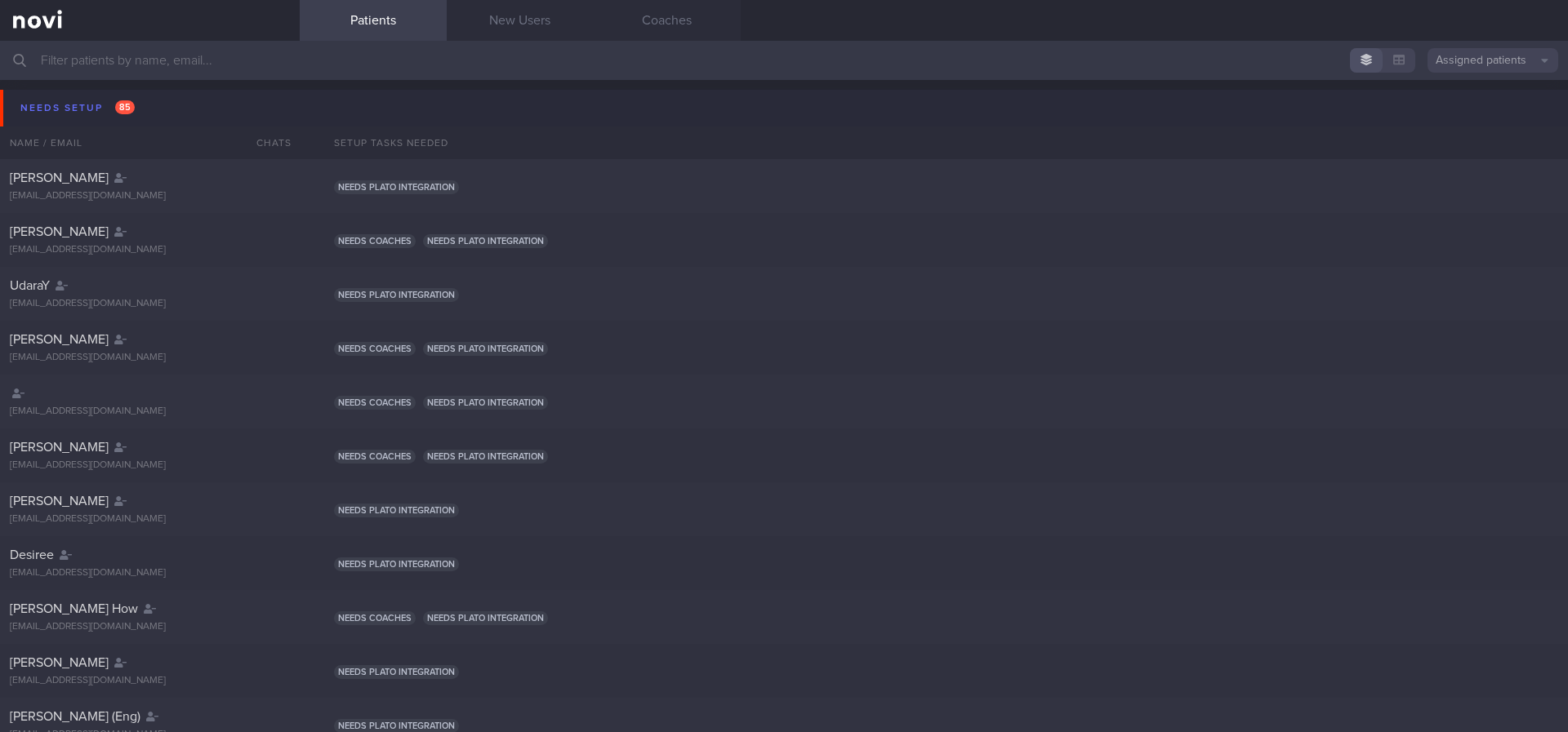
click at [150, 119] on button "Needs setup 85" at bounding box center [786, 108] width 1572 height 37
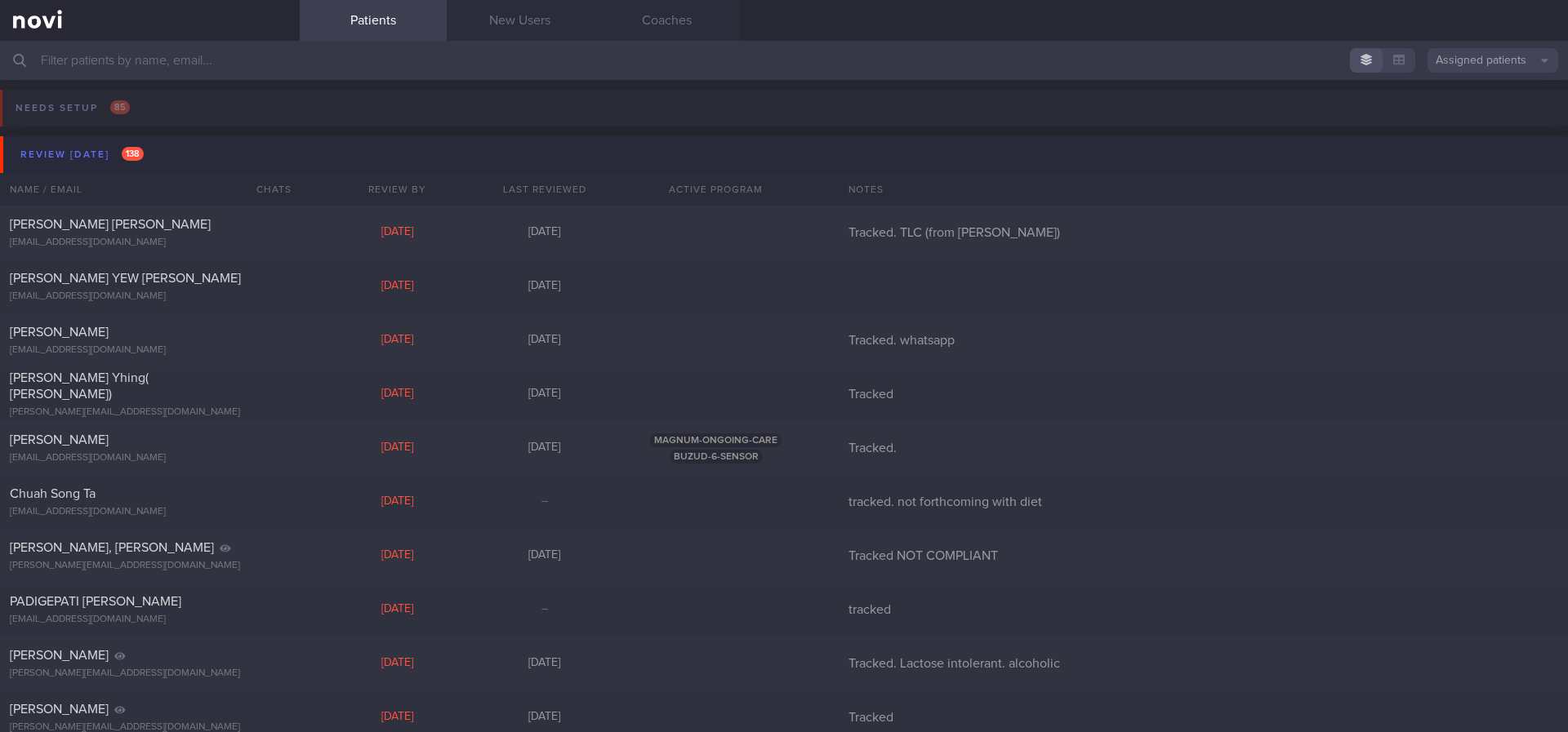
click at [162, 154] on button "Review [DATE] 138" at bounding box center [786, 155] width 1572 height 37
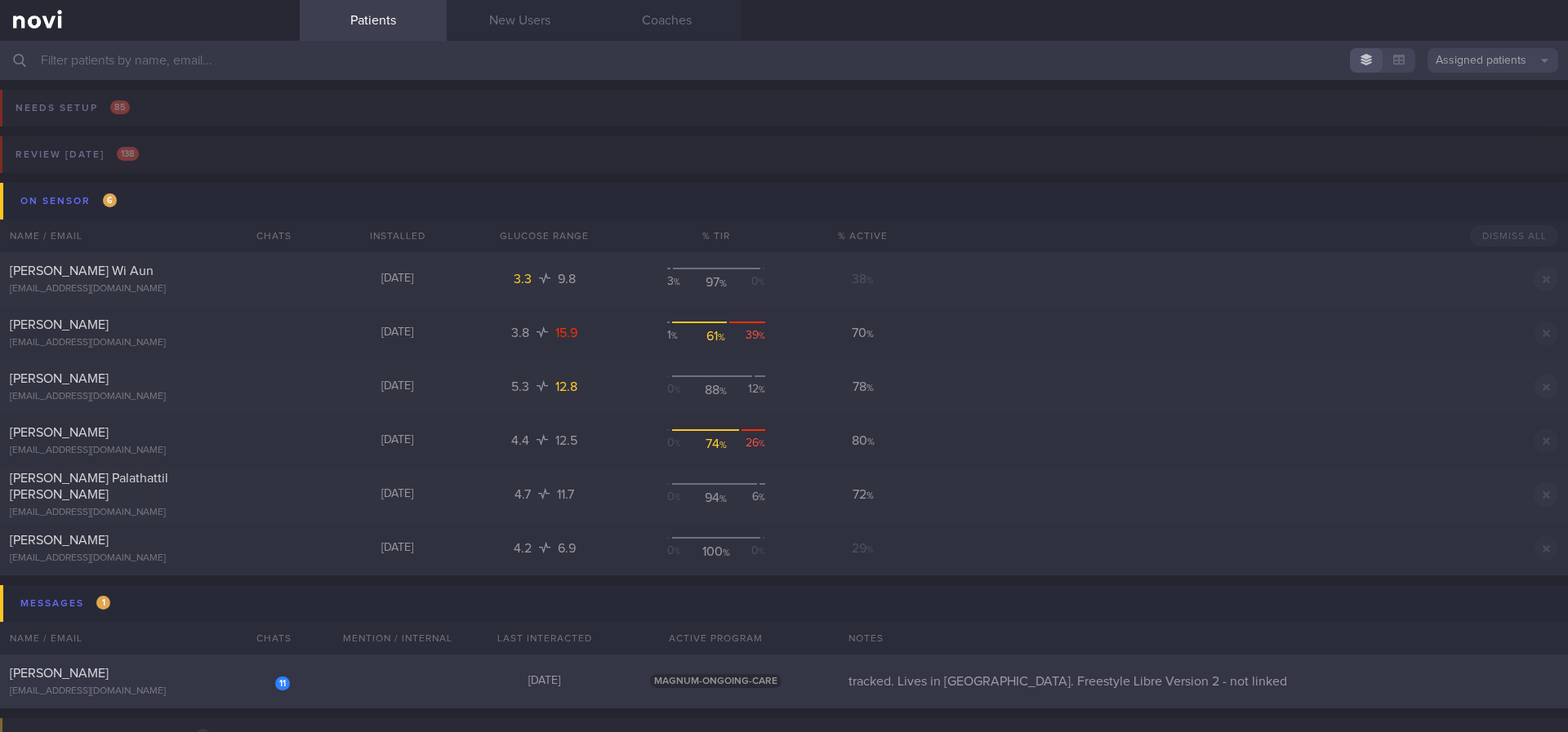
click at [325, 688] on div "11 [PERSON_NAME] [EMAIL_ADDRESS][DOMAIN_NAME] [DATE] MAGNUM-ONGOING-CARE tracke…" at bounding box center [784, 682] width 1568 height 54
select select "7"
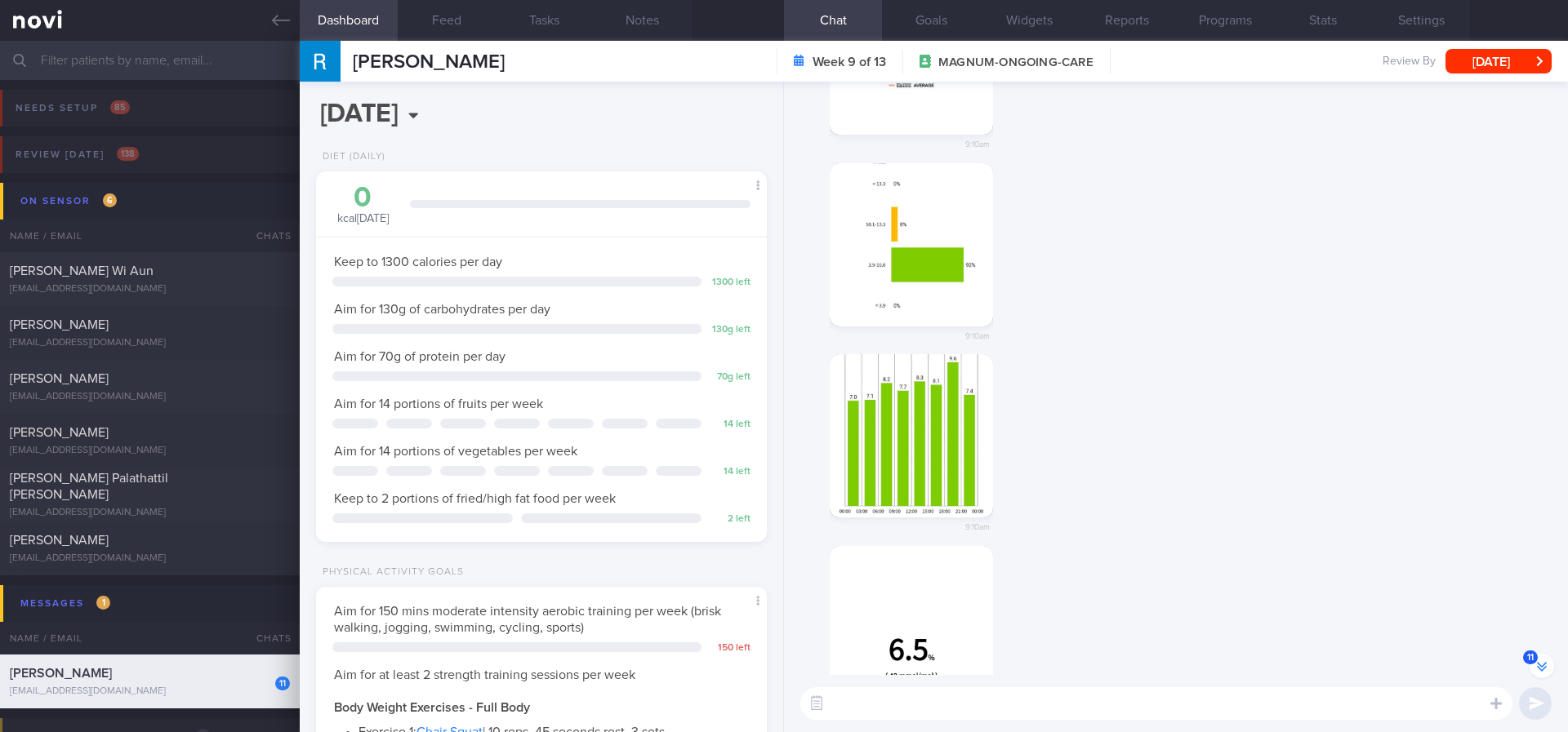
scroll to position [-1396, 0]
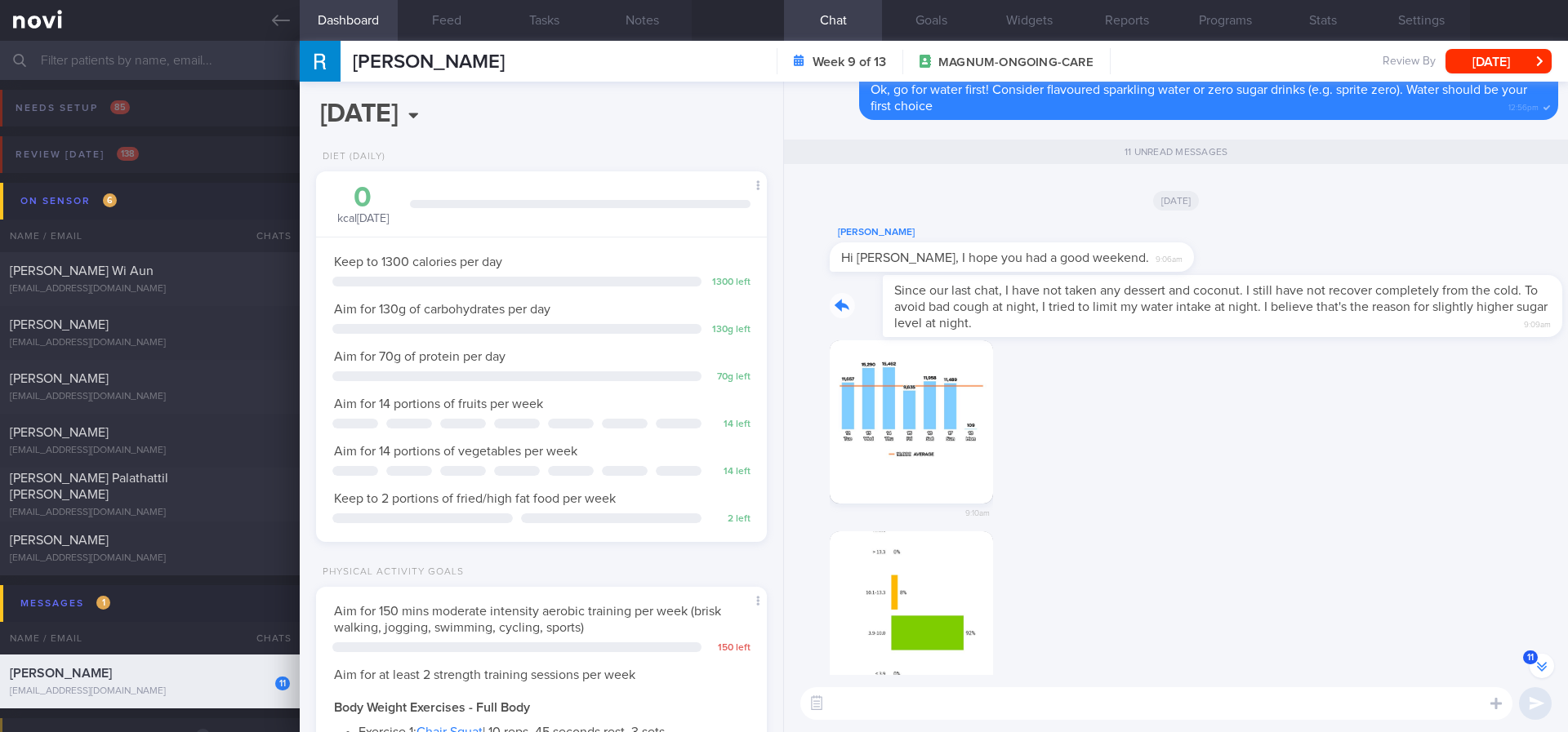
drag, startPoint x: 978, startPoint y: 328, endPoint x: 1175, endPoint y: 324, distance: 197.0
click at [1175, 324] on div "Since our last chat, I have not taken any dessert and coconut. I still have not…" at bounding box center [1194, 305] width 729 height 62
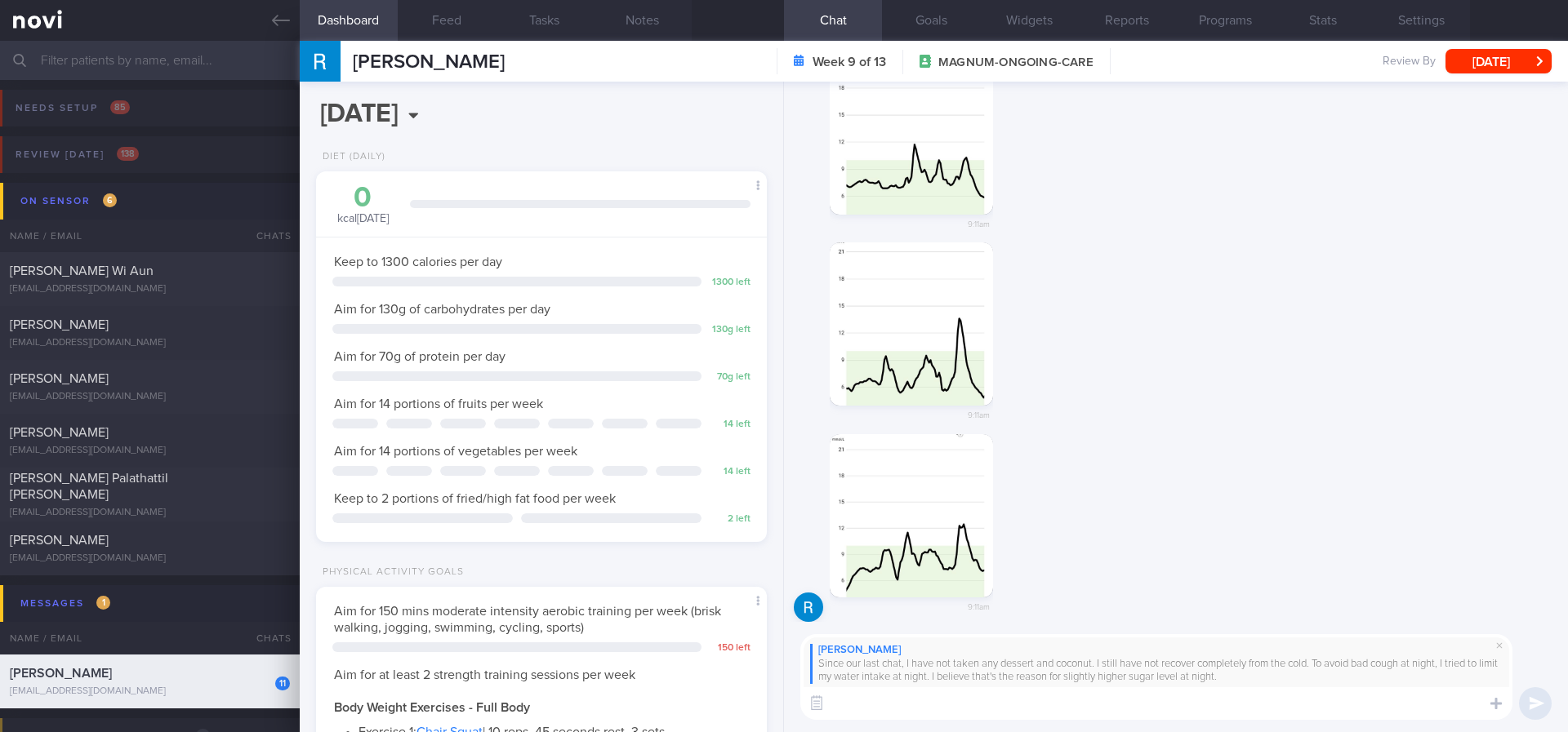
scroll to position [1, 0]
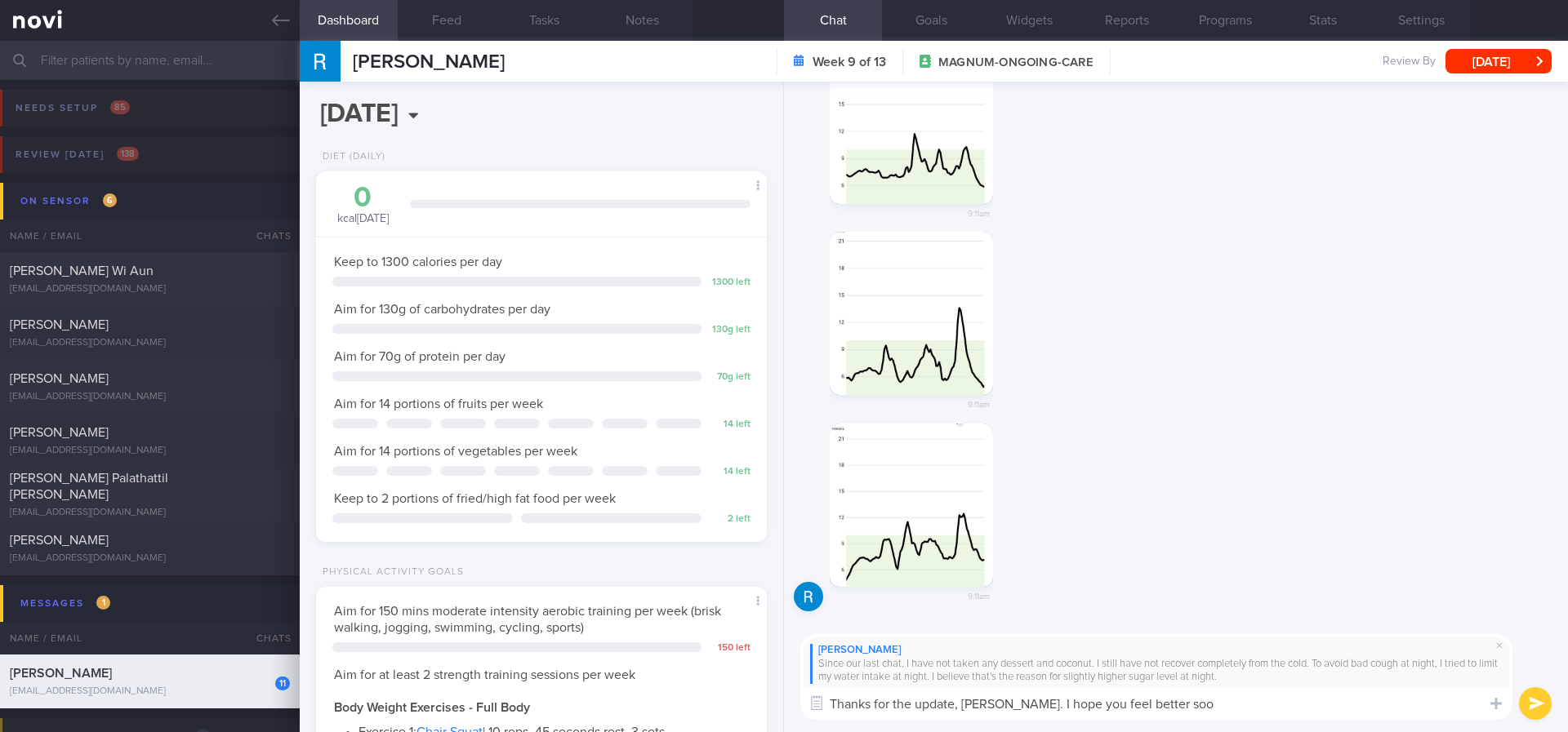
type textarea "Thanks for the update, [PERSON_NAME]. I hope you feel better soon"
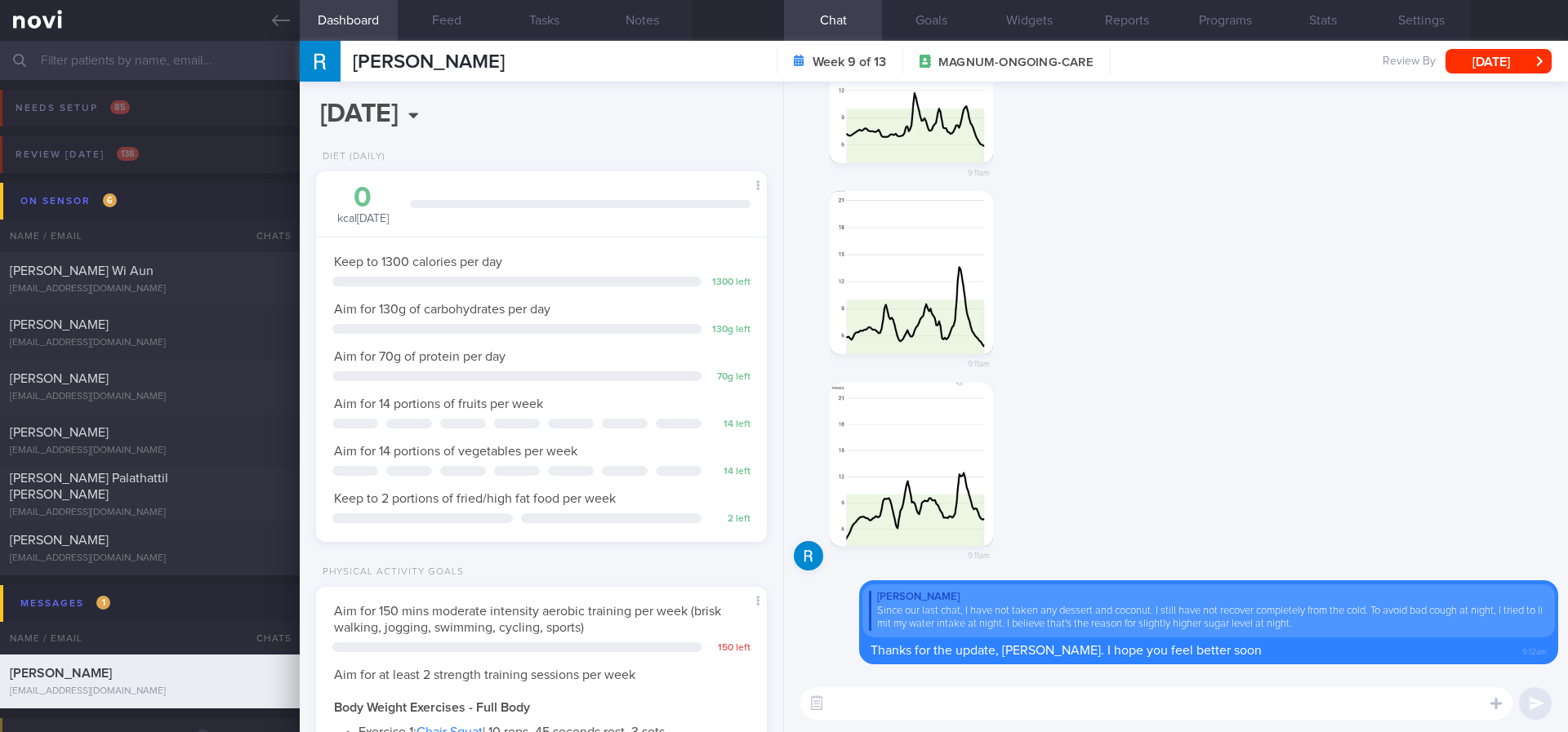
scroll to position [0, 0]
click at [924, 688] on textarea "Periods of infection can also increase blood sugar levels temporarily as the bo…" at bounding box center [1156, 704] width 712 height 33
click at [921, 694] on textarea "Periods of infection can also increase blood sugar levels temporarily as the bo…" at bounding box center [1156, 704] width 712 height 33
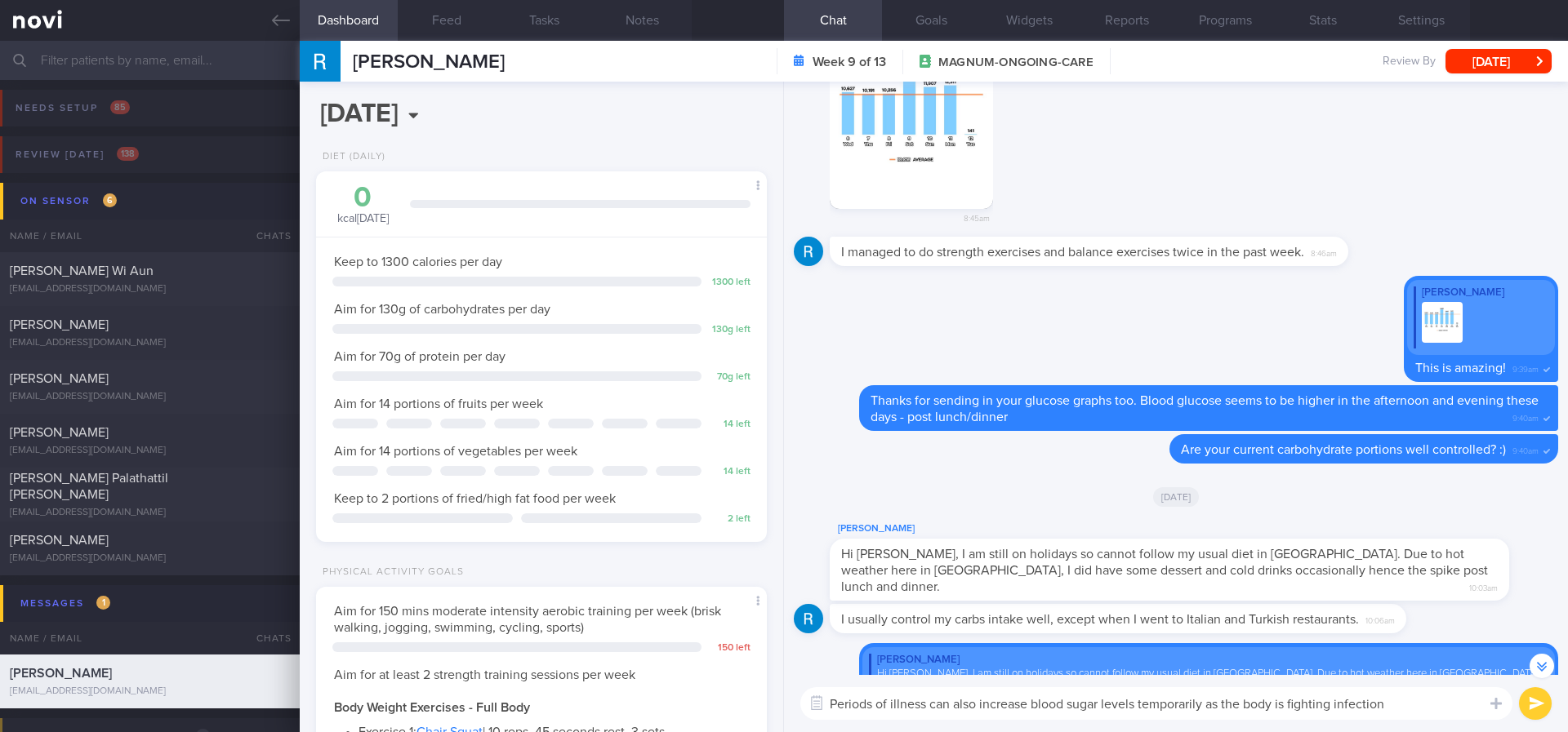
scroll to position [-2084, 0]
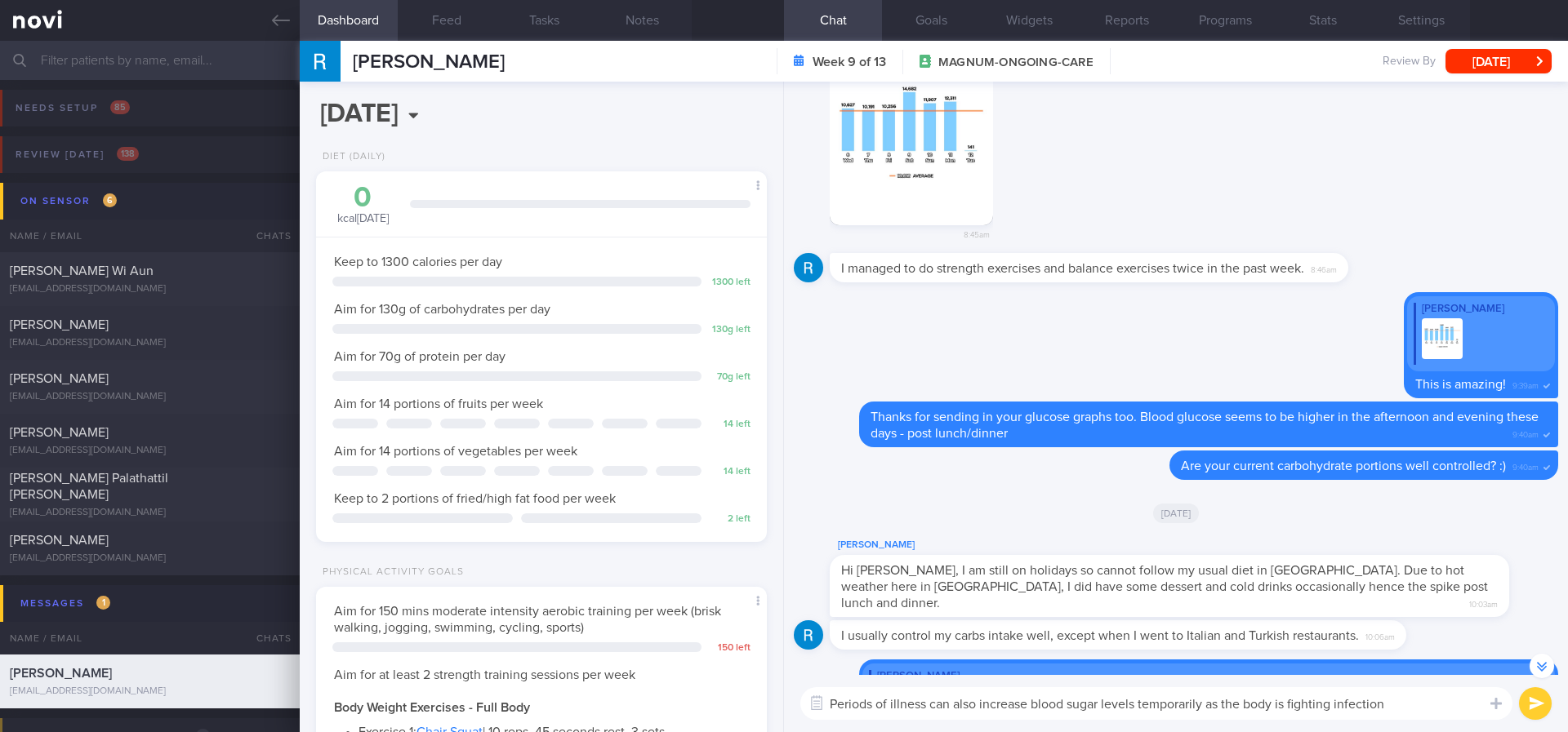
type textarea "Periods of illness can also increase blood sugar levels temporarily as the body…"
click at [1530, 702] on button "submit" at bounding box center [1535, 704] width 33 height 33
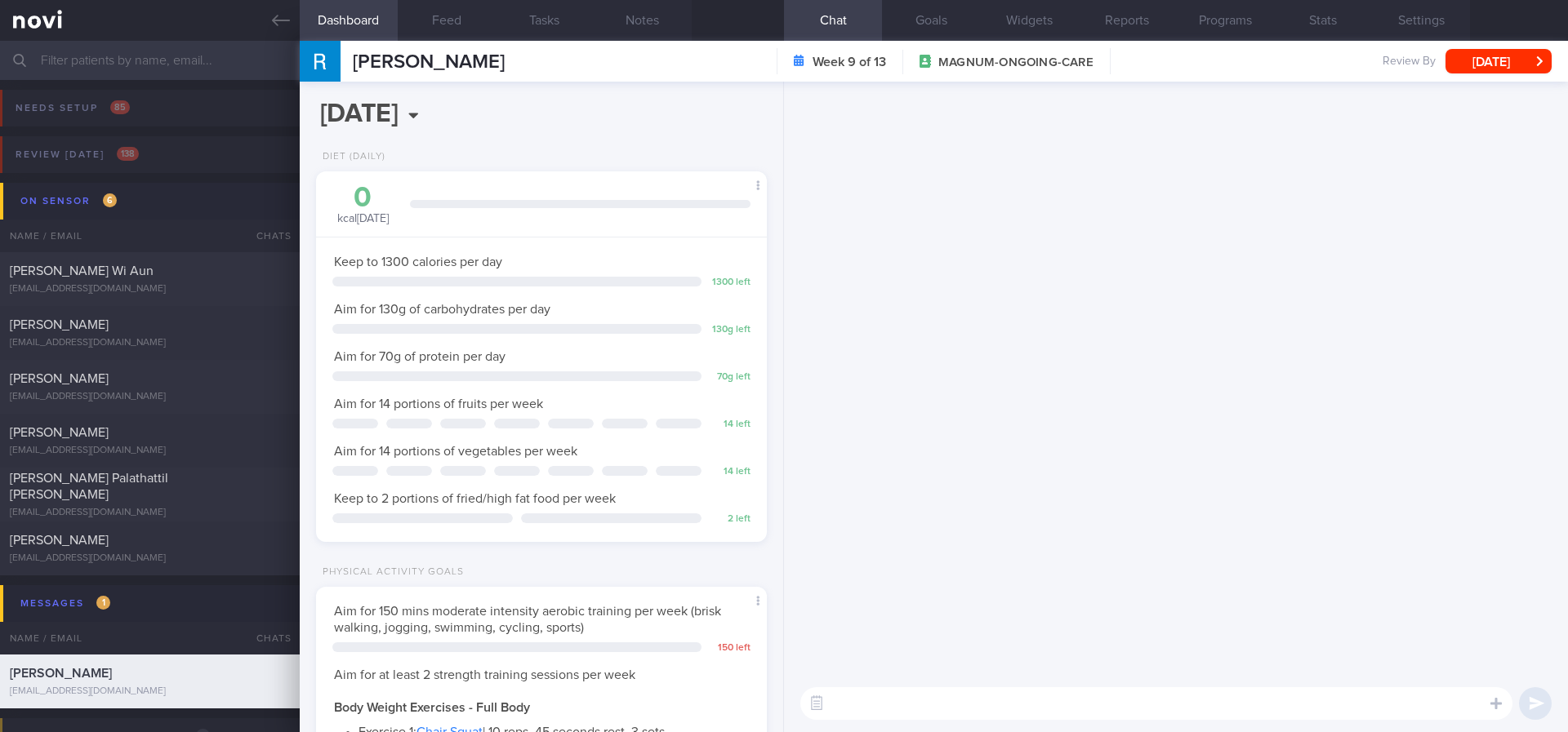
scroll to position [0, 0]
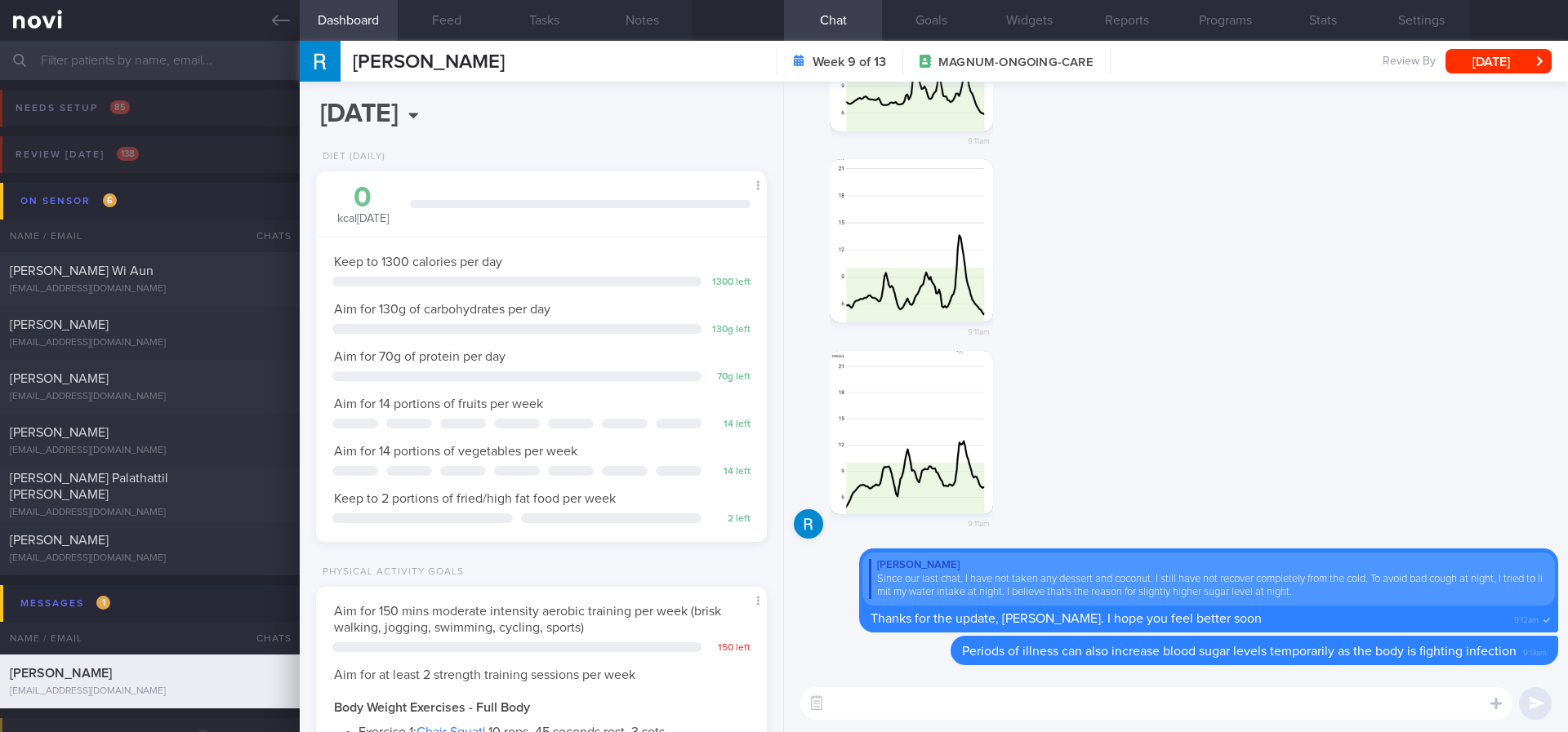
click at [1382, 695] on textarea at bounding box center [1156, 704] width 712 height 33
type textarea "Reduced physical activity during illness is another factir"
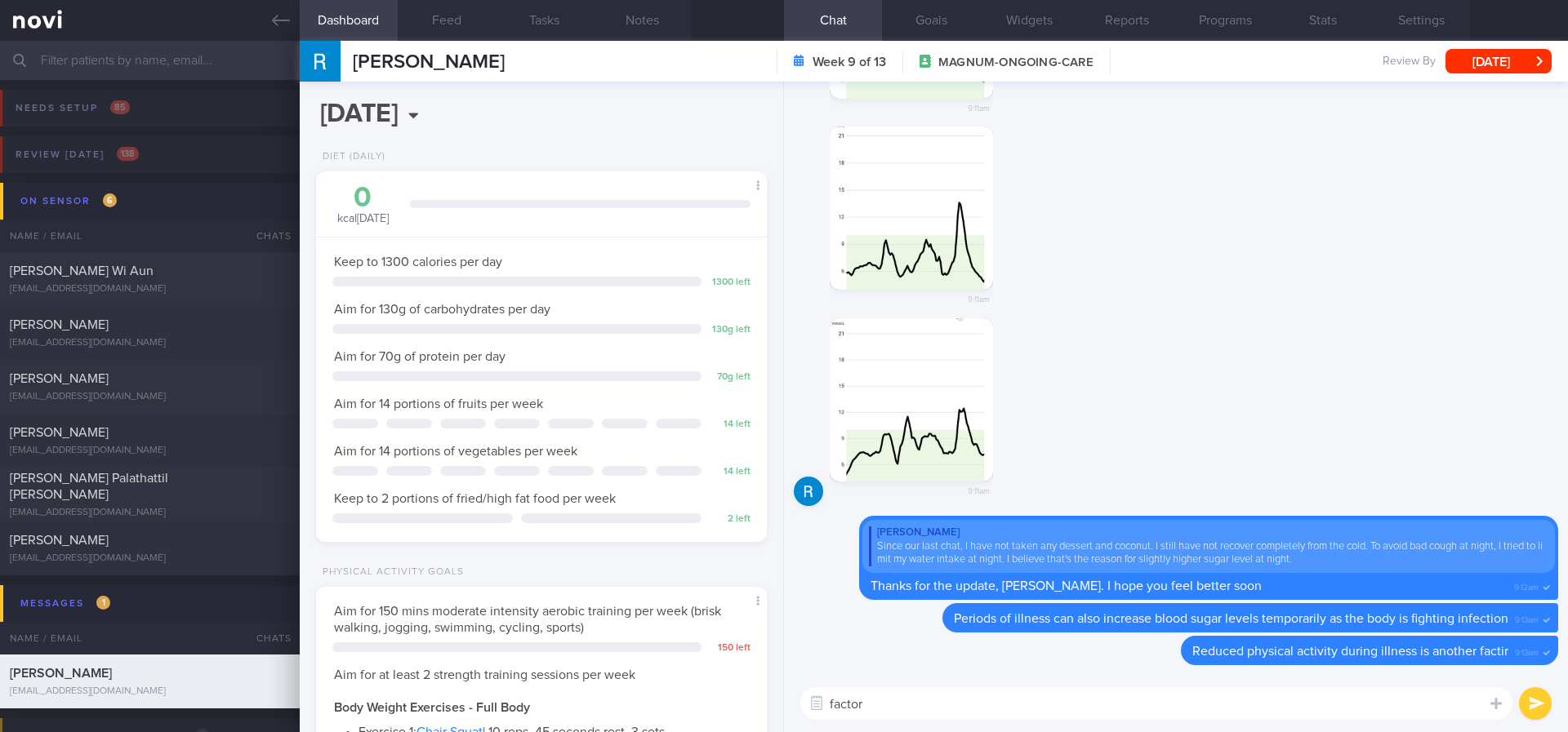
type textarea "factor*"
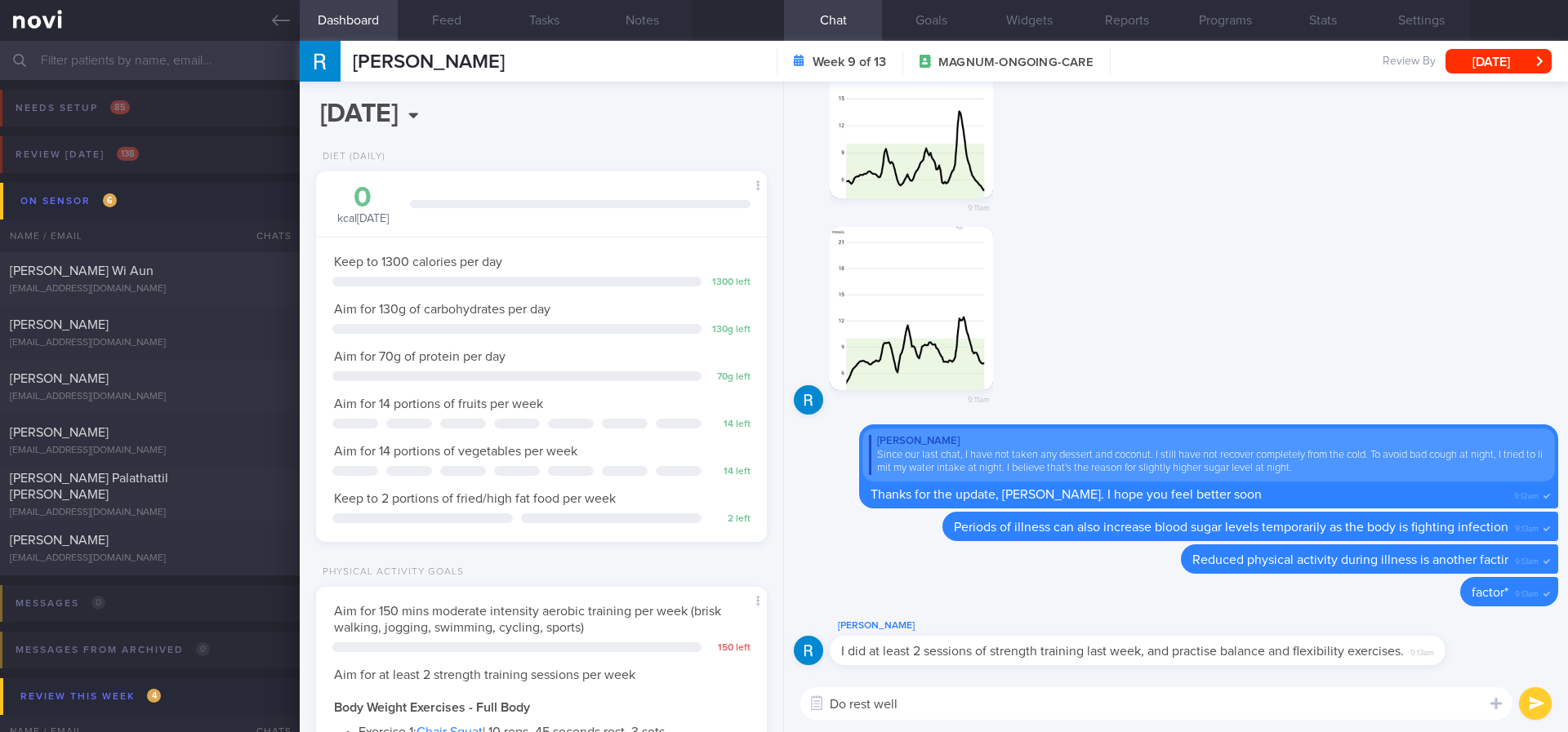
type textarea "Do rest well!"
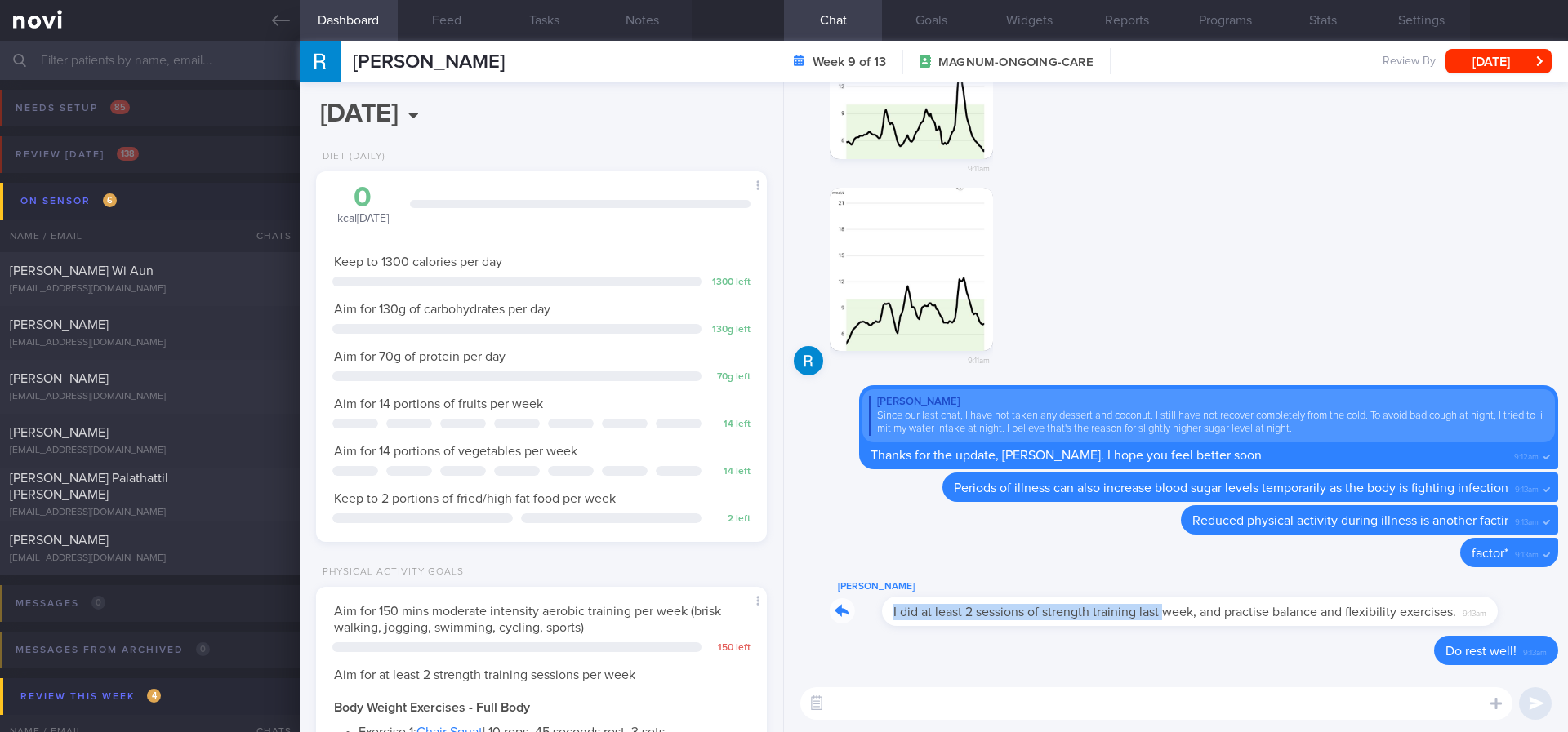
drag, startPoint x: 1113, startPoint y: 600, endPoint x: 1384, endPoint y: 582, distance: 271.6
click at [1379, 585] on div "[PERSON_NAME] I did at least 2 sessions of strength training last week, and pra…" at bounding box center [1162, 602] width 664 height 49
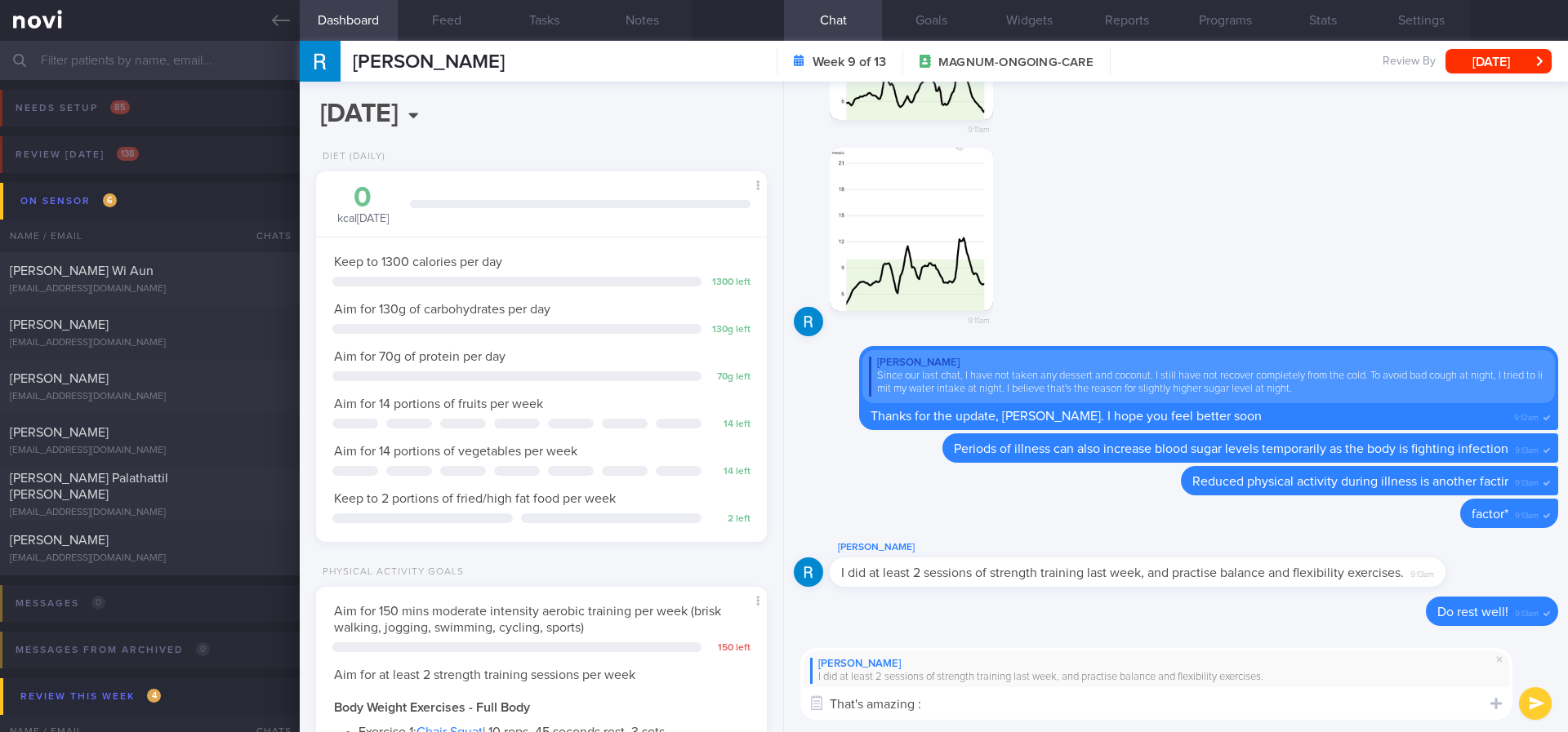
type textarea "That's amazing :)"
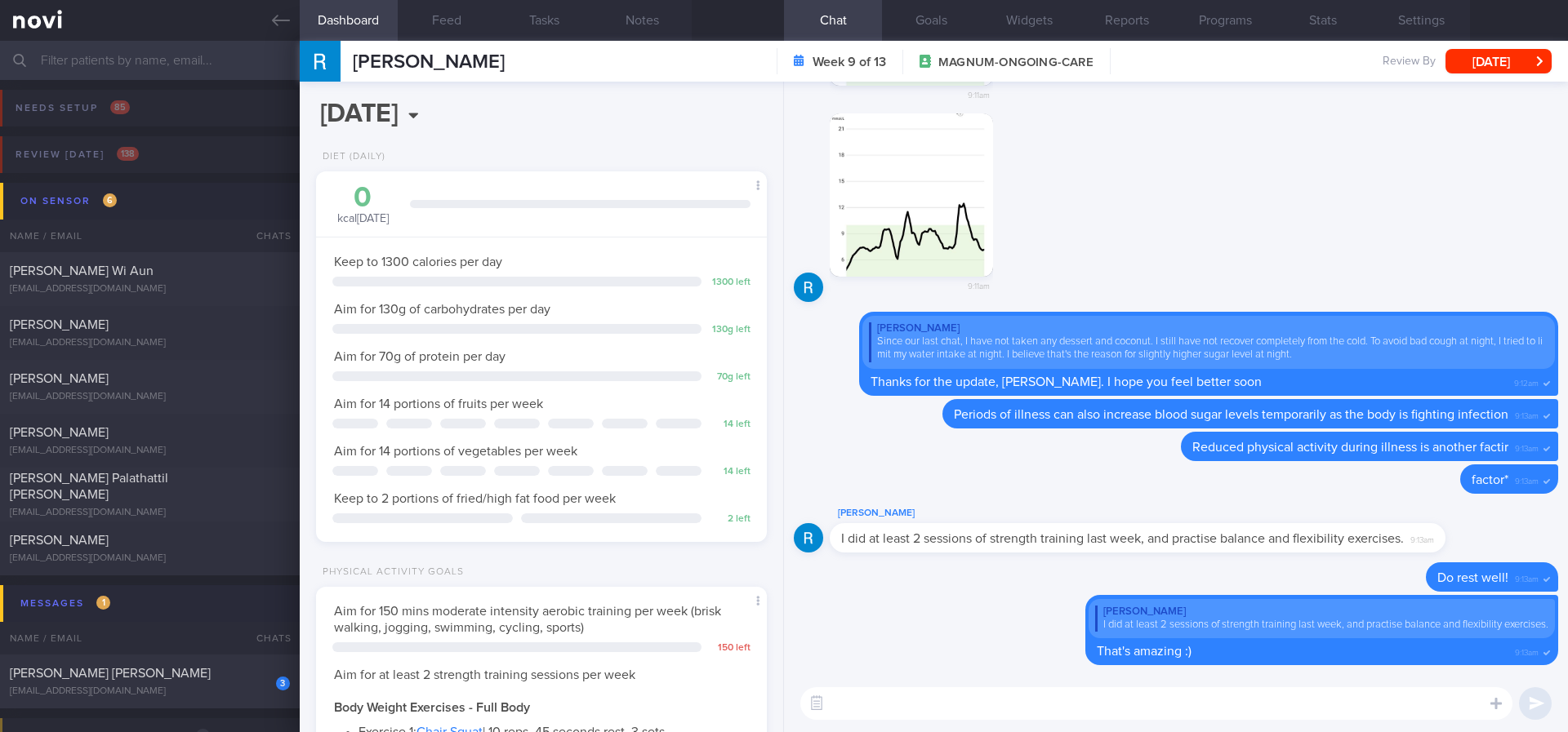
scroll to position [123, 0]
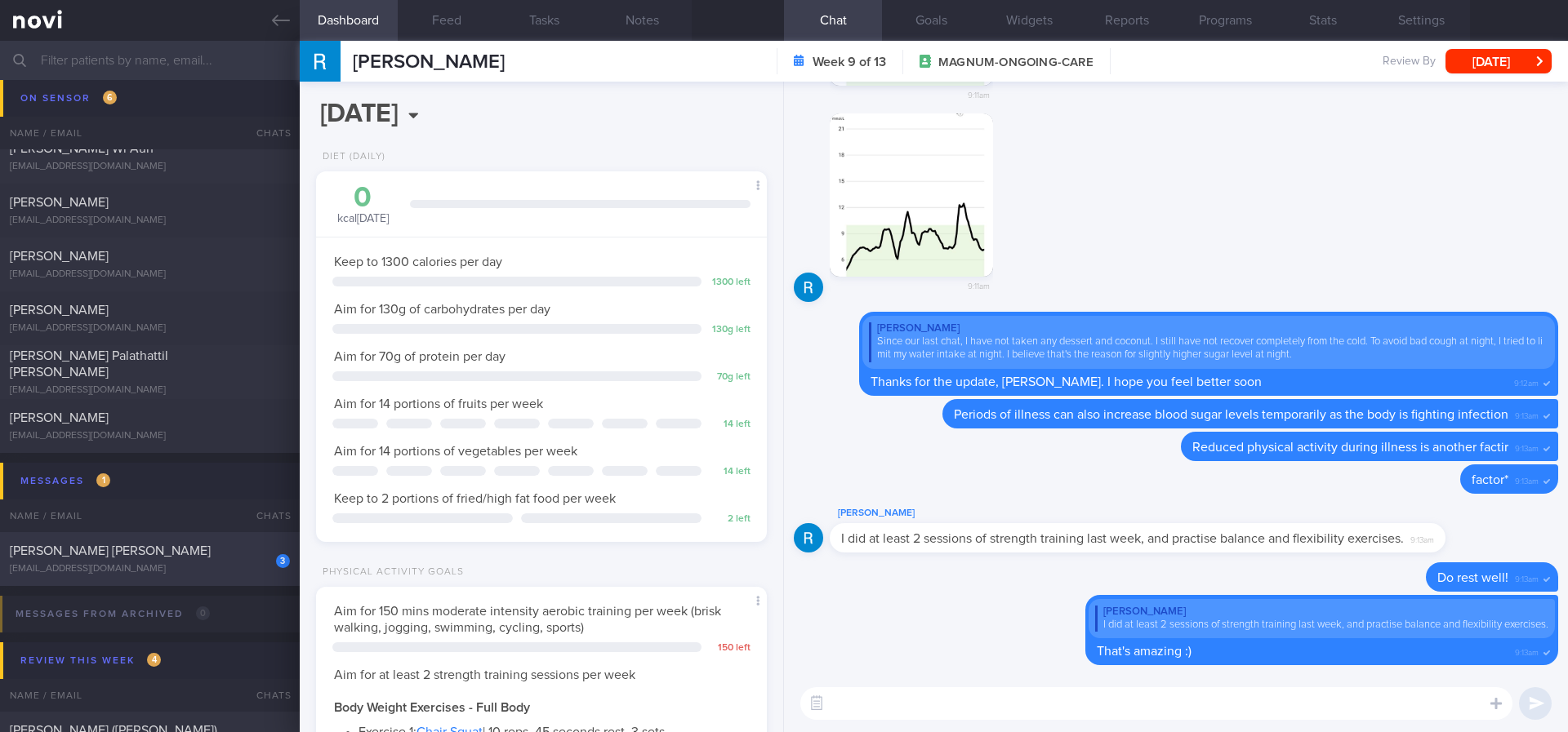
click at [224, 567] on div "[EMAIL_ADDRESS][DOMAIN_NAME]" at bounding box center [150, 569] width 280 height 12
type input "Tracked"
select select "6"
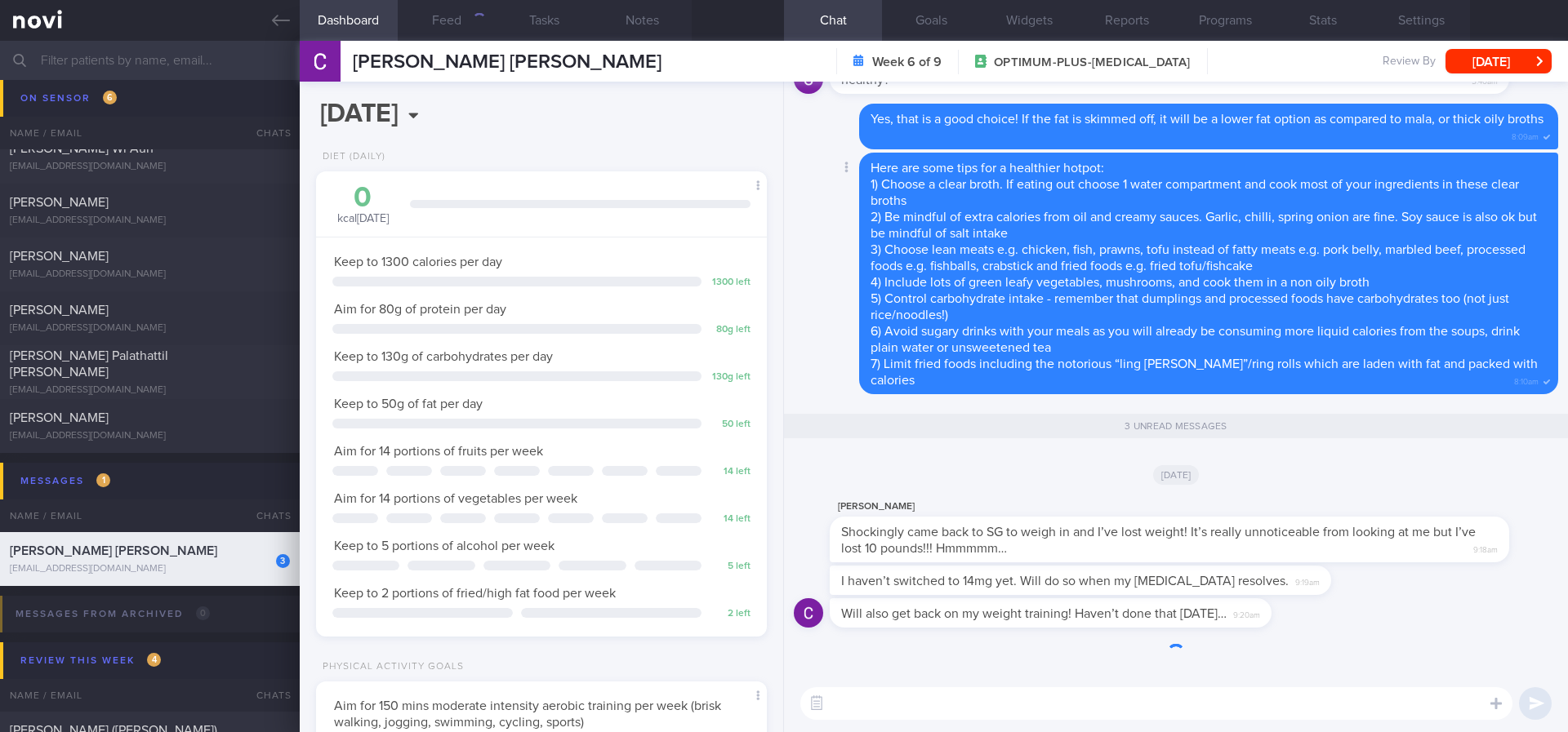
scroll to position [224, 404]
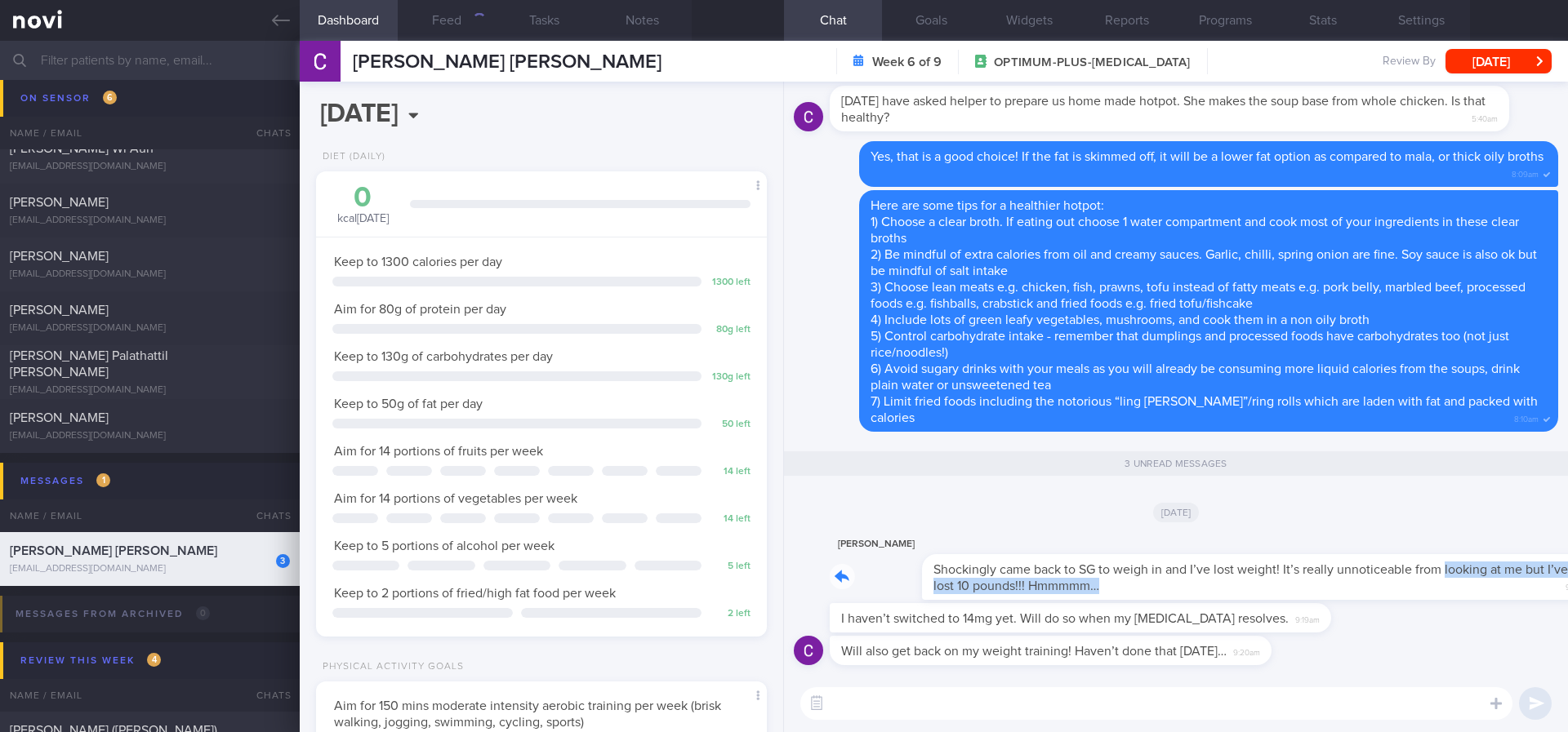
drag, startPoint x: 1084, startPoint y: 585, endPoint x: 1351, endPoint y: 563, distance: 267.9
click at [1351, 563] on div "[PERSON_NAME] Shockingly came back to SG to weigh in and I’ve lost weight! It’s…" at bounding box center [1194, 567] width 729 height 65
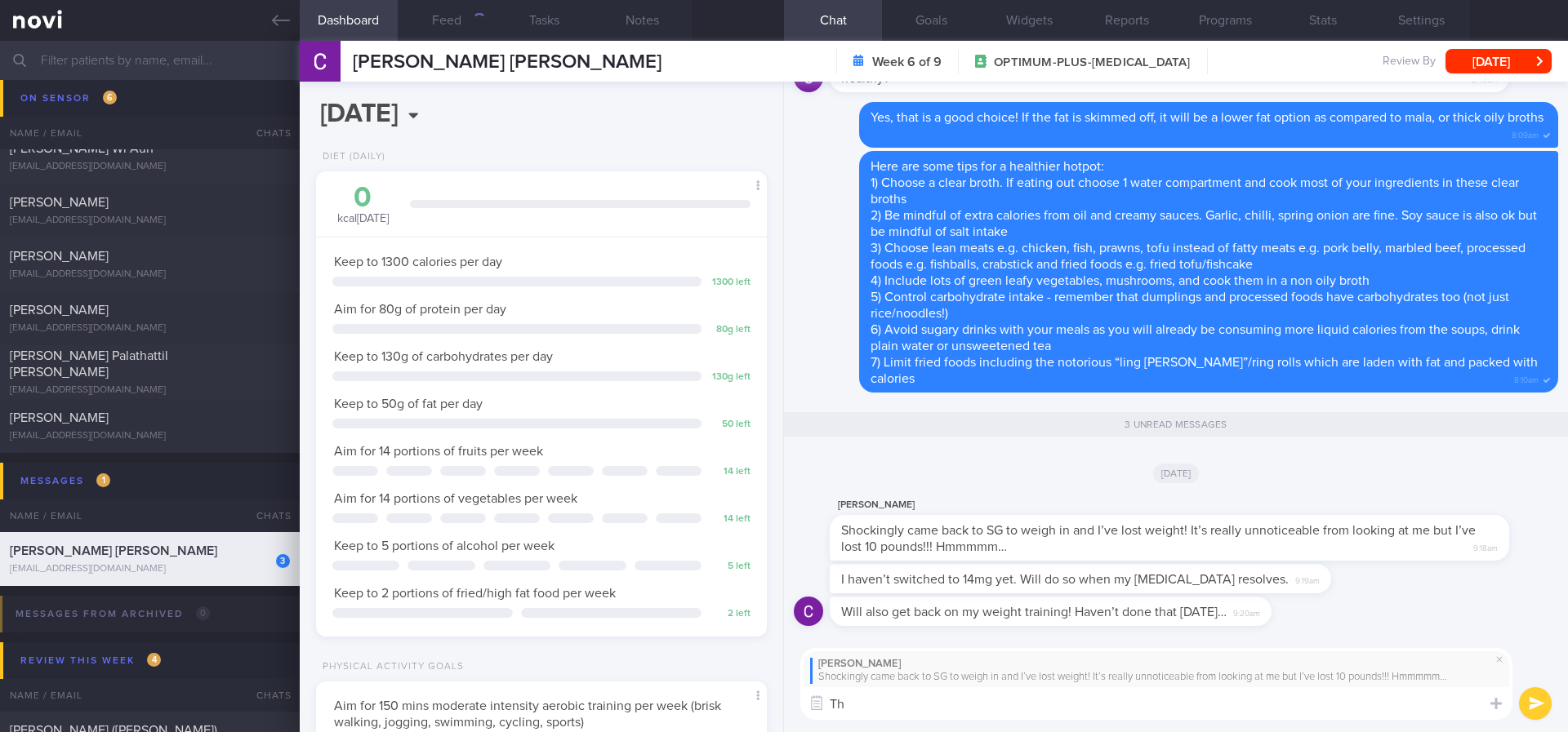
type textarea "T"
type textarea "Wow that is quite a significant difference! That's good news!"
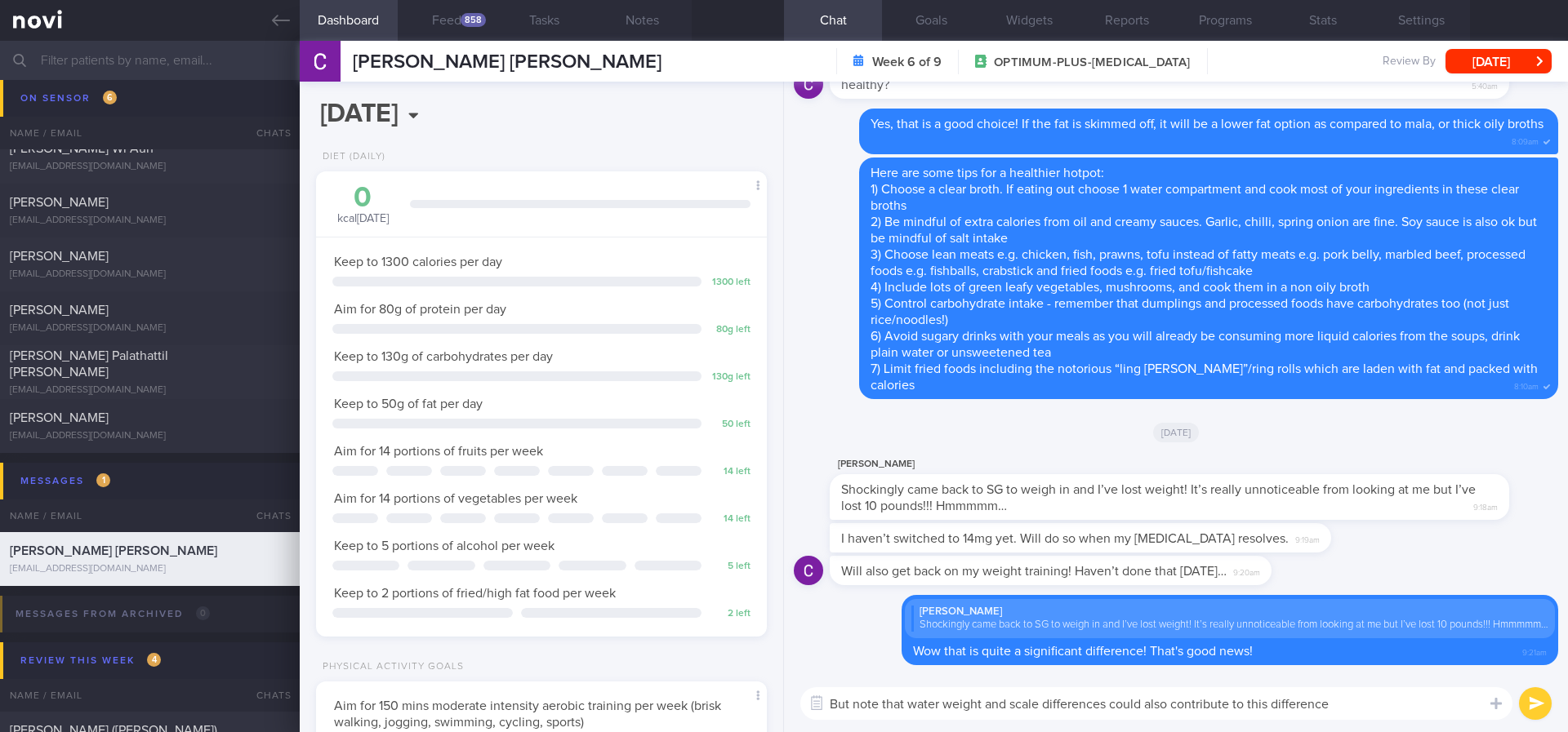
type textarea "But note that water weight and scale differences could also contribute to this …"
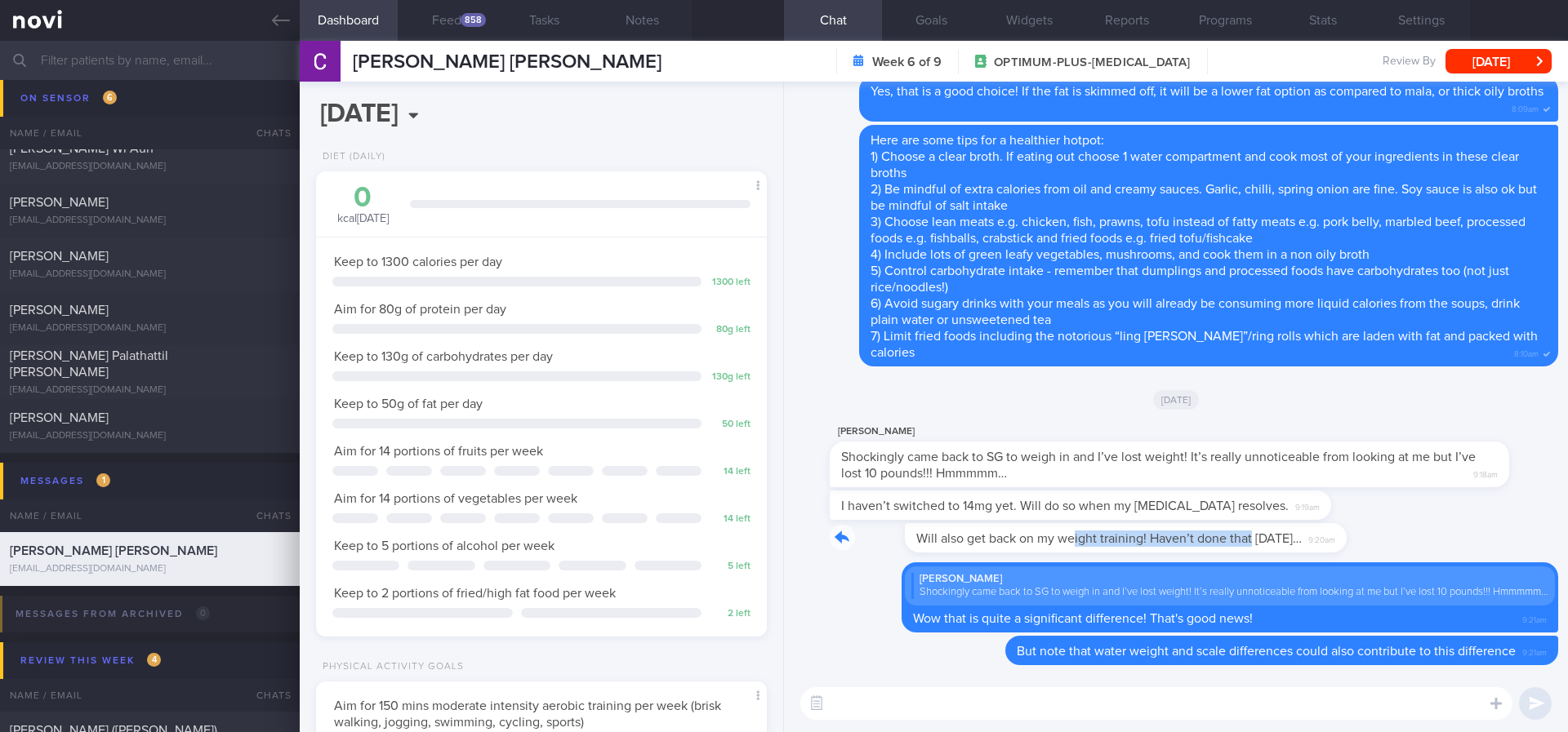
drag, startPoint x: 998, startPoint y: 549, endPoint x: 1177, endPoint y: 542, distance: 179.1
click at [1177, 542] on div "Will also get back on my weight training! Haven’t done that [DATE]… 9:20am" at bounding box center [1075, 538] width 490 height 30
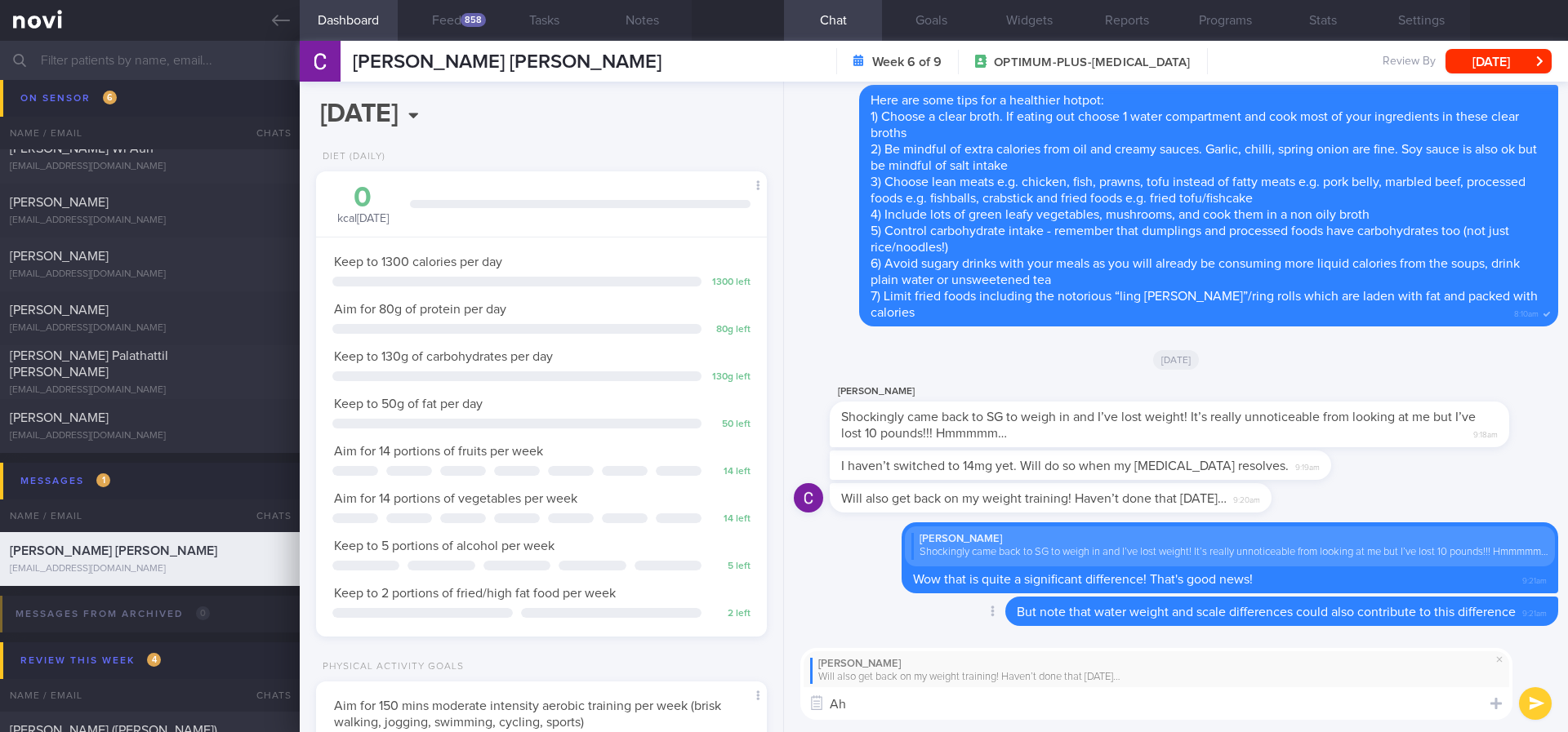
type textarea "A"
type textarea "Yes please do :)"
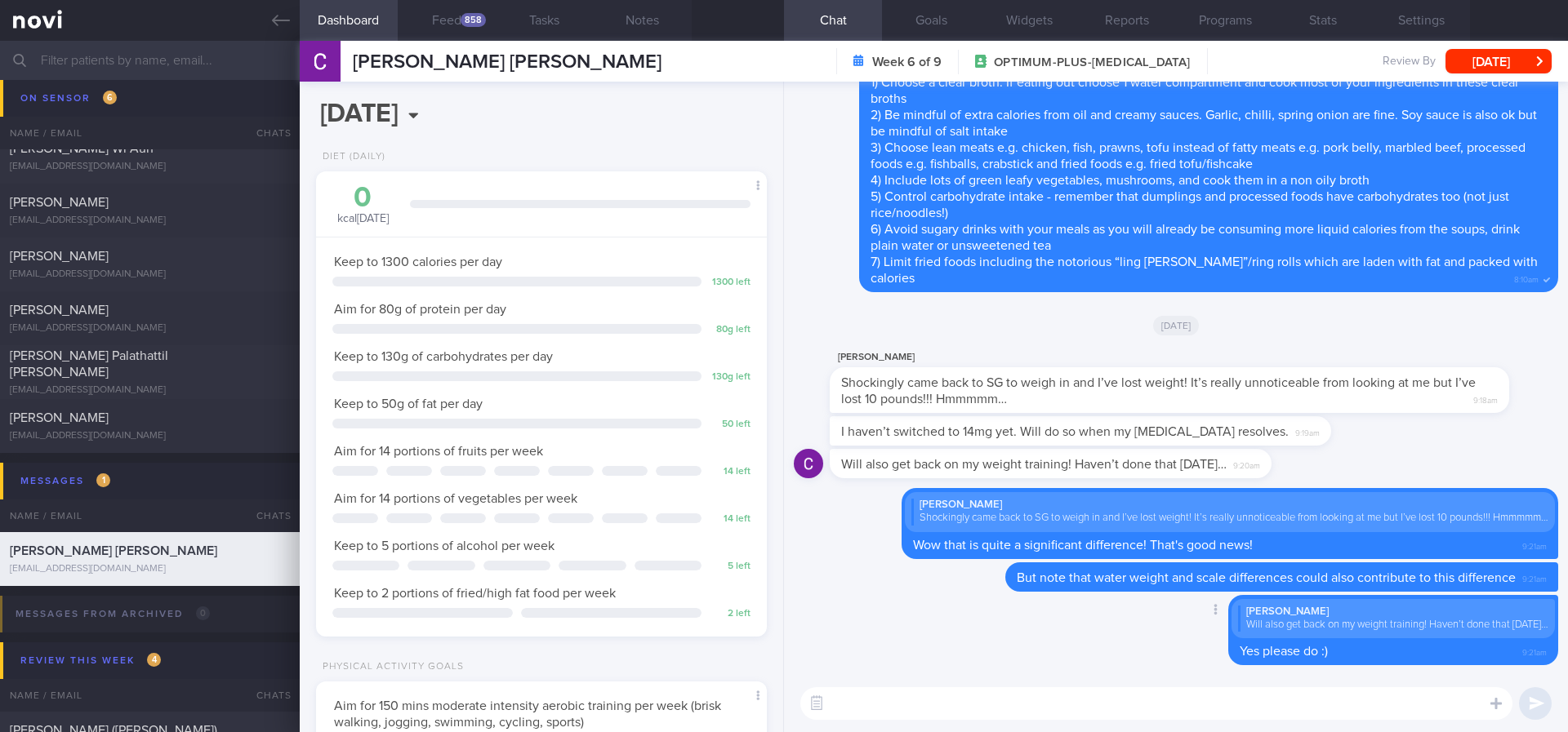
click at [864, 605] on div "Delete [PERSON_NAME] Will also get back on my weight training! Haven’t done tha…" at bounding box center [1176, 635] width 764 height 81
click at [880, 618] on div "Delete [PERSON_NAME] Will also get back on my weight training! Haven’t done tha…" at bounding box center [1176, 635] width 764 height 81
click at [885, 626] on div "Delete [PERSON_NAME] Will also get back on my weight training! Haven’t done tha…" at bounding box center [1176, 635] width 764 height 81
click at [895, 636] on div "Delete [PERSON_NAME] Will also get back on my weight training! Haven’t done tha…" at bounding box center [1176, 635] width 764 height 81
click at [461, 28] on button "Feed 858" at bounding box center [446, 20] width 98 height 41
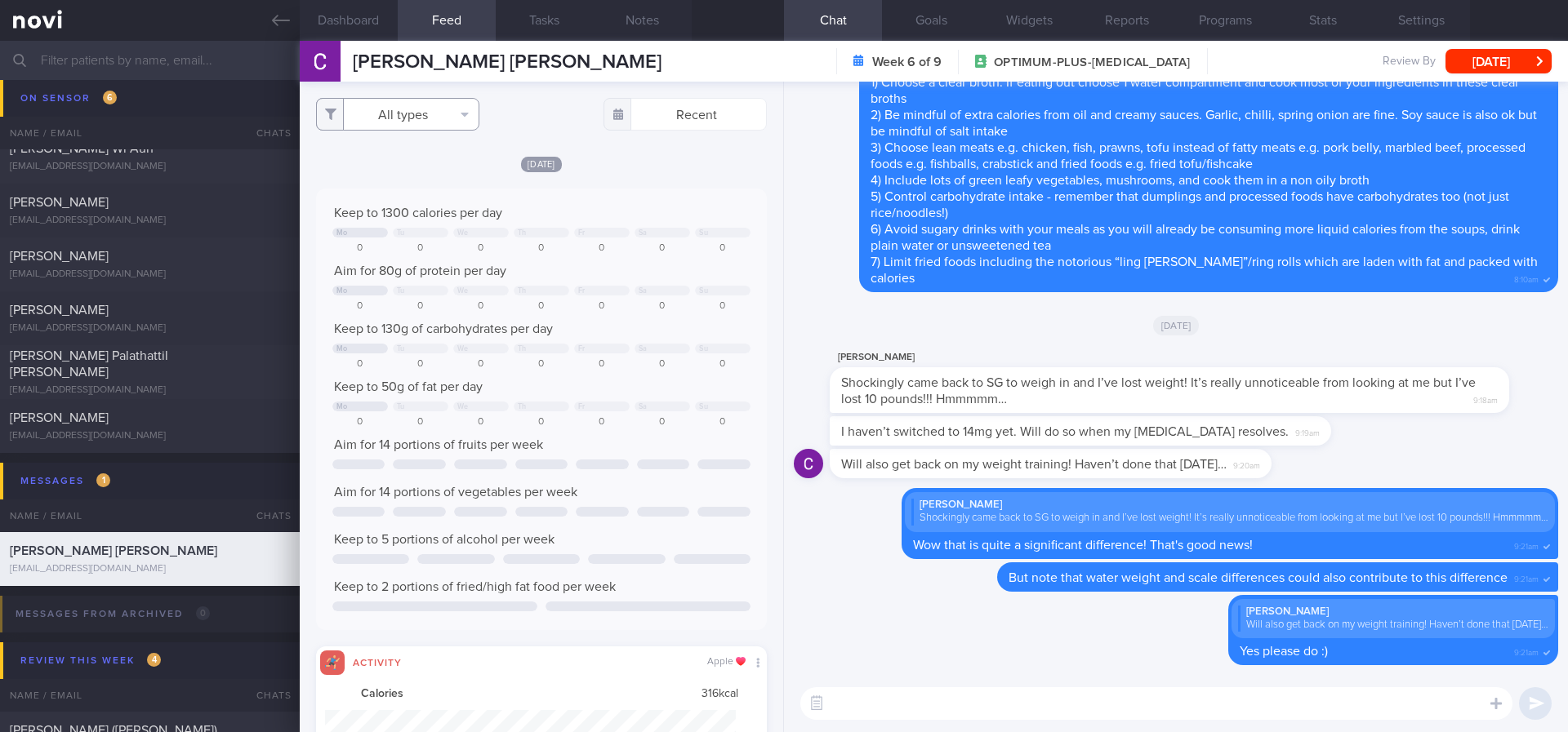
click at [431, 103] on button "All types" at bounding box center [397, 115] width 163 height 33
click at [408, 168] on button "Activity" at bounding box center [397, 170] width 162 height 24
checkbox input "false"
click at [635, 228] on div at bounding box center [663, 232] width 56 height 10
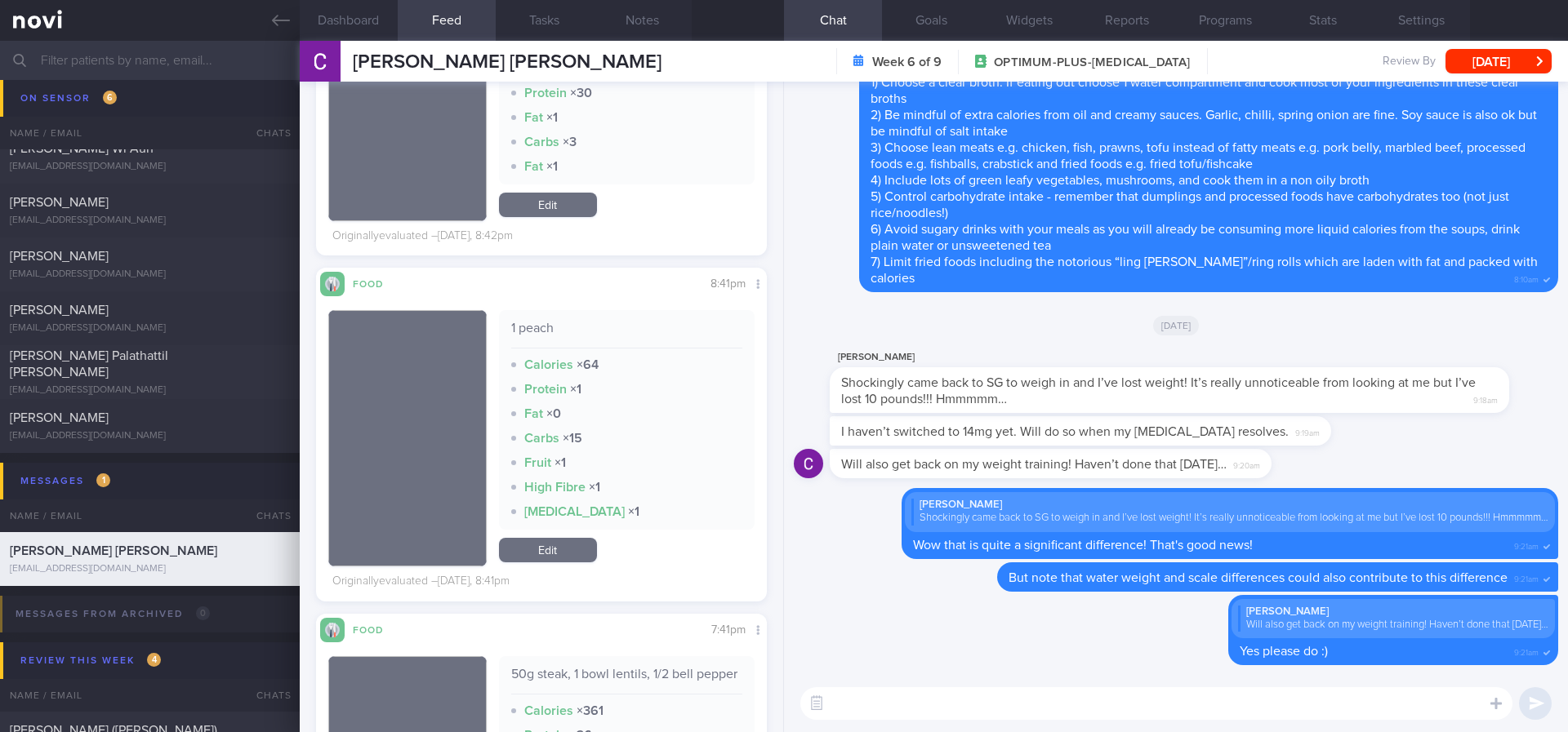
scroll to position [612, 0]
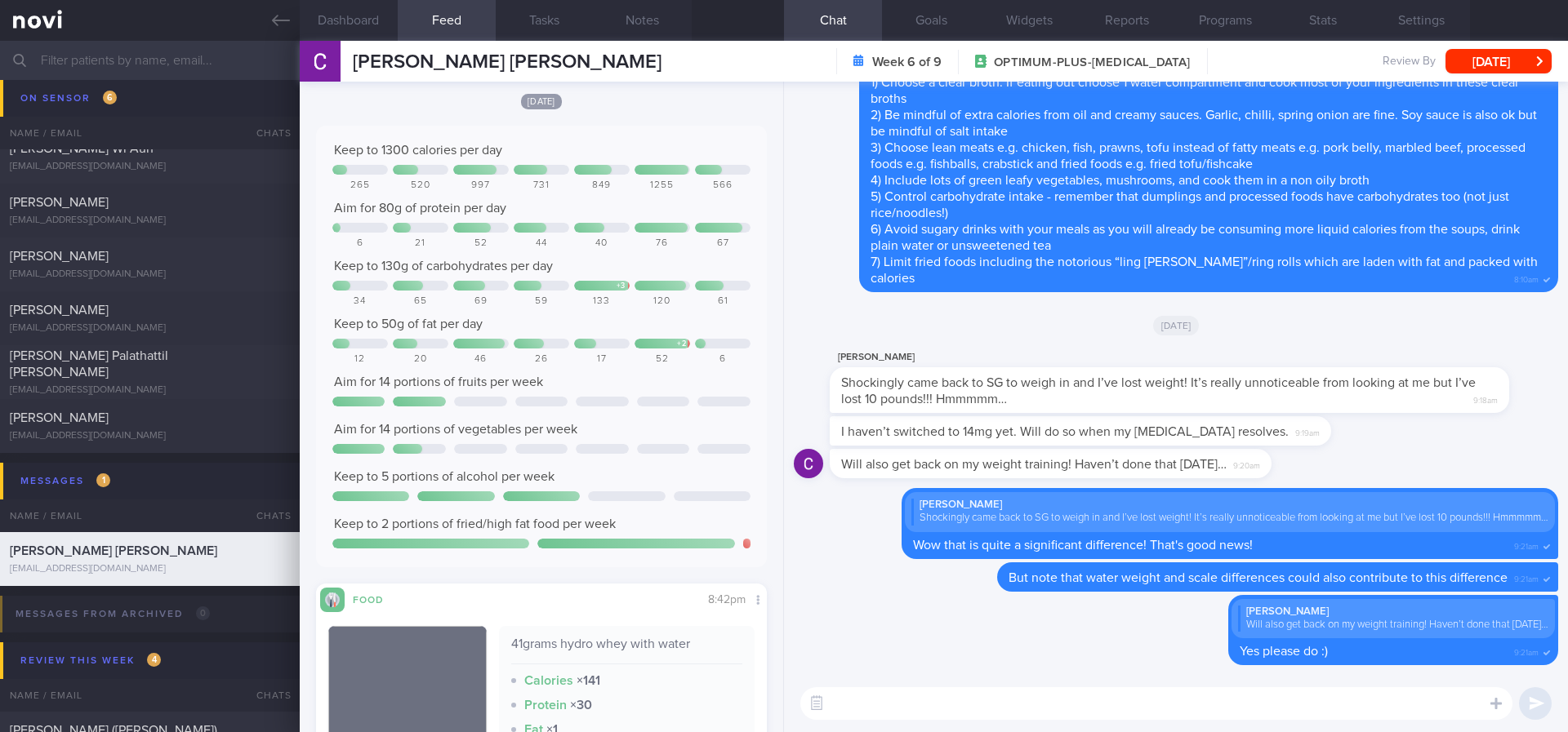
drag, startPoint x: 852, startPoint y: 714, endPoint x: 837, endPoint y: 700, distance: 20.5
click at [851, 714] on textarea at bounding box center [1156, 704] width 712 height 33
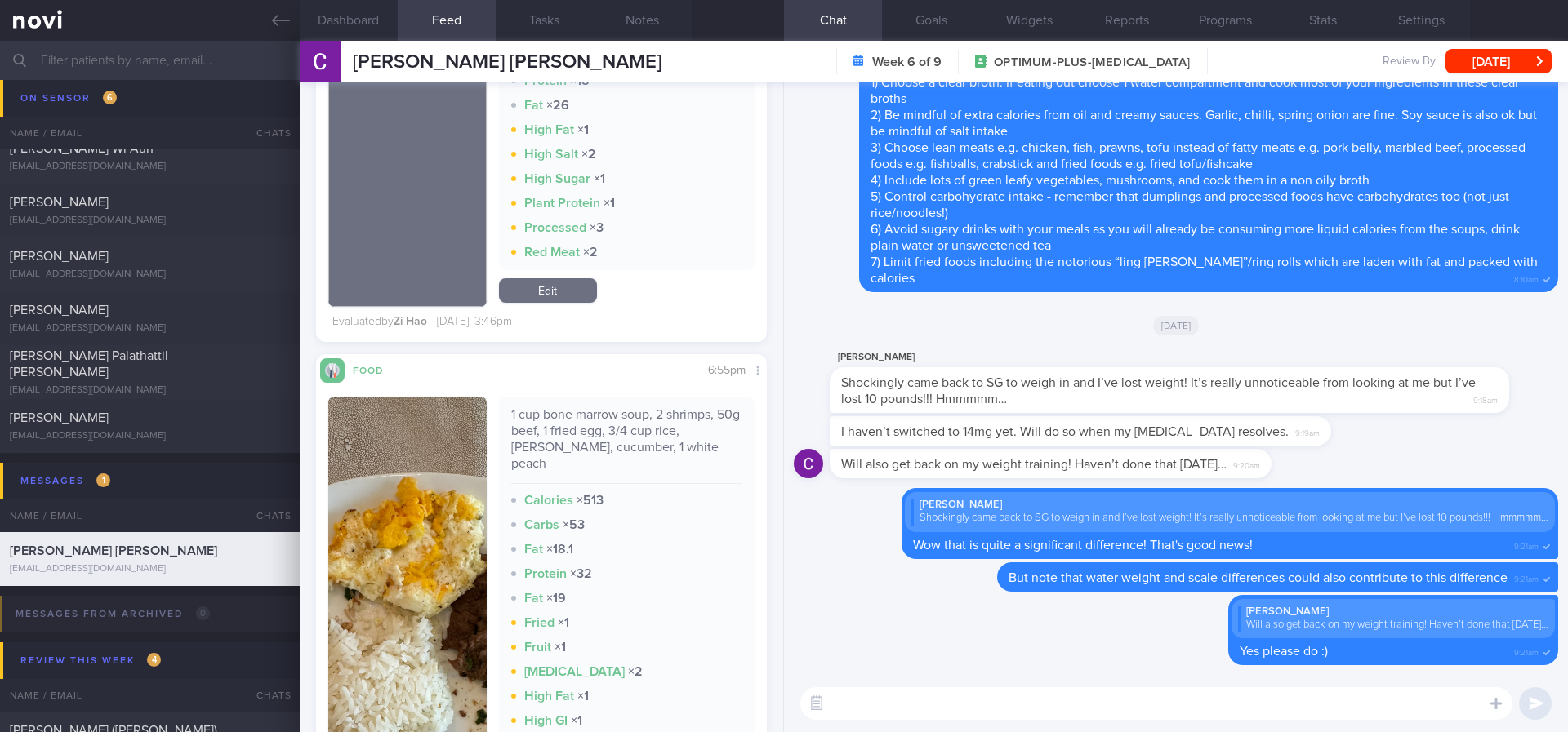
scroll to position [1837, 0]
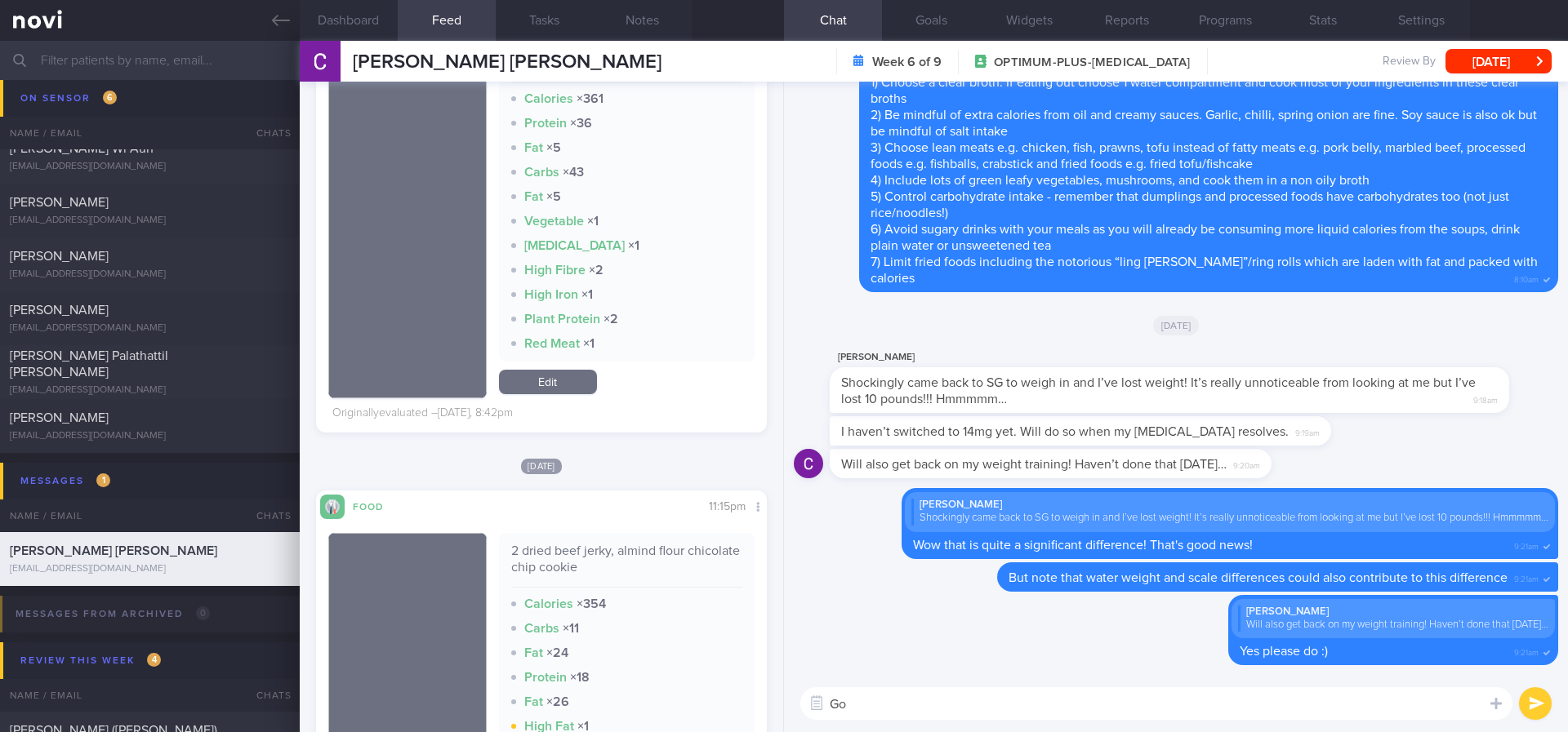
type textarea "G"
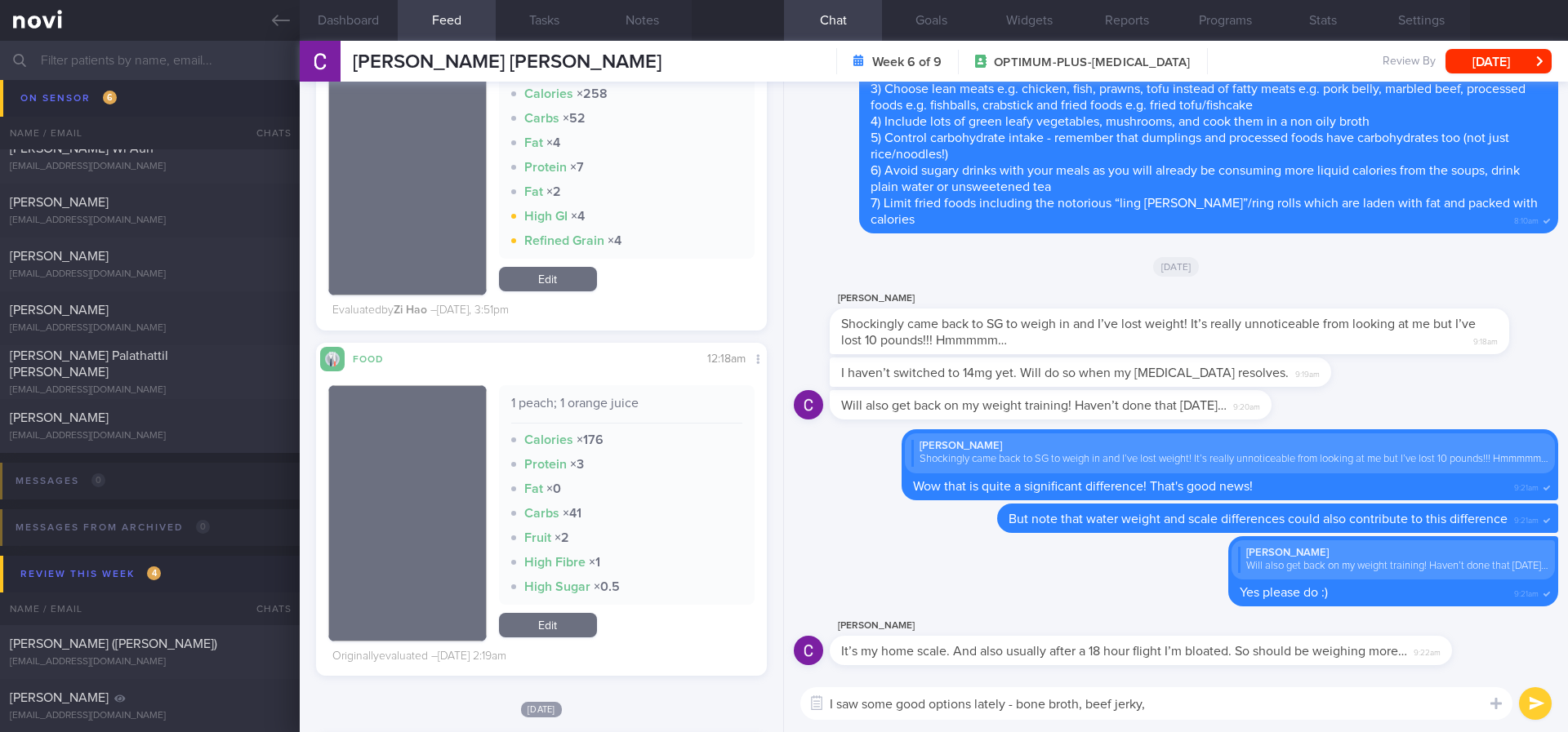
scroll to position [4653, 0]
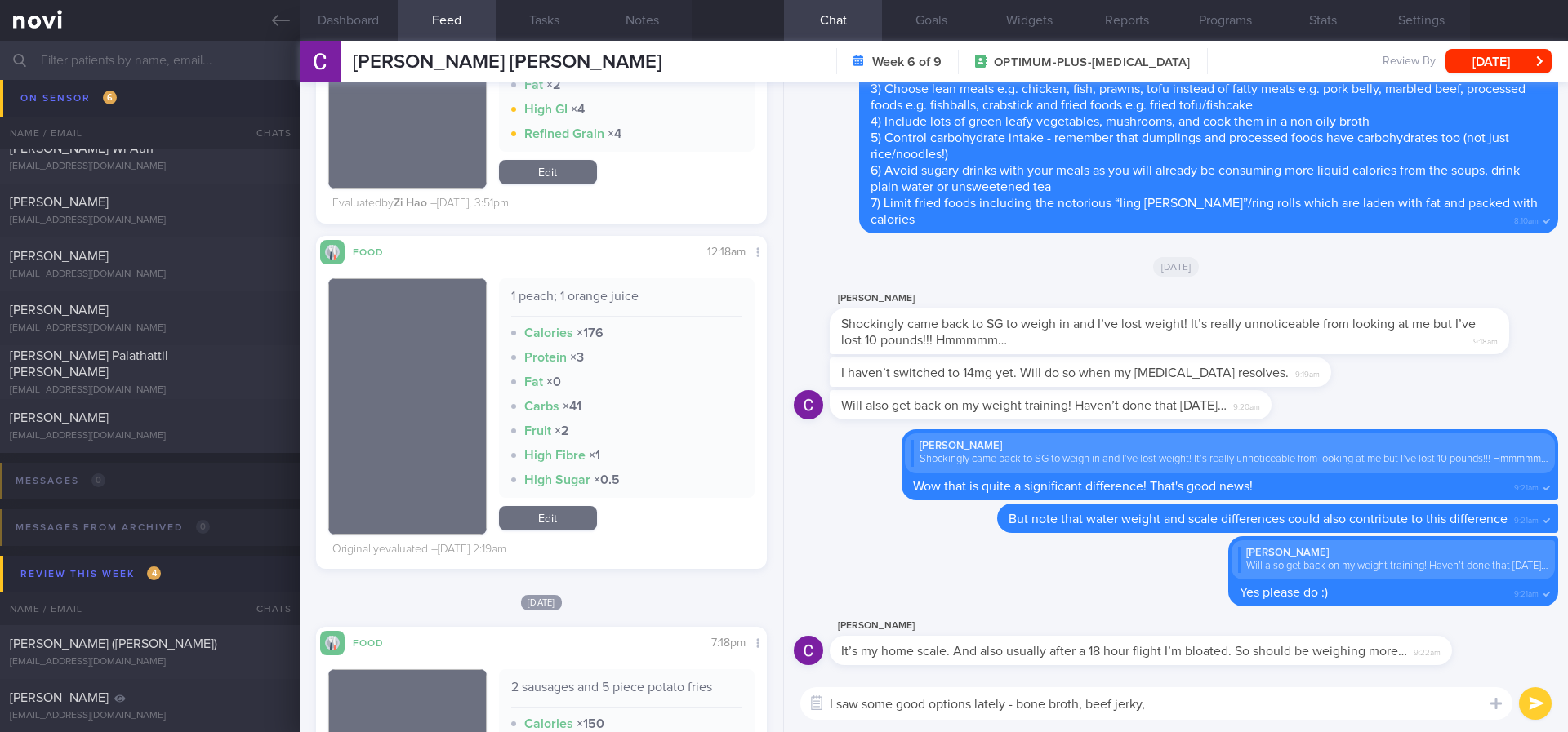
drag, startPoint x: 1019, startPoint y: 703, endPoint x: 731, endPoint y: 688, distance: 288.4
click at [731, 688] on div "Dashboard Feed 858 Tasks Notes Chat Goals Widgets Reports Programs Stats Settin…" at bounding box center [934, 386] width 1268 height 691
click at [908, 702] on textarea "bone broth, beef jerky," at bounding box center [1156, 704] width 712 height 33
click at [896, 712] on textarea "bone broth, beef jerky," at bounding box center [1156, 704] width 712 height 33
click at [1004, 688] on textarea "bone broth and beef jerky," at bounding box center [1156, 704] width 712 height 33
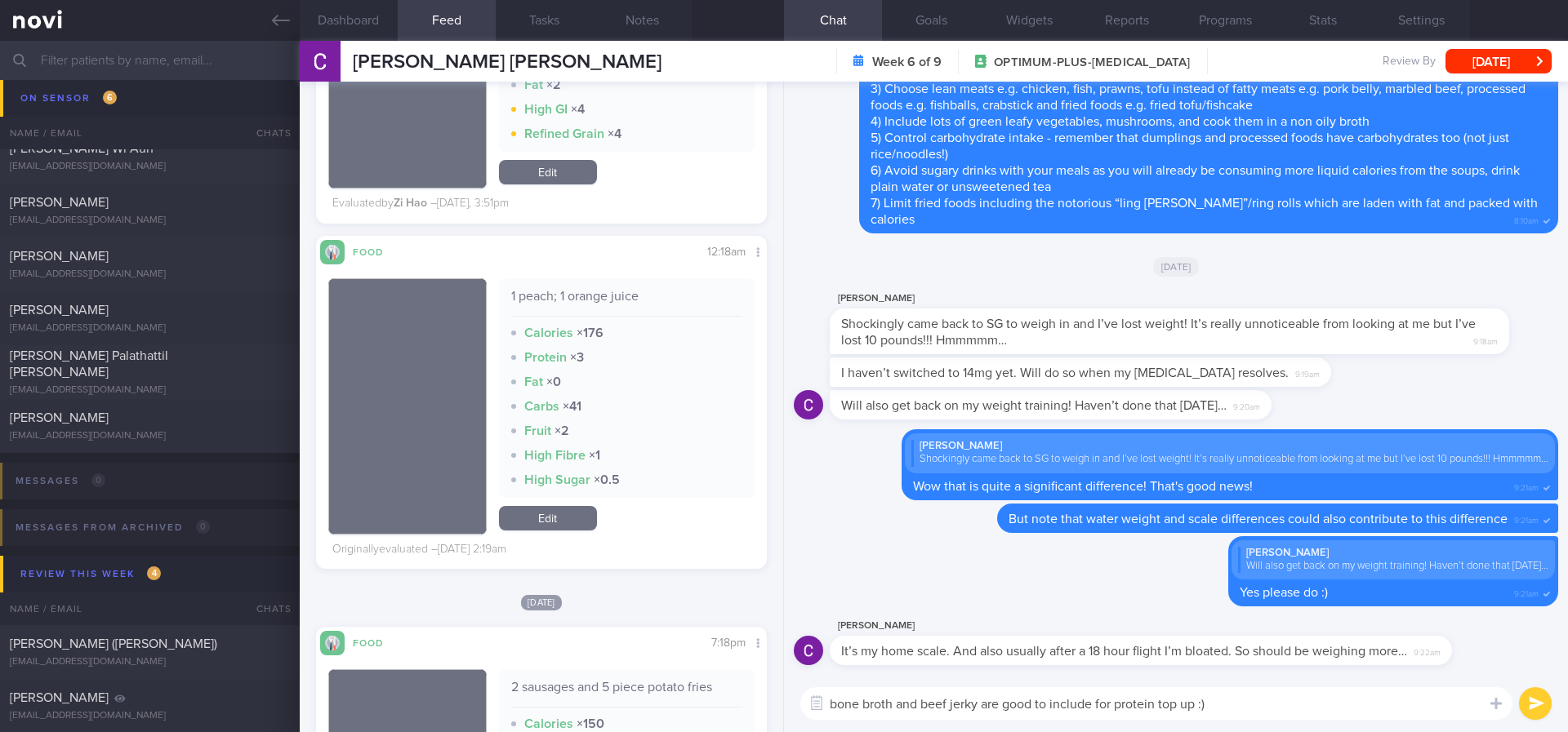
click at [834, 702] on textarea "bone broth and beef jerky are good to include for protein top up :)" at bounding box center [1156, 704] width 712 height 33
drag, startPoint x: 1247, startPoint y: 707, endPoint x: 1550, endPoint y: 688, distance: 303.6
click at [1551, 688] on div "I looked through your recent meals - bone broth and beef jerky are good to incl…" at bounding box center [1175, 703] width 784 height 57
type textarea "I looked through your recent meals - bone broth and beef jerky are good inclusi…"
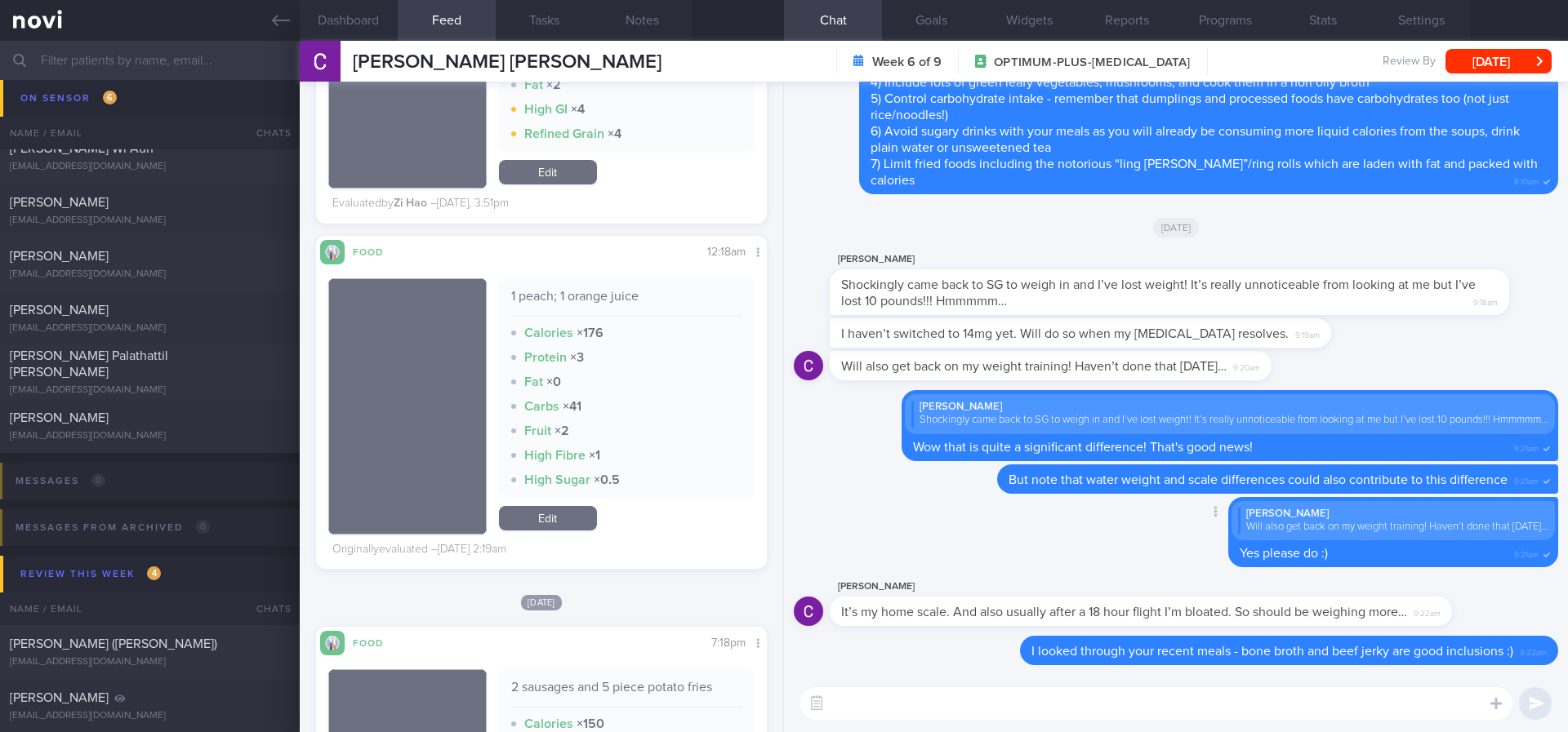
click at [983, 514] on div "Delete [PERSON_NAME] Will also get back on my weight training! Haven’t done tha…" at bounding box center [1176, 537] width 764 height 81
click at [995, 550] on div "Delete [PERSON_NAME] Will also get back on my weight training! Haven’t done tha…" at bounding box center [1176, 537] width 764 height 81
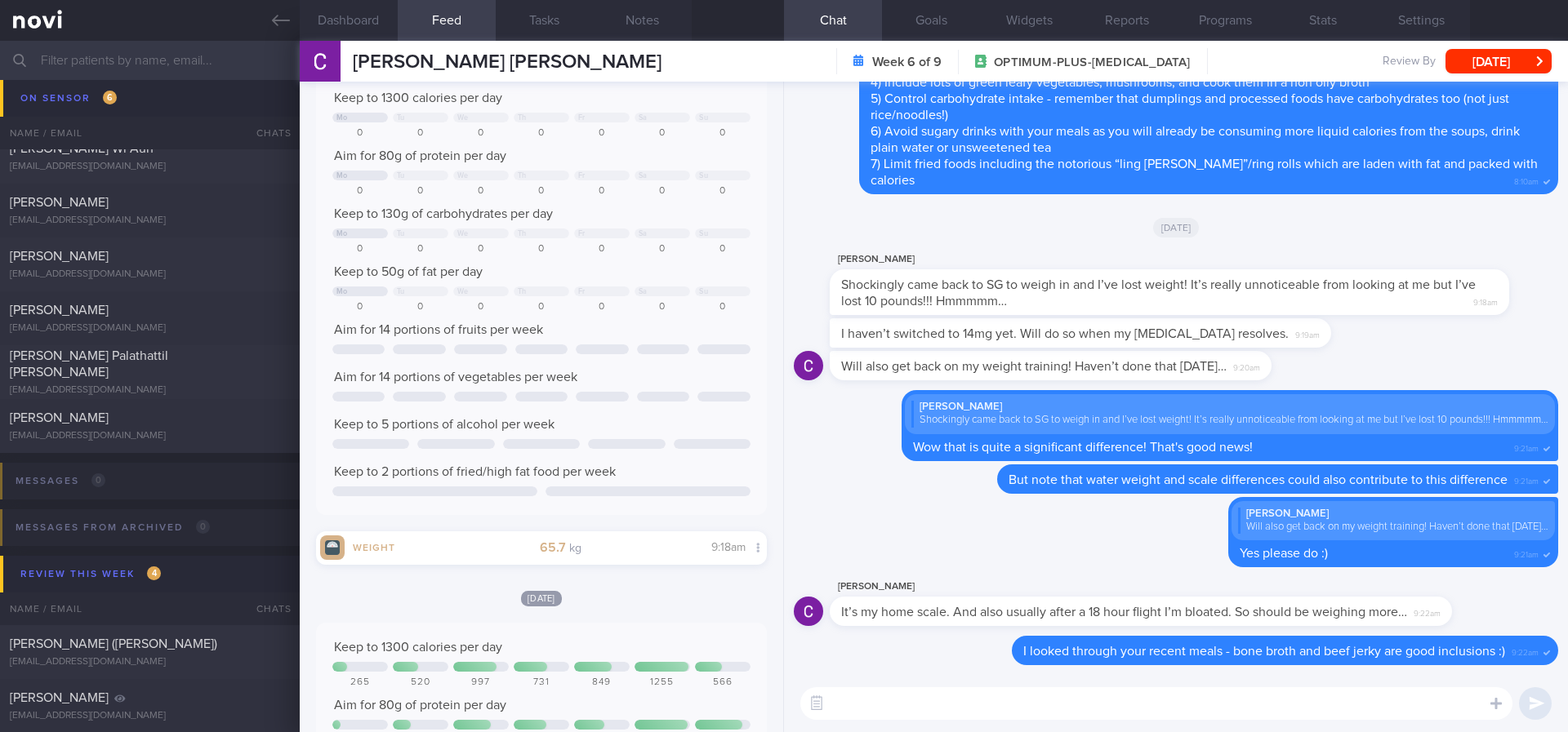
scroll to position [0, 0]
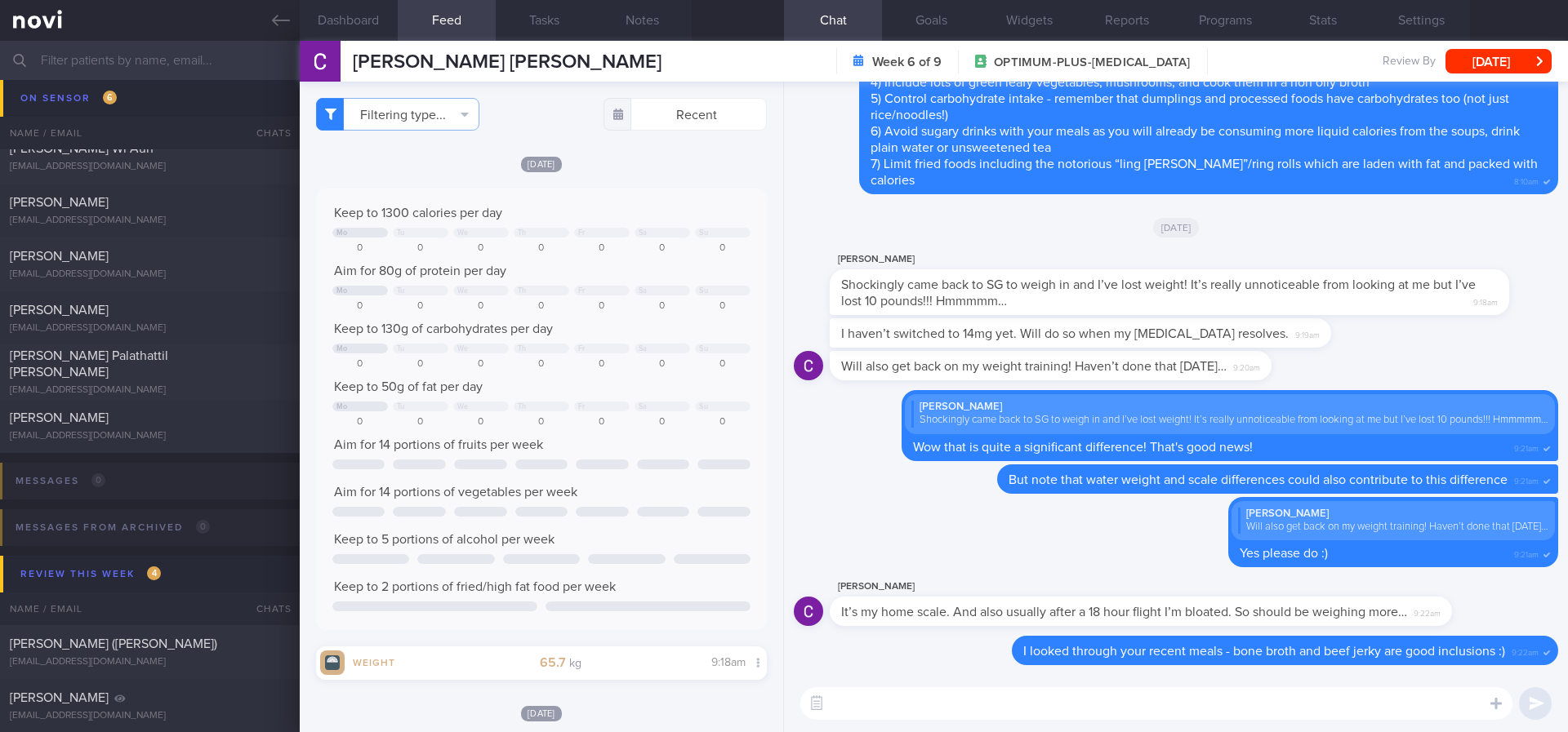
click at [1024, 699] on textarea at bounding box center [1156, 704] width 712 height 33
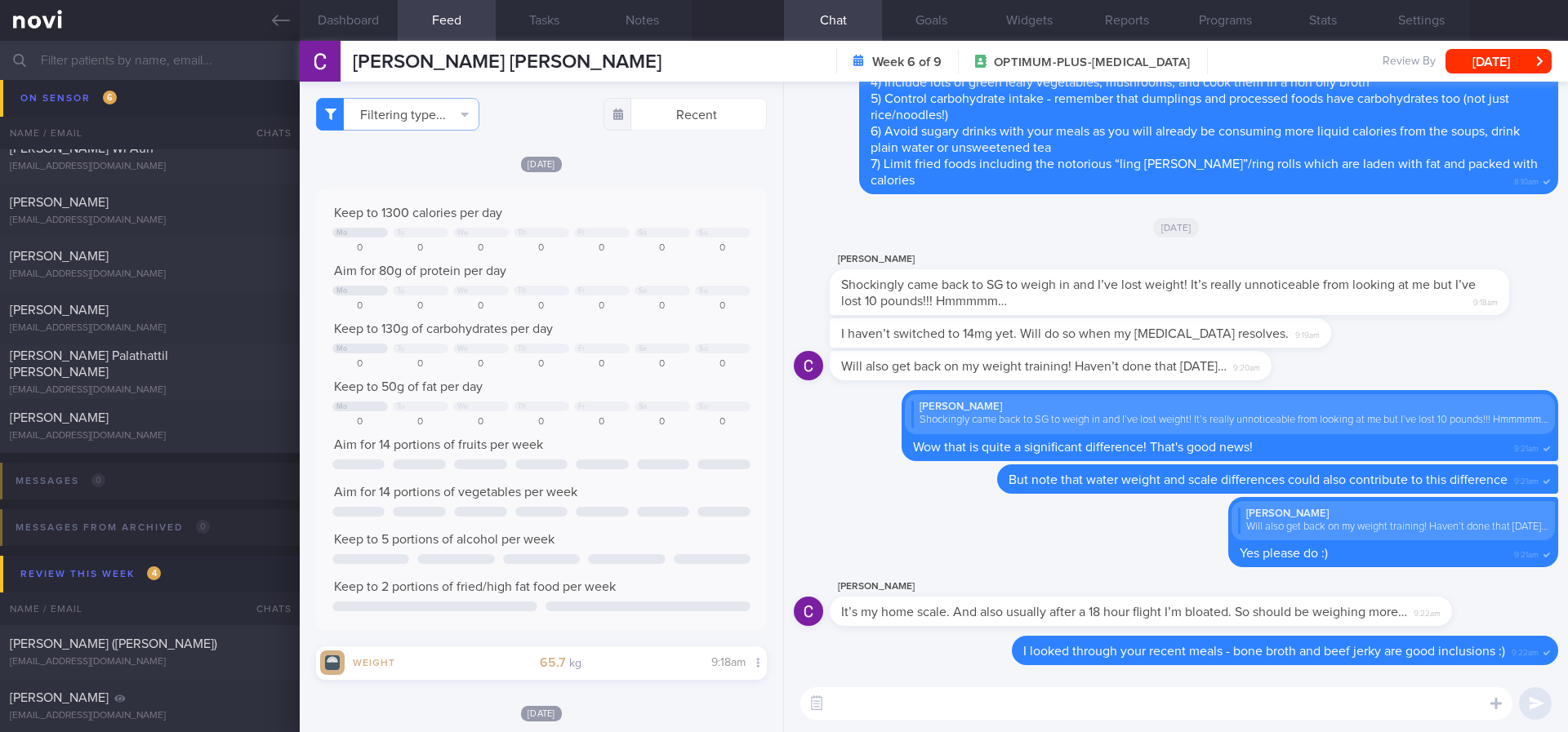
click at [1024, 699] on textarea at bounding box center [1156, 704] width 712 height 33
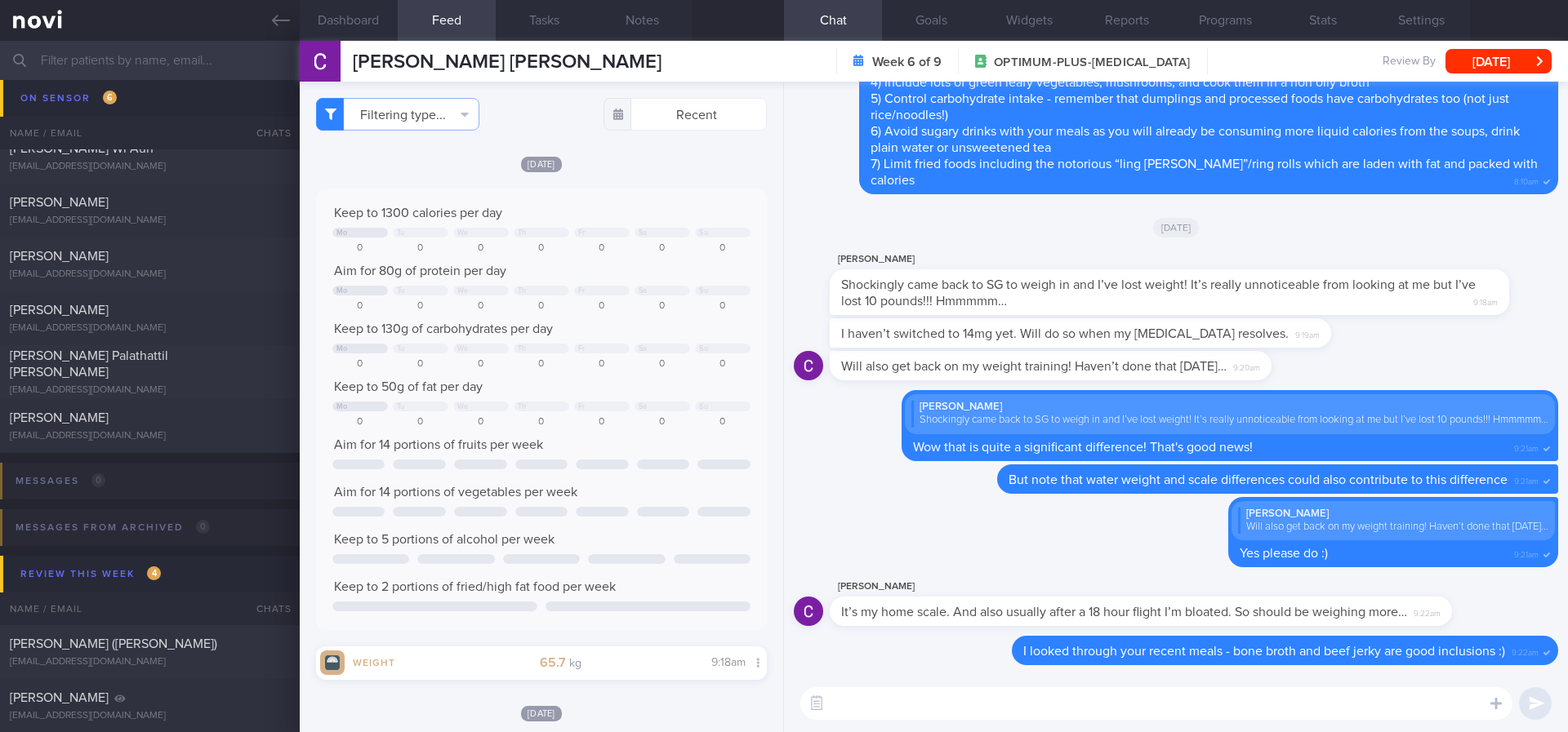
click at [1024, 699] on textarea at bounding box center [1156, 704] width 712 height 33
click at [1024, 699] on textarea at bounding box center [1156, 704] width 712 height 33
click at [1018, 689] on textarea at bounding box center [1156, 704] width 712 height 33
type textarea "Continue to prioritise lean protein and high fibre foods this week :)"
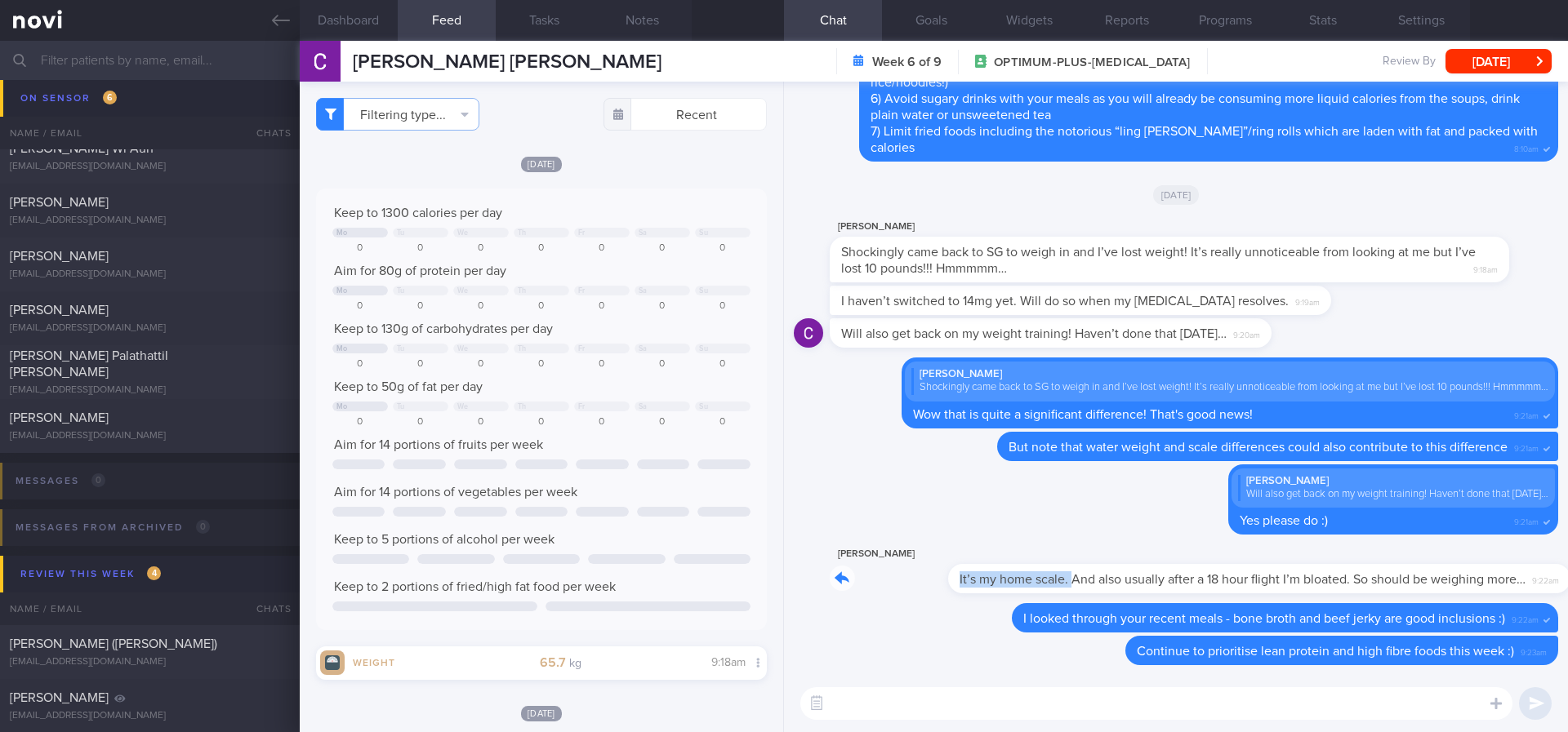
drag, startPoint x: 951, startPoint y: 568, endPoint x: 1358, endPoint y: 557, distance: 407.1
click at [1357, 557] on div "[PERSON_NAME] It’s my home scale. And also usually after a 18 hour flight I’m b…" at bounding box center [1165, 569] width 671 height 49
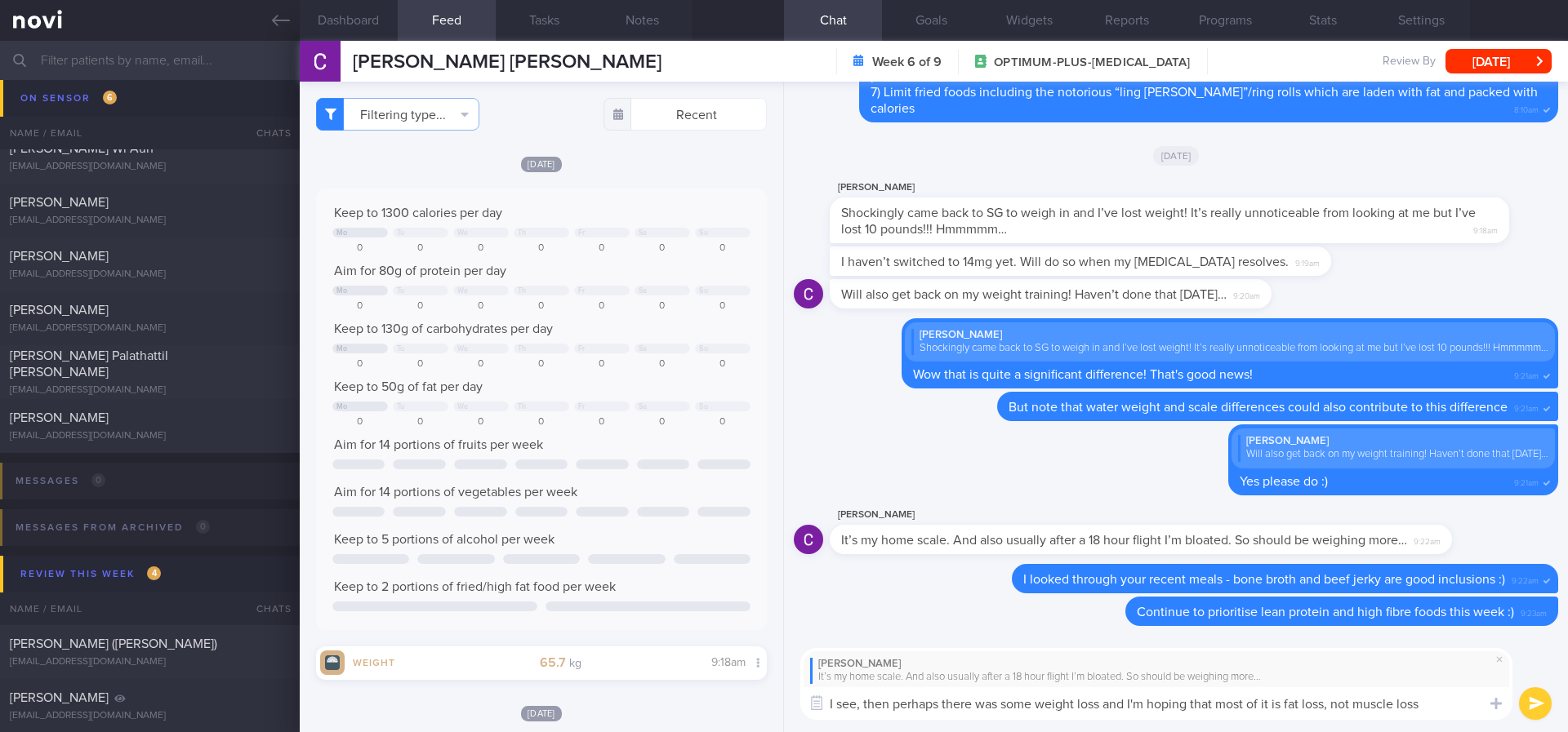
type textarea "I see, then perhaps there was some weight loss and I'm hoping that most of it i…"
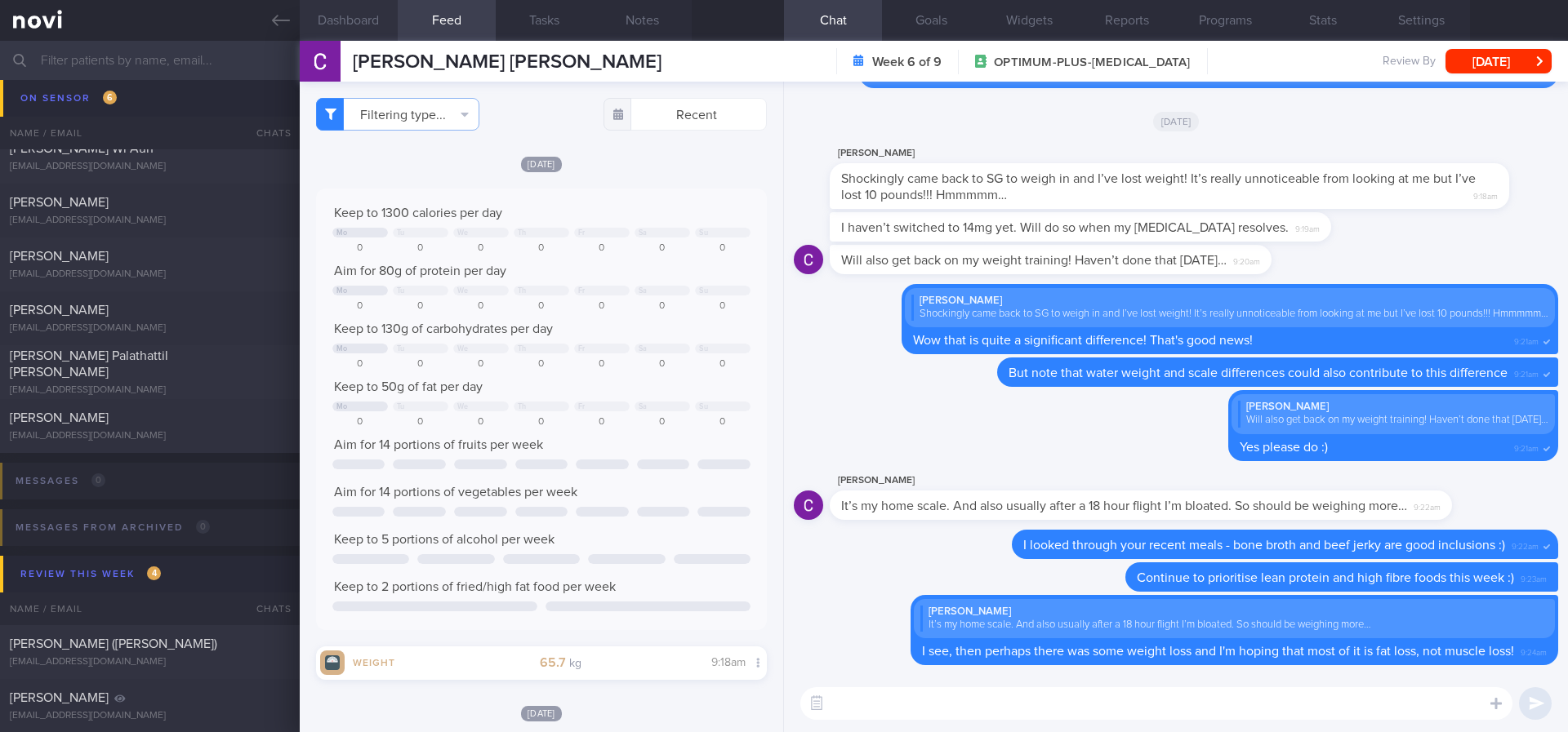
click at [364, 31] on button "Dashboard" at bounding box center [349, 20] width 98 height 41
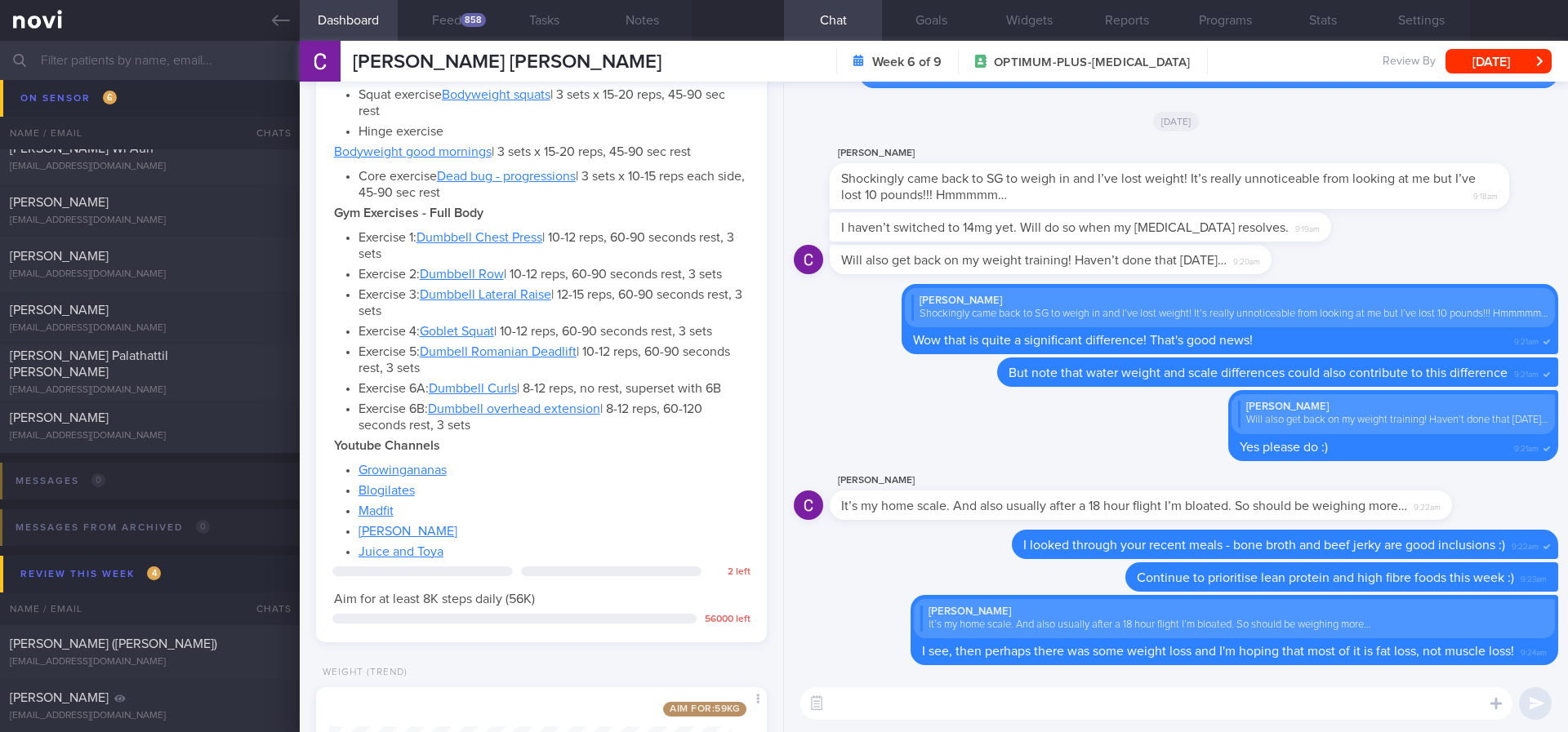
scroll to position [1086, 0]
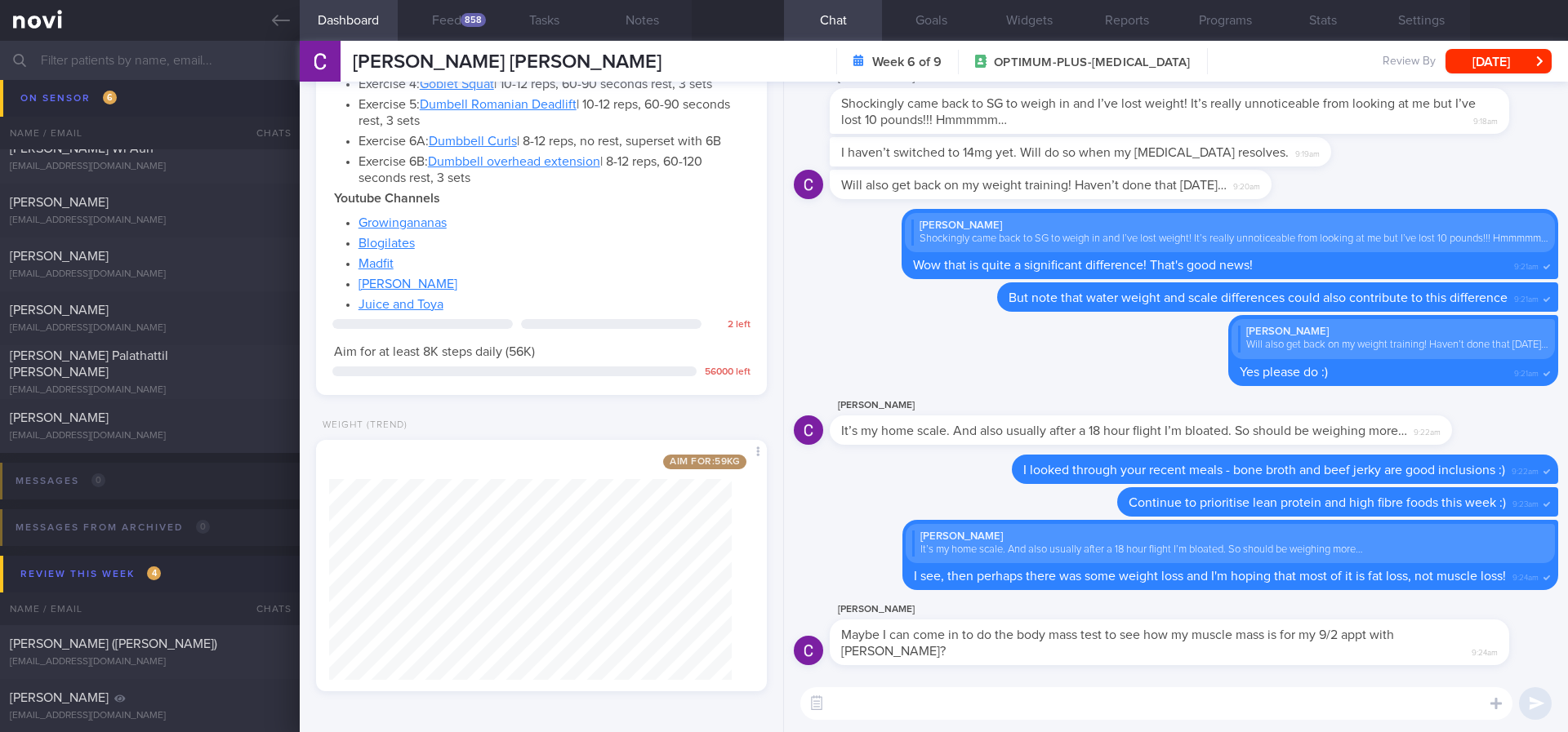
click at [1318, 709] on textarea at bounding box center [1156, 704] width 712 height 33
type textarea "Yes, the nurses can assist with that :)"
